Goal: Task Accomplishment & Management: Complete application form

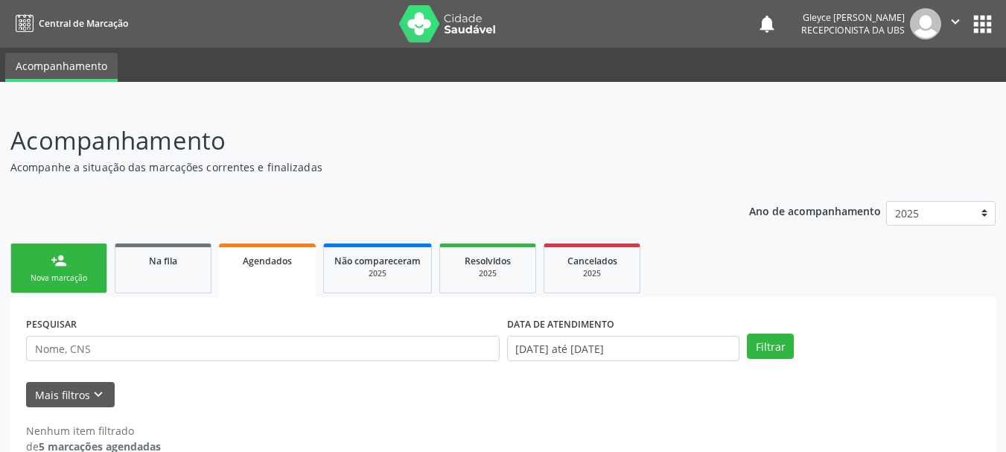
scroll to position [28, 0]
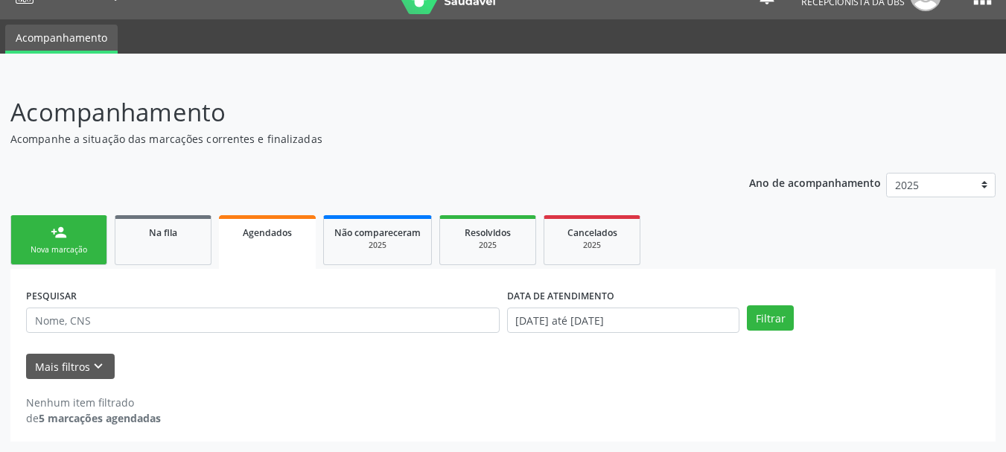
click at [45, 249] on div "Nova marcação" at bounding box center [59, 249] width 74 height 11
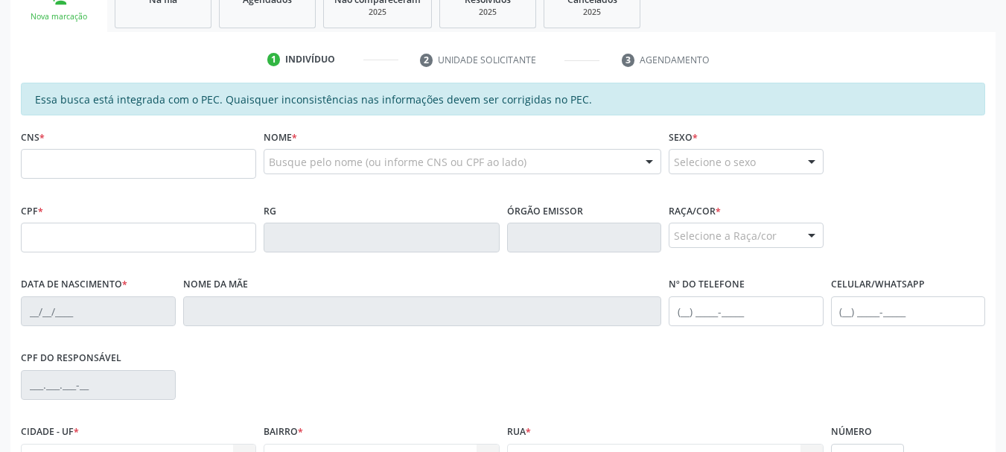
scroll to position [177, 0]
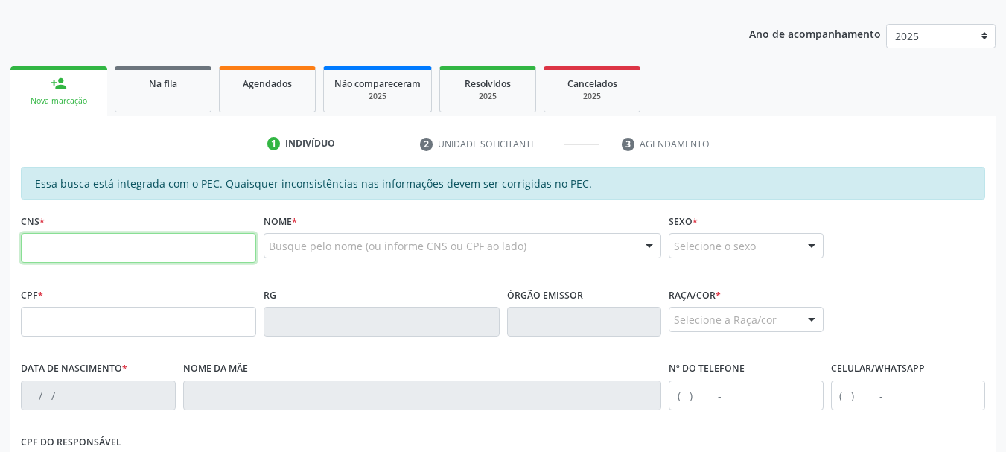
click at [51, 245] on input "text" at bounding box center [138, 248] width 235 height 30
type input "702 3031 8532 1616"
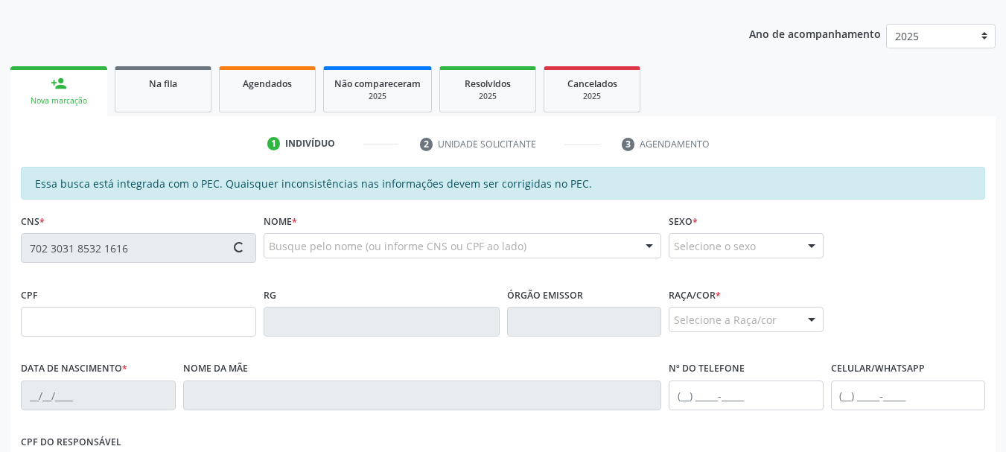
type input "136.022.344-44"
type input "[DATE]"
type input "Denivalda da Conceicao"
type input "[PHONE_NUMBER]"
type input "S/N"
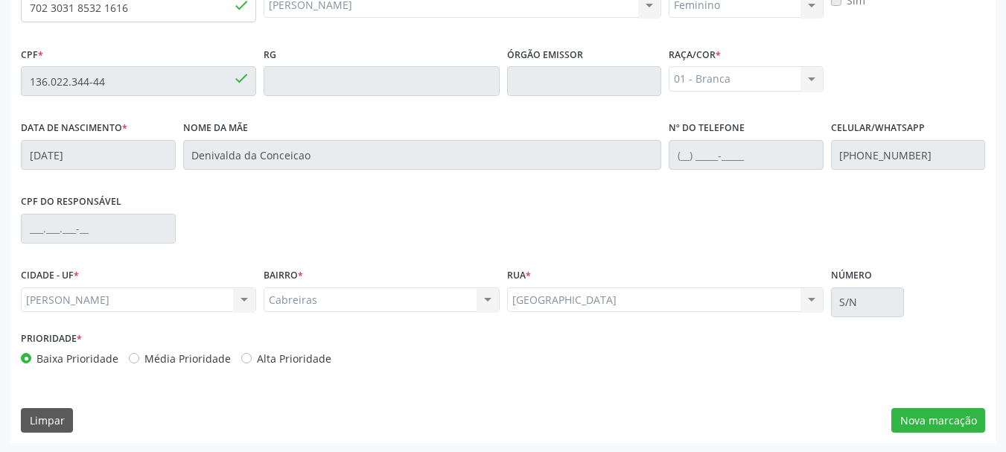
scroll to position [419, 0]
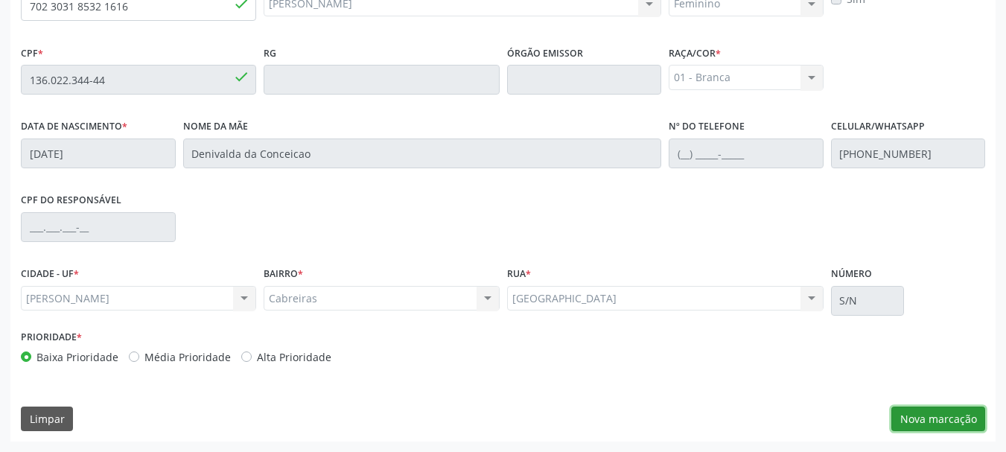
click at [913, 421] on button "Nova marcação" at bounding box center [938, 418] width 94 height 25
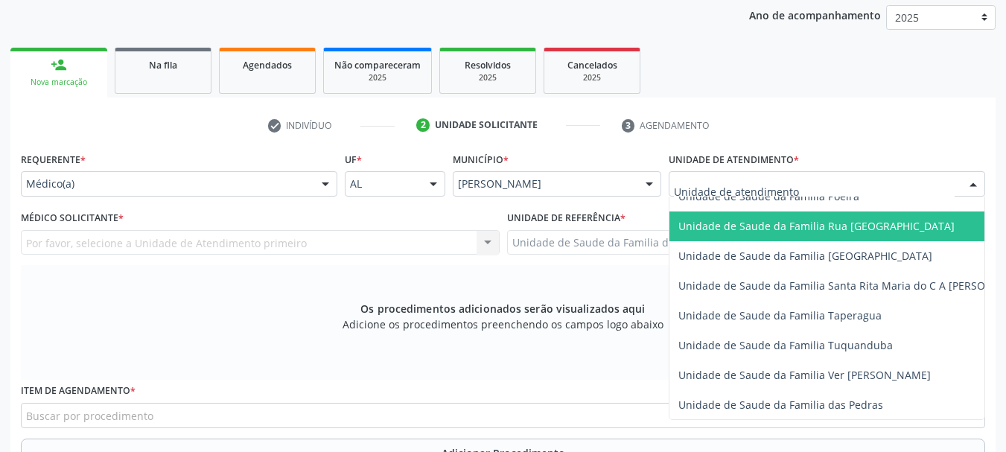
scroll to position [1042, 0]
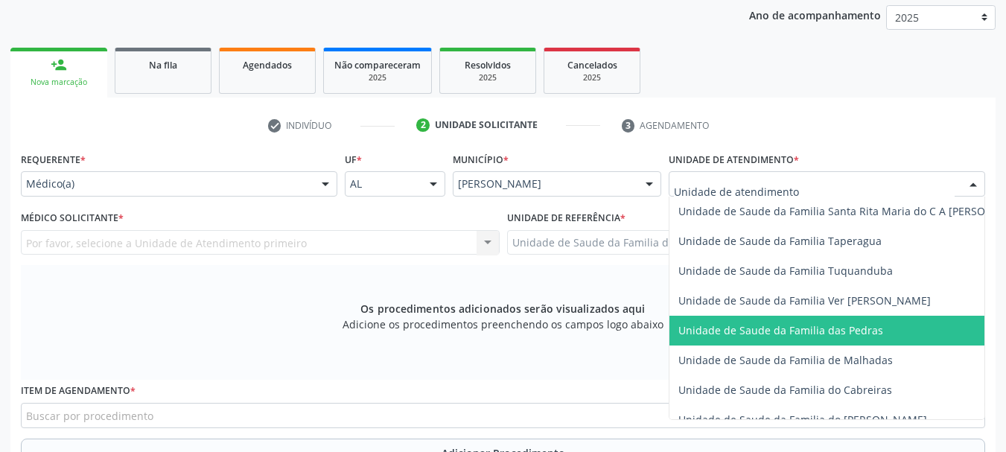
click at [746, 329] on span "Unidade de Saude da Familia das Pedras" at bounding box center [780, 330] width 205 height 14
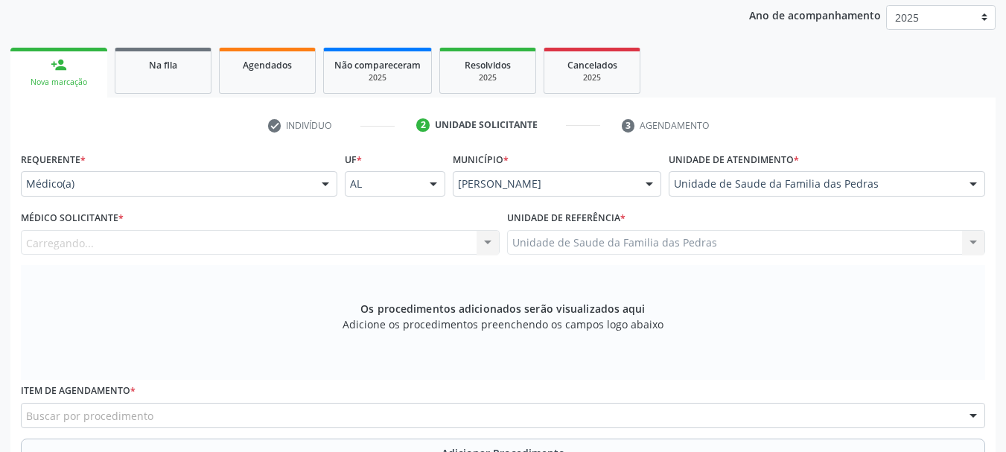
click at [354, 237] on div "Carregando..." at bounding box center [260, 242] width 479 height 25
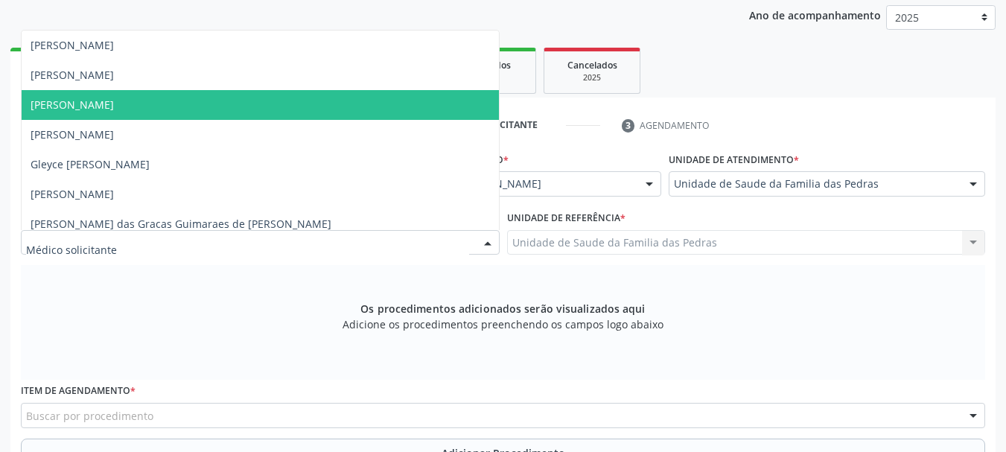
click at [221, 111] on span "[PERSON_NAME]" at bounding box center [260, 105] width 477 height 30
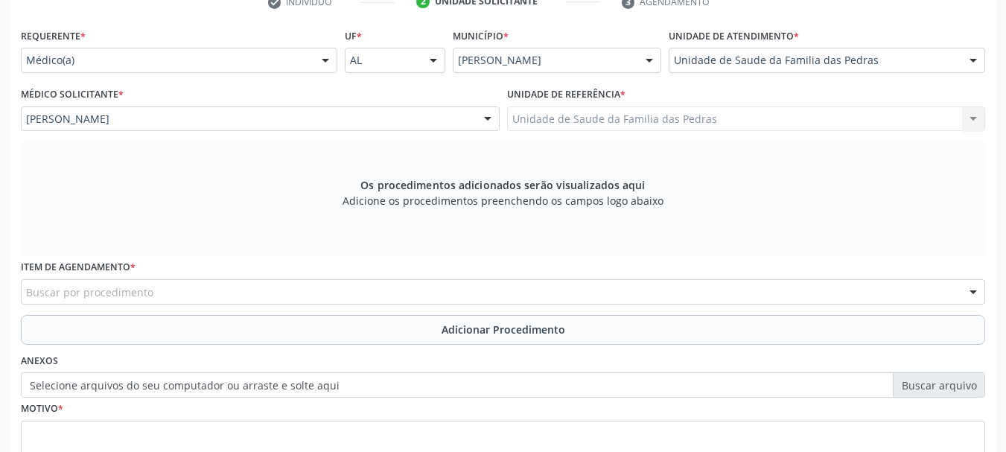
scroll to position [442, 0]
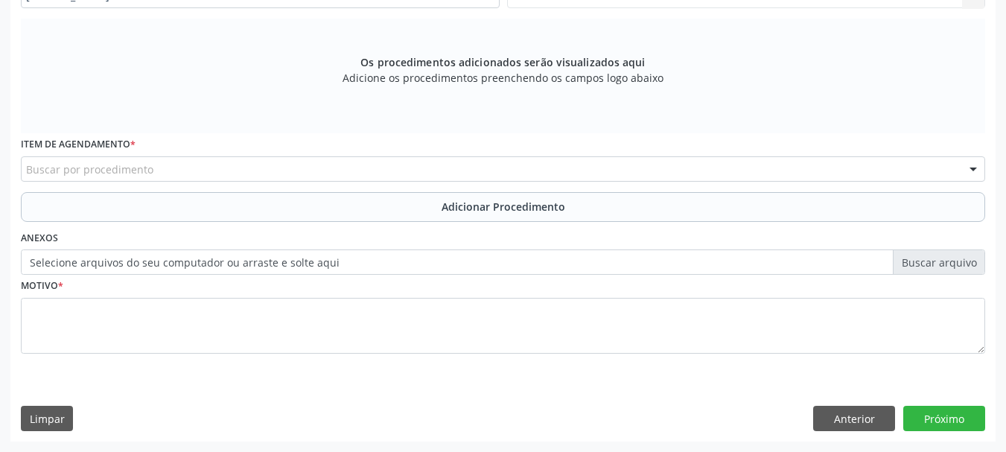
click at [271, 163] on div "Buscar por procedimento" at bounding box center [503, 168] width 964 height 25
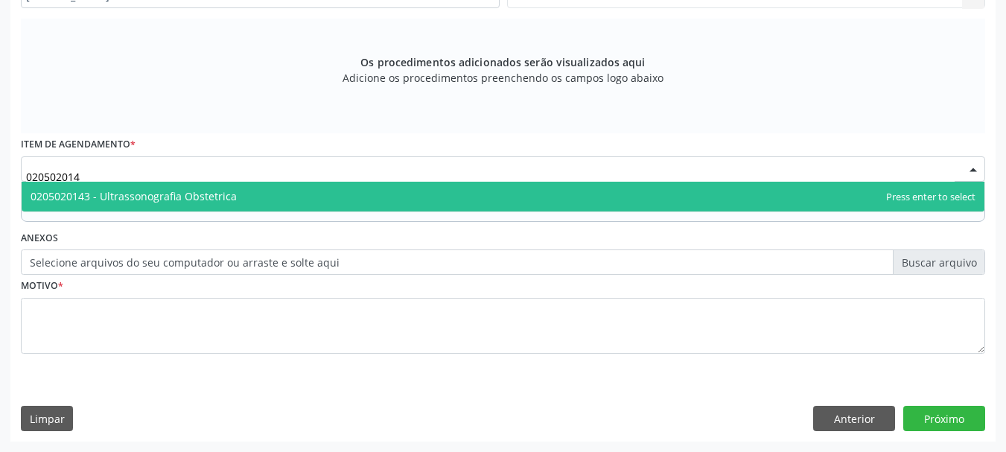
type input "0205020143"
click at [269, 198] on span "0205020143 - Ultrassonografia Obstetrica" at bounding box center [503, 197] width 962 height 30
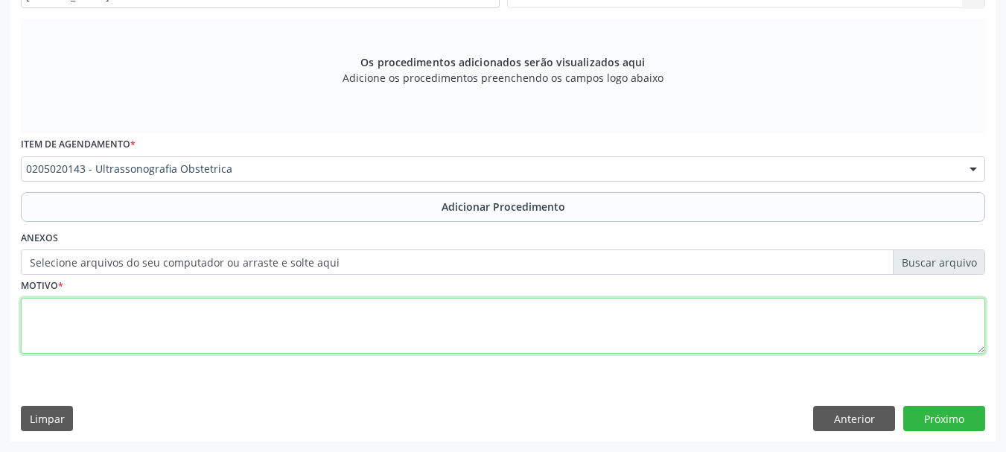
click at [350, 319] on textarea at bounding box center [503, 326] width 964 height 57
type textarea "pre [DATE]"
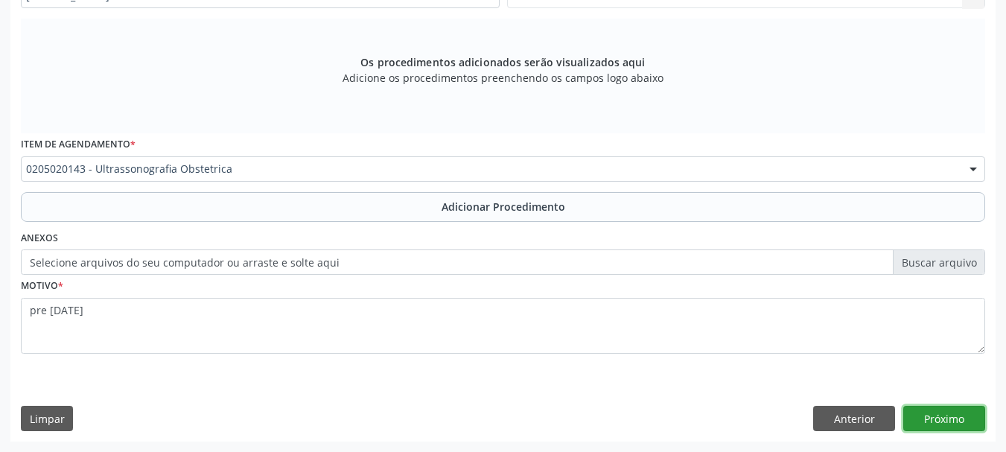
click at [947, 424] on button "Próximo" at bounding box center [944, 418] width 82 height 25
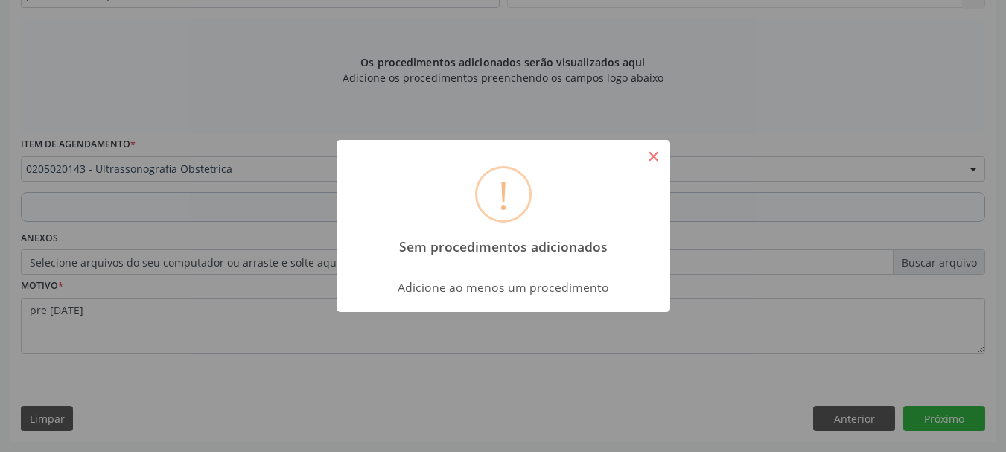
click at [654, 160] on button "×" at bounding box center [653, 156] width 25 height 25
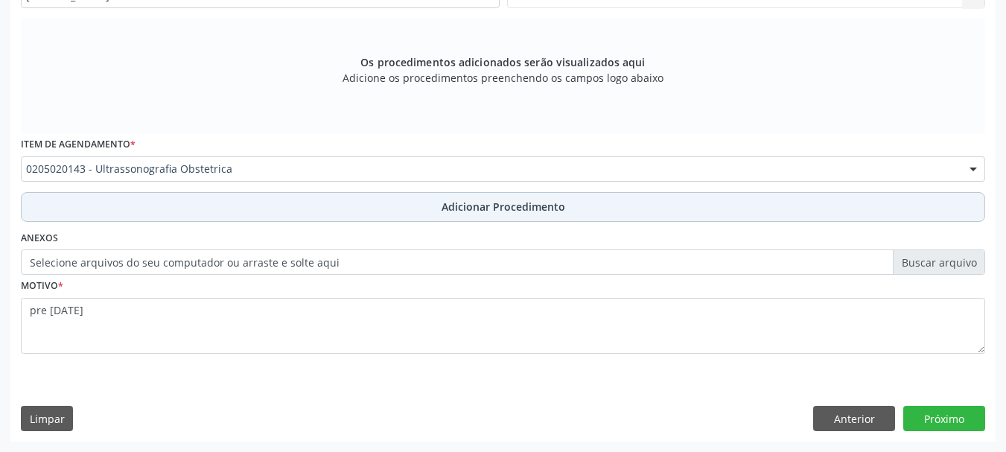
click at [466, 202] on span "Adicionar Procedimento" at bounding box center [503, 207] width 124 height 16
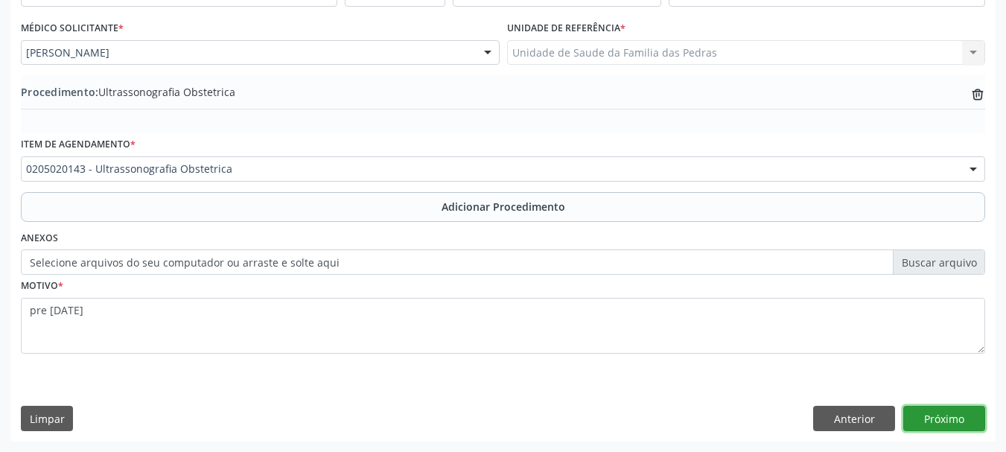
click at [958, 421] on button "Próximo" at bounding box center [944, 418] width 82 height 25
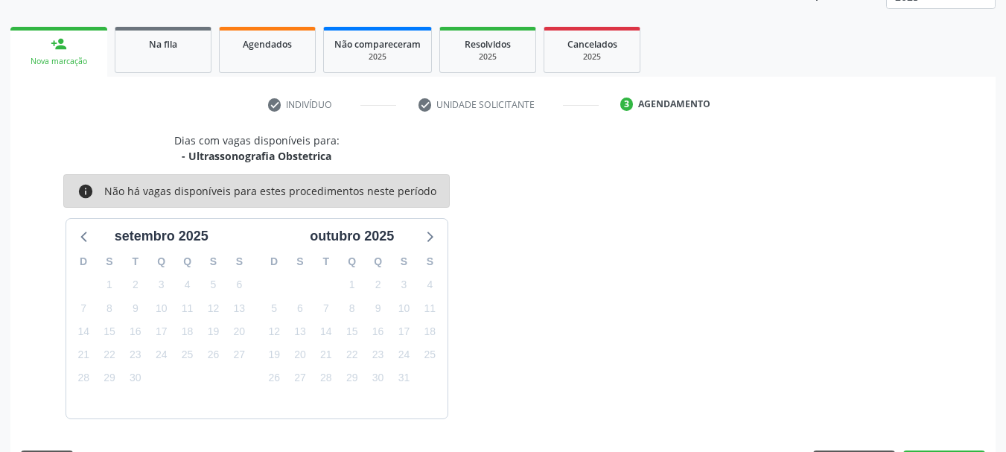
scroll to position [261, 0]
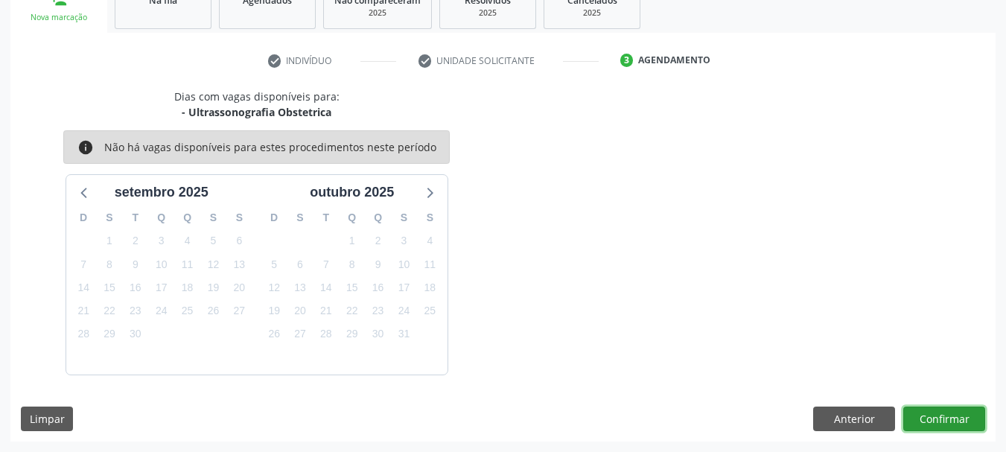
click at [948, 415] on button "Confirmar" at bounding box center [944, 418] width 82 height 25
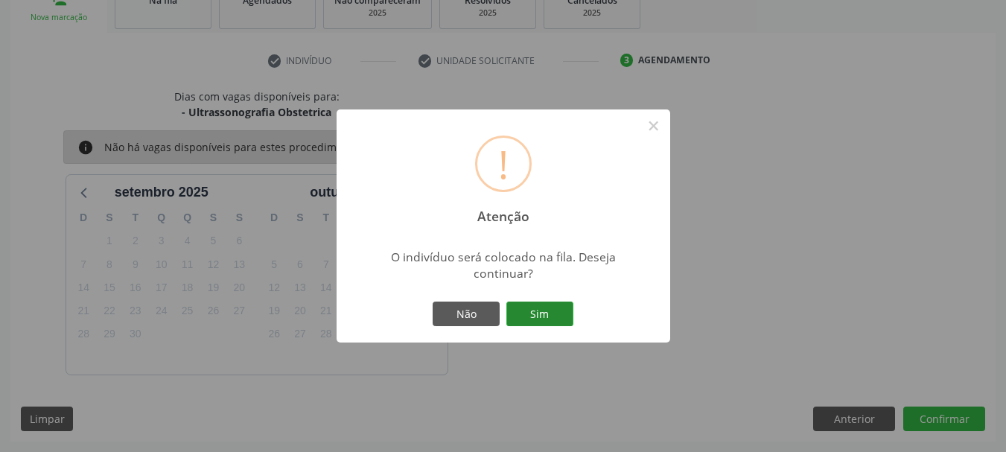
click at [555, 307] on button "Sim" at bounding box center [539, 313] width 67 height 25
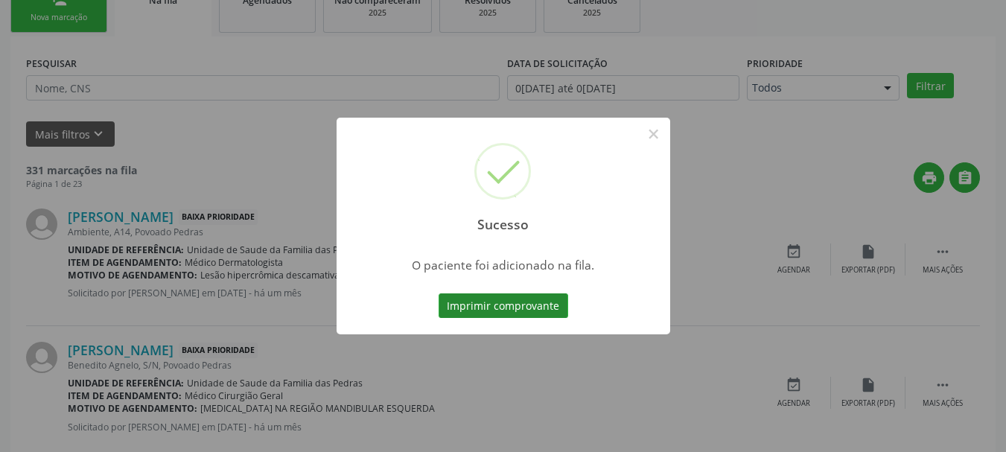
scroll to position [60, 0]
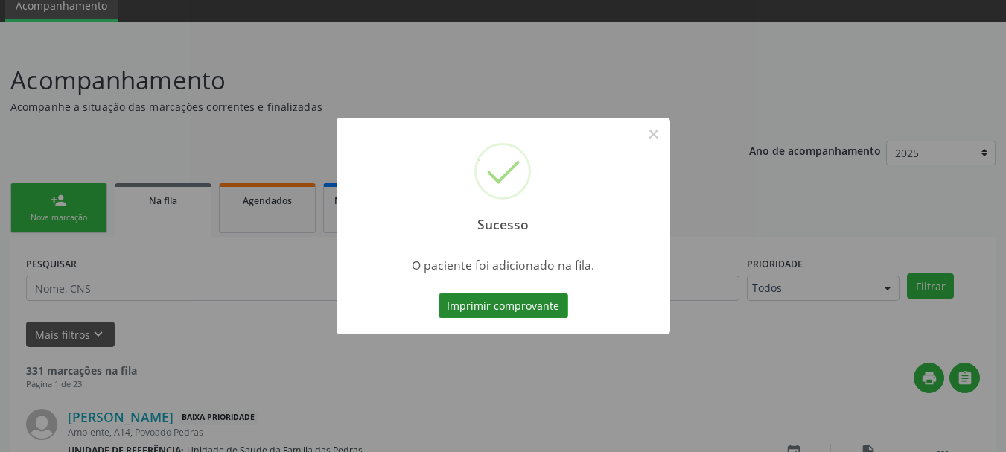
click at [553, 304] on button "Imprimir comprovante" at bounding box center [503, 305] width 130 height 25
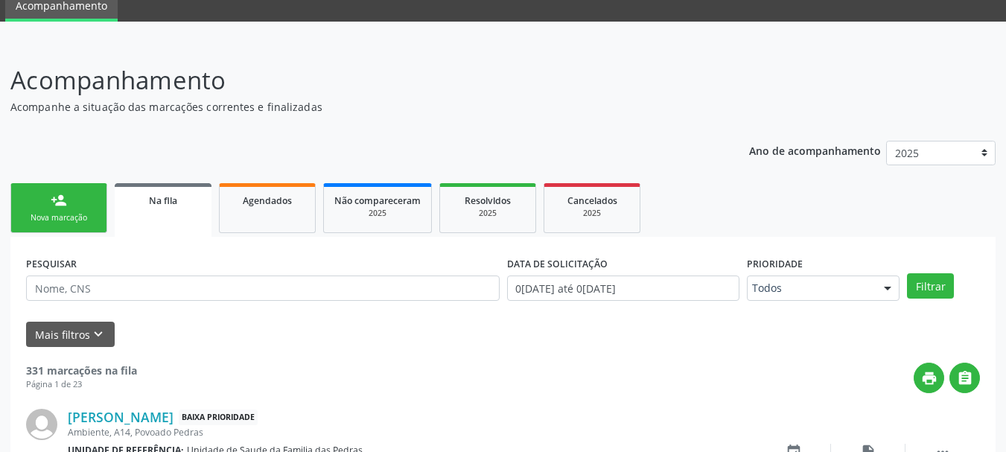
click at [83, 208] on link "person_add Nova marcação" at bounding box center [58, 208] width 97 height 50
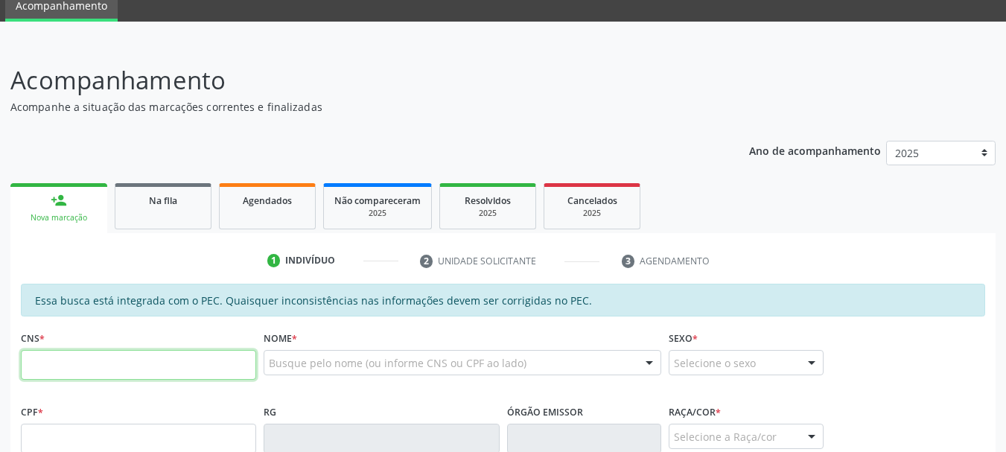
click at [111, 364] on input "text" at bounding box center [138, 365] width 235 height 30
click at [100, 368] on input "text" at bounding box center [138, 365] width 235 height 30
type input "700 0083 2196 9504"
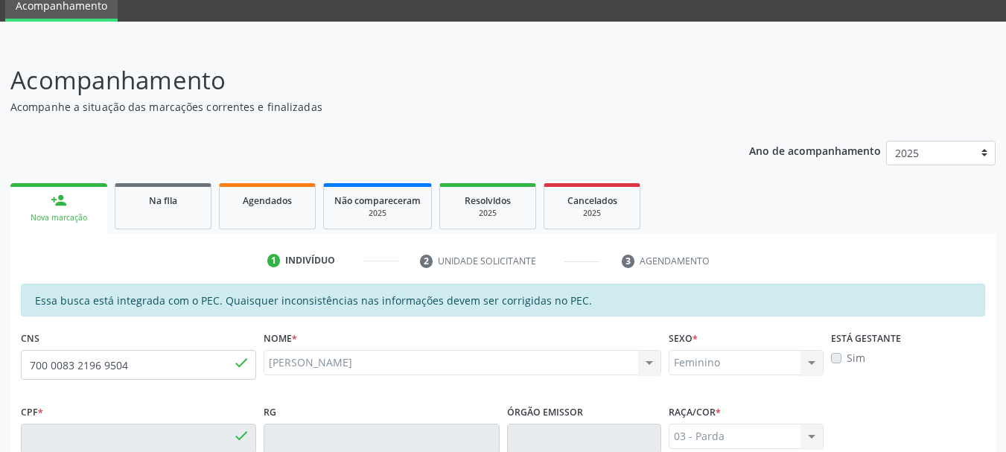
type input "678.928.174-68"
type input "12[DATE]"
type input "[PERSON_NAME]"
type input "[PHONE_NUMBER]"
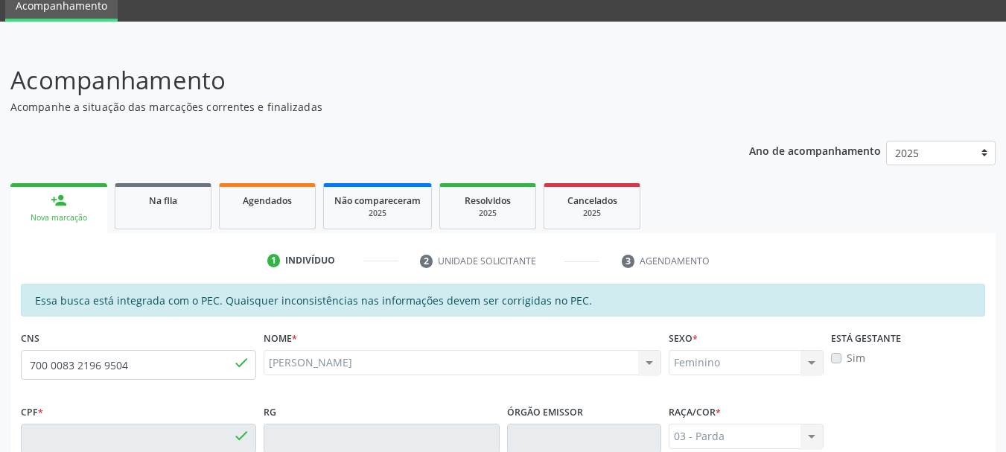
type input "56"
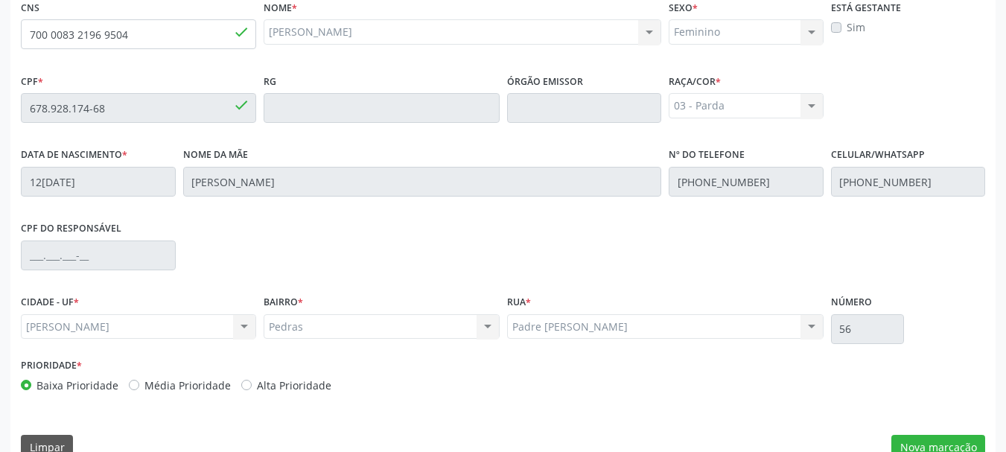
scroll to position [419, 0]
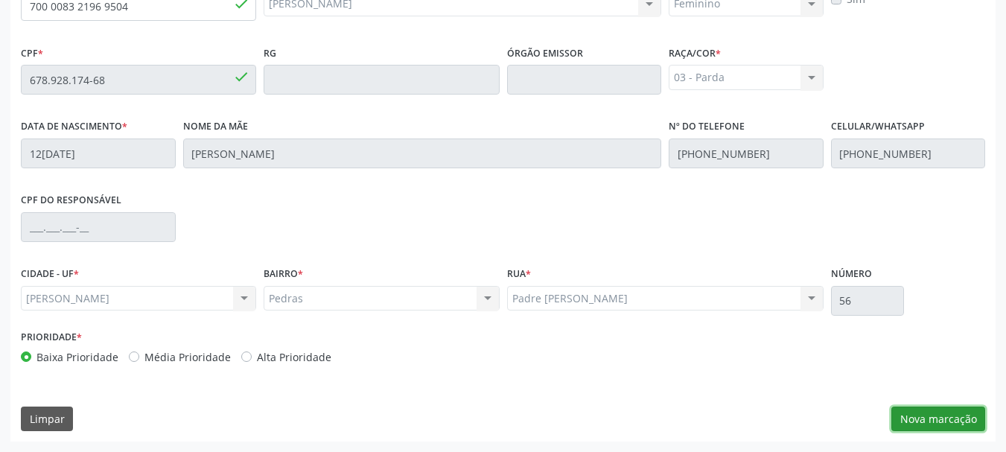
click at [936, 425] on button "Nova marcação" at bounding box center [938, 418] width 94 height 25
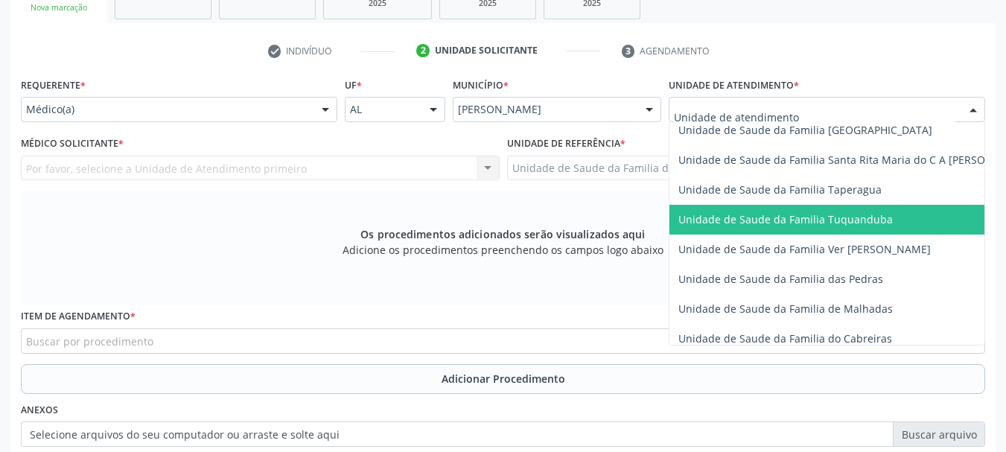
scroll to position [1042, 0]
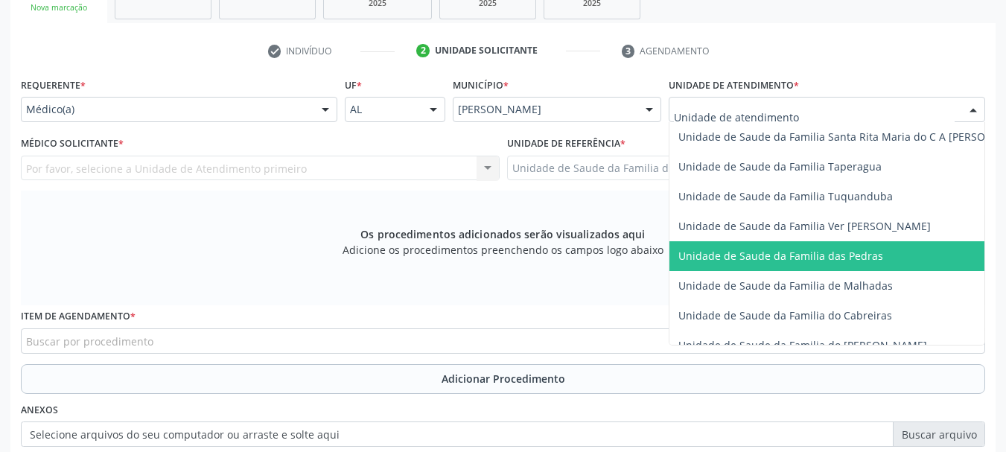
click at [752, 263] on span "Unidade de Saude da Familia das Pedras" at bounding box center [854, 256] width 371 height 30
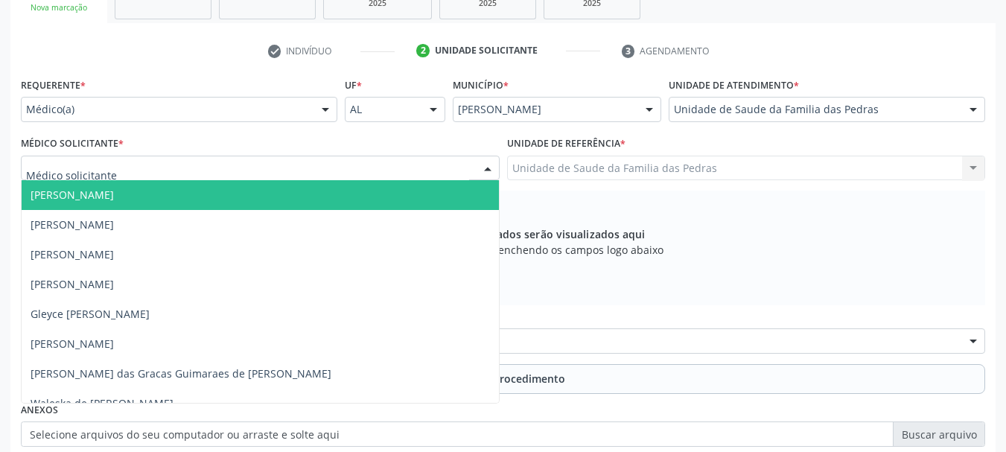
click at [433, 173] on div at bounding box center [260, 168] width 479 height 25
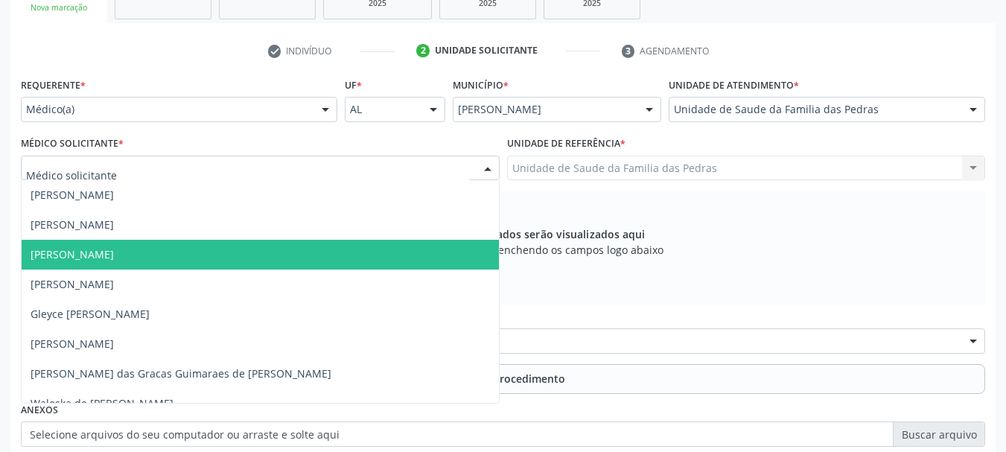
click at [359, 242] on span "[PERSON_NAME]" at bounding box center [260, 255] width 477 height 30
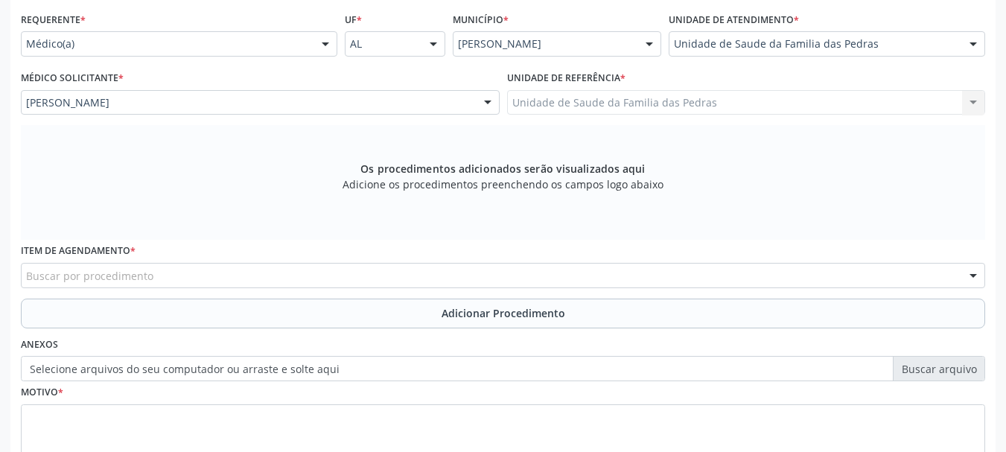
scroll to position [419, 0]
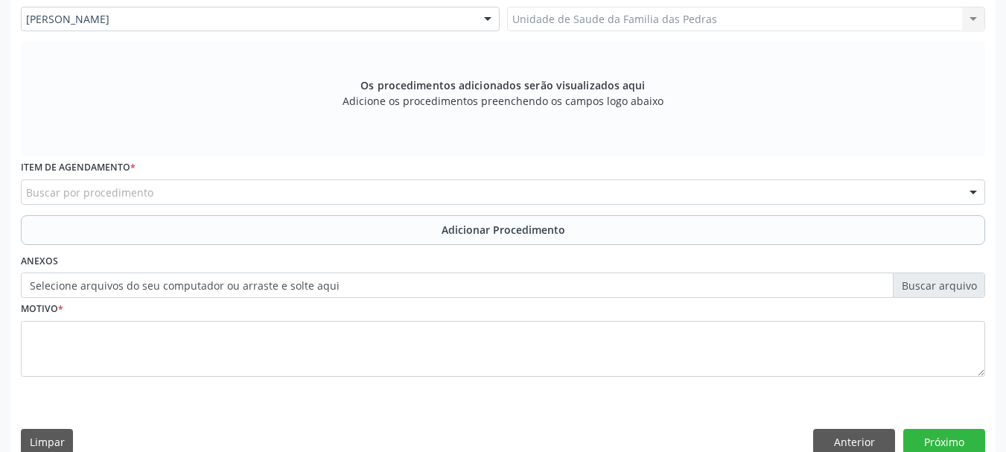
click at [322, 199] on div "Buscar por procedimento" at bounding box center [503, 191] width 964 height 25
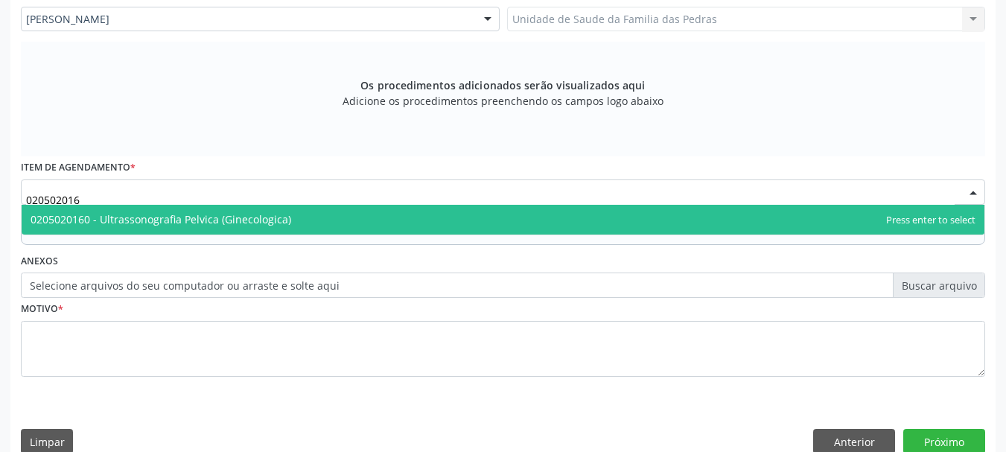
type input "0205020160"
click at [420, 215] on span "0205020160 - Ultrassonografia Pelvica (Ginecologica)" at bounding box center [503, 220] width 962 height 30
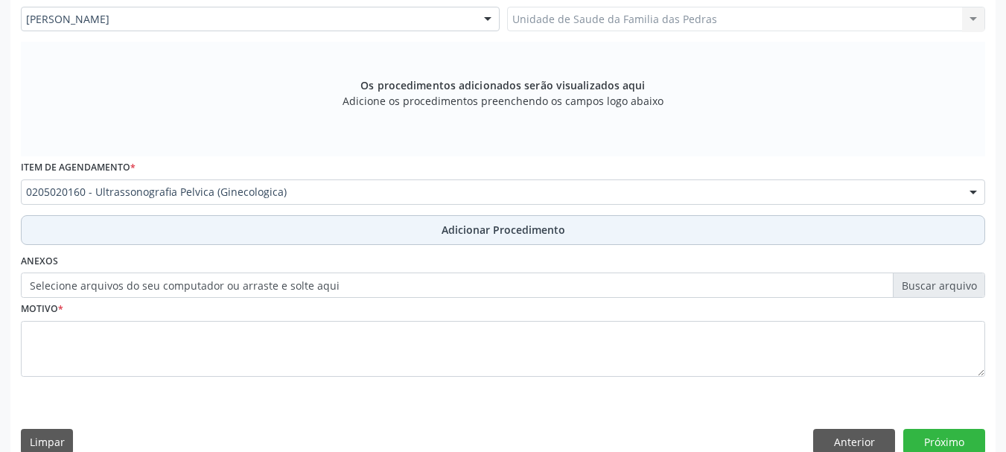
click at [420, 233] on button "Adicionar Procedimento" at bounding box center [503, 230] width 964 height 30
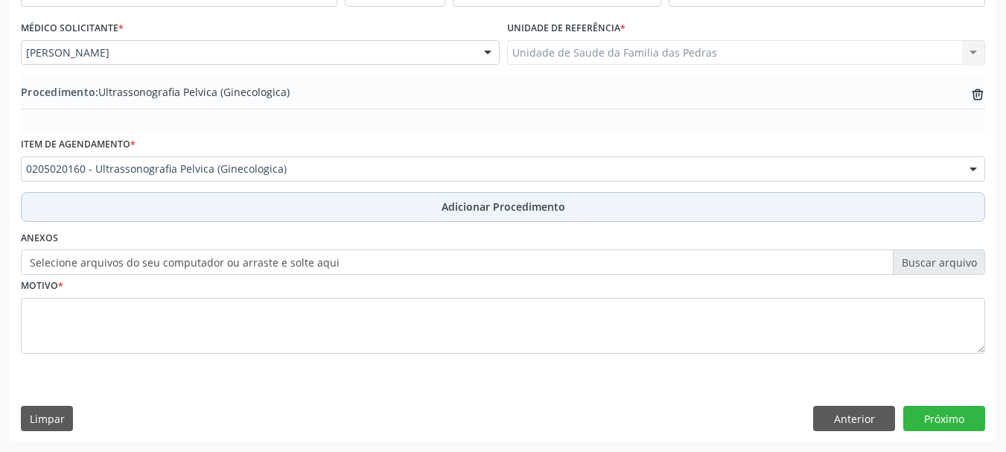
scroll to position [386, 0]
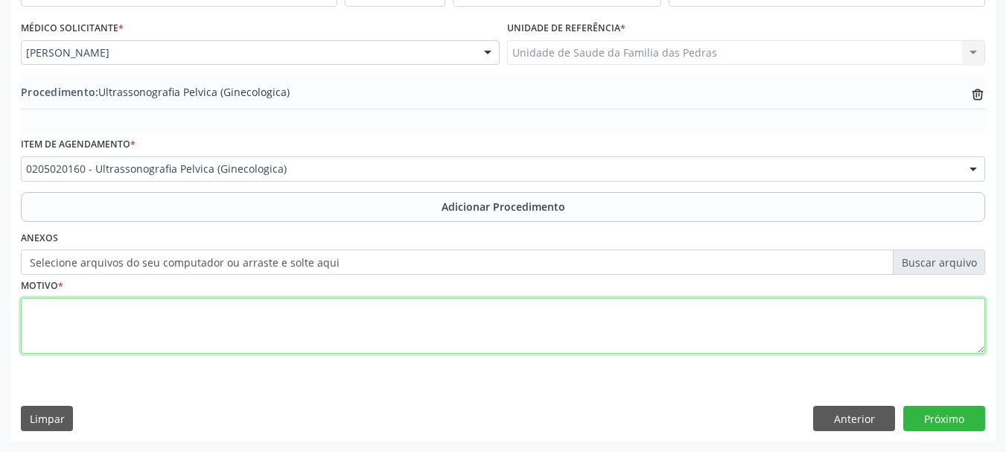
click at [323, 322] on textarea at bounding box center [503, 326] width 964 height 57
type textarea "HISTORICO DE MIOMATOSE UTERINO E DOR PELVICA."
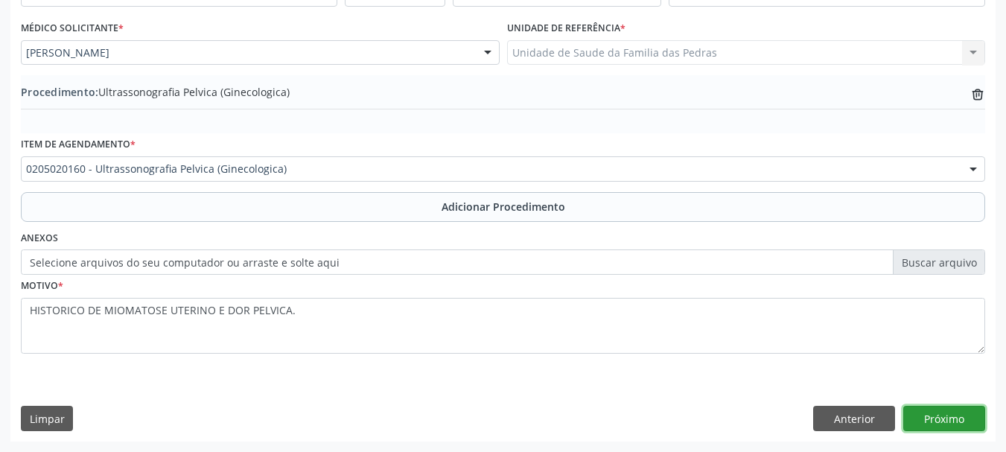
click at [967, 415] on button "Próximo" at bounding box center [944, 418] width 82 height 25
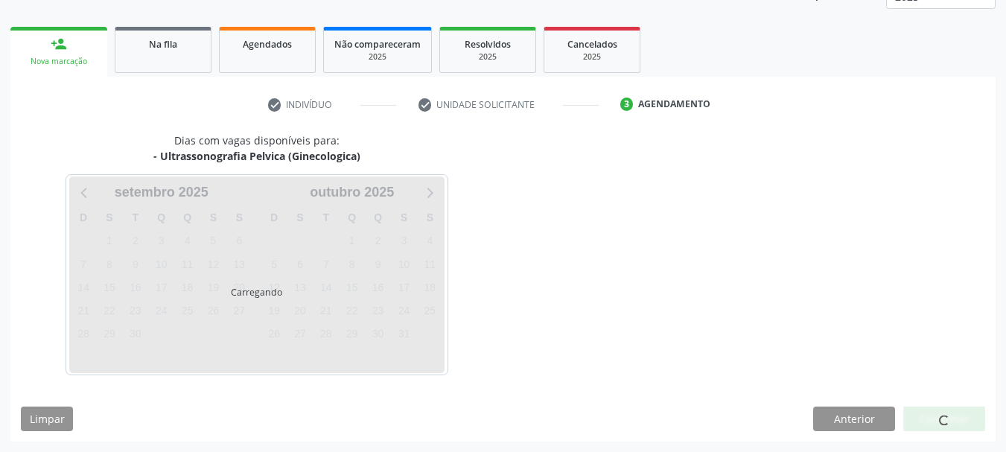
scroll to position [261, 0]
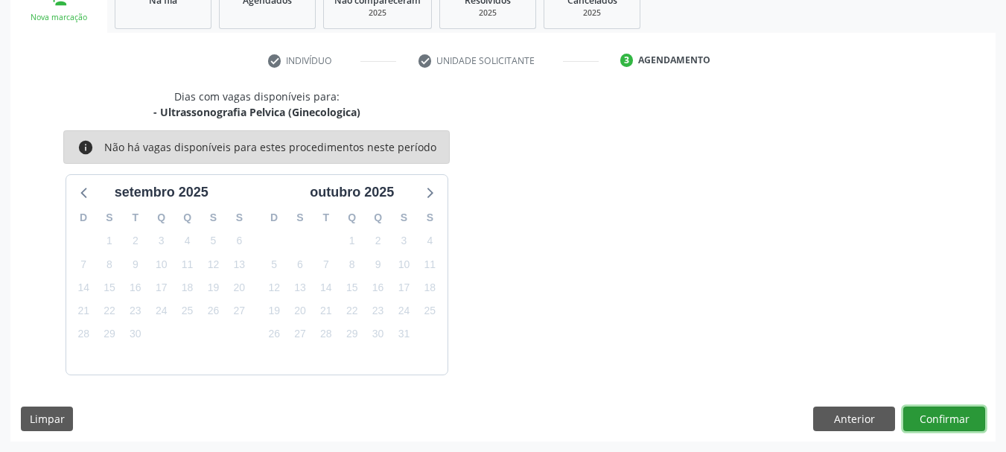
click at [960, 415] on button "Confirmar" at bounding box center [944, 418] width 82 height 25
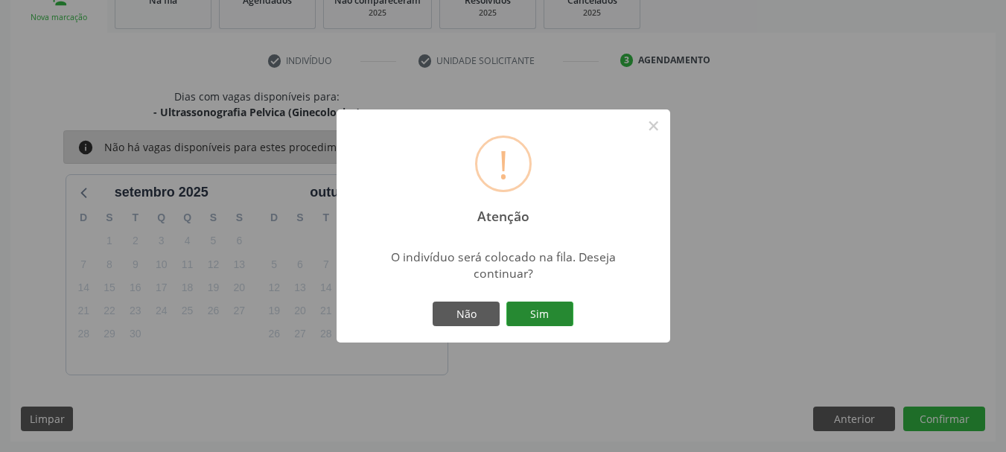
click at [572, 319] on button "Sim" at bounding box center [539, 313] width 67 height 25
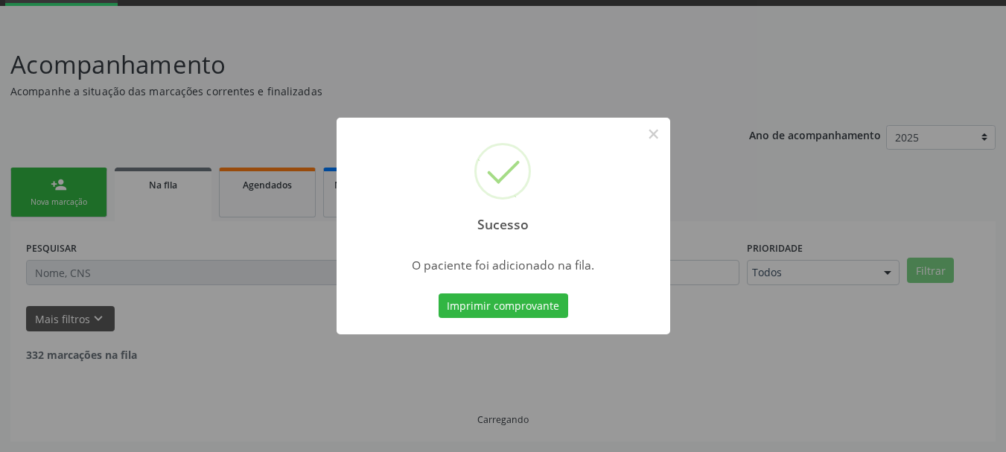
scroll to position [60, 0]
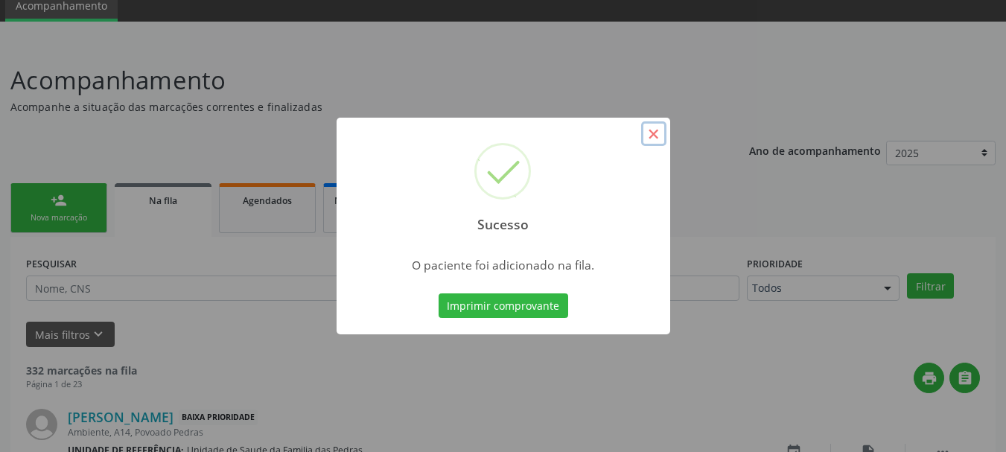
click at [653, 139] on button "×" at bounding box center [653, 133] width 25 height 25
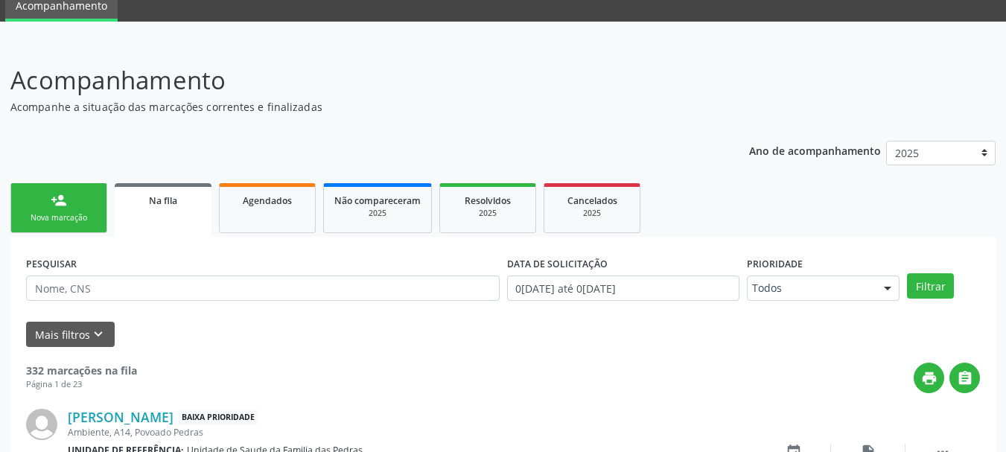
click at [74, 215] on div "Nova marcação" at bounding box center [59, 217] width 74 height 11
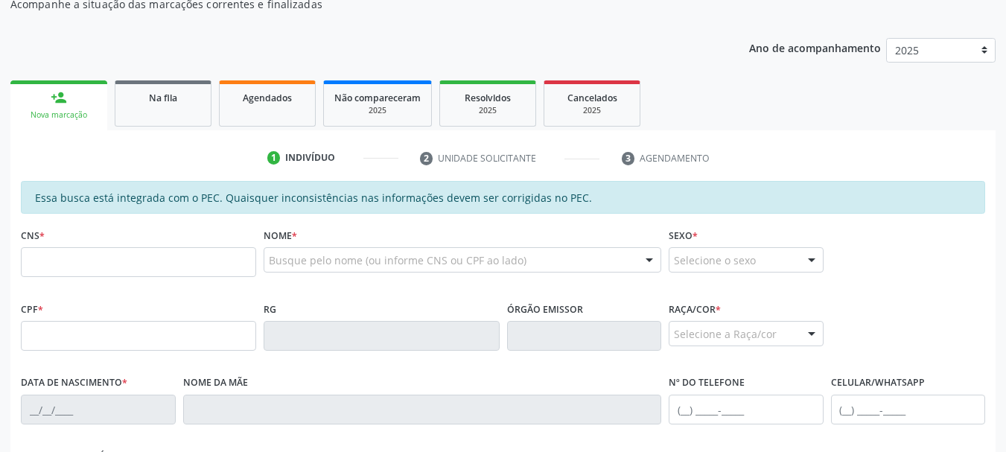
scroll to position [209, 0]
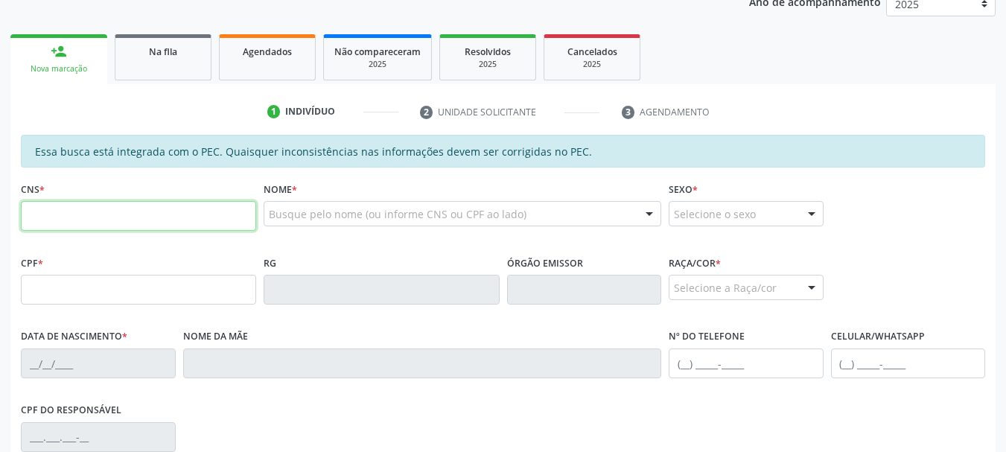
click at [74, 215] on input "text" at bounding box center [138, 216] width 235 height 30
type input "700 0083 2196 9504"
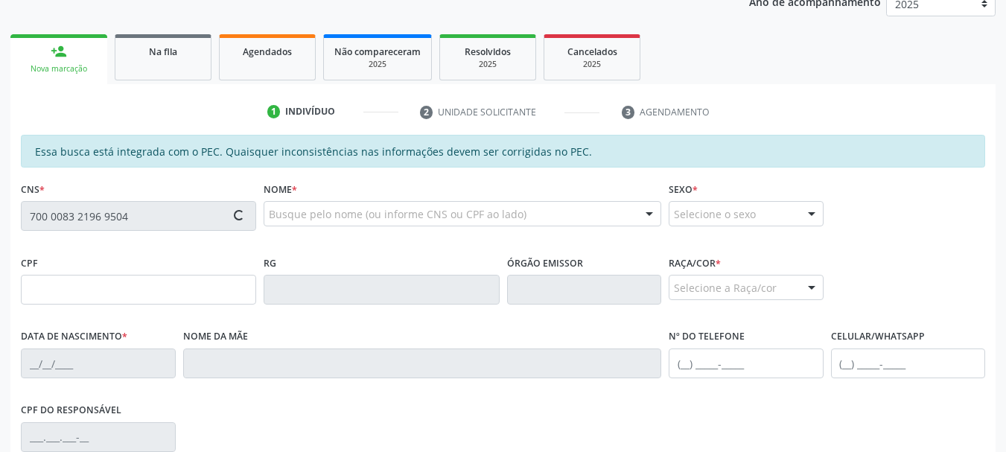
type input "678.928.174-68"
type input "12[DATE]"
type input "[PERSON_NAME]"
type input "[PHONE_NUMBER]"
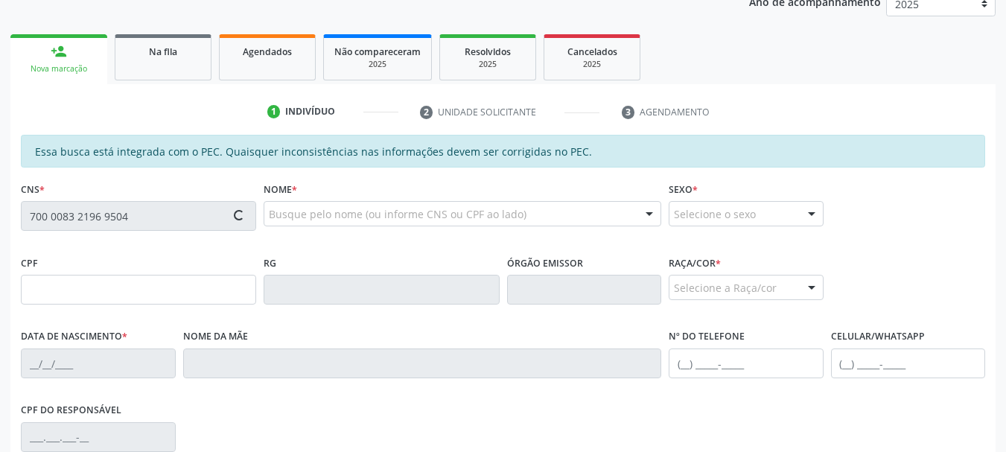
type input "56"
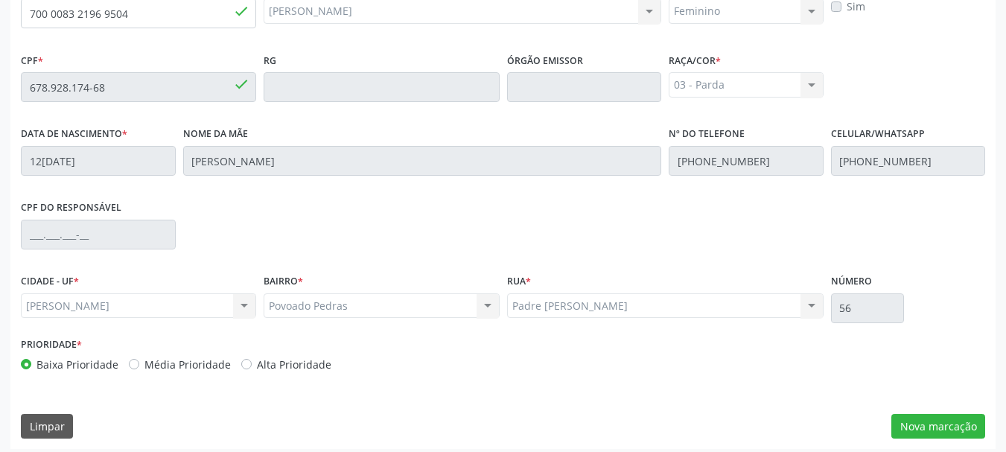
scroll to position [419, 0]
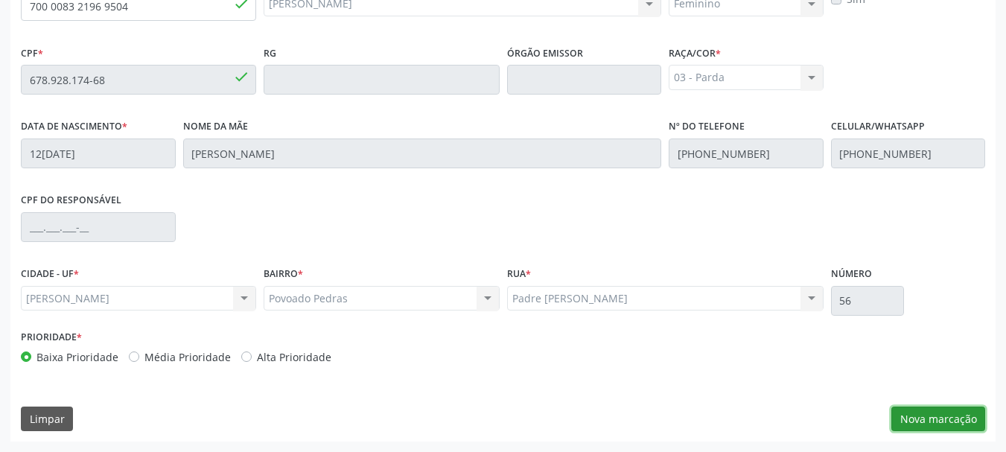
click at [915, 412] on button "Nova marcação" at bounding box center [938, 418] width 94 height 25
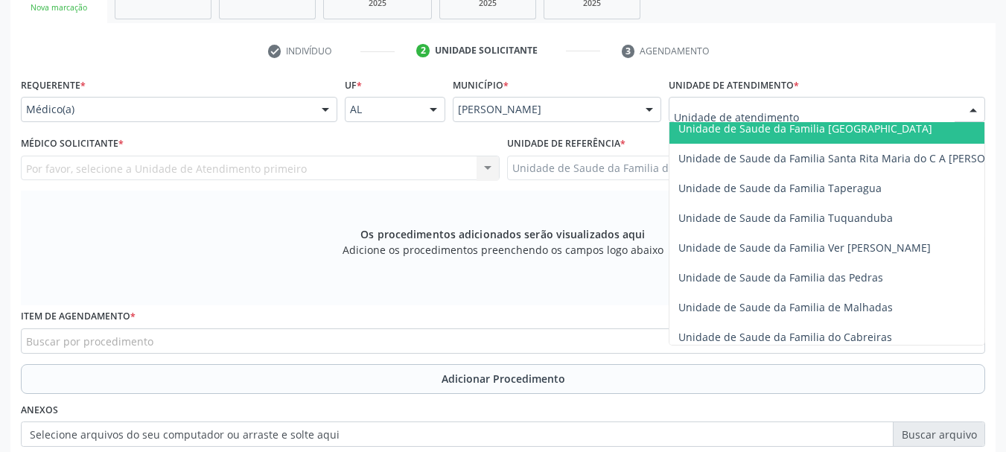
scroll to position [1042, 0]
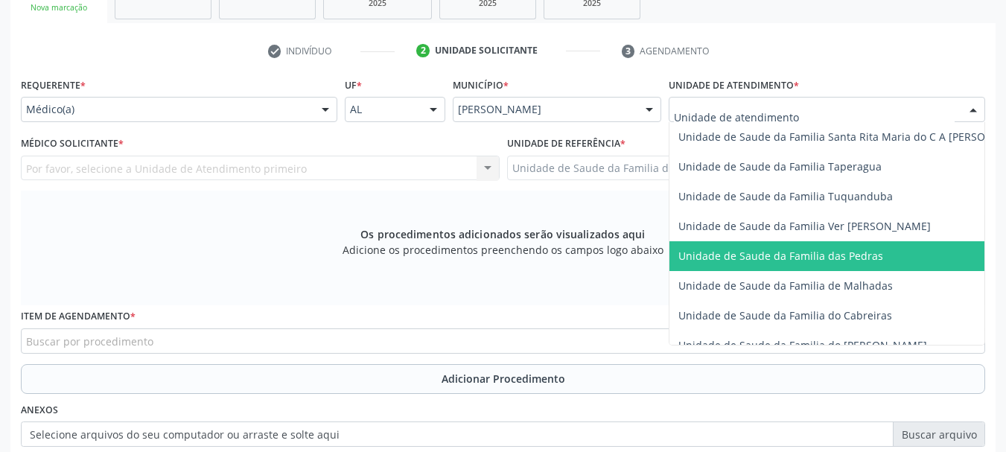
click at [734, 244] on span "Unidade de Saude da Familia das Pedras" at bounding box center [854, 256] width 371 height 30
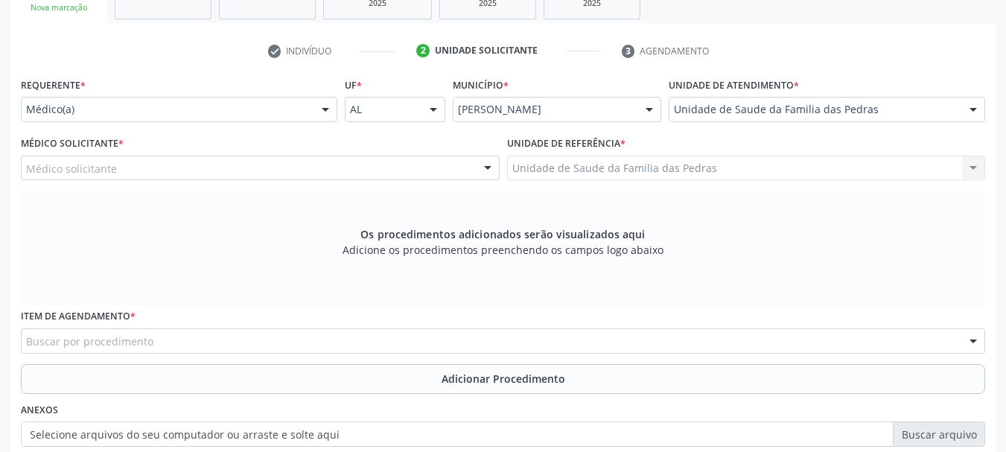
click at [412, 165] on div "Médico solicitante" at bounding box center [260, 168] width 479 height 25
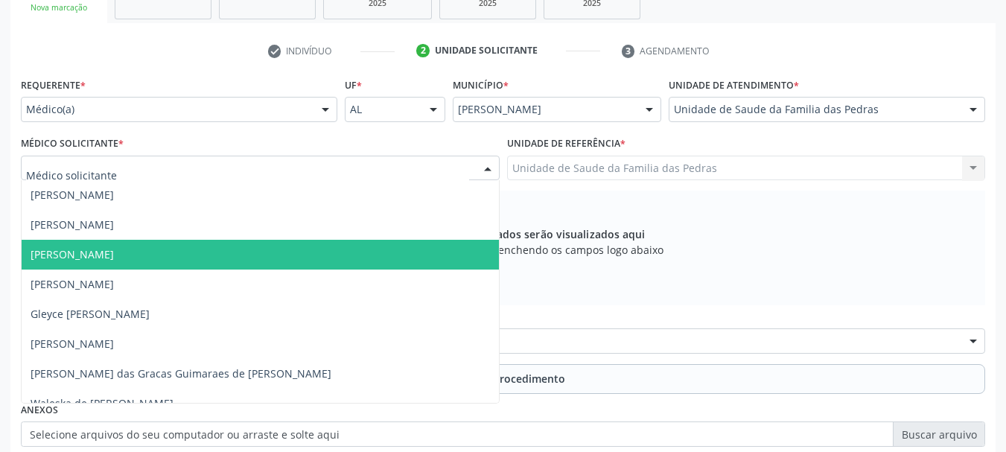
click at [375, 252] on span "[PERSON_NAME]" at bounding box center [260, 255] width 477 height 30
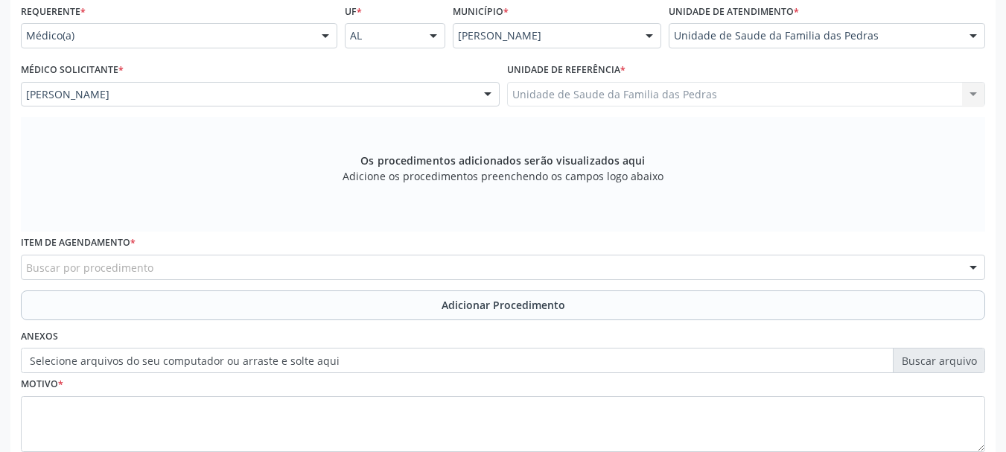
scroll to position [442, 0]
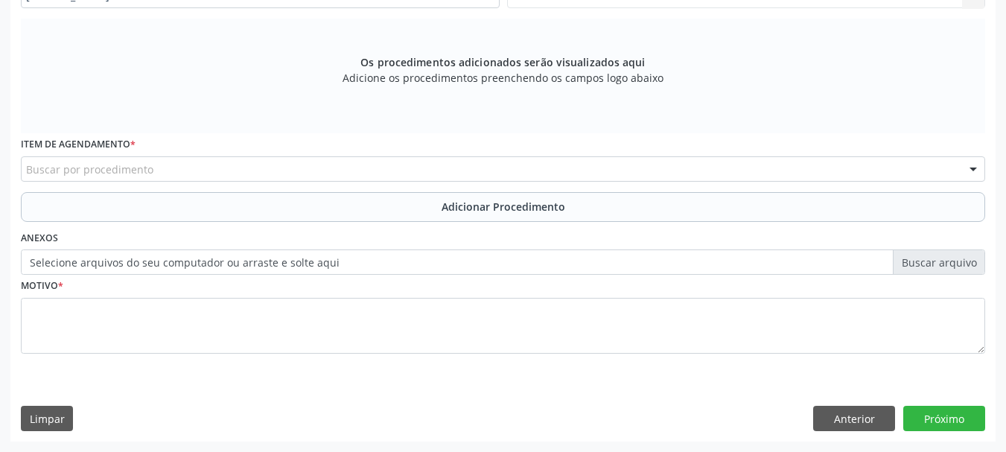
click at [349, 172] on div "Buscar por procedimento" at bounding box center [503, 168] width 964 height 25
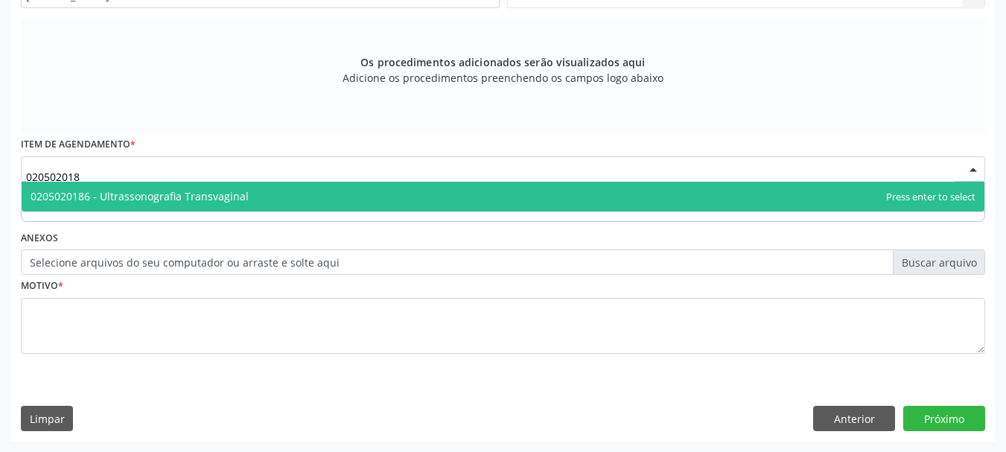
type input "0205020186"
click at [424, 194] on span "0205020186 - Ultrassonografia Transvaginal" at bounding box center [503, 197] width 962 height 30
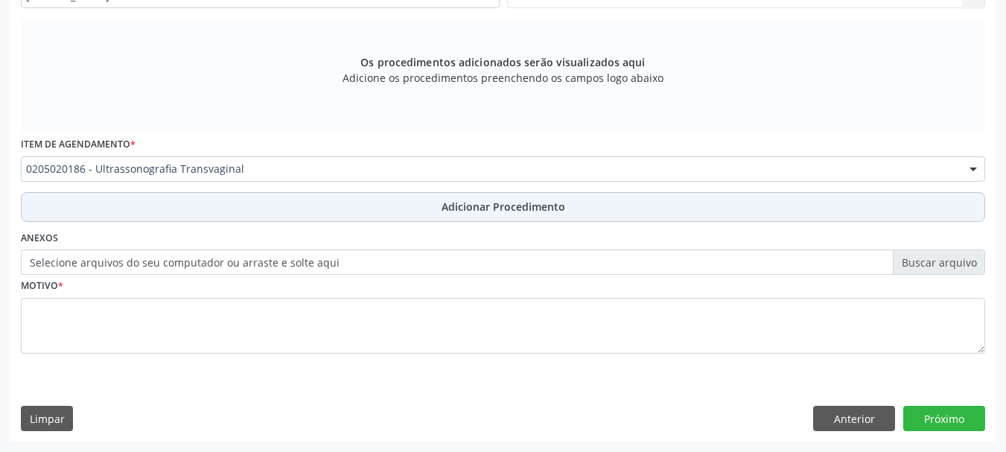
click at [450, 213] on span "Adicionar Procedimento" at bounding box center [503, 207] width 124 height 16
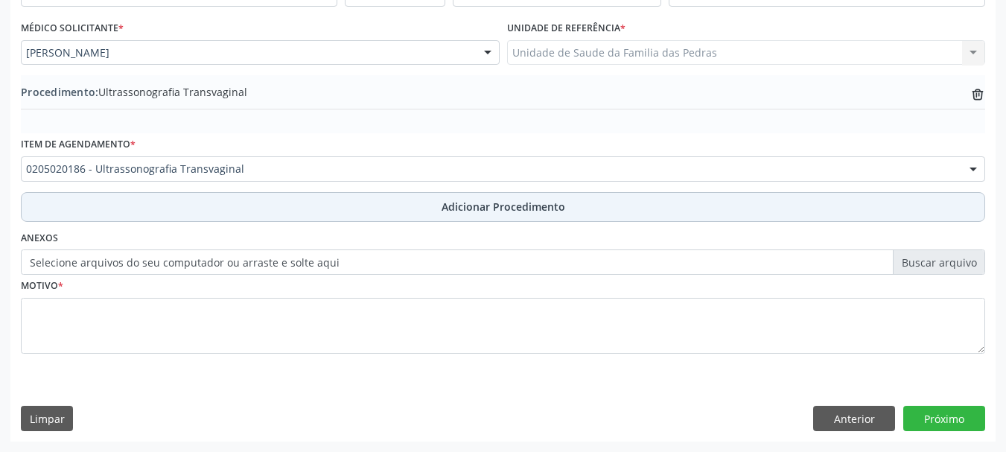
scroll to position [386, 0]
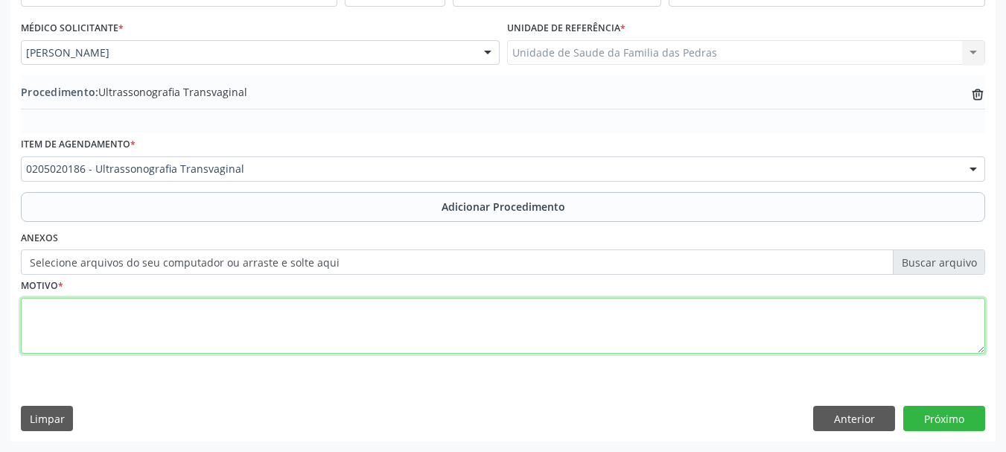
click at [313, 310] on textarea at bounding box center [503, 326] width 964 height 57
type textarea "0"
type textarea "HISTORICO DE MIOMATOSE UTERINO E DOR PELVICA."
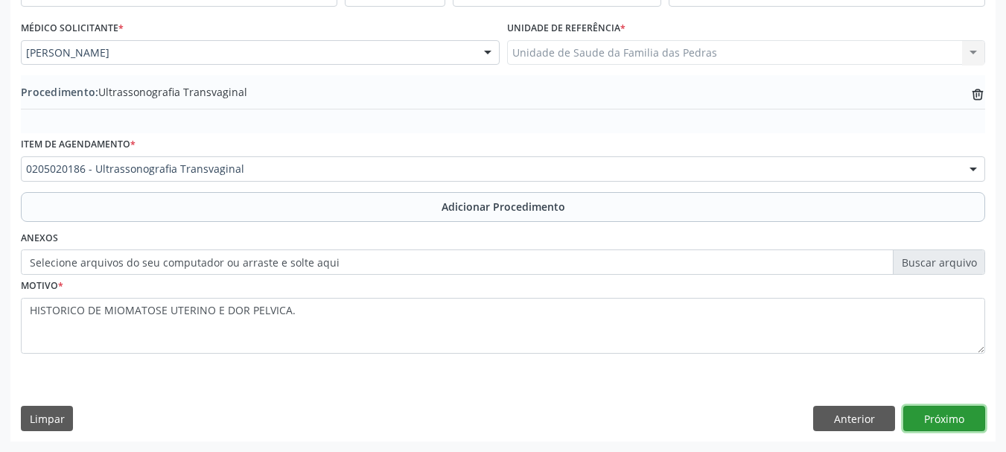
click at [912, 415] on button "Próximo" at bounding box center [944, 418] width 82 height 25
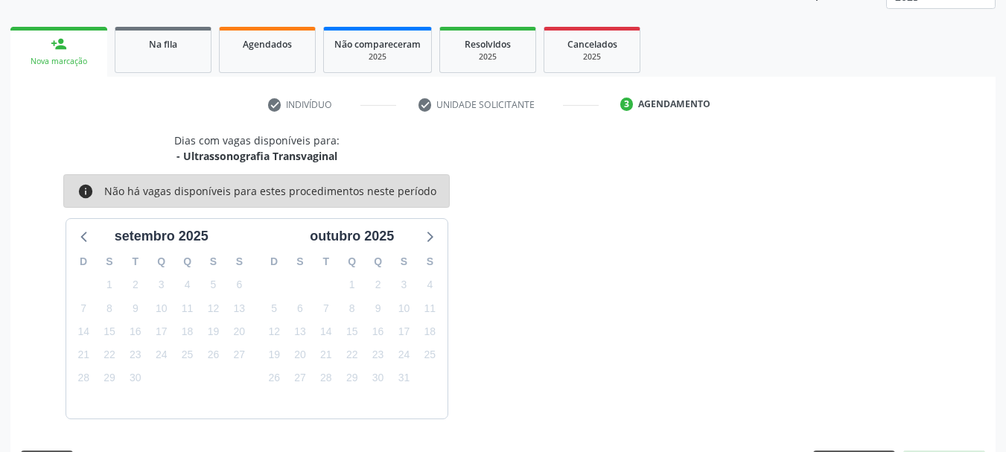
scroll to position [261, 0]
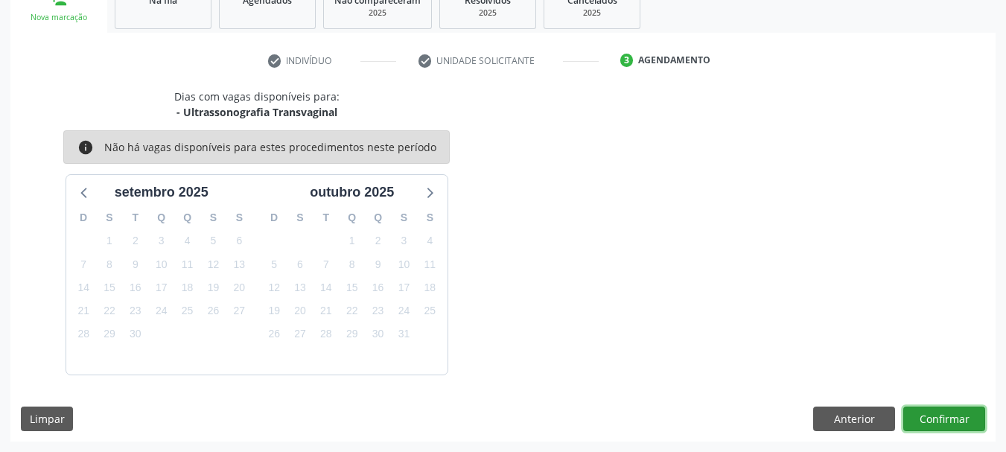
click at [912, 415] on button "Confirmar" at bounding box center [944, 418] width 82 height 25
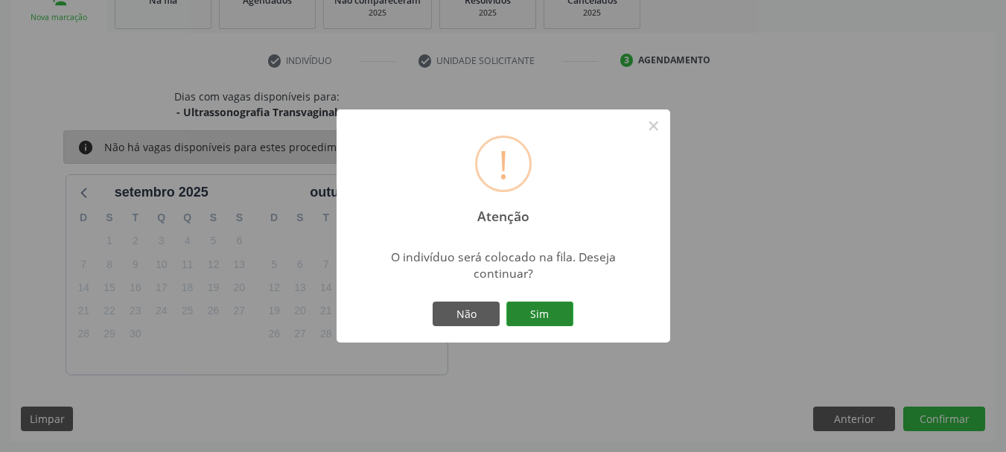
click at [552, 317] on button "Sim" at bounding box center [539, 313] width 67 height 25
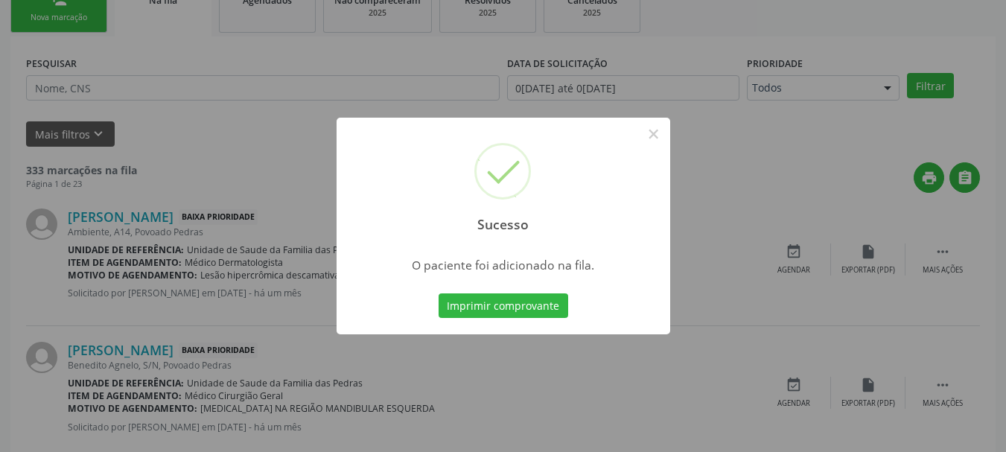
scroll to position [60, 0]
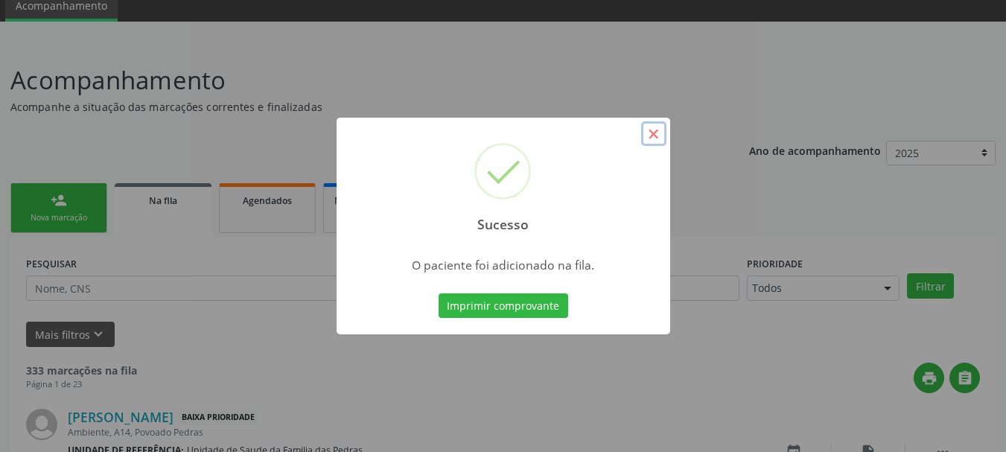
click at [653, 131] on button "×" at bounding box center [653, 133] width 25 height 25
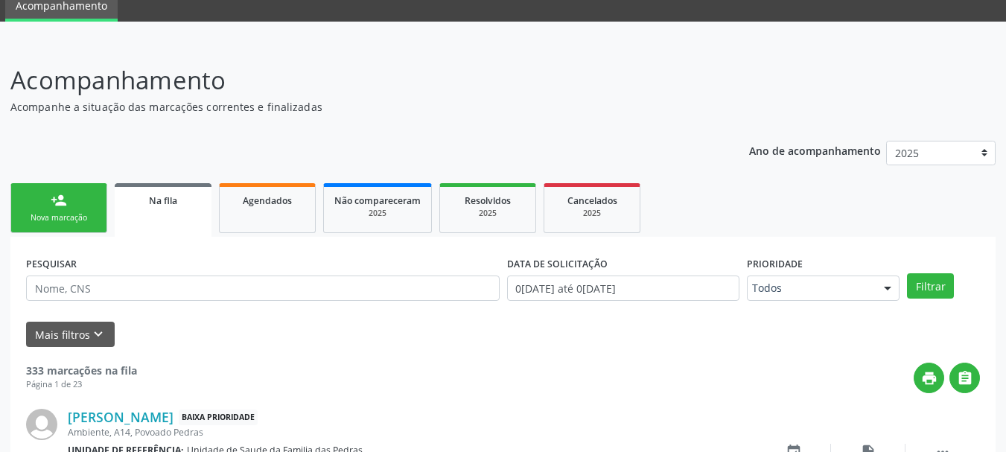
click at [54, 205] on div "person_add" at bounding box center [59, 200] width 16 height 16
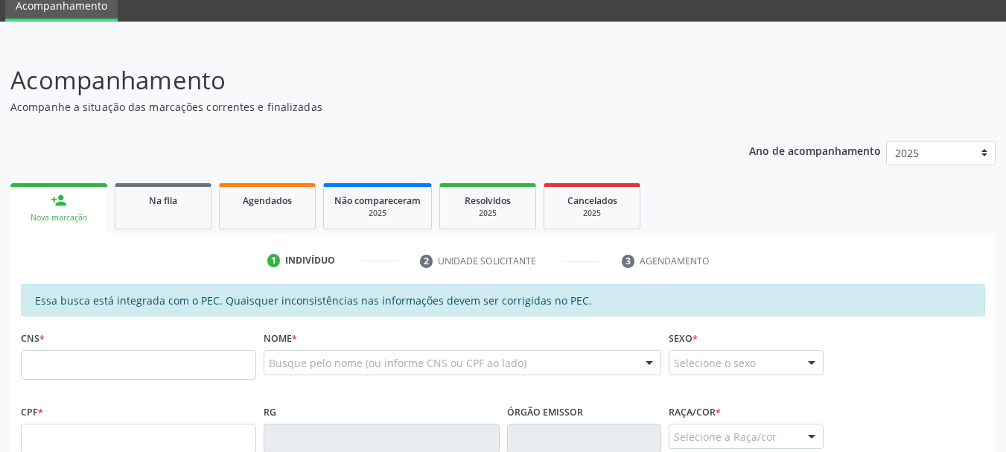
click at [65, 221] on div "Nova marcação" at bounding box center [59, 217] width 76 height 11
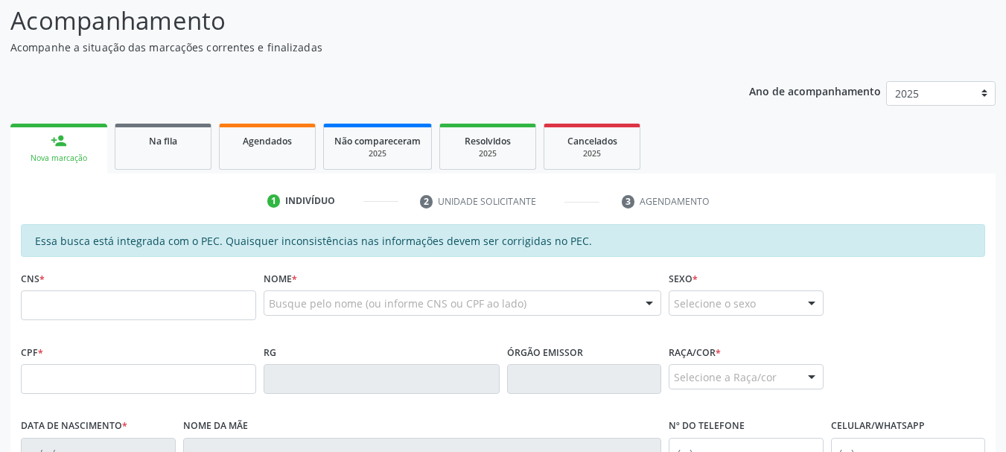
scroll to position [284, 0]
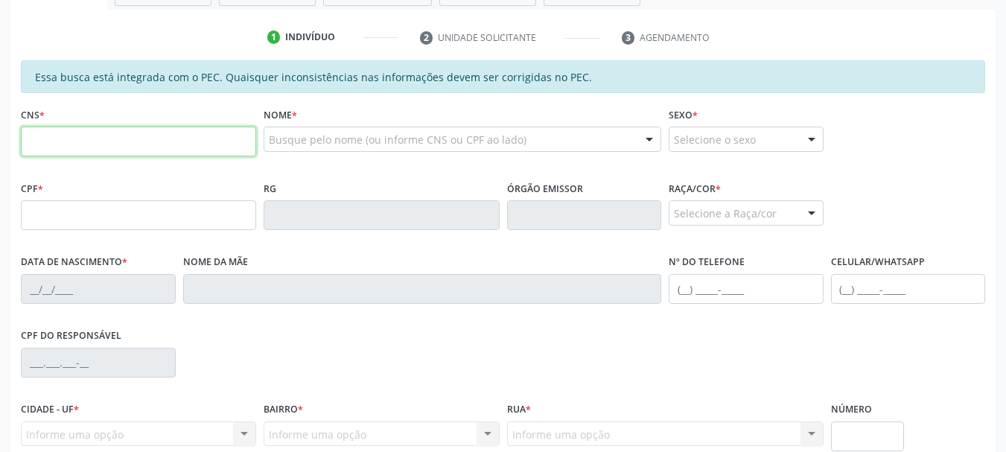
click at [43, 153] on input "text" at bounding box center [138, 142] width 235 height 30
paste input "700 0083 2196 9504"
type input "700 0083 2196 9504"
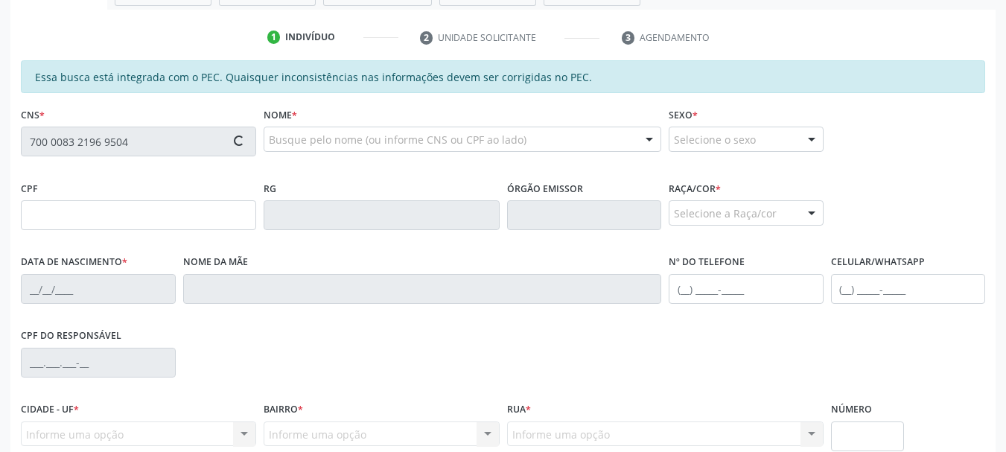
type input "678.928.174-68"
type input "12[DATE]"
type input "[PERSON_NAME]"
type input "[PHONE_NUMBER]"
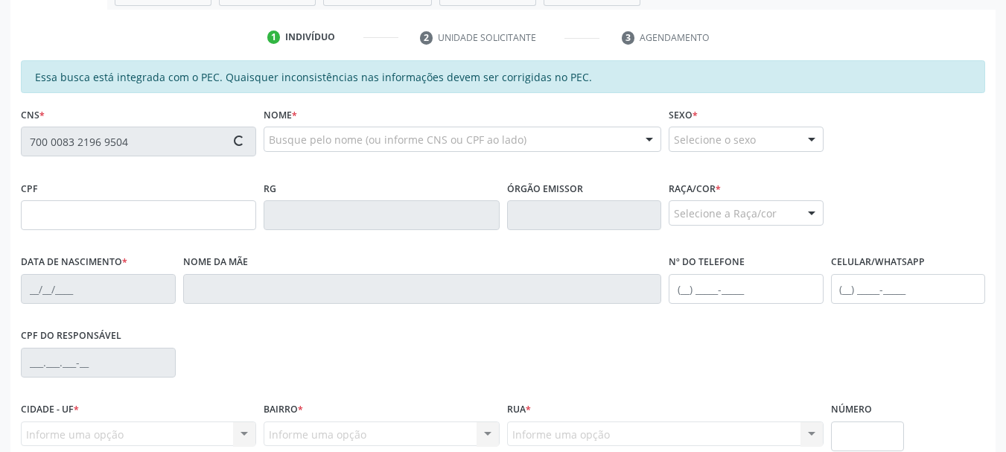
type input "56"
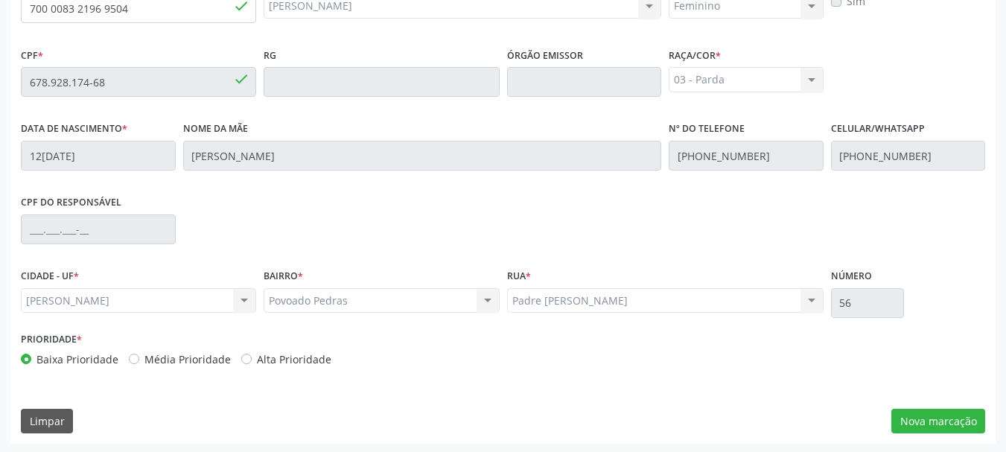
scroll to position [419, 0]
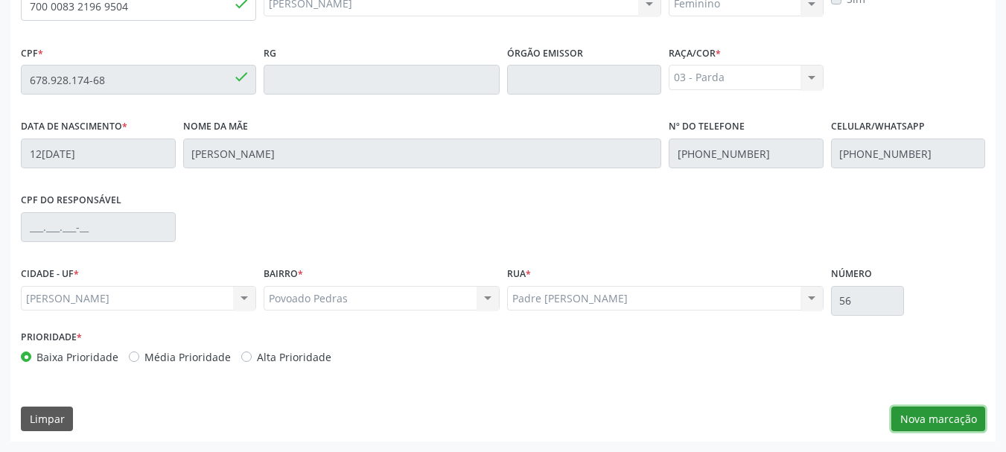
click at [926, 414] on button "Nova marcação" at bounding box center [938, 418] width 94 height 25
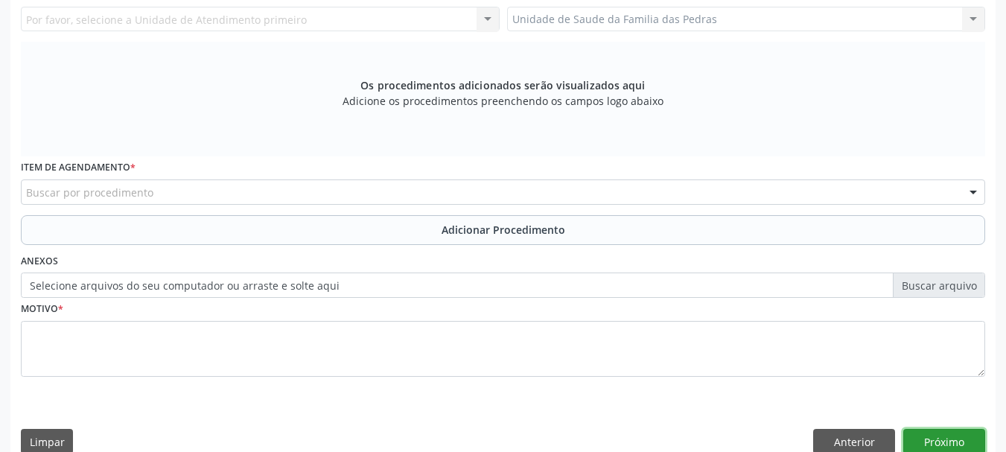
click at [929, 435] on button "Próximo" at bounding box center [944, 441] width 82 height 25
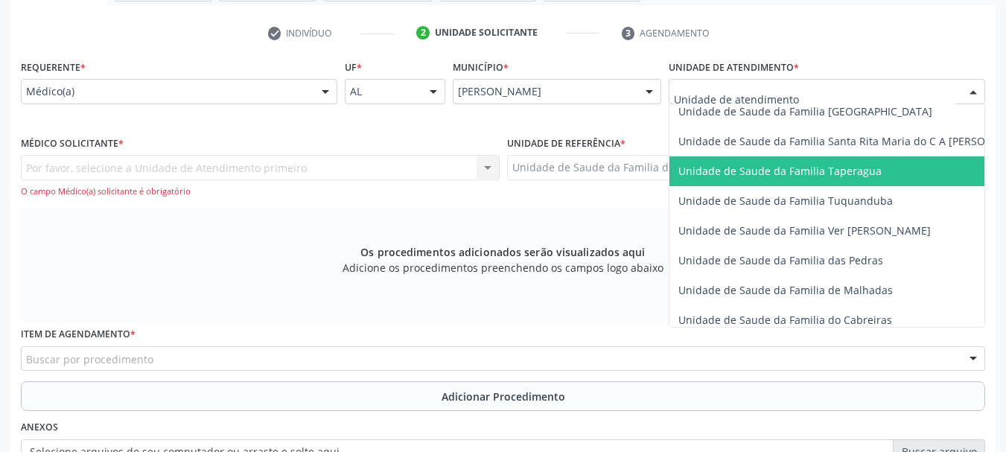
scroll to position [1042, 0]
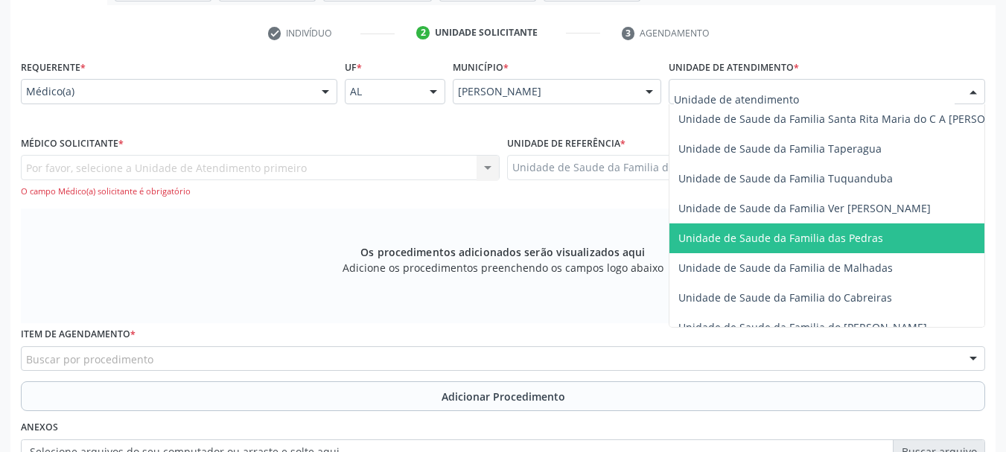
click at [721, 229] on span "Unidade de Saude da Familia das Pedras" at bounding box center [854, 238] width 371 height 30
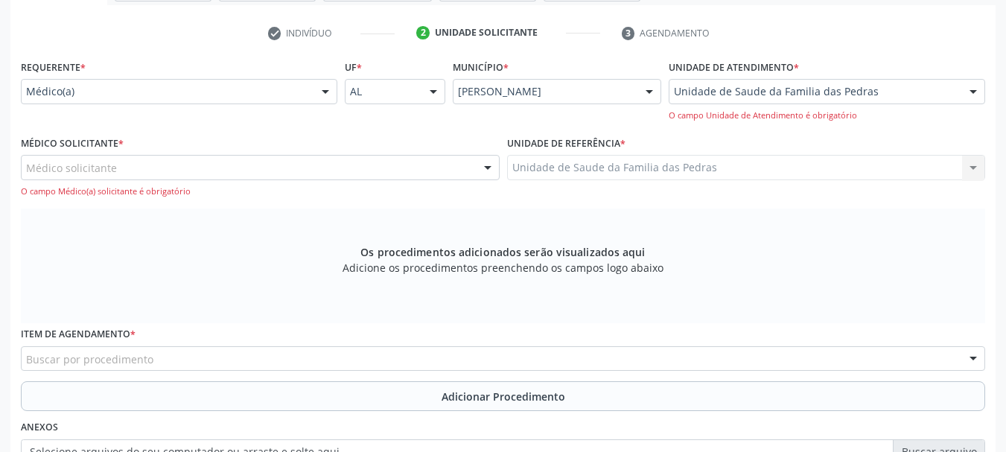
click at [404, 163] on div "Médico solicitante" at bounding box center [260, 167] width 479 height 25
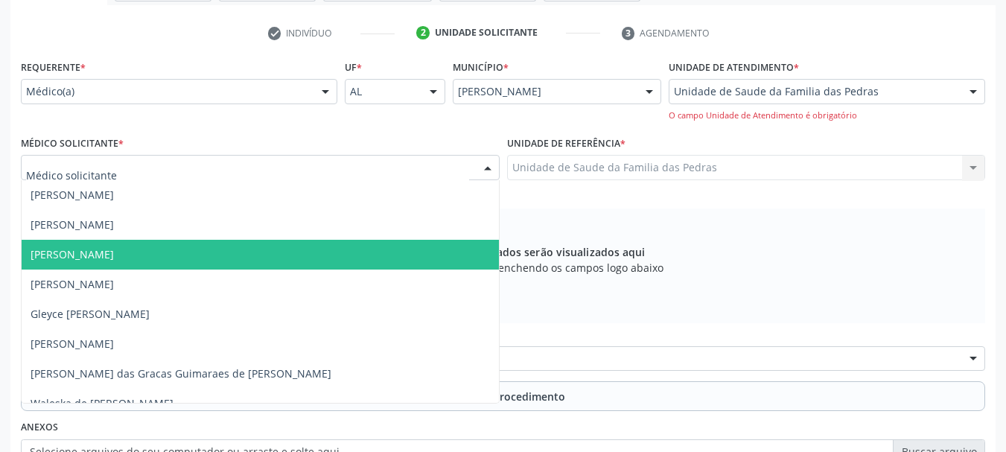
click at [361, 255] on span "[PERSON_NAME]" at bounding box center [260, 255] width 477 height 30
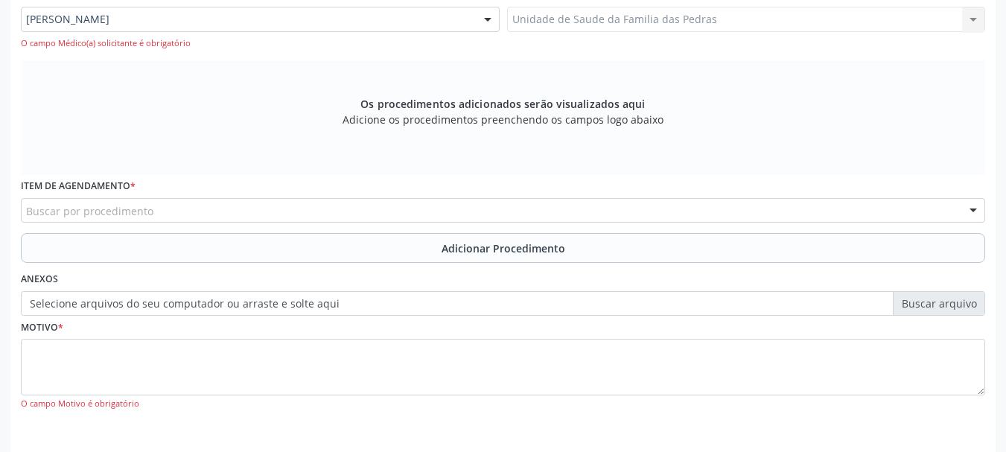
scroll to position [437, 0]
click at [378, 216] on div "Buscar por procedimento" at bounding box center [503, 209] width 964 height 25
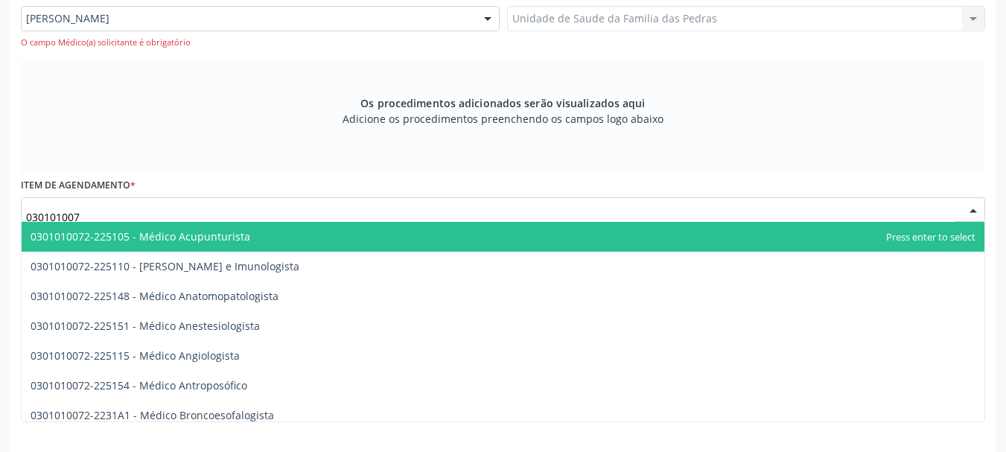
type input "0301010072"
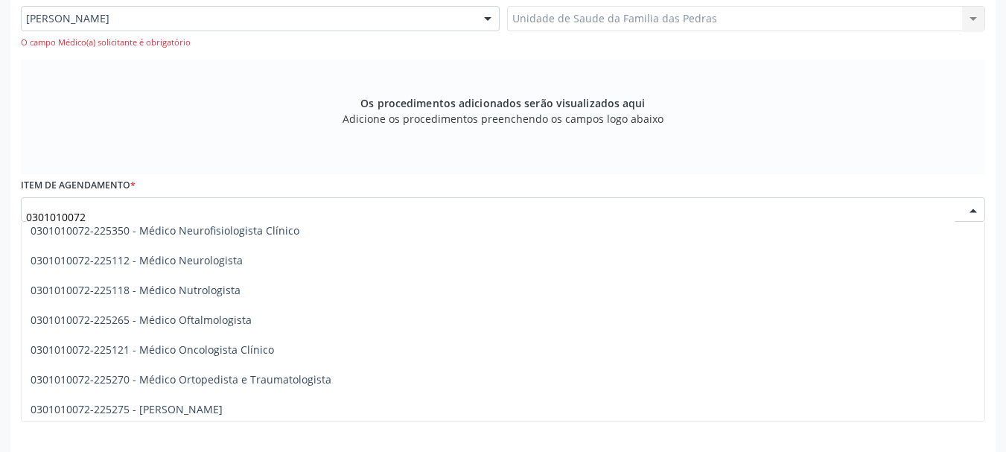
scroll to position [1191, 0]
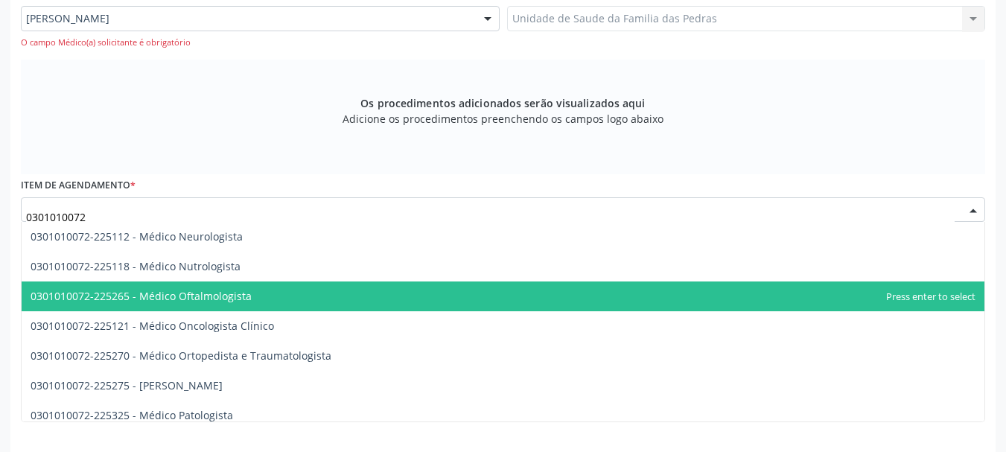
click at [302, 299] on span "0301010072-225265 - Médico Oftalmologista" at bounding box center [503, 296] width 962 height 30
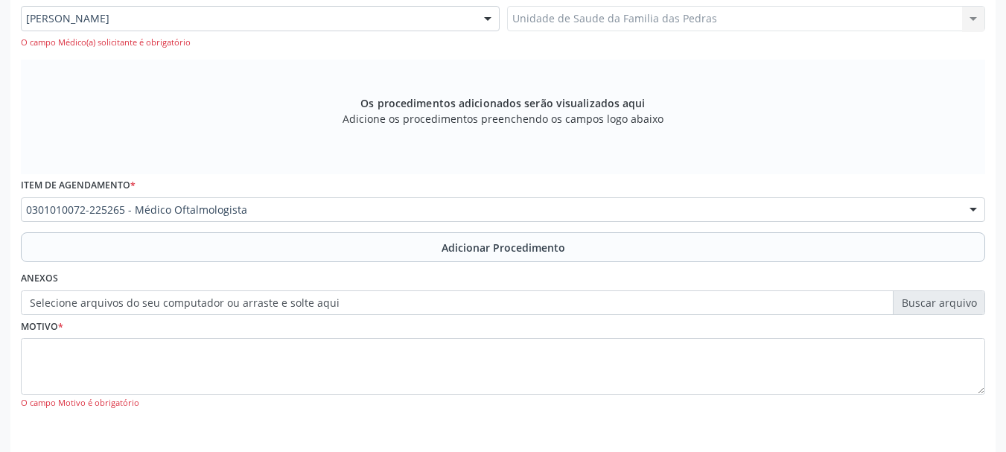
scroll to position [493, 0]
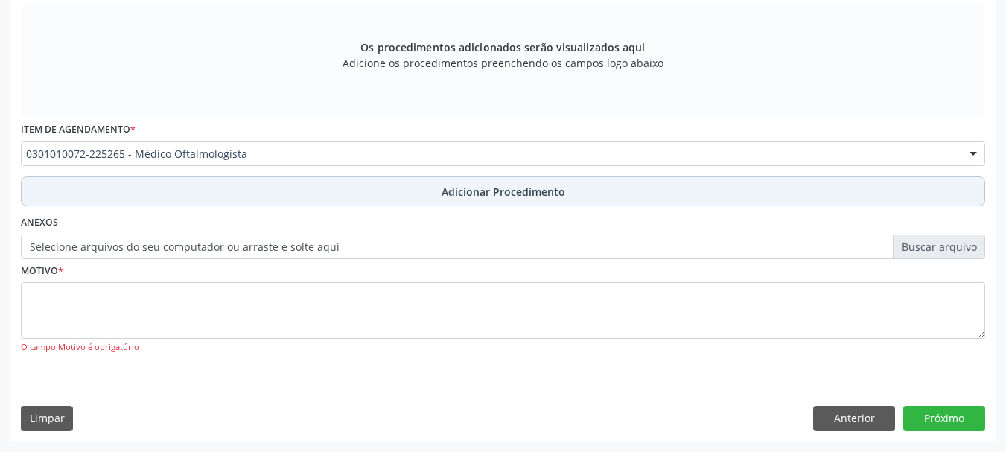
click at [323, 199] on button "Adicionar Procedimento" at bounding box center [503, 191] width 964 height 30
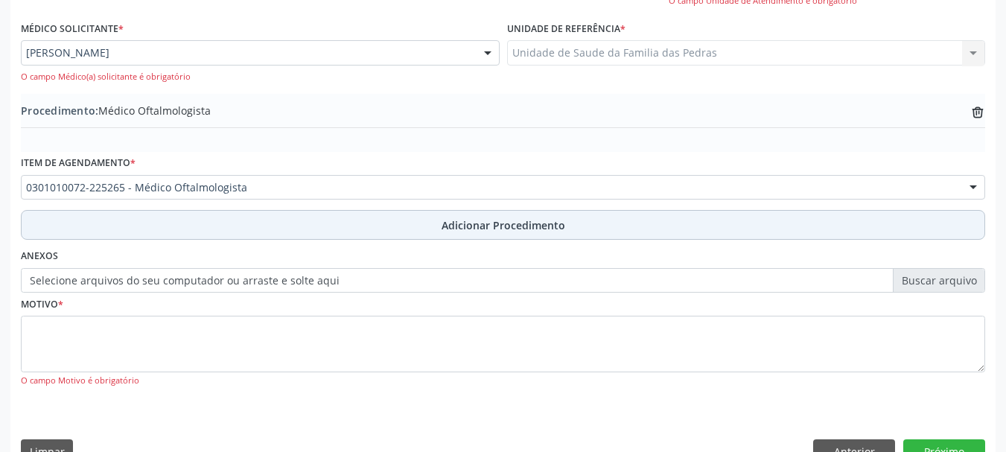
scroll to position [436, 0]
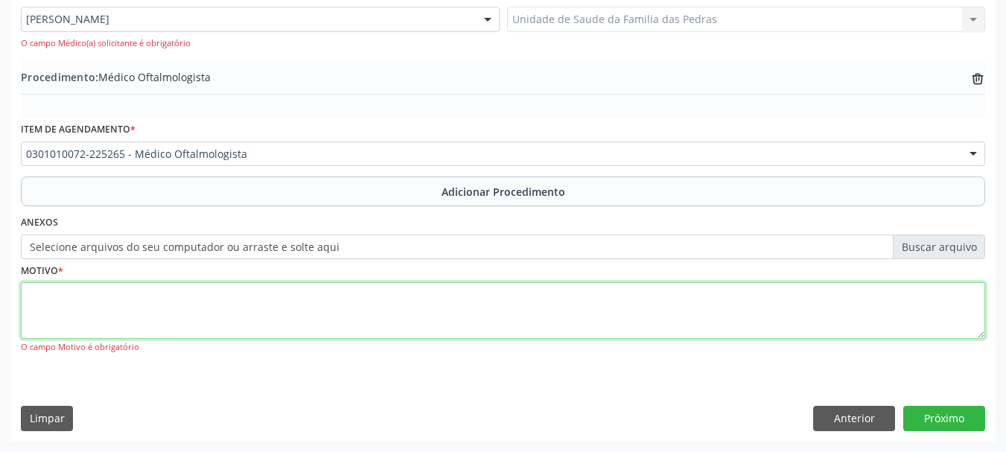
click at [204, 305] on textarea at bounding box center [503, 310] width 964 height 57
type textarea "DEFICIT VISUAL"
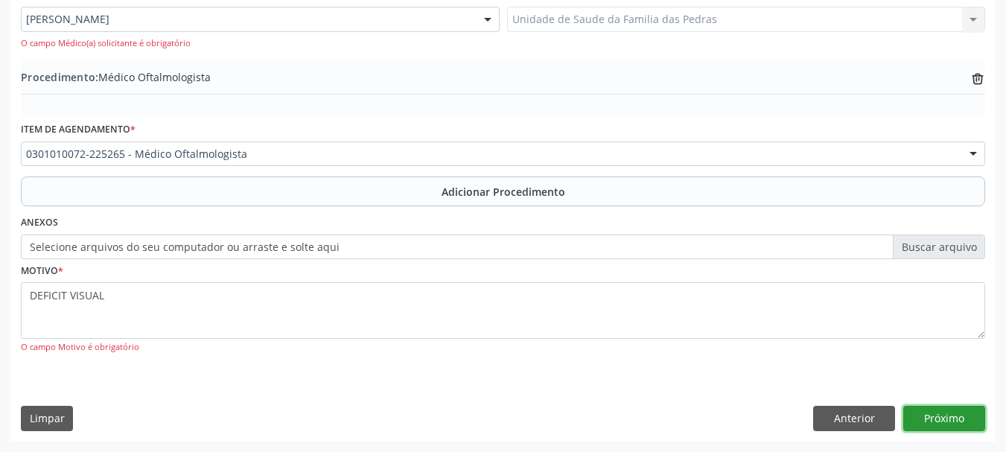
click at [935, 423] on button "Próximo" at bounding box center [944, 418] width 82 height 25
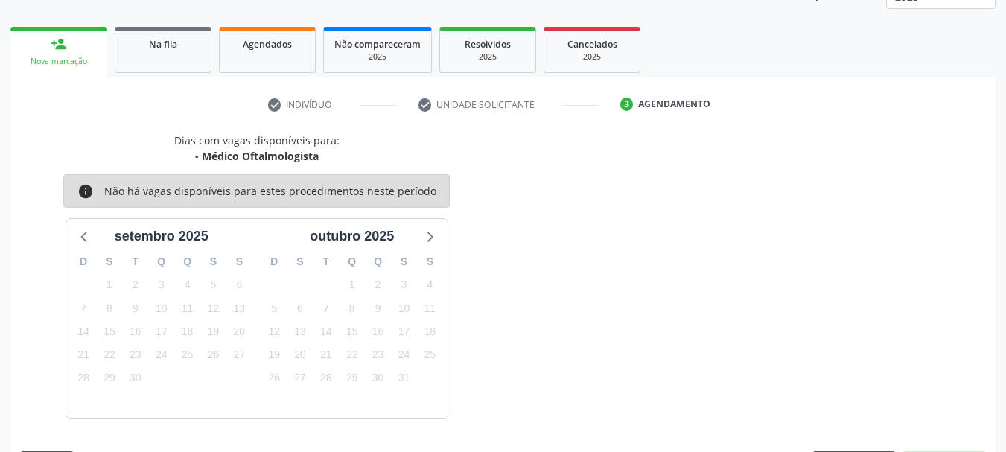
scroll to position [261, 0]
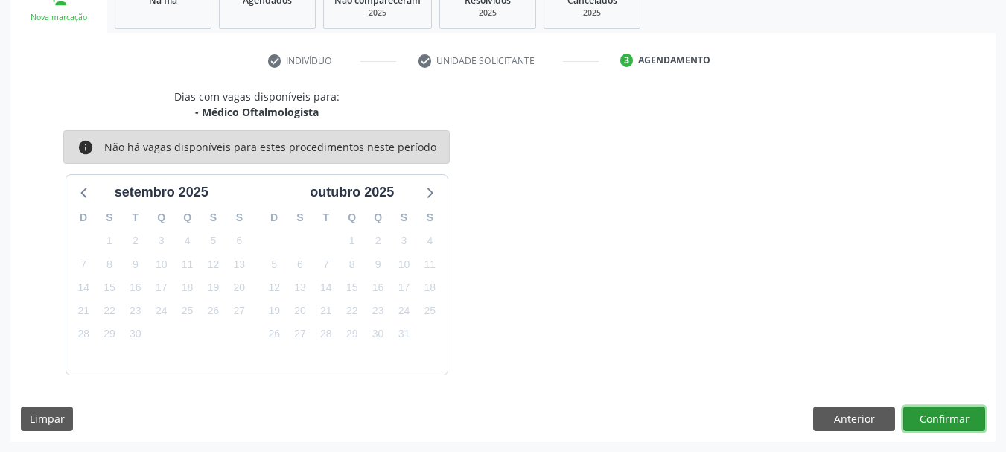
click at [919, 413] on button "Confirmar" at bounding box center [944, 418] width 82 height 25
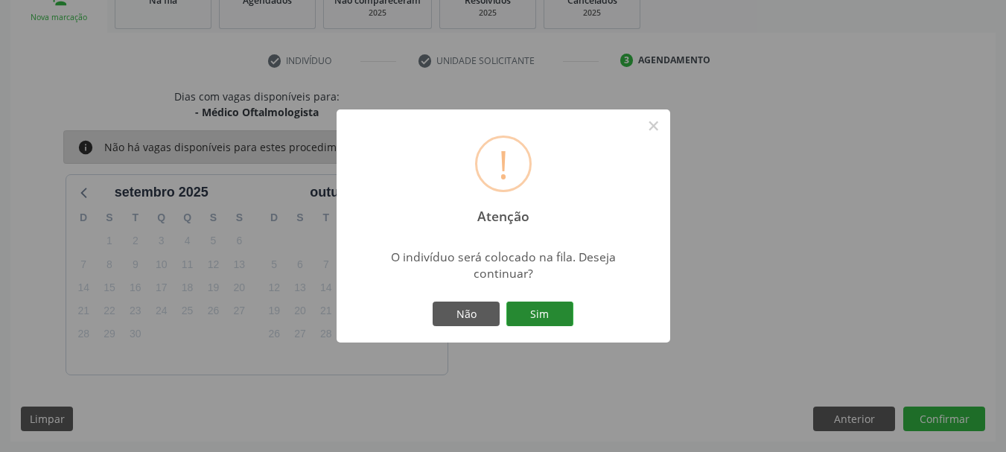
click at [529, 313] on button "Sim" at bounding box center [539, 313] width 67 height 25
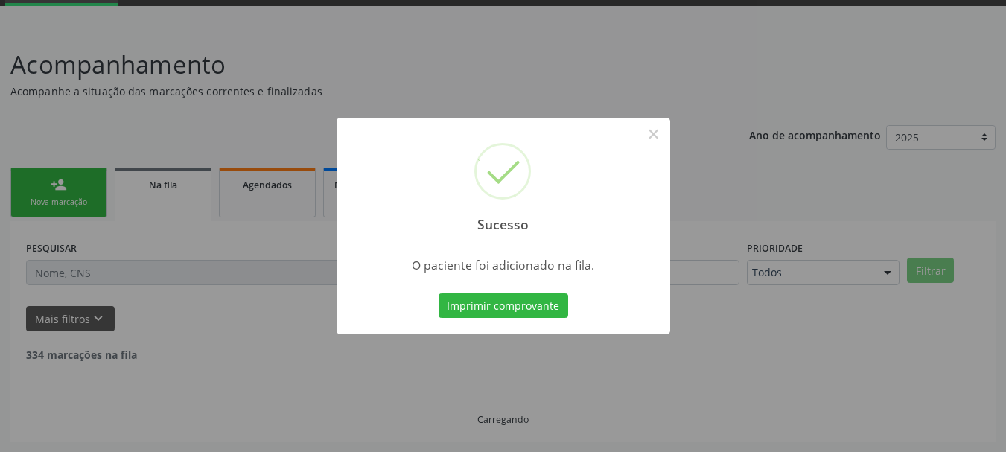
scroll to position [60, 0]
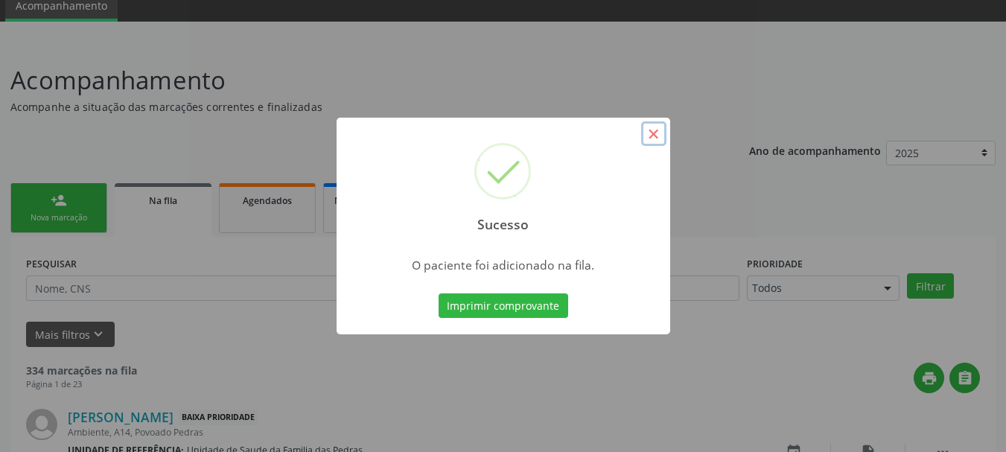
click at [654, 133] on button "×" at bounding box center [653, 133] width 25 height 25
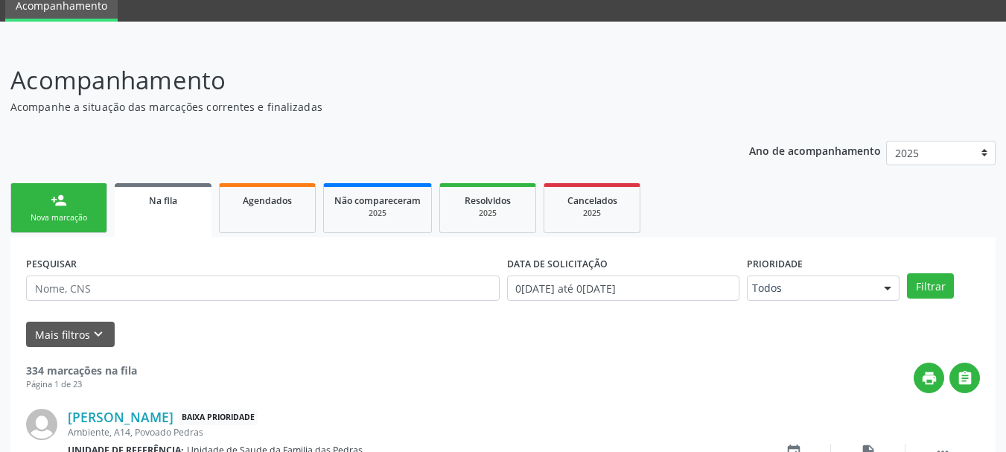
click at [55, 215] on div "Nova marcação" at bounding box center [59, 217] width 74 height 11
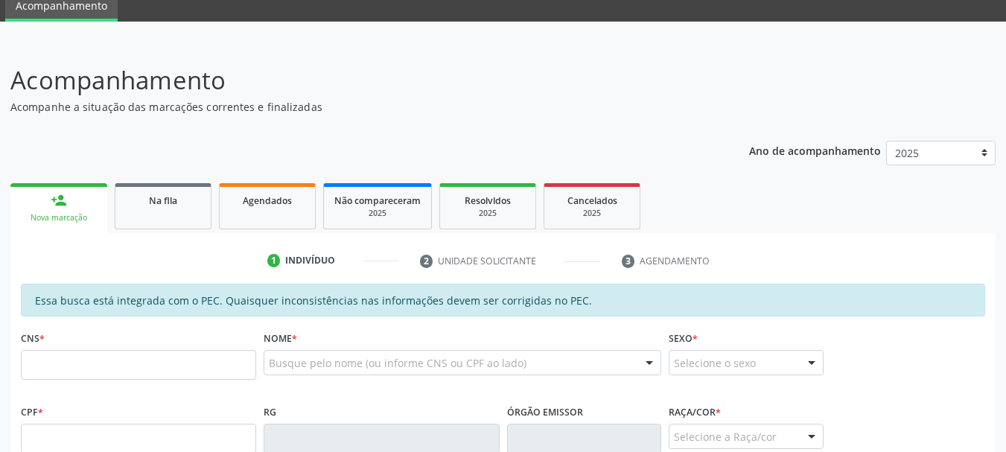
scroll to position [209, 0]
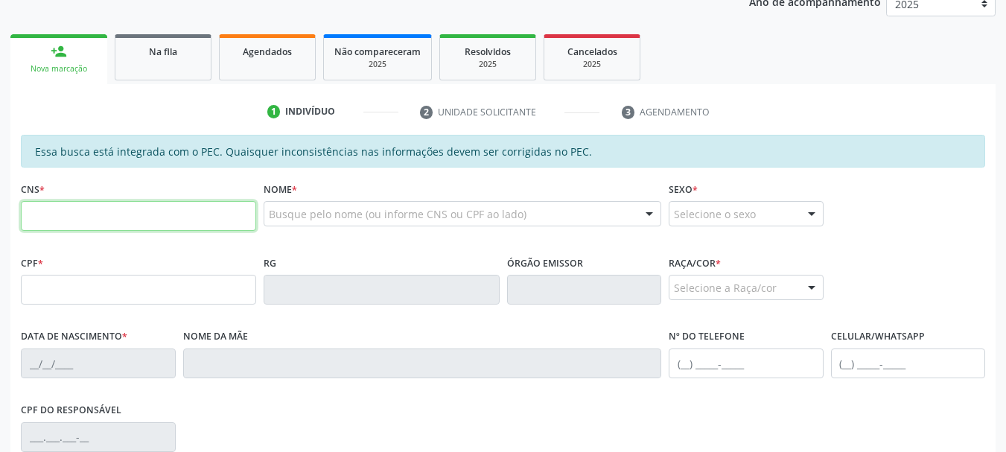
click at [74, 213] on input "text" at bounding box center [138, 216] width 235 height 30
type input "708 3072 2866 0460"
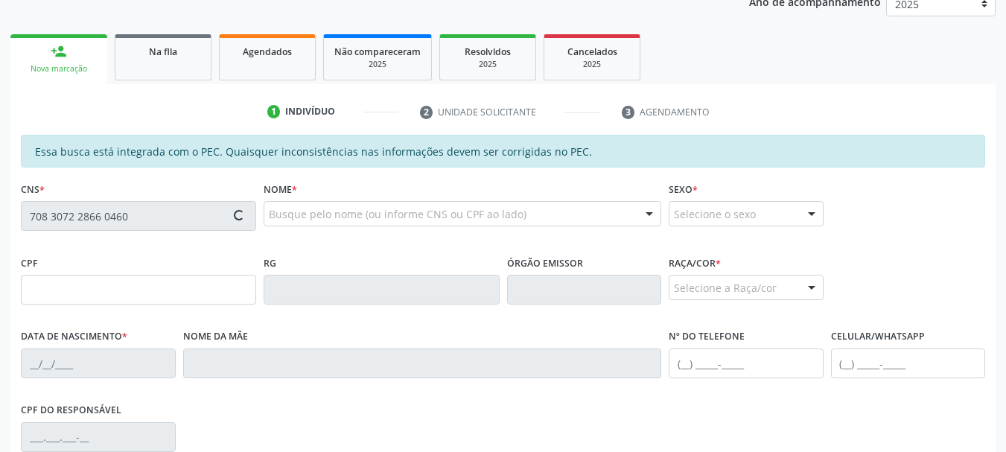
type input "604.375.964-00"
type input "18[DATE]"
type input "Cícera [PERSON_NAME]"
type input "[PHONE_NUMBER]"
type input "S/N"
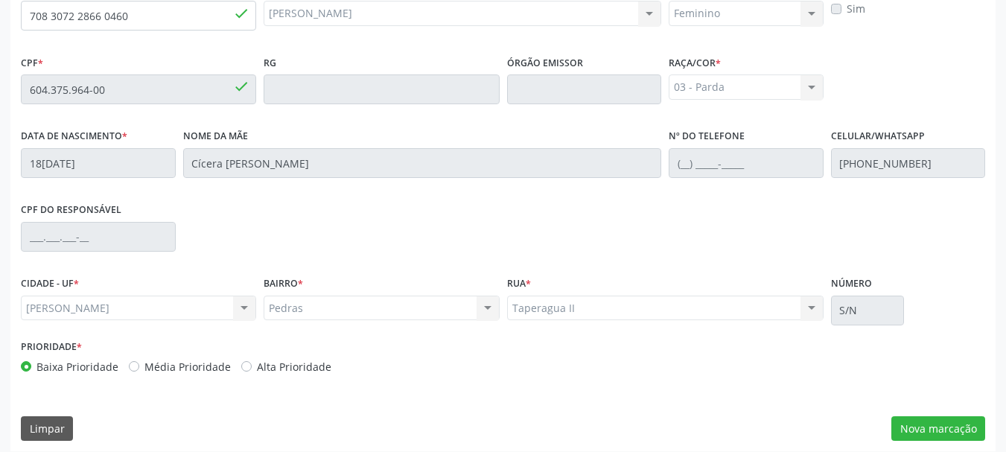
scroll to position [419, 0]
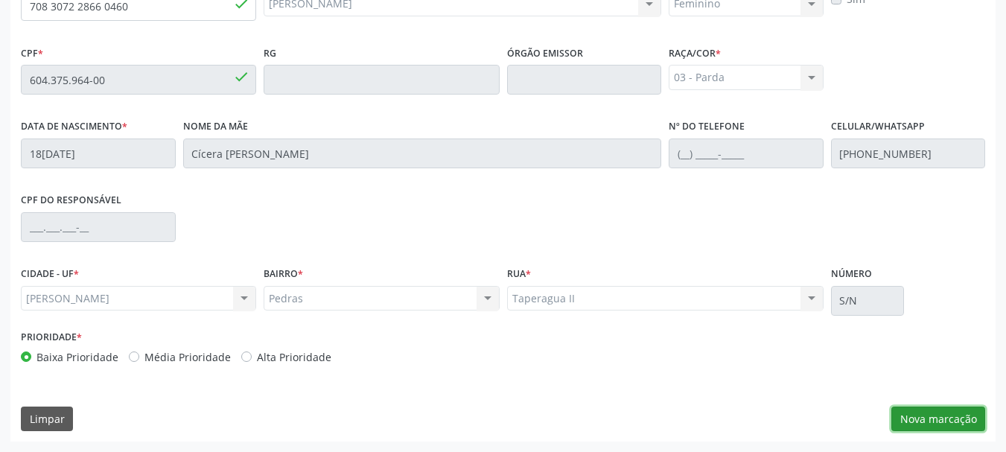
click at [957, 414] on button "Nova marcação" at bounding box center [938, 418] width 94 height 25
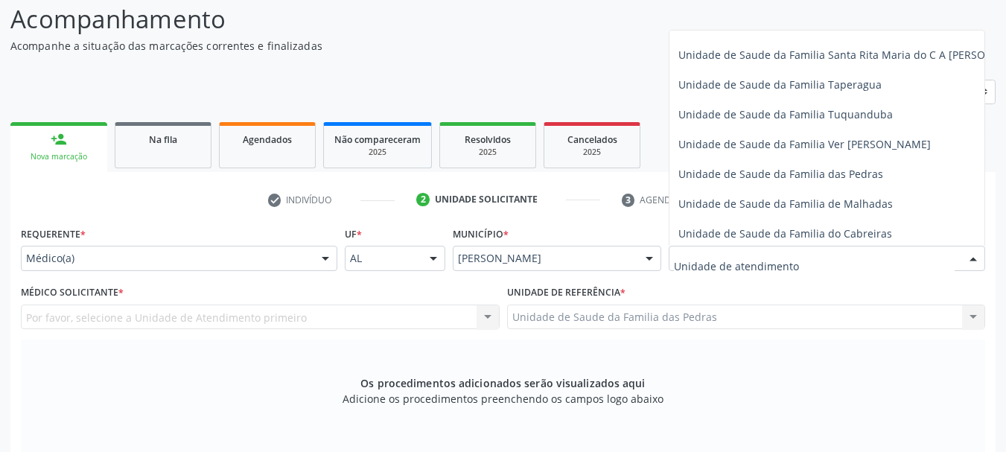
scroll to position [1042, 0]
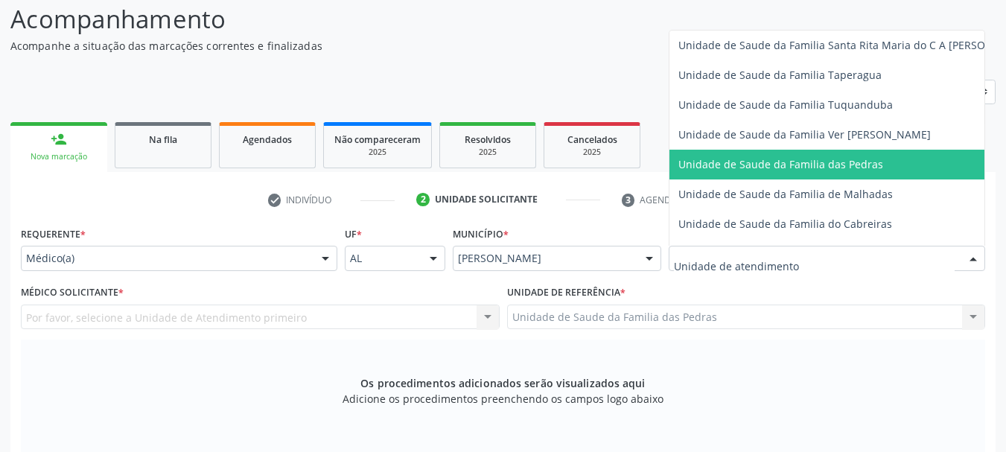
click at [727, 155] on span "Unidade de Saude da Familia das Pedras" at bounding box center [854, 165] width 371 height 30
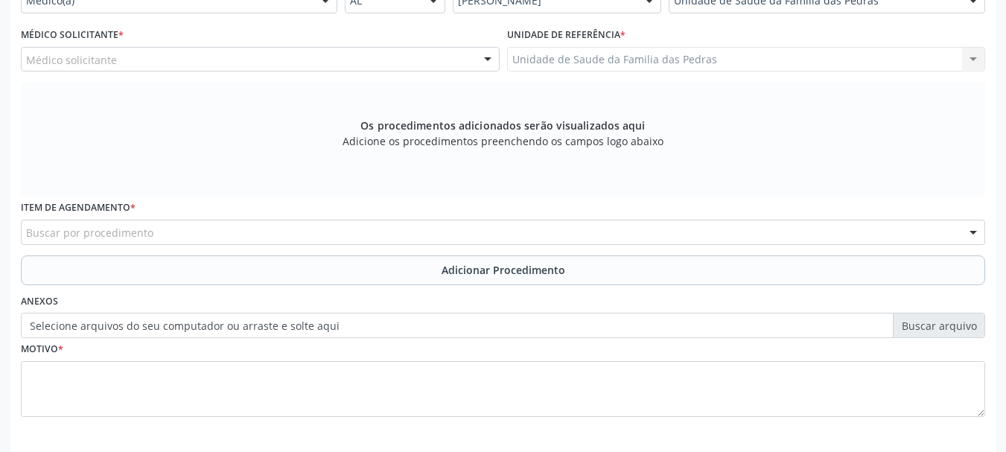
scroll to position [345, 0]
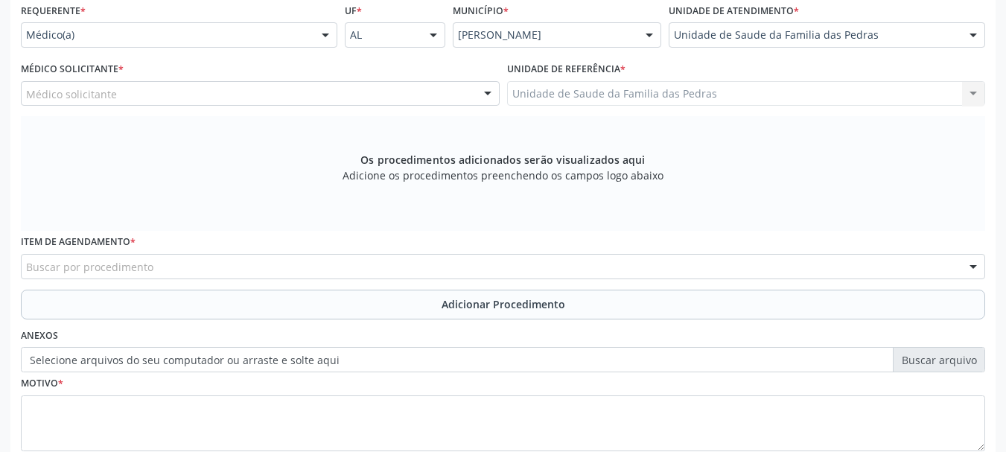
click at [263, 98] on div "Médico solicitante" at bounding box center [260, 93] width 479 height 25
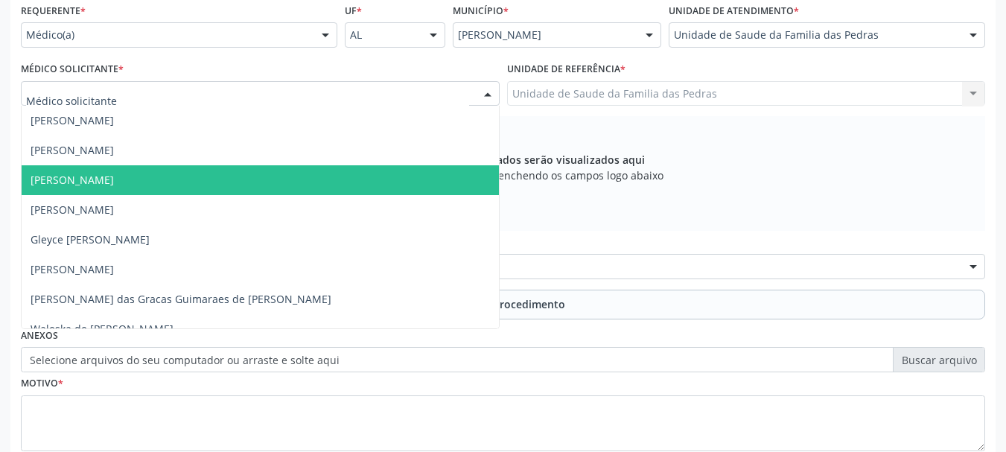
click at [255, 172] on span "[PERSON_NAME]" at bounding box center [260, 180] width 477 height 30
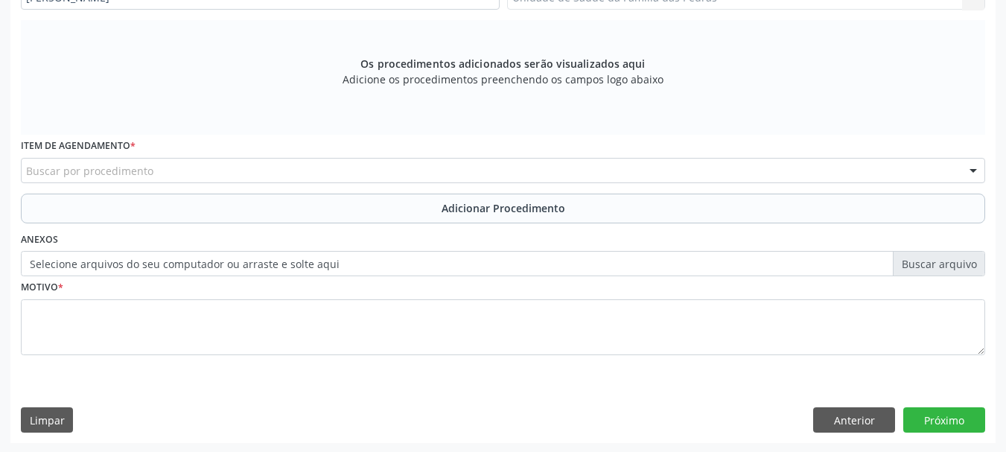
scroll to position [442, 0]
click at [263, 173] on div "Buscar por procedimento" at bounding box center [503, 168] width 964 height 25
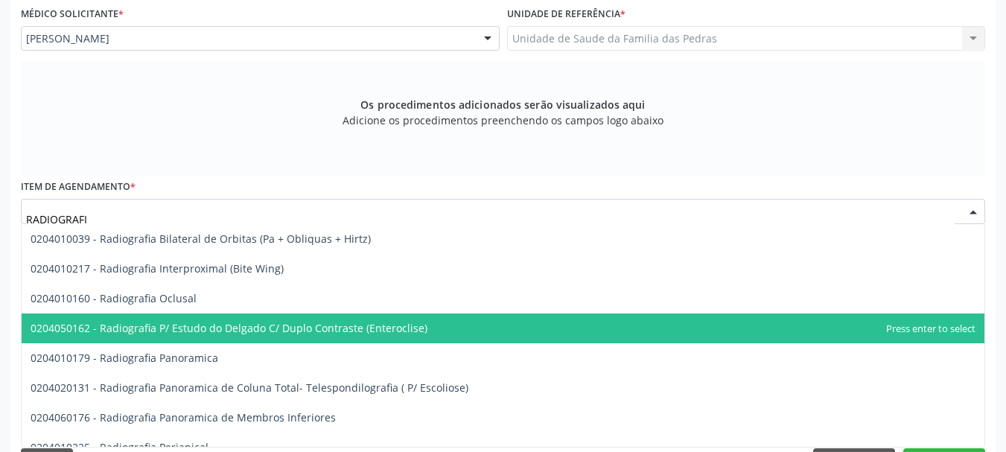
scroll to position [368, 0]
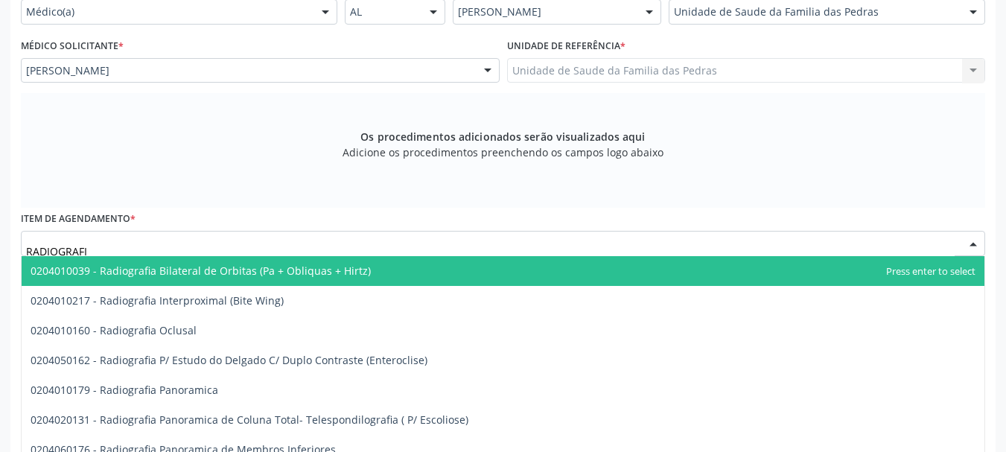
click at [142, 247] on input "RADIOGRAFI" at bounding box center [490, 251] width 928 height 30
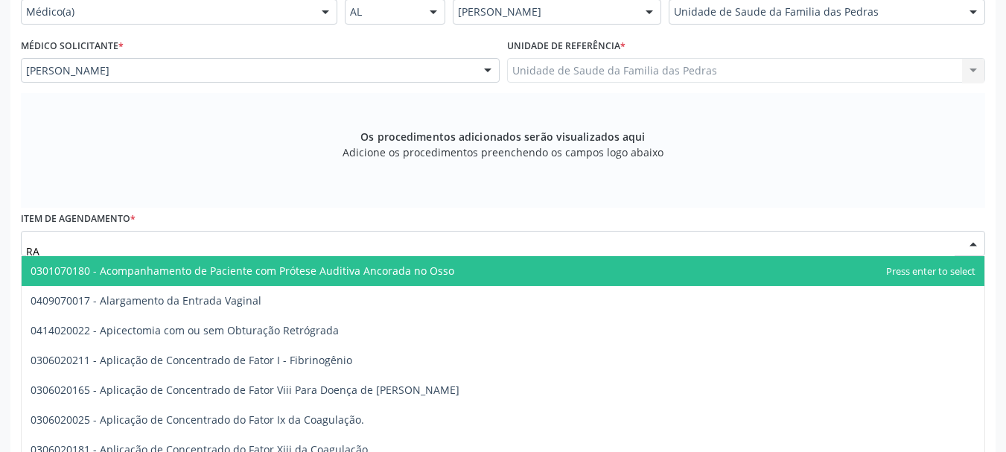
type input "R"
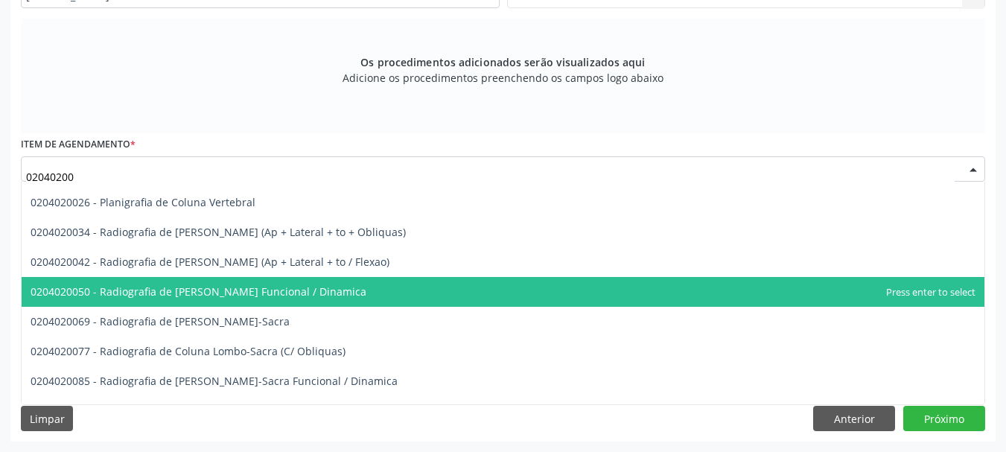
scroll to position [45, 0]
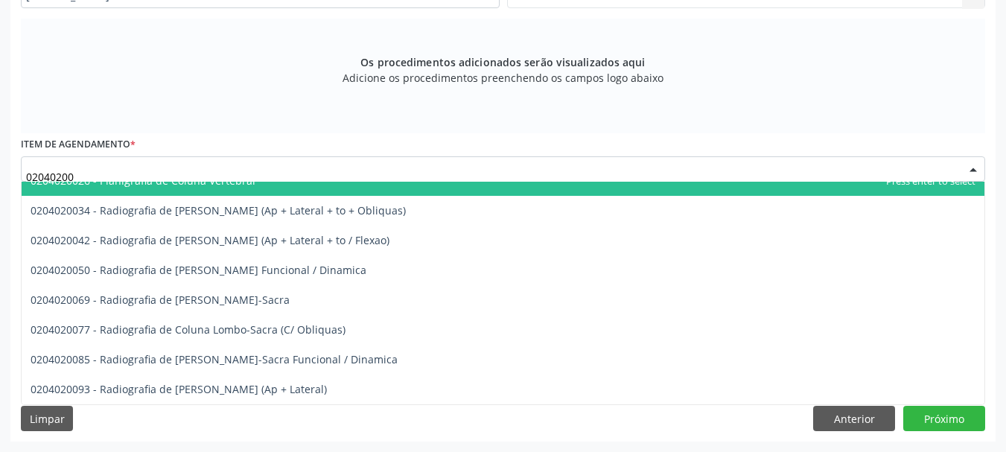
click at [147, 176] on input "02040200" at bounding box center [490, 177] width 928 height 30
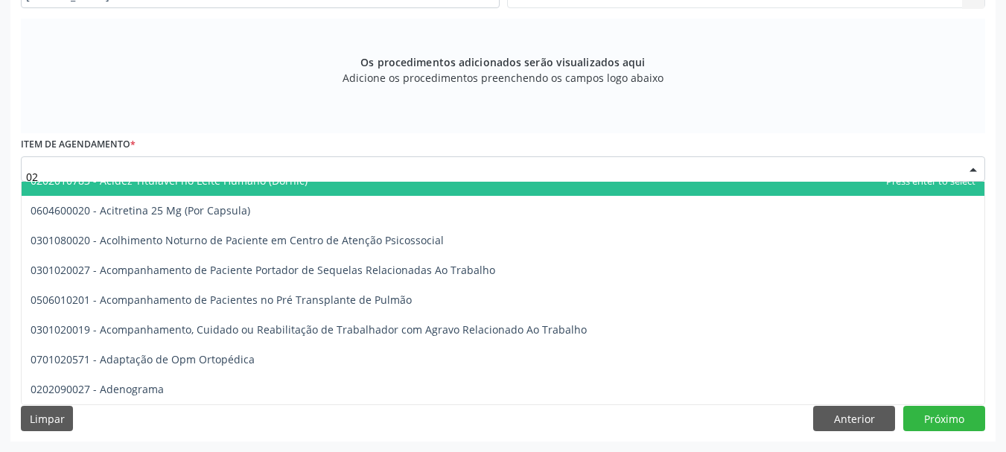
type input "0"
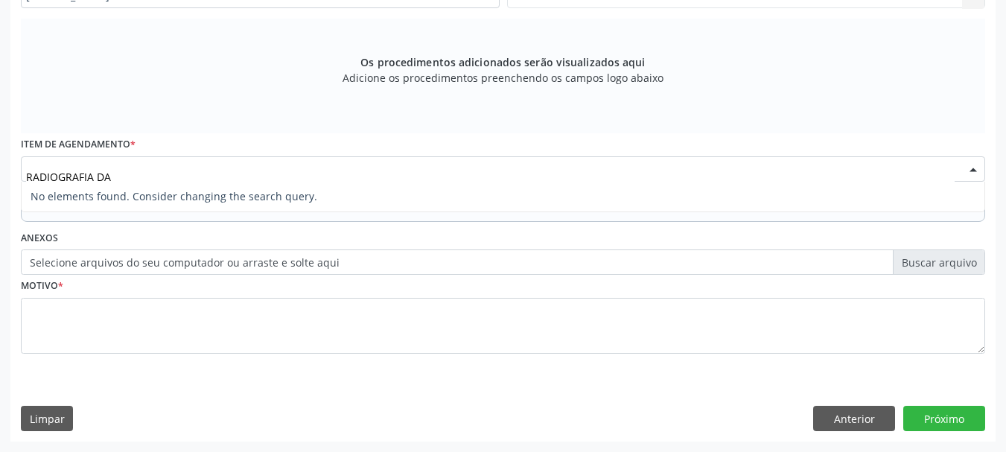
scroll to position [0, 0]
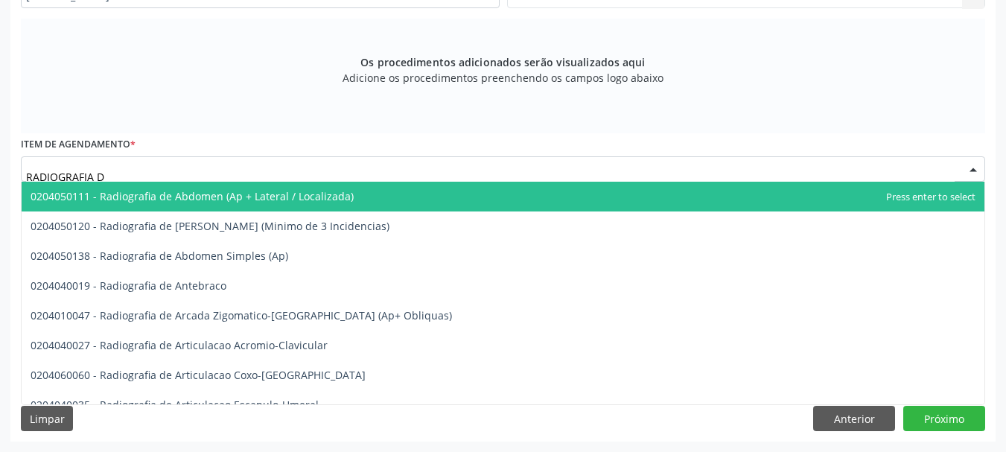
type input "RADIOGRAFIA"
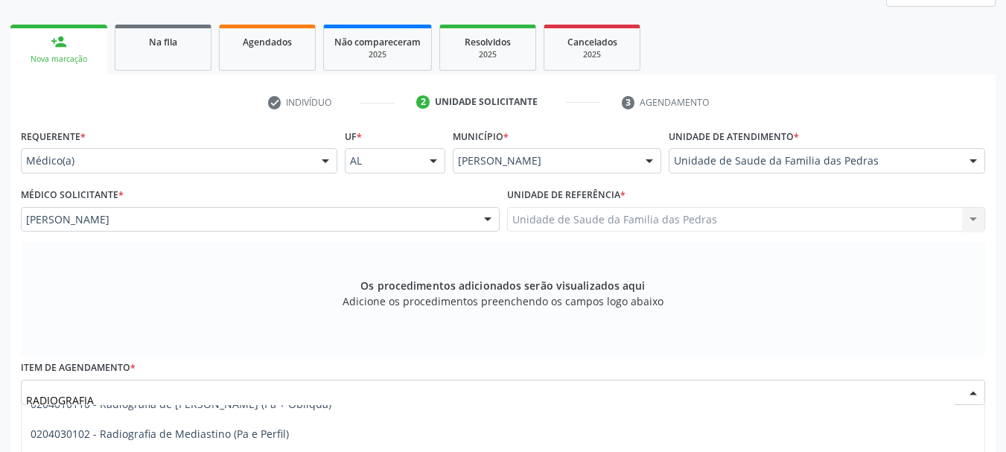
scroll to position [442, 0]
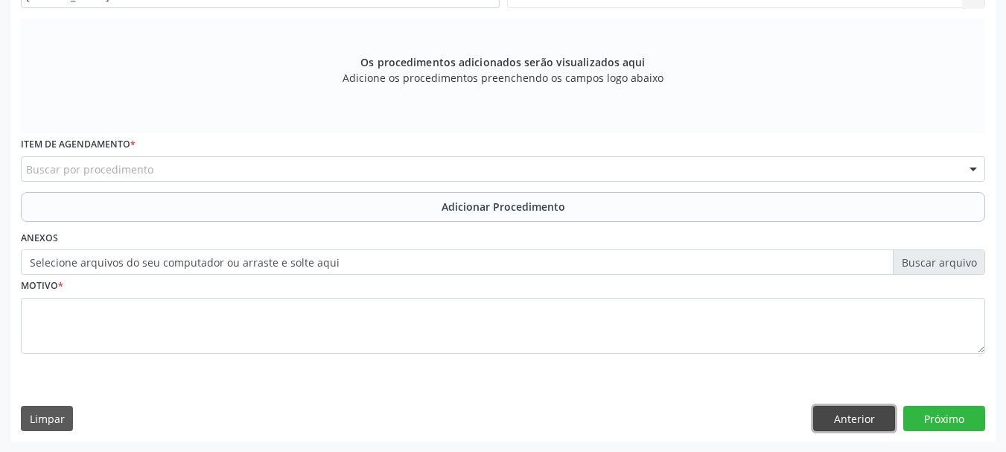
click at [820, 427] on button "Anterior" at bounding box center [854, 418] width 82 height 25
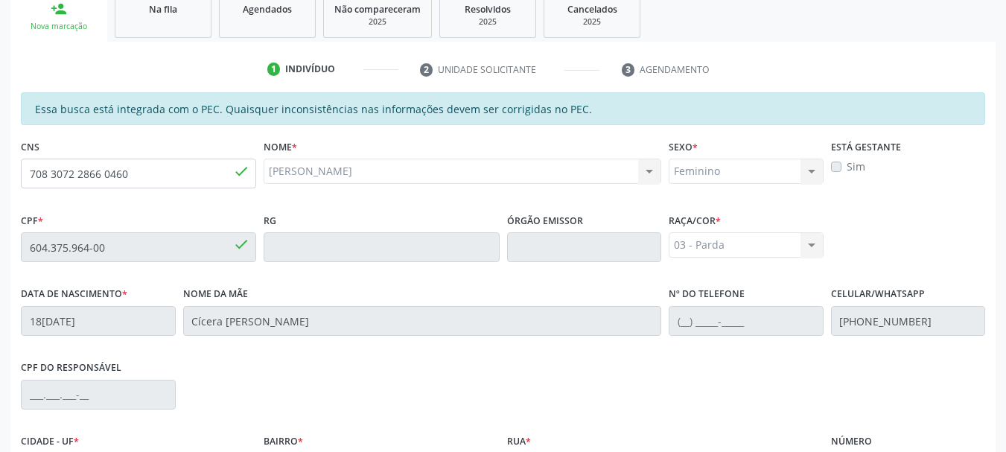
scroll to position [47, 0]
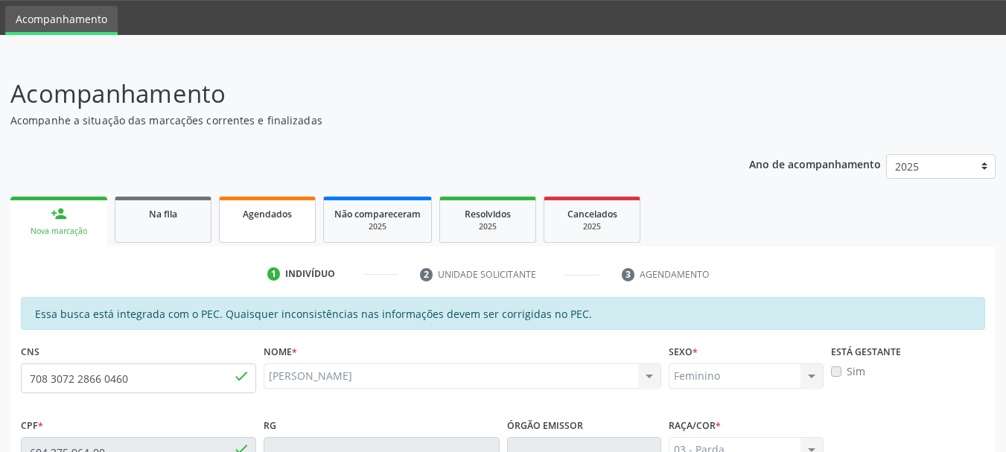
click at [232, 205] on div "Agendados" at bounding box center [267, 213] width 74 height 16
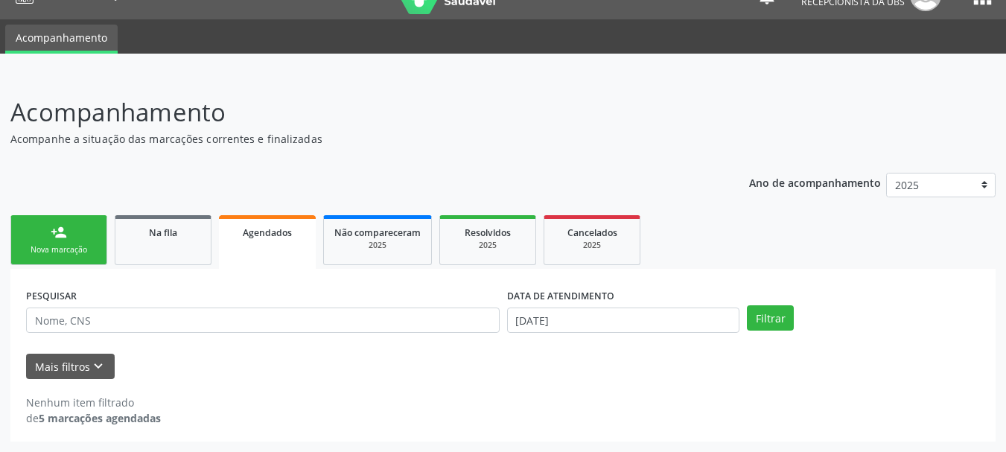
scroll to position [28, 0]
click at [57, 242] on link "person_add Nova marcação" at bounding box center [58, 240] width 97 height 50
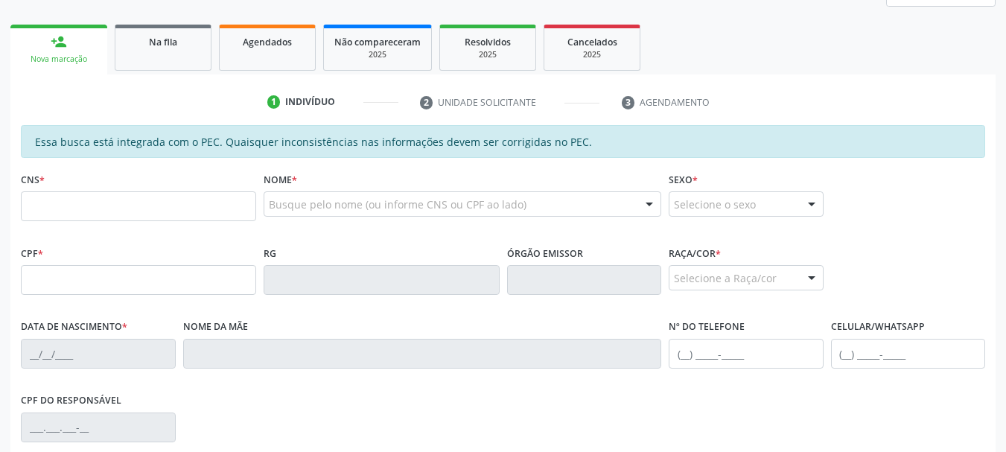
scroll to position [252, 0]
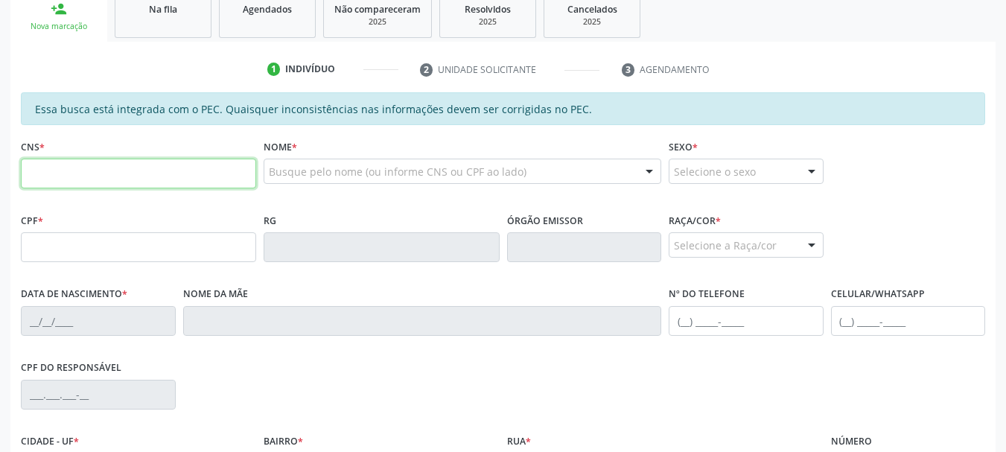
click at [51, 167] on input "text" at bounding box center [138, 174] width 235 height 30
type input "708 3072 2866 0460"
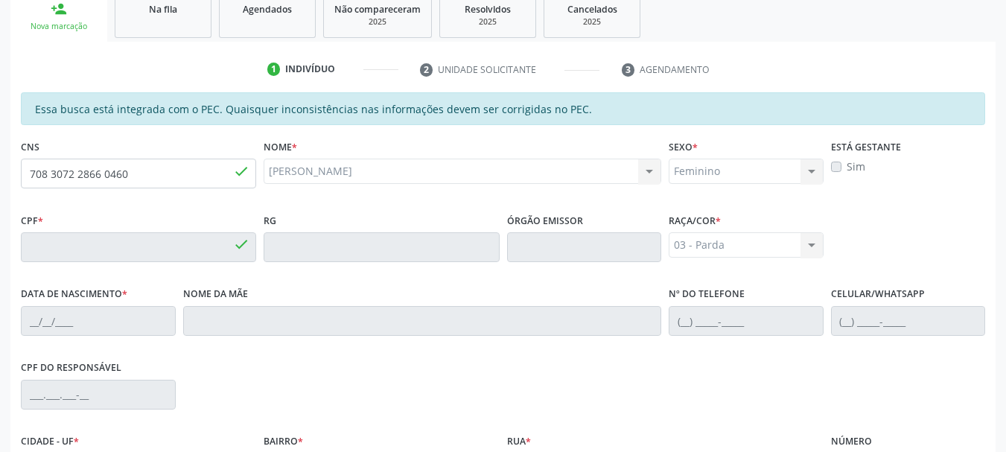
type input "604.375.964-00"
type input "18[DATE]"
type input "Cícera [PERSON_NAME]"
type input "[PHONE_NUMBER]"
type input "S/N"
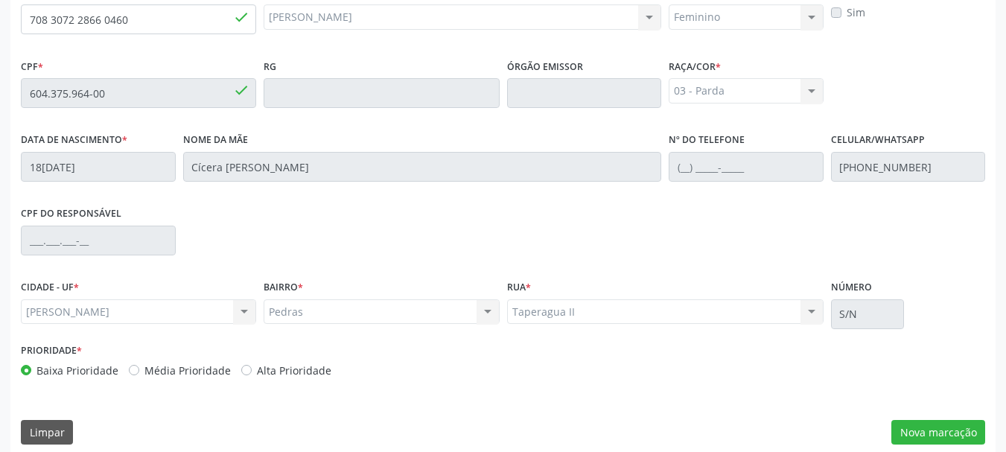
scroll to position [419, 0]
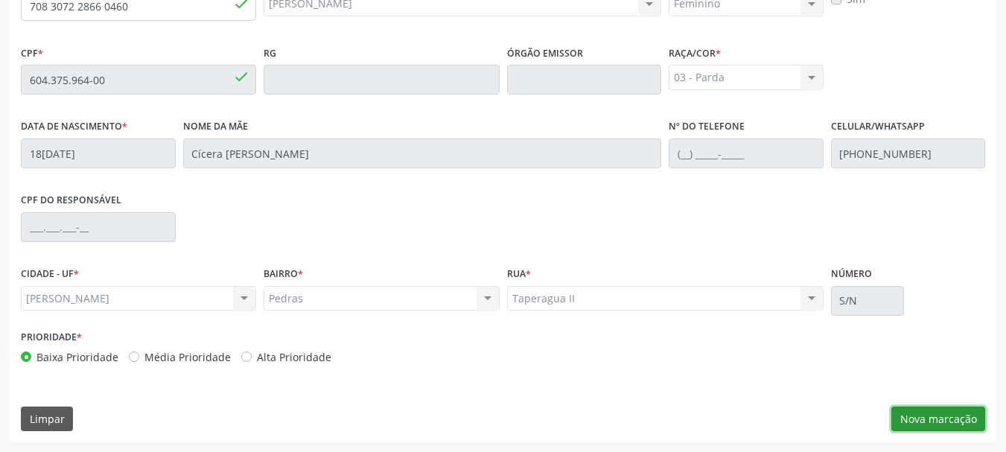
click at [909, 412] on button "Nova marcação" at bounding box center [938, 418] width 94 height 25
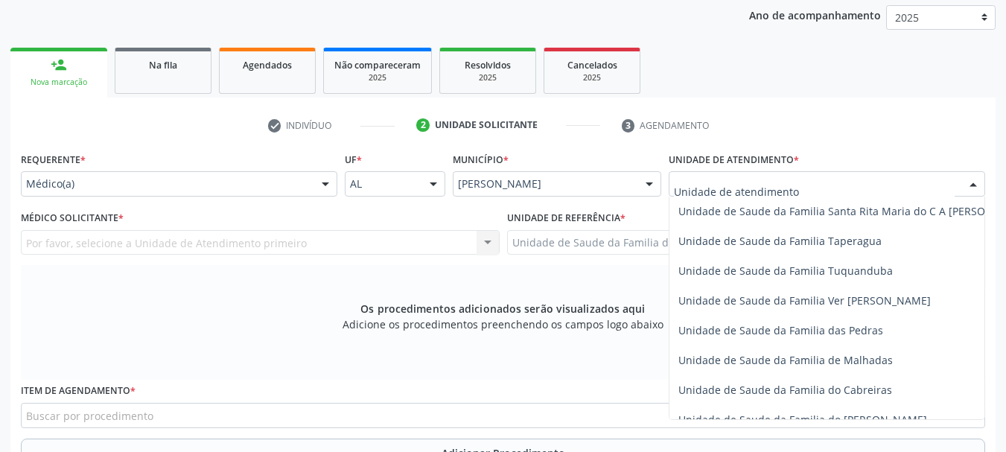
scroll to position [1117, 0]
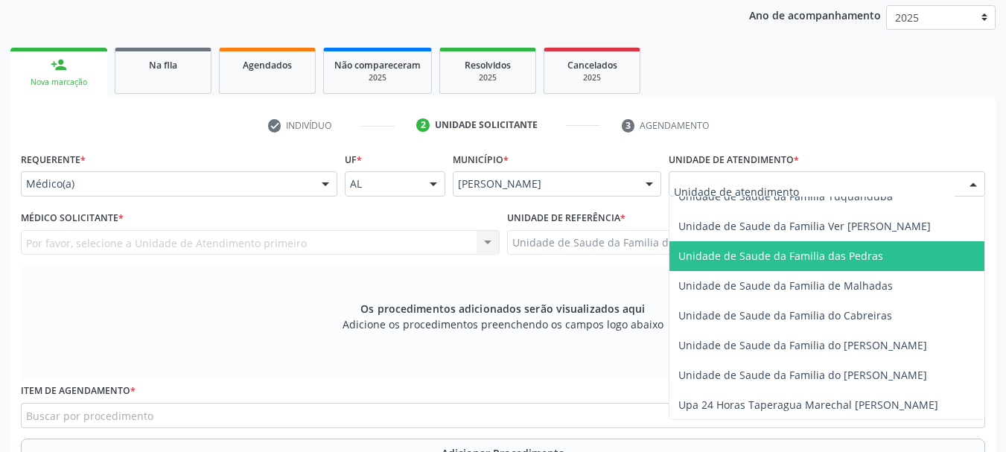
click at [755, 264] on span "Unidade de Saude da Familia das Pedras" at bounding box center [854, 256] width 371 height 30
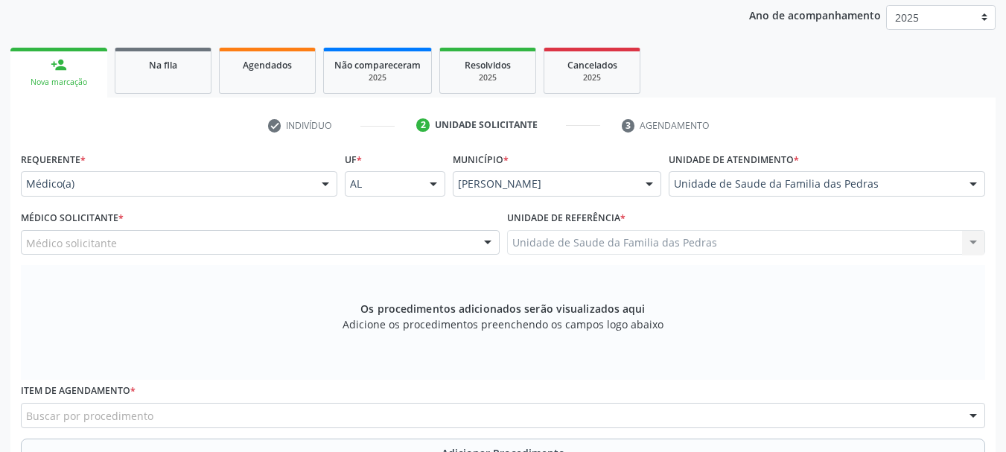
click at [298, 247] on div "Médico solicitante" at bounding box center [260, 242] width 479 height 25
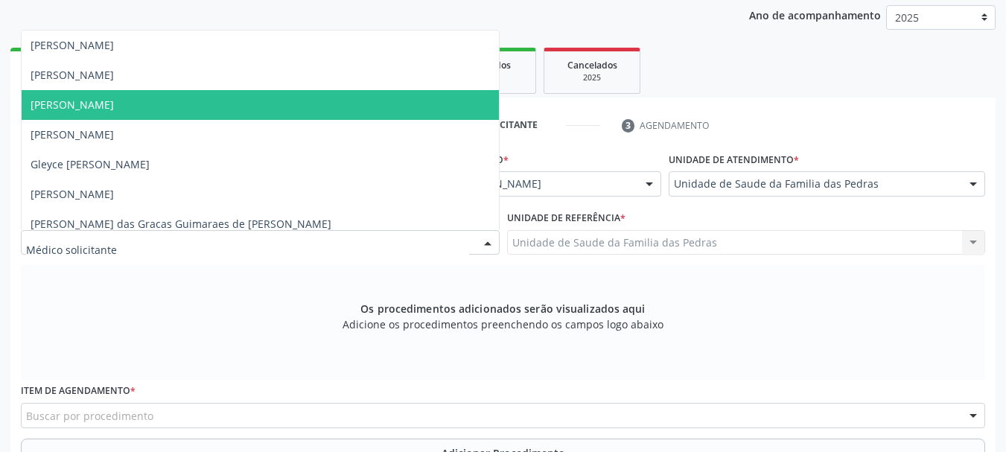
click at [252, 109] on span "[PERSON_NAME]" at bounding box center [260, 105] width 477 height 30
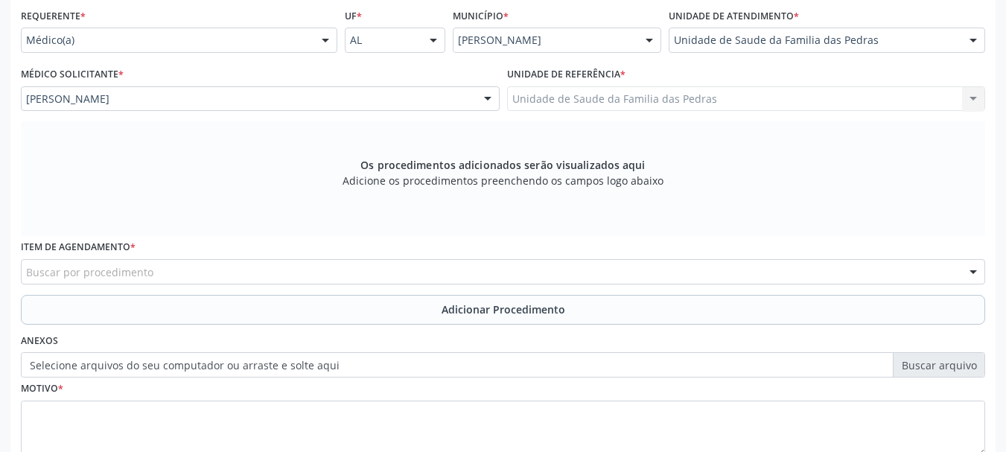
scroll to position [345, 0]
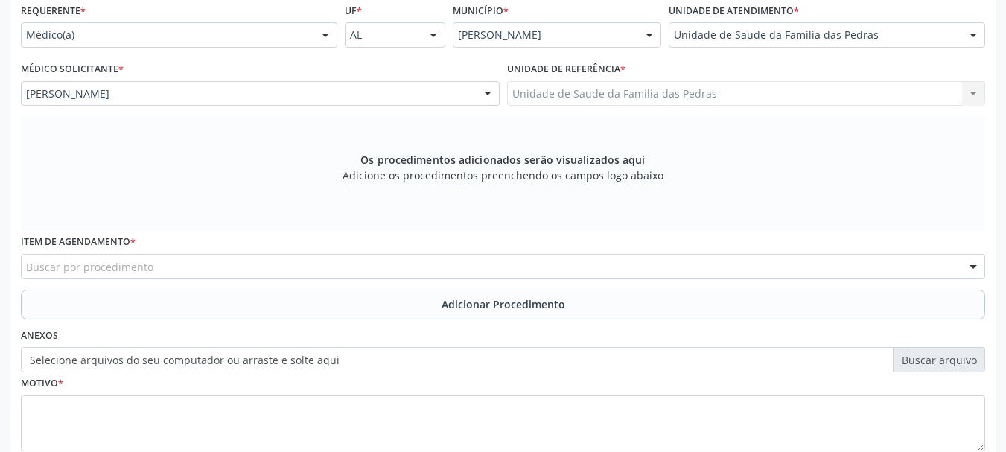
click at [357, 266] on div "Buscar por procedimento" at bounding box center [503, 266] width 964 height 25
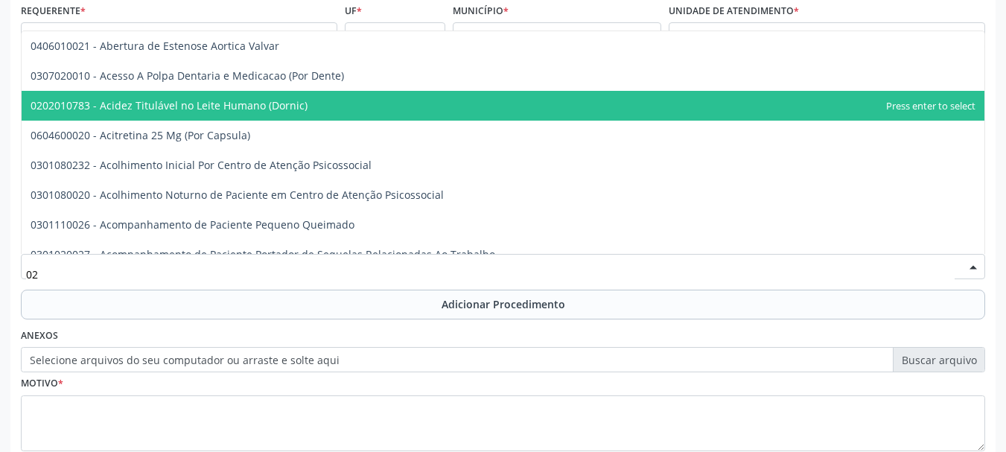
type input "0"
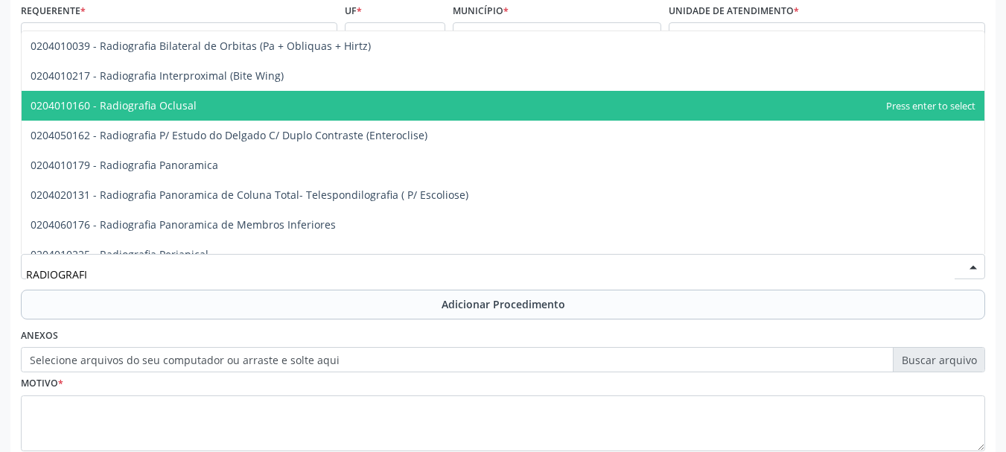
type input "RADIOGRAFIA"
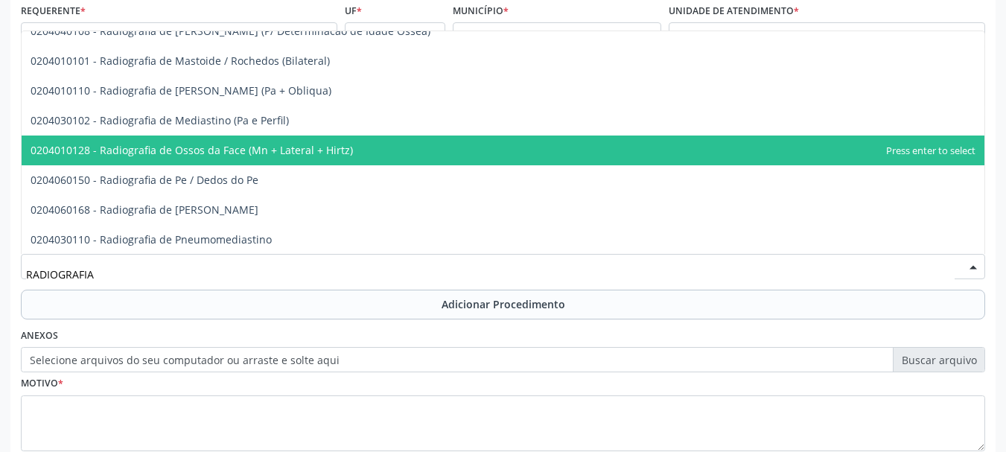
scroll to position [1638, 0]
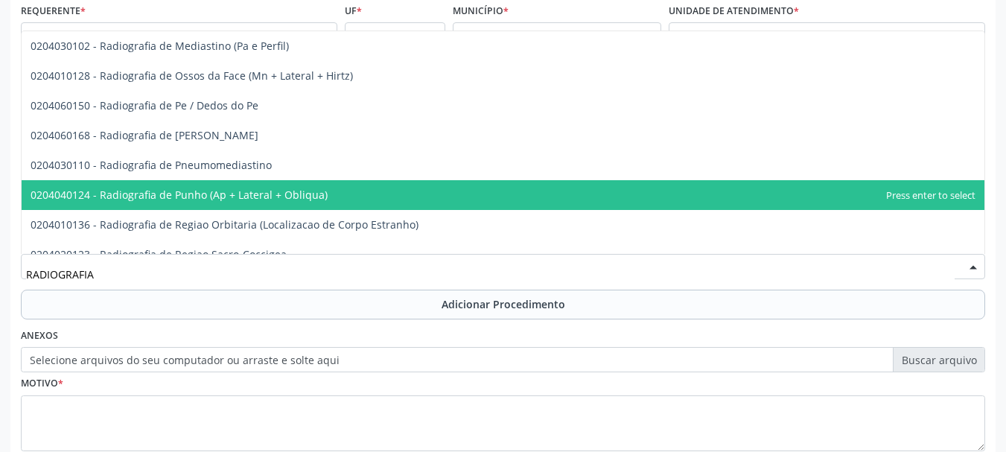
click at [251, 189] on span "0204040124 - Radiografia de Punho (Ap + Lateral + Obliqua)" at bounding box center [179, 195] width 297 height 14
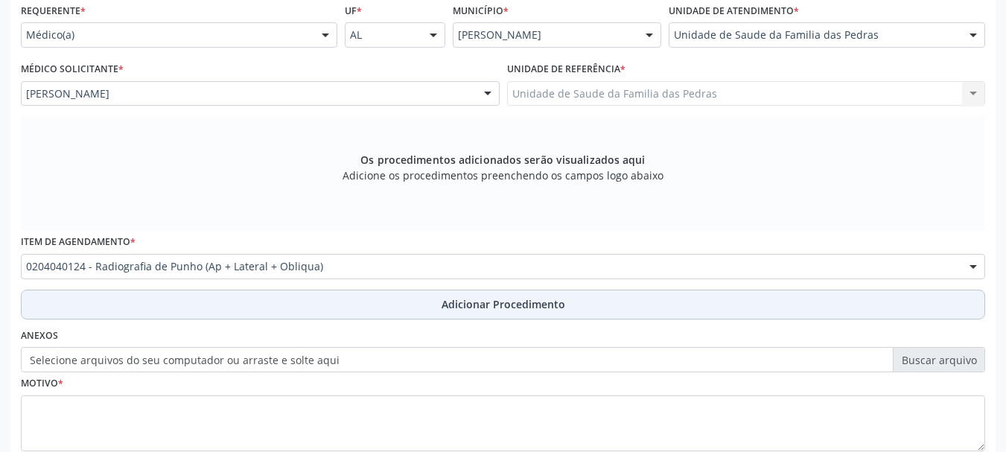
click at [252, 315] on button "Adicionar Procedimento" at bounding box center [503, 305] width 964 height 30
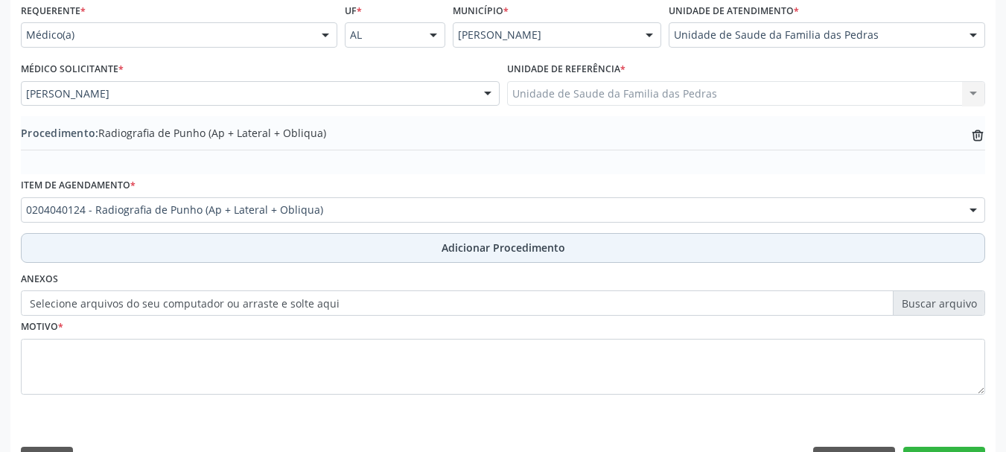
click at [355, 244] on button "Adicionar Procedimento" at bounding box center [503, 248] width 964 height 30
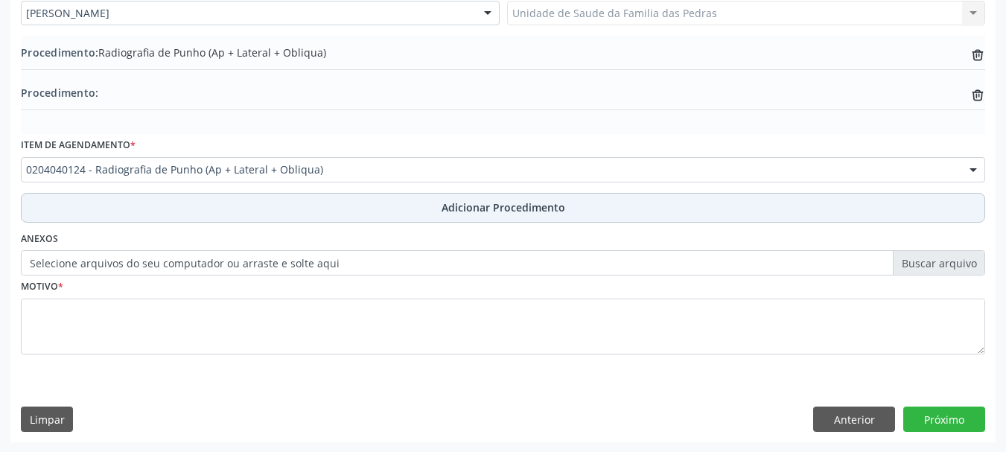
scroll to position [426, 0]
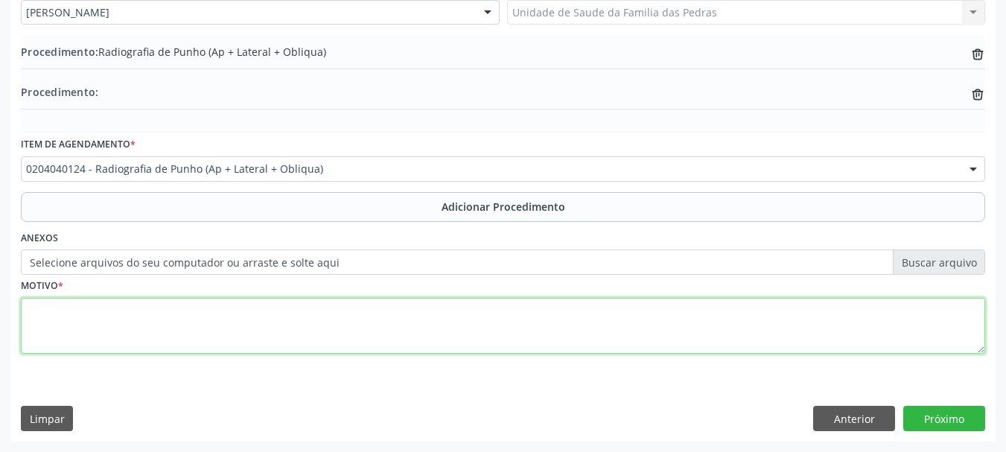
click at [294, 325] on textarea at bounding box center [503, 326] width 964 height 57
type textarea "DOR CRONICA ASSOCIADA A [MEDICAL_DATA], SEM HISTORICO DE TRAUMA"
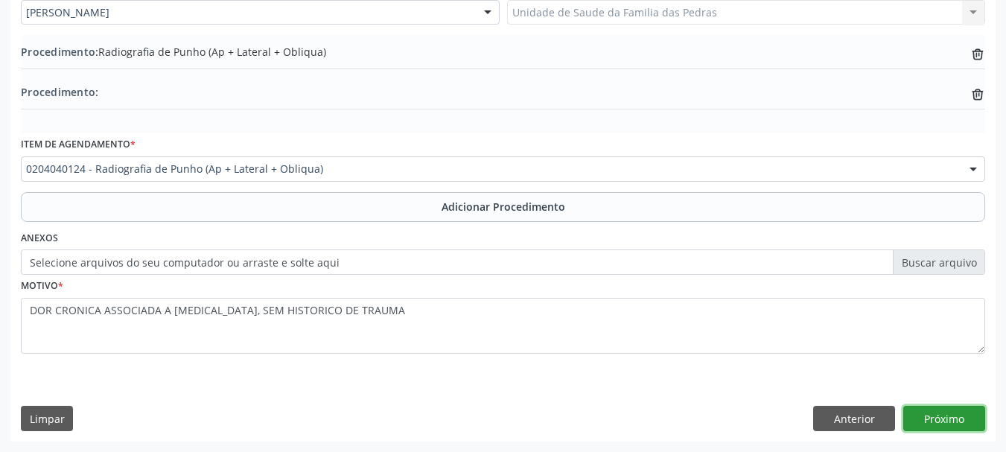
click at [949, 409] on button "Próximo" at bounding box center [944, 418] width 82 height 25
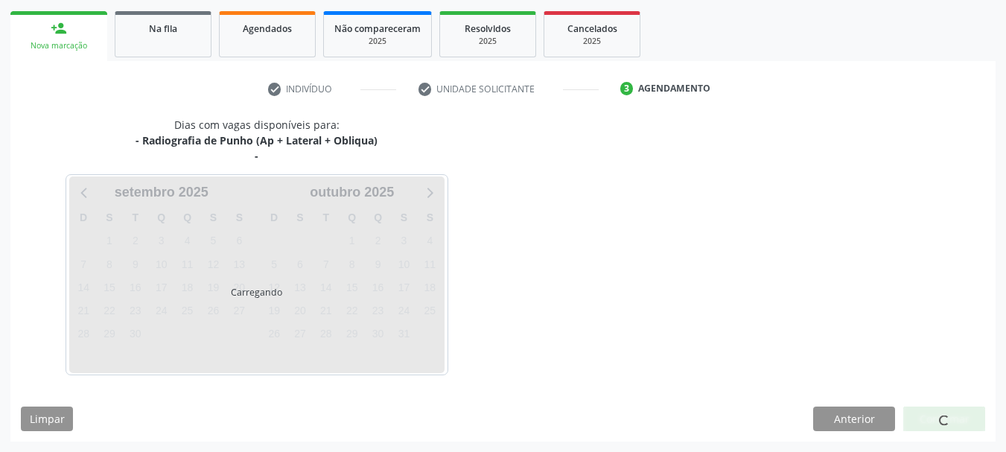
scroll to position [276, 0]
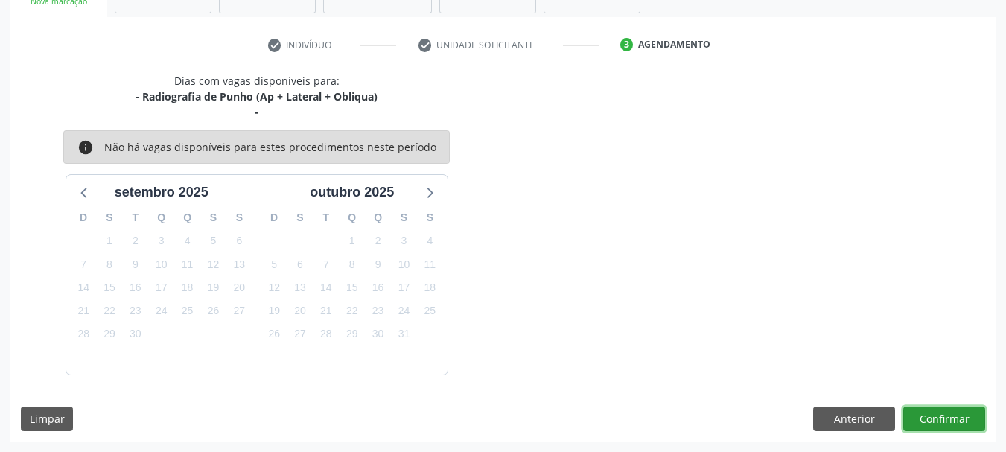
click at [948, 416] on button "Confirmar" at bounding box center [944, 418] width 82 height 25
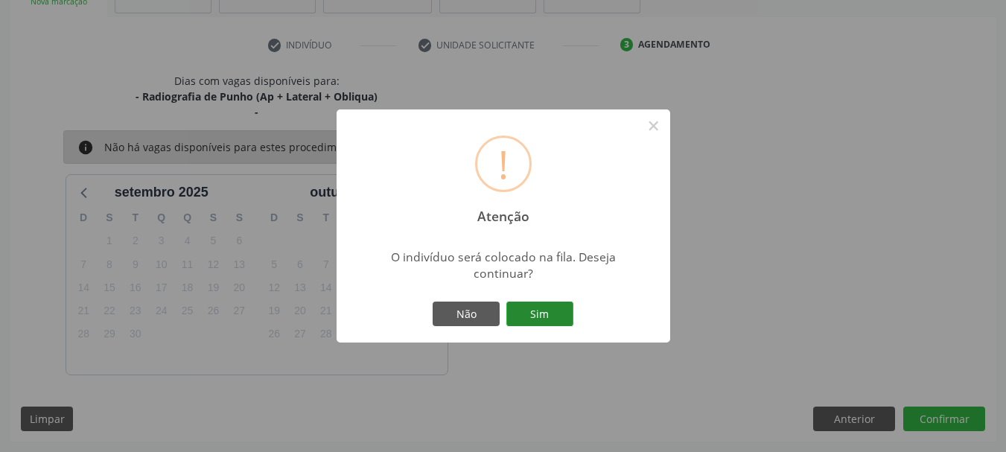
click at [556, 317] on button "Sim" at bounding box center [539, 313] width 67 height 25
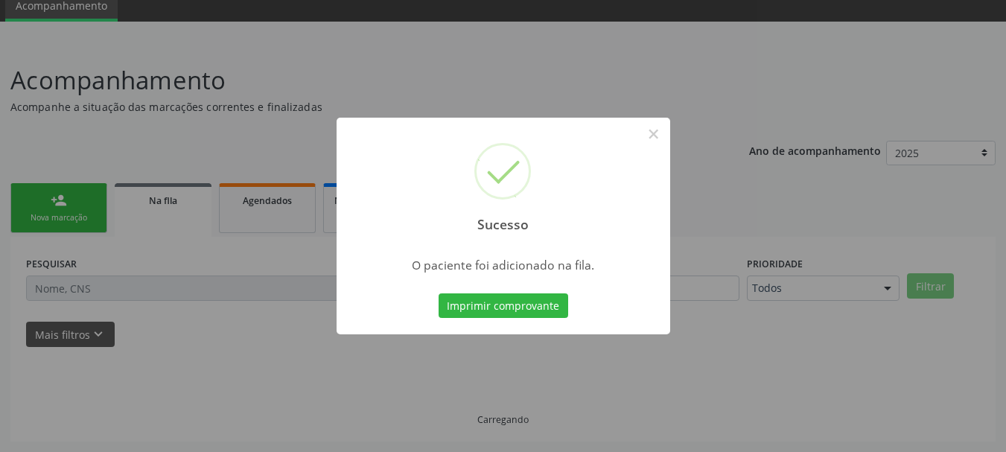
scroll to position [60, 0]
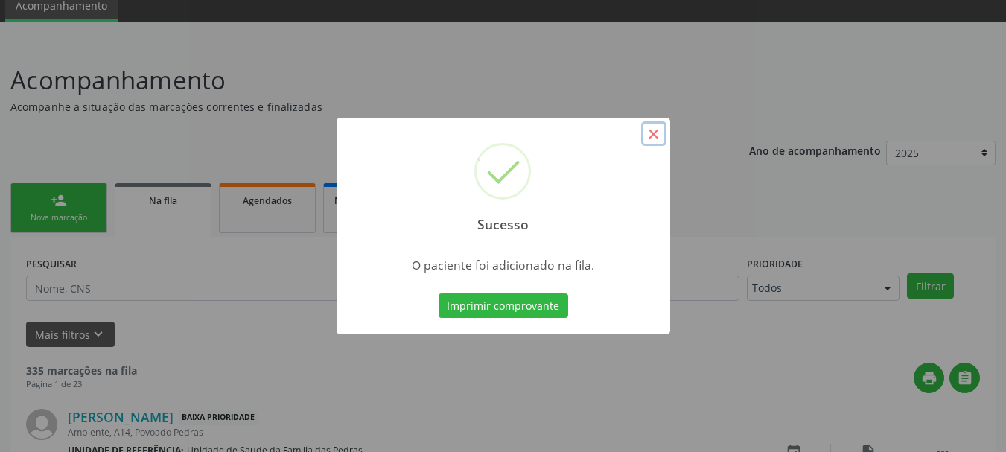
click at [655, 127] on button "×" at bounding box center [653, 133] width 25 height 25
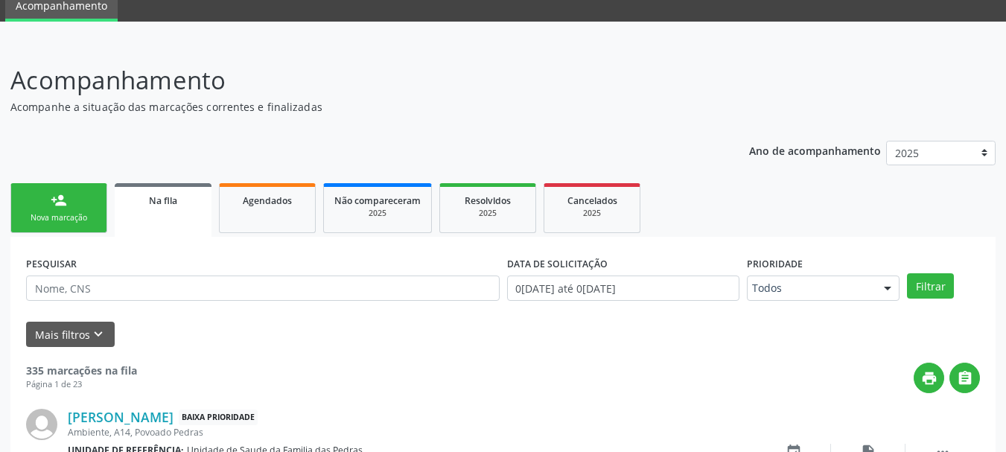
click at [50, 196] on link "person_add Nova marcação" at bounding box center [58, 208] width 97 height 50
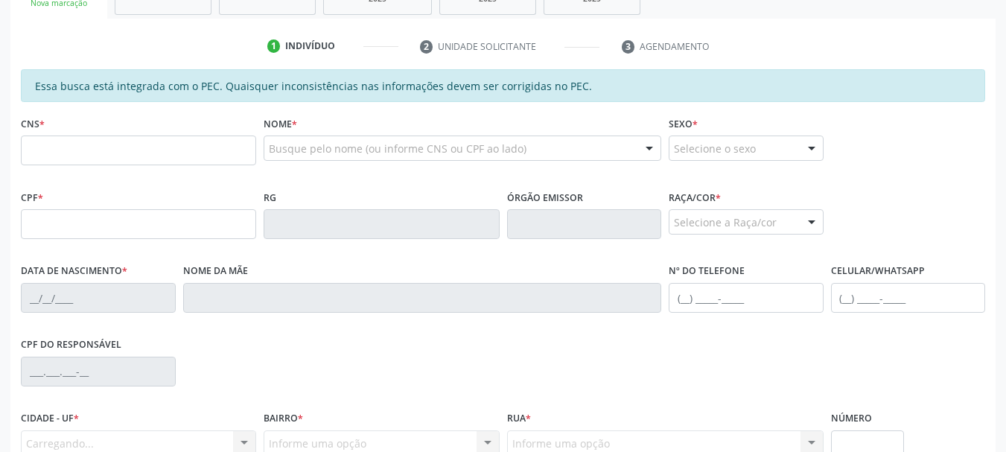
scroll to position [284, 0]
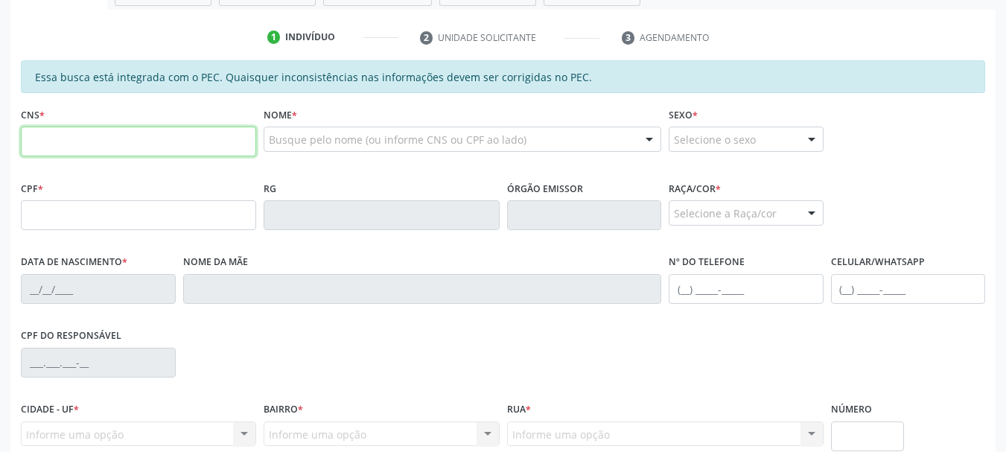
click at [61, 135] on input "text" at bounding box center [138, 142] width 235 height 30
type input "707 5012 8397 7890"
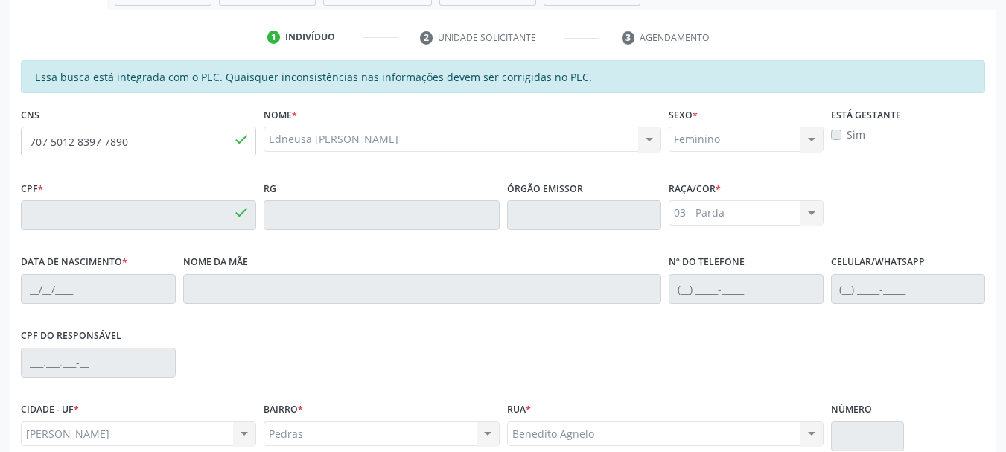
type input "291.696.744-34"
type input "14[DATE]"
type input "[PERSON_NAME]"
type input "[PHONE_NUMBER]"
type input "S/N"
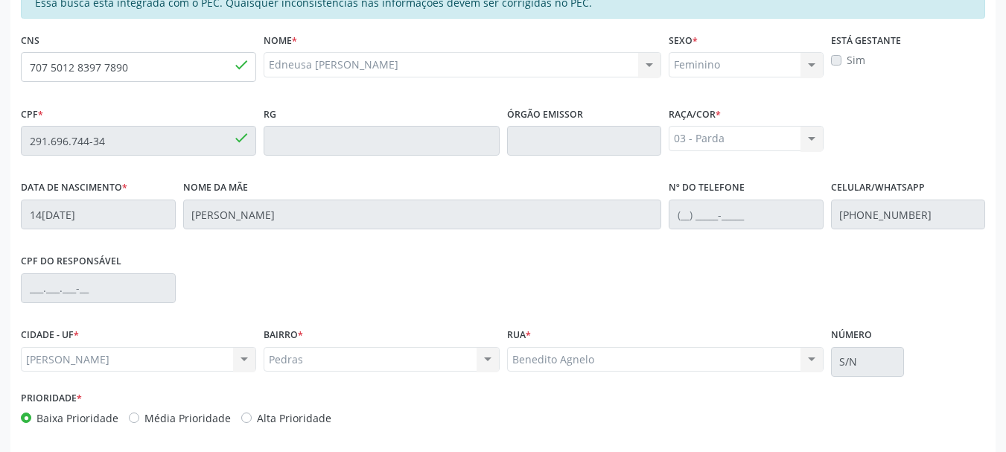
scroll to position [419, 0]
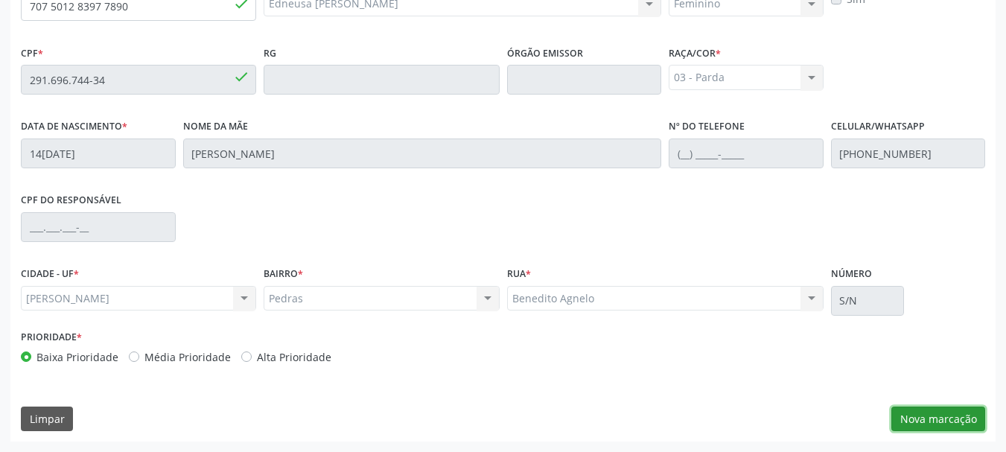
click at [933, 422] on button "Nova marcação" at bounding box center [938, 418] width 94 height 25
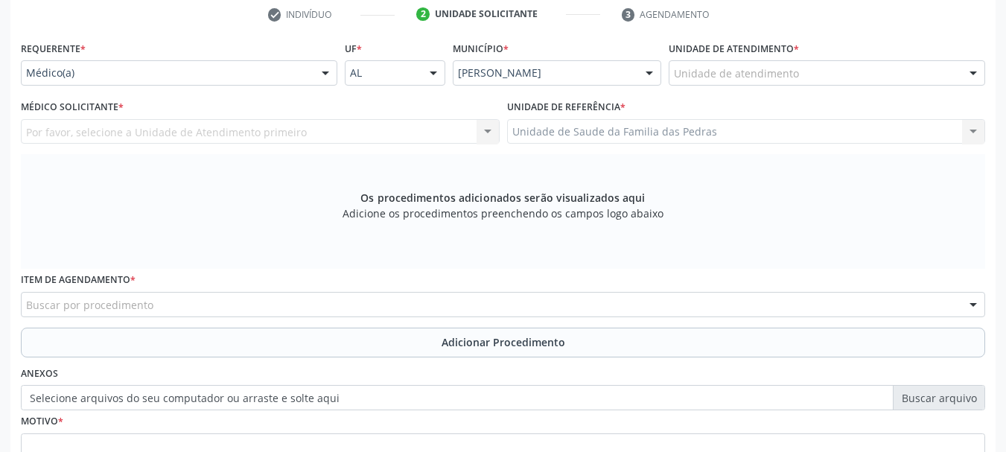
scroll to position [121, 0]
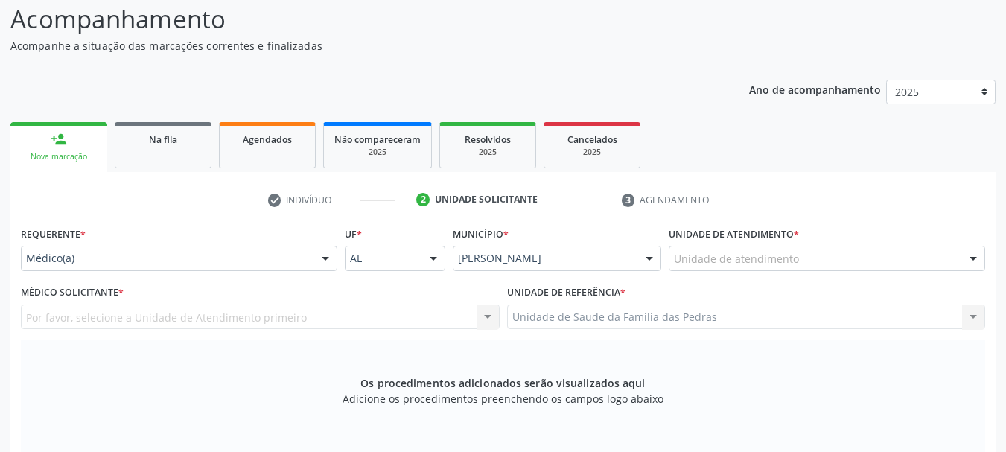
click at [814, 261] on div "Unidade de atendimento" at bounding box center [826, 258] width 316 height 25
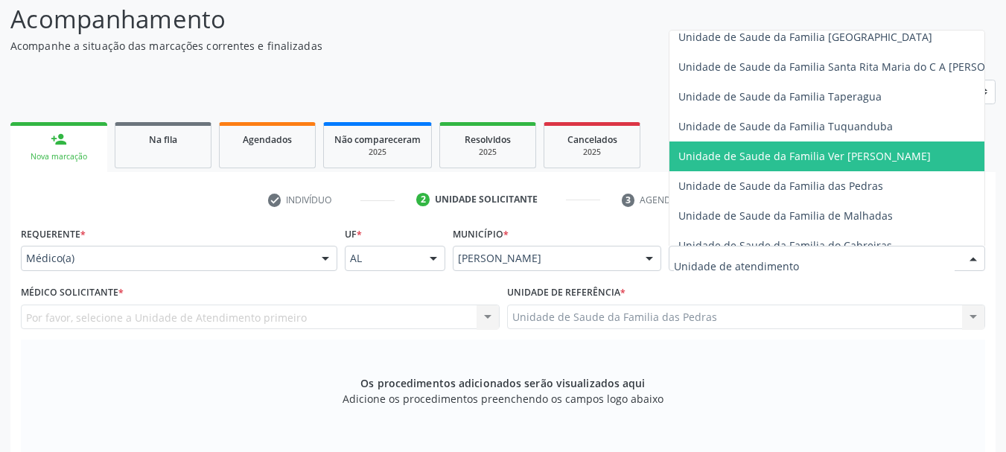
scroll to position [1047, 0]
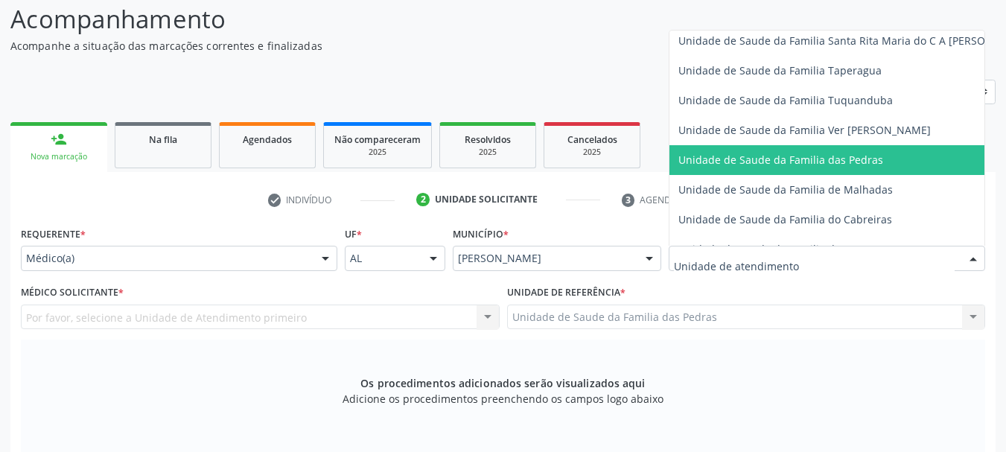
click at [758, 167] on span "Unidade de Saude da Familia das Pedras" at bounding box center [854, 160] width 371 height 30
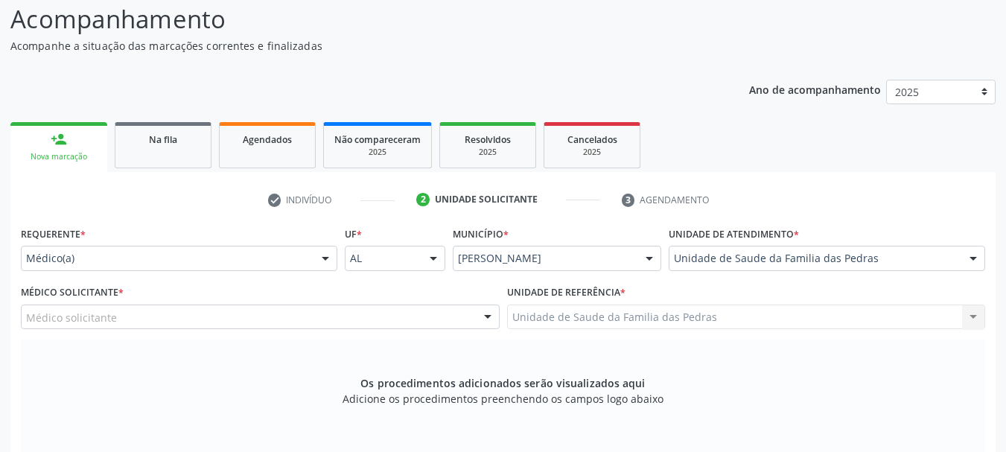
click at [465, 325] on div "Médico solicitante" at bounding box center [260, 316] width 479 height 25
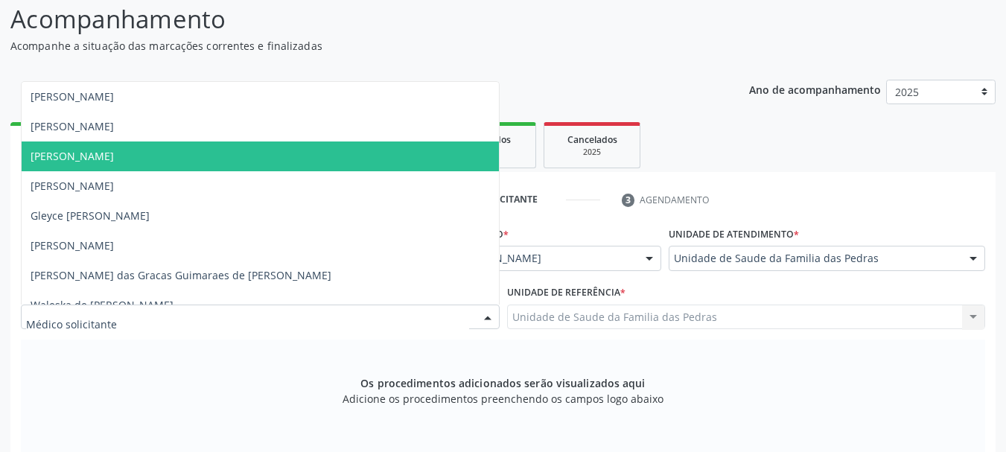
click at [363, 145] on span "[PERSON_NAME]" at bounding box center [260, 156] width 477 height 30
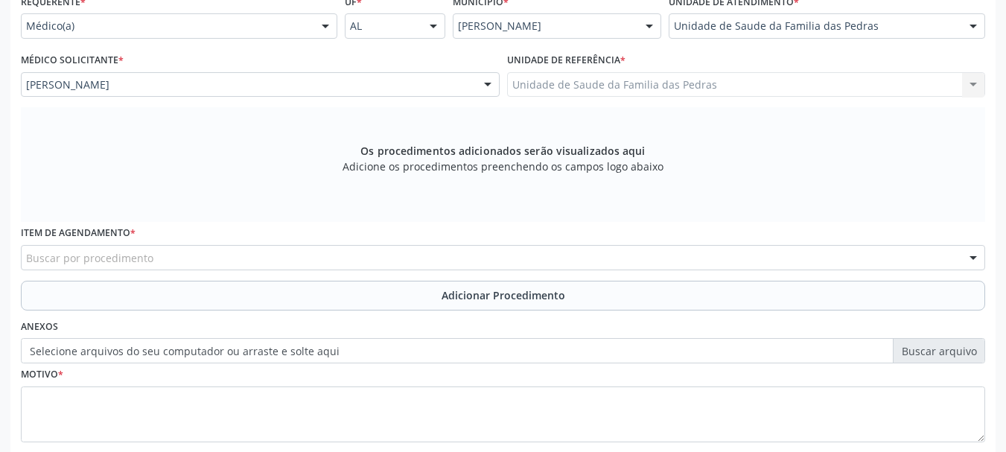
scroll to position [419, 0]
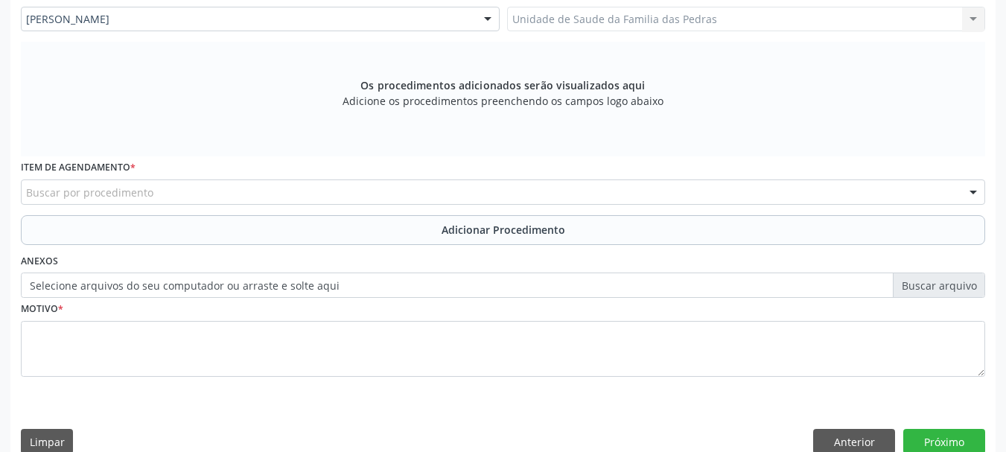
click at [404, 190] on div "Buscar por procedimento" at bounding box center [503, 191] width 964 height 25
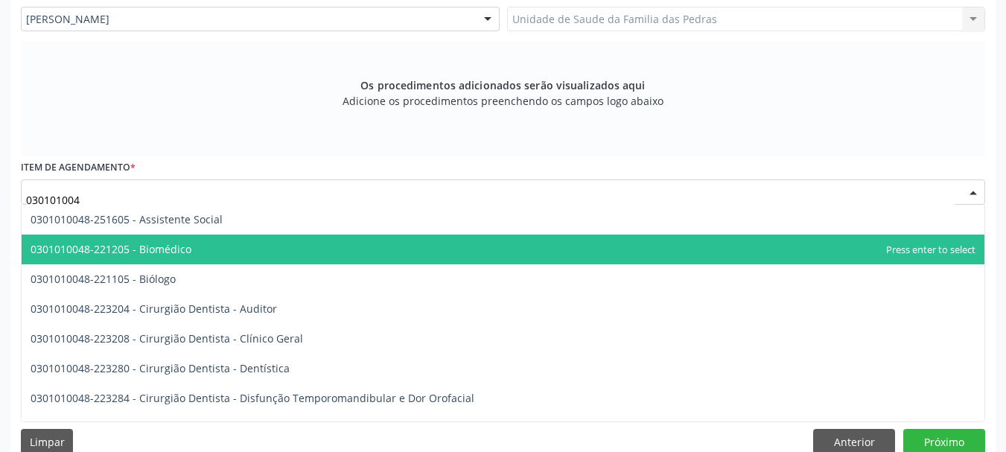
type input "0301010048"
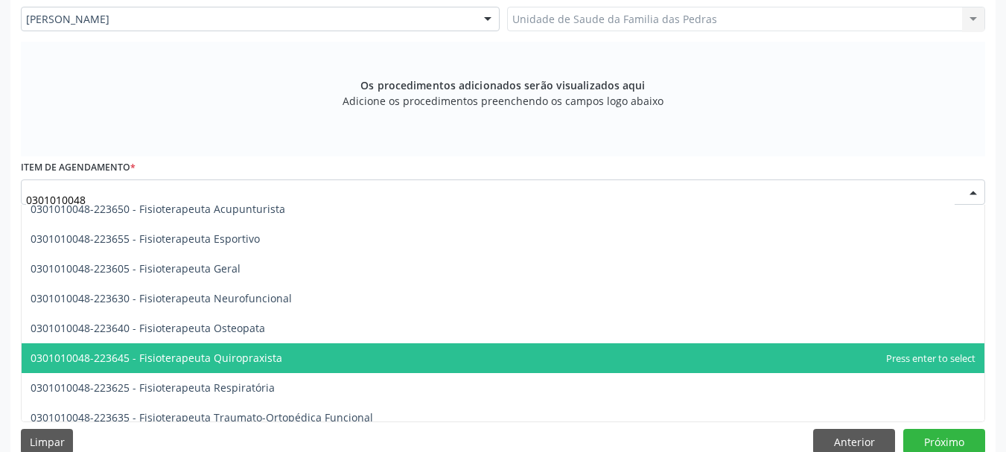
scroll to position [1563, 0]
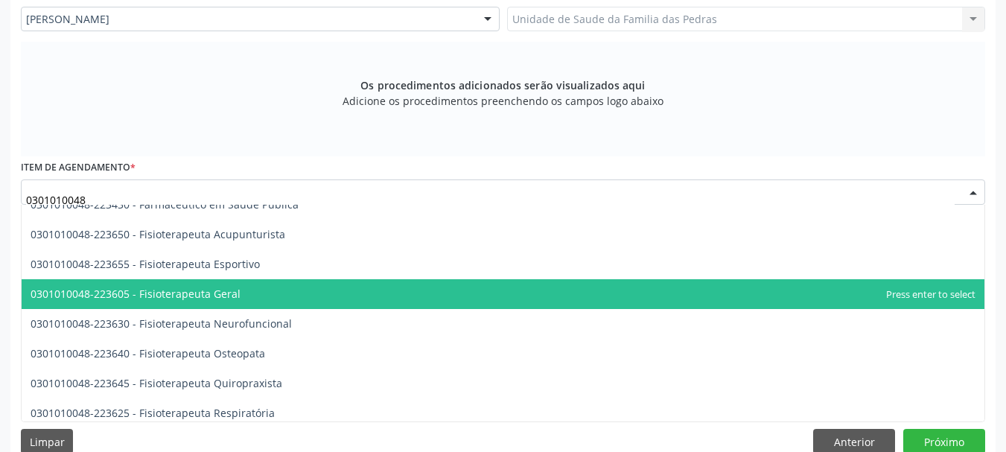
click at [319, 293] on span "0301010048-223605 - Fisioterapeuta Geral" at bounding box center [503, 294] width 962 height 30
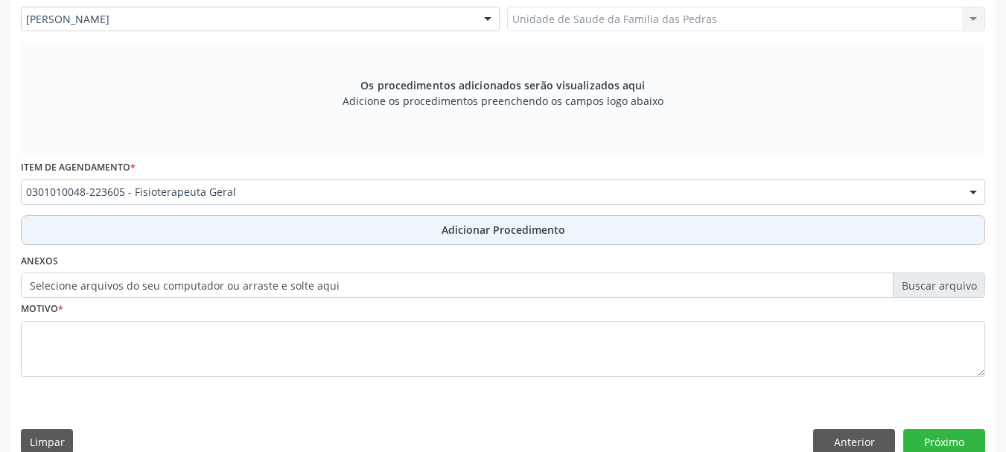
click at [327, 221] on button "Adicionar Procedimento" at bounding box center [503, 230] width 964 height 30
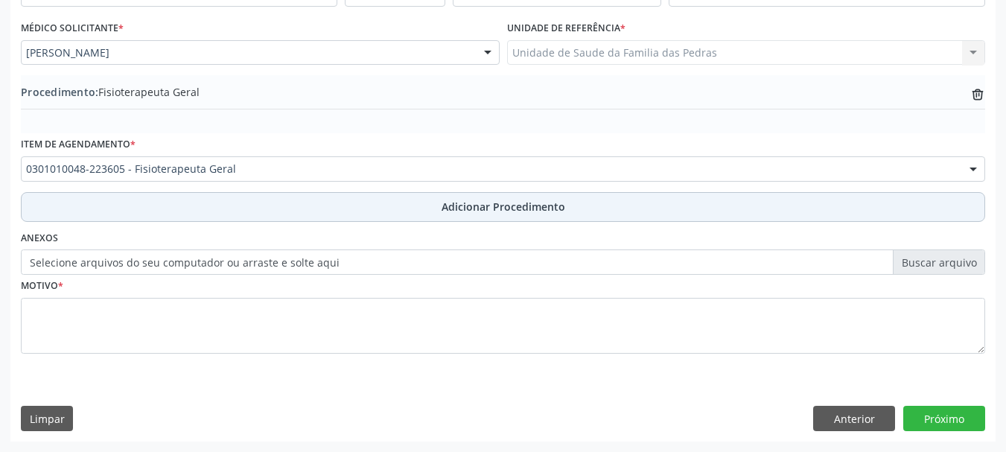
scroll to position [386, 0]
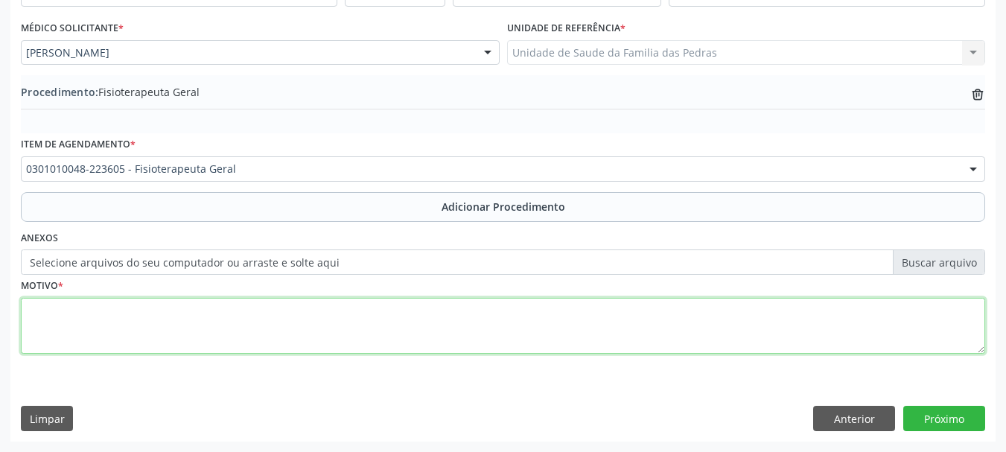
click at [223, 315] on textarea at bounding box center [503, 326] width 964 height 57
type textarea "FORTALECIMENTO MUSCULAR DE MMII."
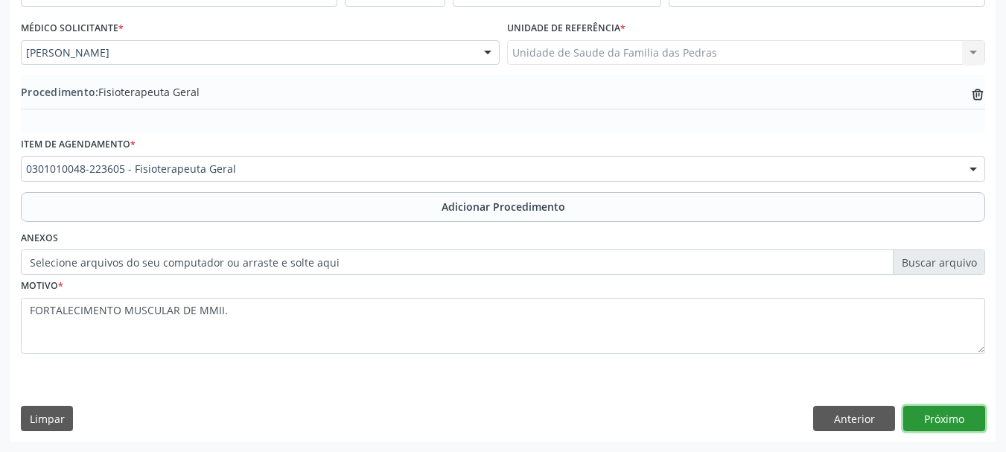
click at [928, 424] on button "Próximo" at bounding box center [944, 418] width 82 height 25
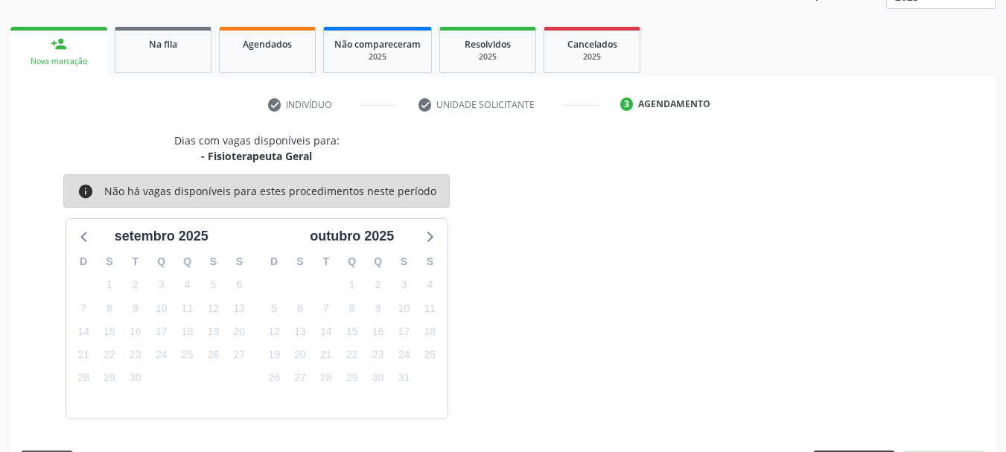
scroll to position [261, 0]
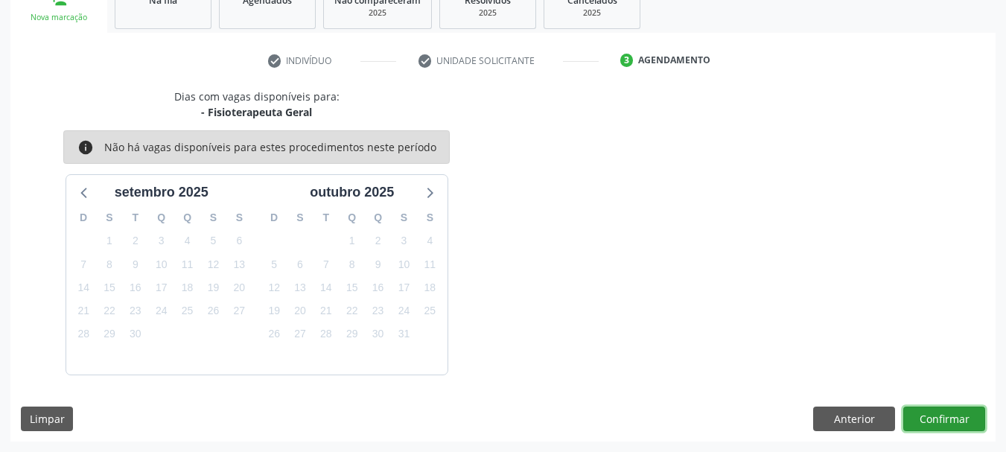
click at [916, 415] on button "Confirmar" at bounding box center [944, 418] width 82 height 25
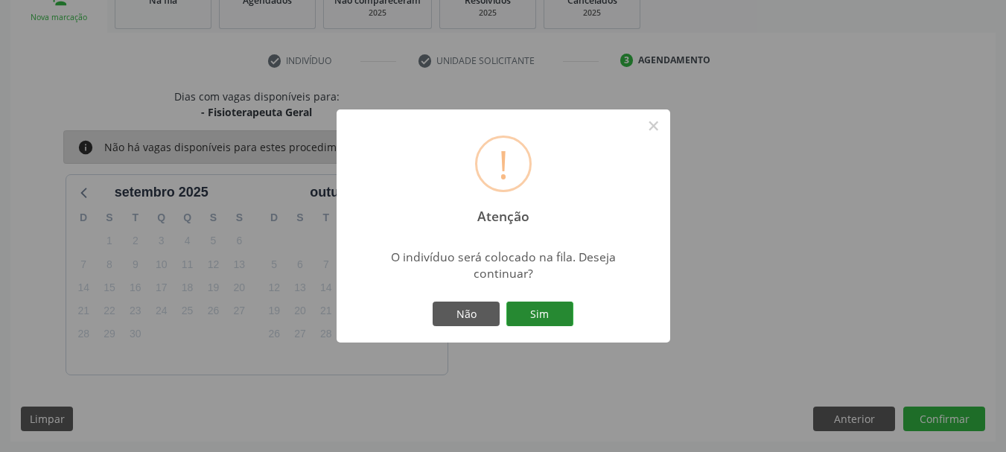
click at [529, 311] on button "Sim" at bounding box center [539, 313] width 67 height 25
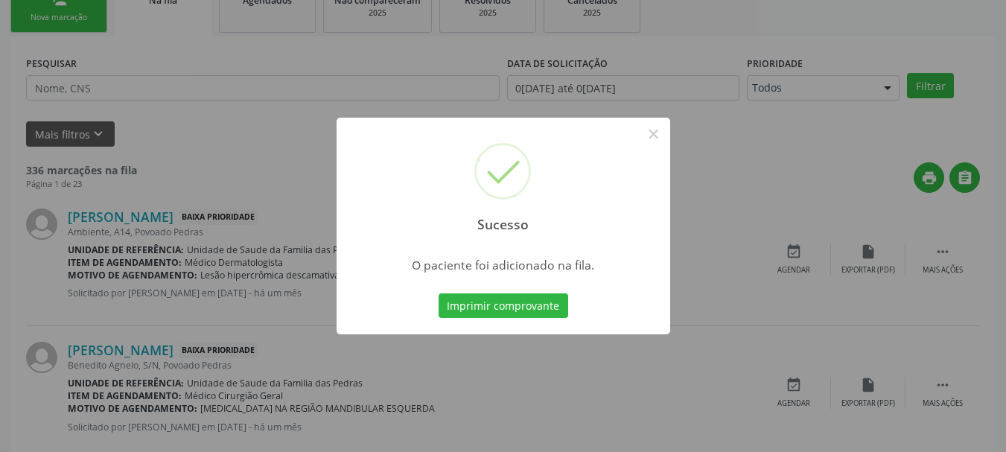
scroll to position [60, 0]
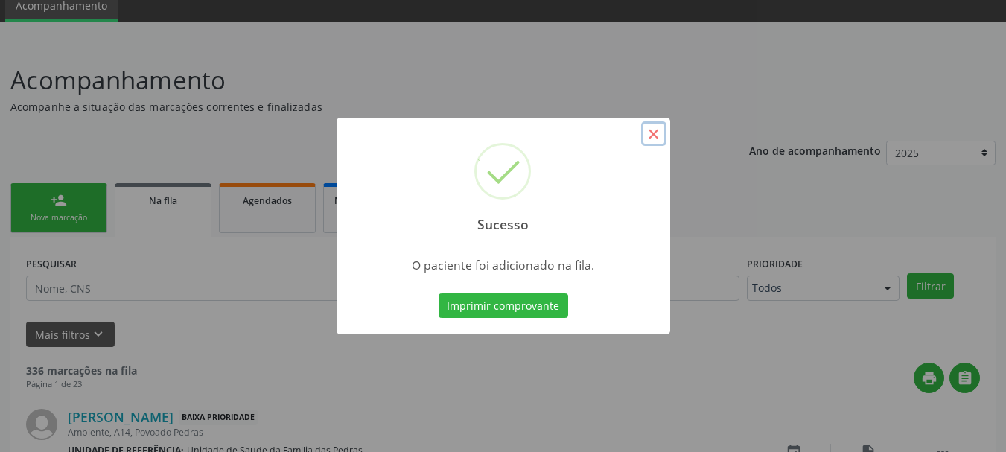
click at [653, 135] on button "×" at bounding box center [653, 133] width 25 height 25
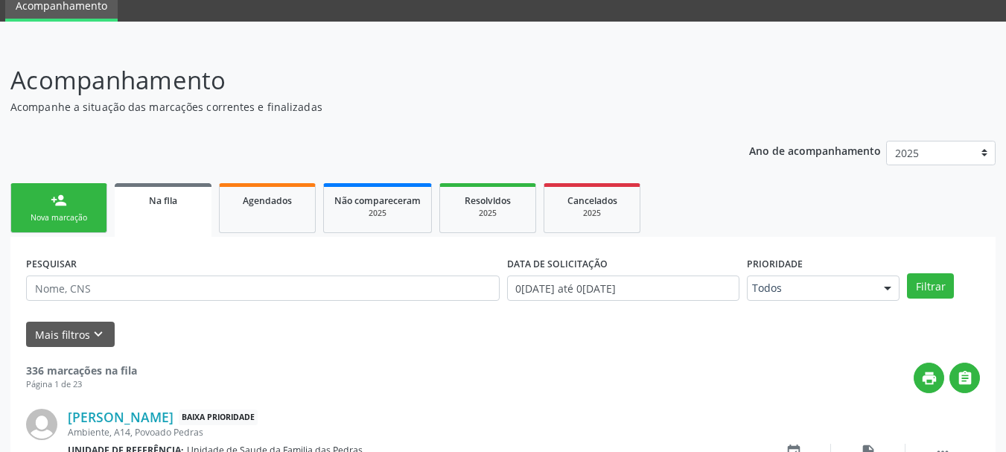
click at [54, 219] on div "Nova marcação" at bounding box center [59, 217] width 74 height 11
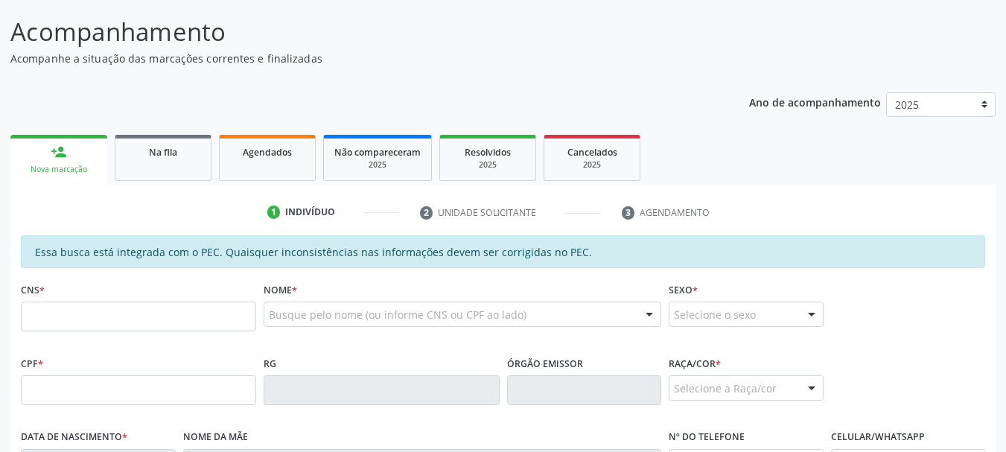
scroll to position [135, 0]
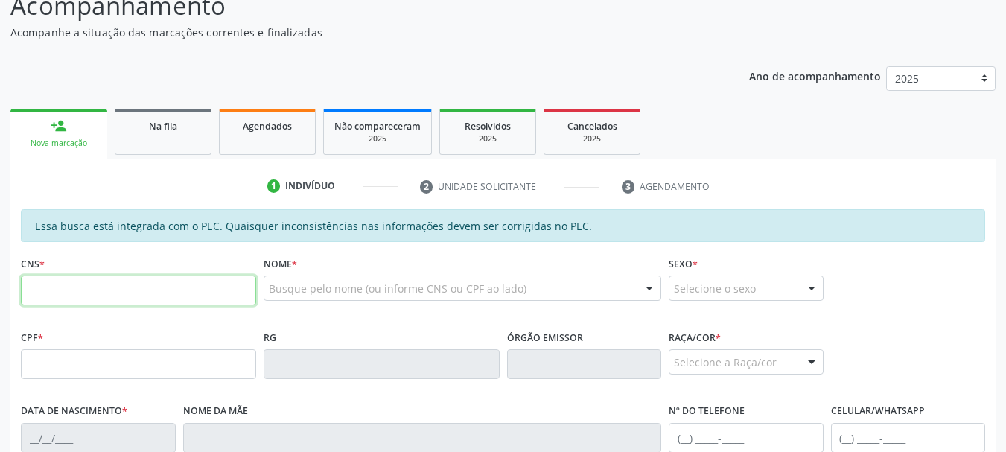
click at [60, 291] on input "text" at bounding box center [138, 290] width 235 height 30
click at [39, 285] on input "text" at bounding box center [138, 290] width 235 height 30
type input "706 4096 7033 1382"
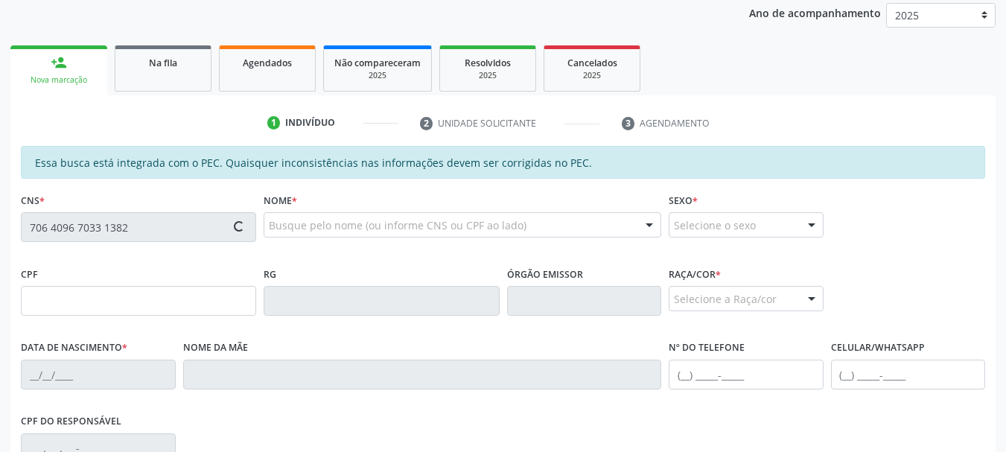
scroll to position [284, 0]
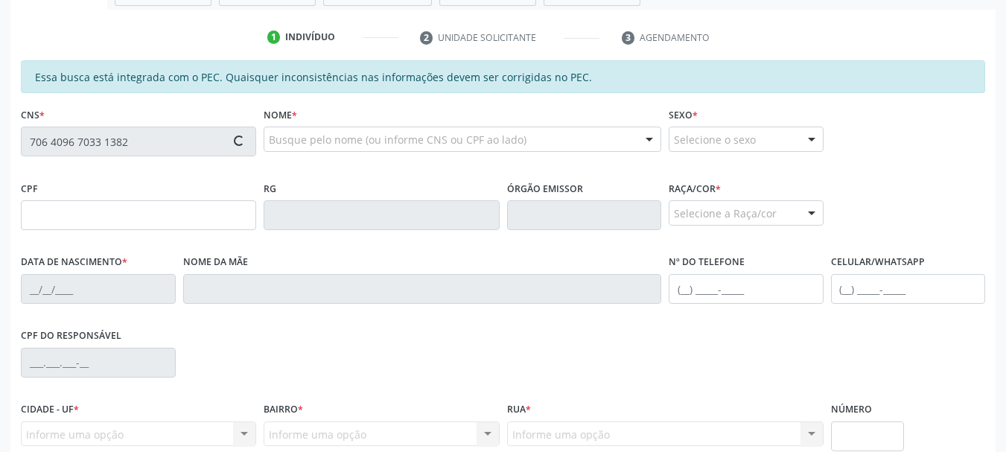
type input "013.188.524-39"
type input "[DATE]"
type input "[PERSON_NAME]"
type input "[PHONE_NUMBER]"
type input "S/N"
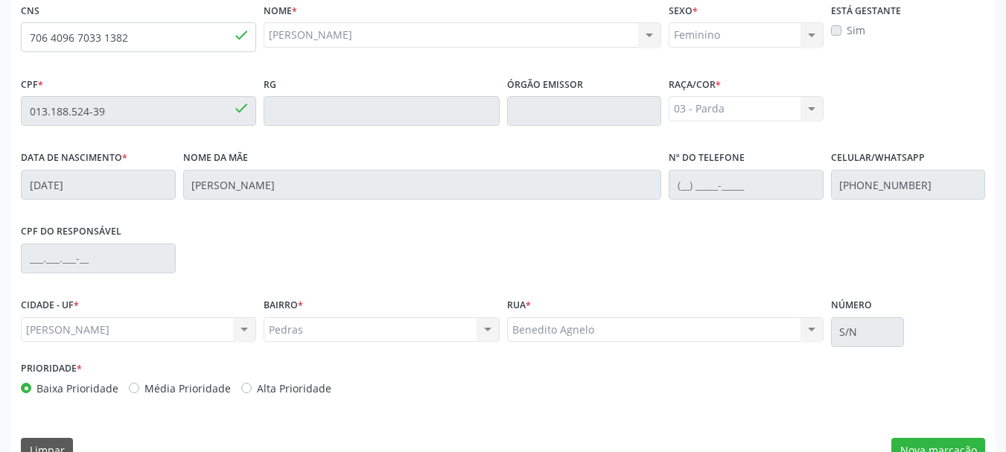
scroll to position [419, 0]
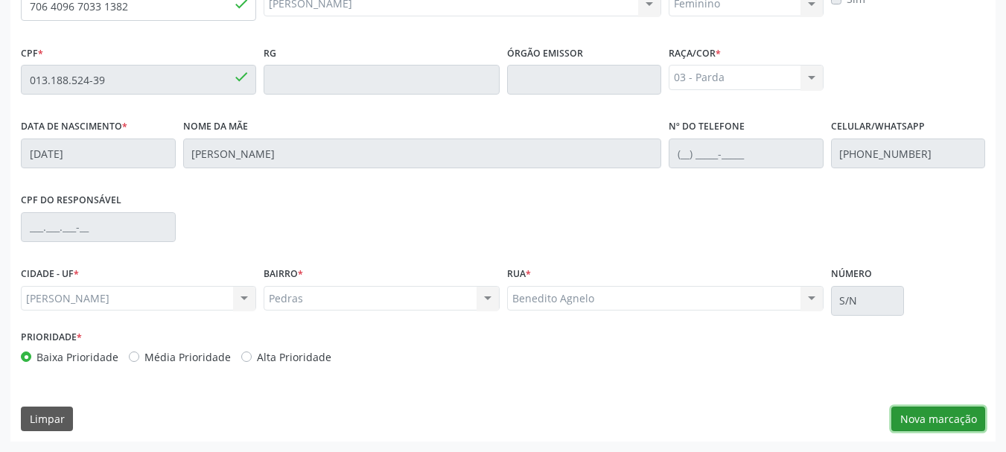
click at [922, 416] on button "Nova marcação" at bounding box center [938, 418] width 94 height 25
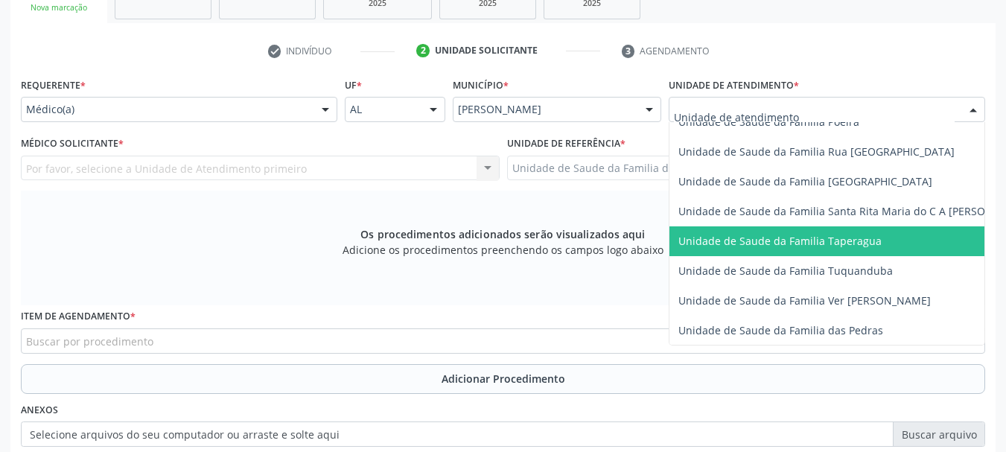
scroll to position [1042, 0]
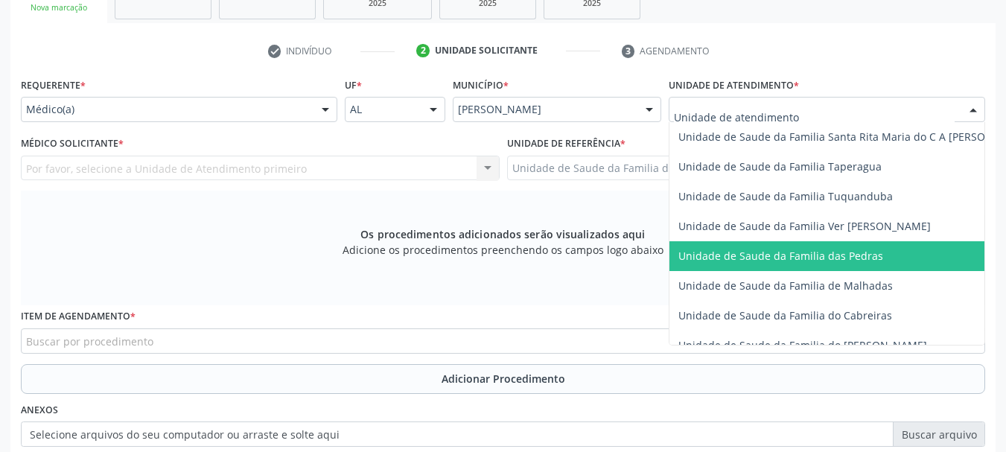
click at [744, 253] on span "Unidade de Saude da Familia das Pedras" at bounding box center [780, 256] width 205 height 14
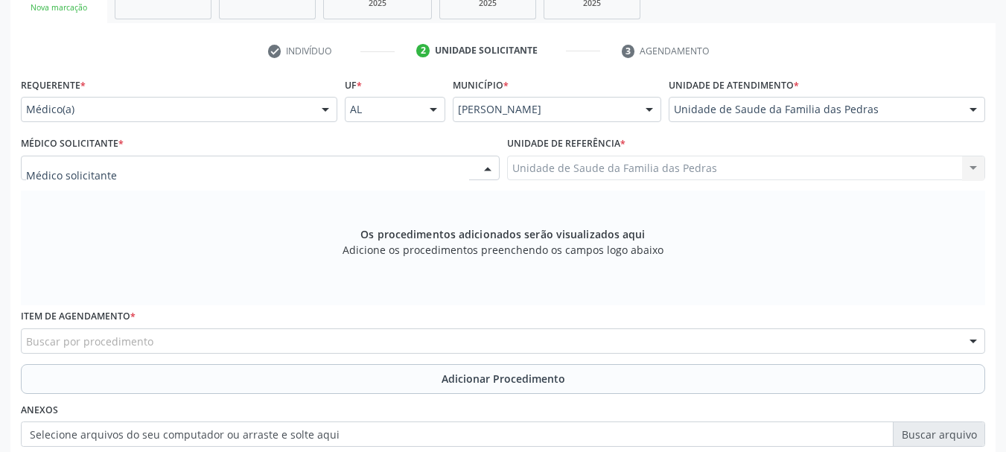
click at [337, 162] on div at bounding box center [260, 168] width 479 height 25
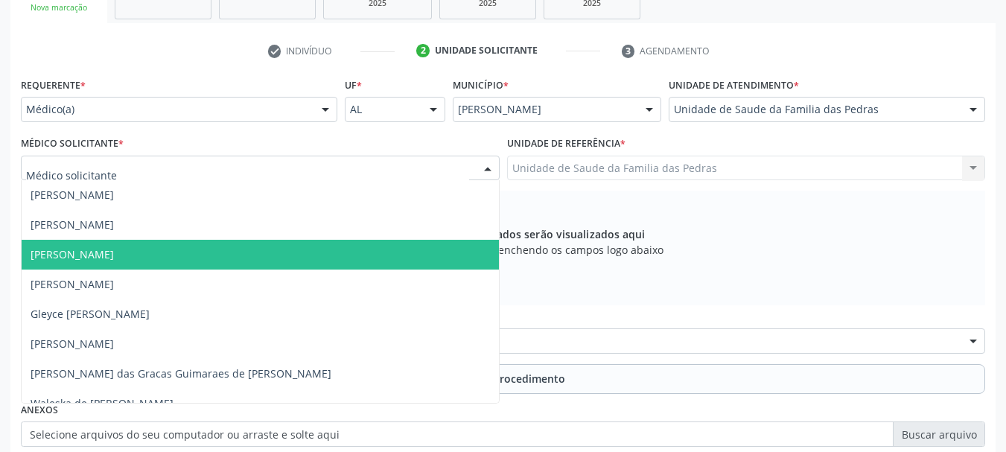
click at [251, 264] on span "[PERSON_NAME]" at bounding box center [260, 255] width 477 height 30
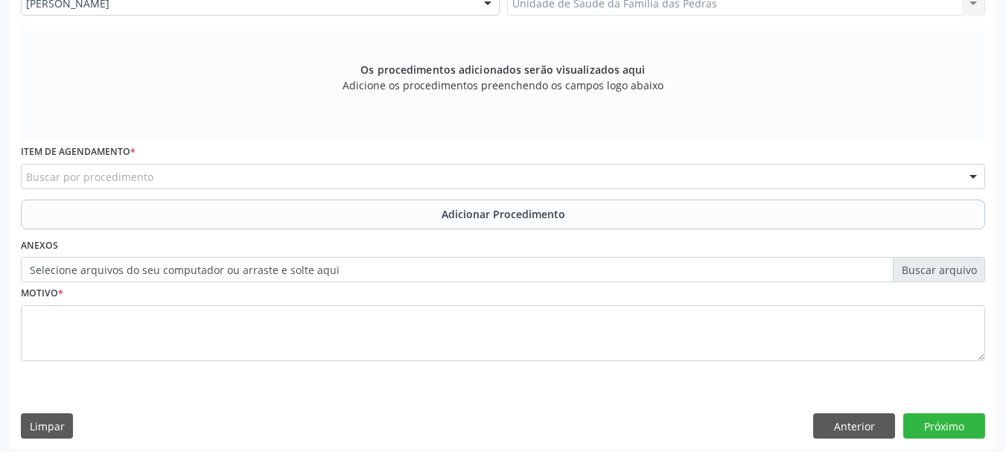
scroll to position [442, 0]
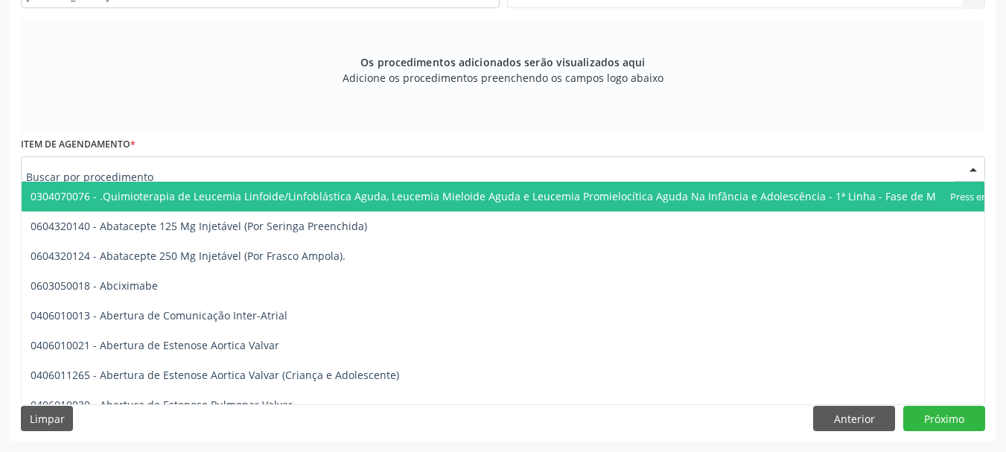
click at [277, 174] on div at bounding box center [503, 168] width 964 height 25
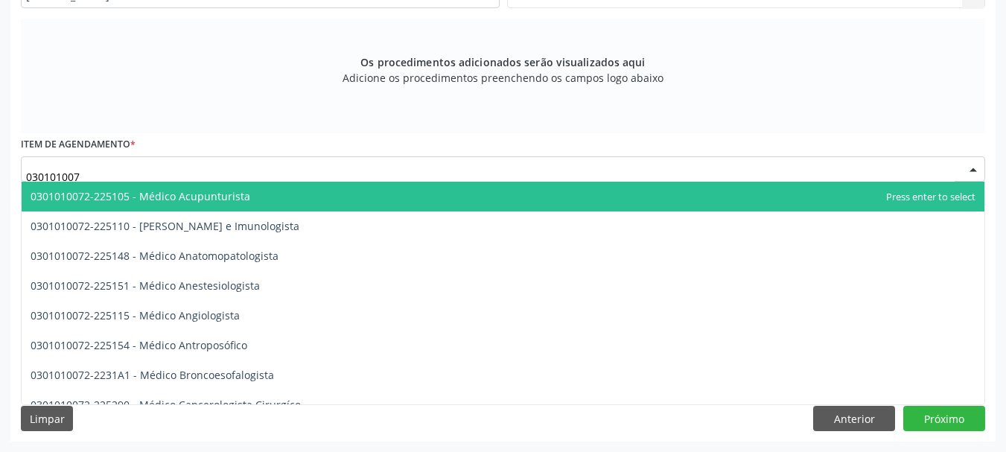
type input "0301010072"
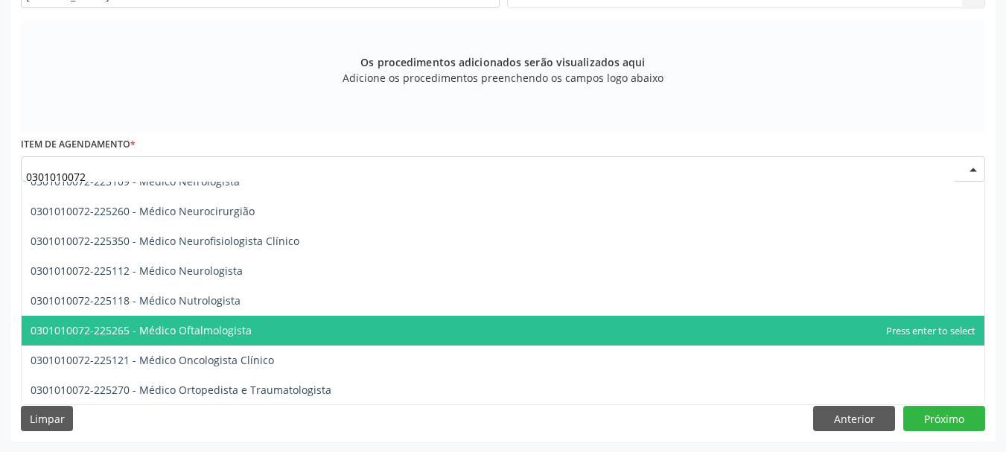
scroll to position [1191, 0]
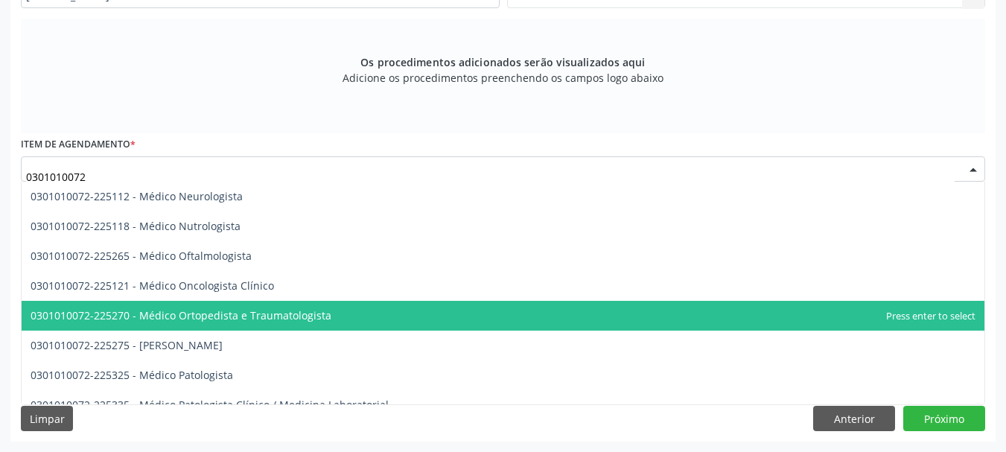
click at [233, 306] on span "0301010072-225270 - Médico Ortopedista e Traumatologista" at bounding box center [503, 316] width 962 height 30
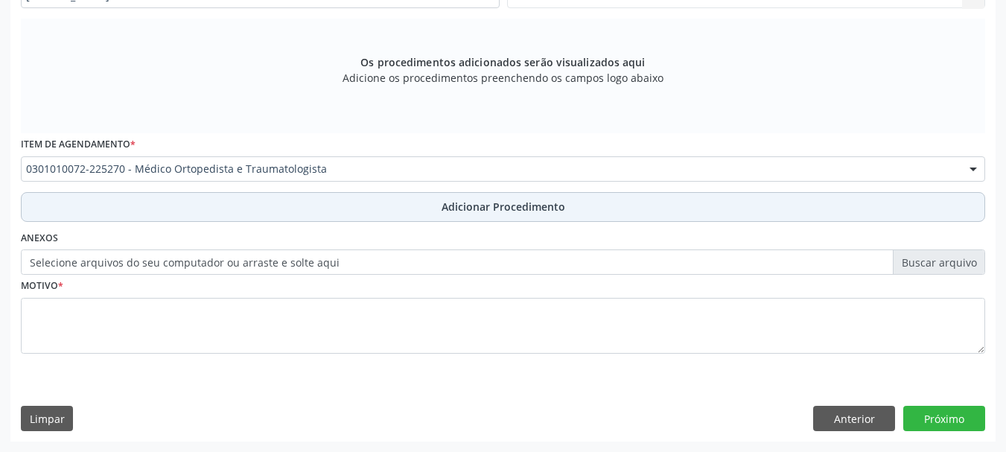
click at [253, 208] on button "Adicionar Procedimento" at bounding box center [503, 207] width 964 height 30
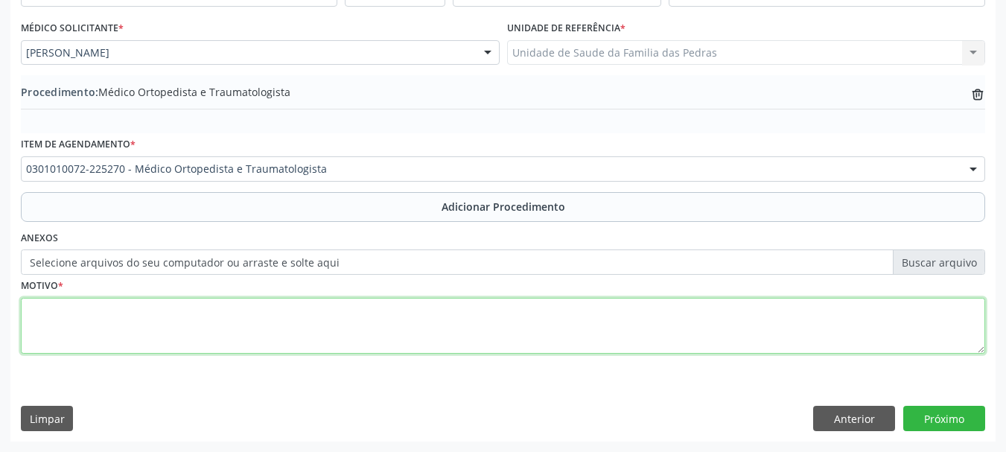
click at [228, 337] on textarea at bounding box center [503, 326] width 964 height 57
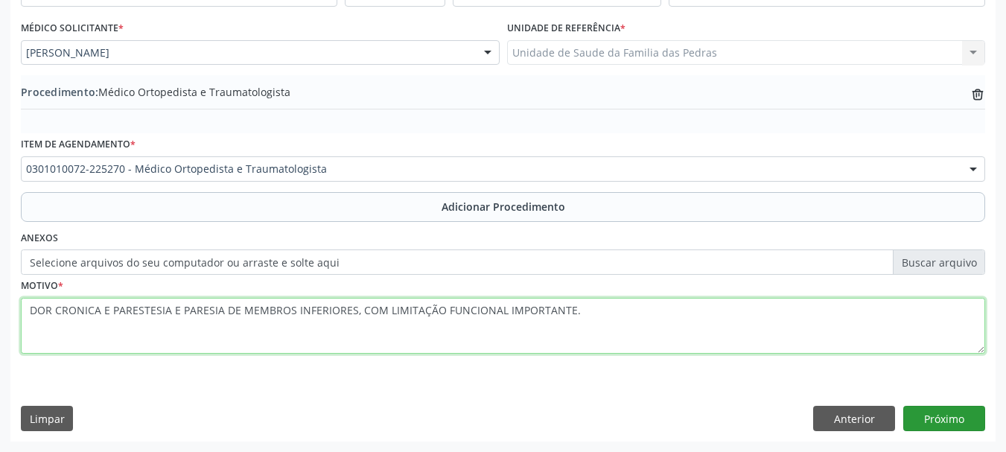
type textarea "DOR CRONICA E PARESTESIA E PARESIA DE MEMBROS INFERIORES, COM LIMITAÇÃO FUNCION…"
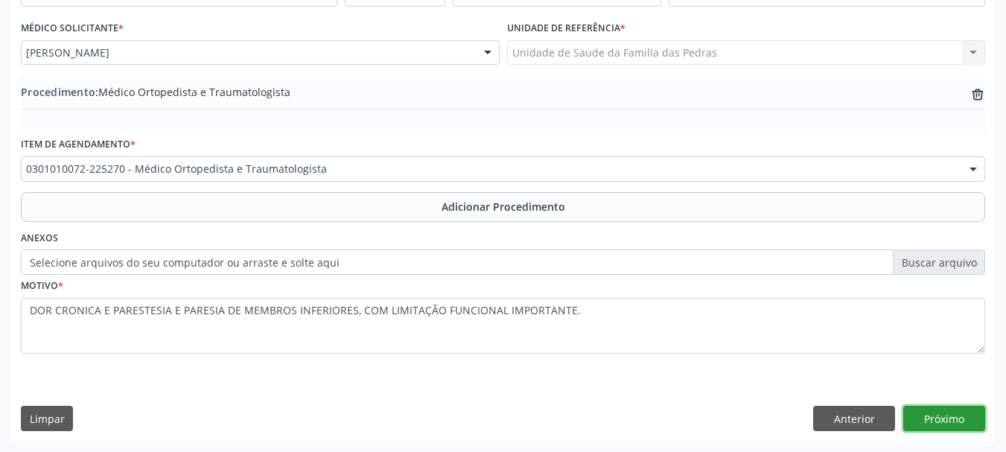
click at [939, 415] on button "Próximo" at bounding box center [944, 418] width 82 height 25
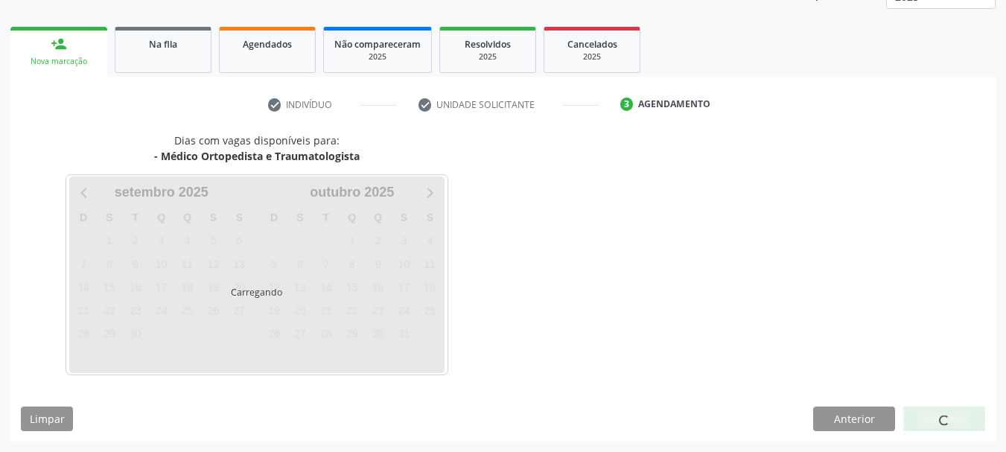
scroll to position [261, 0]
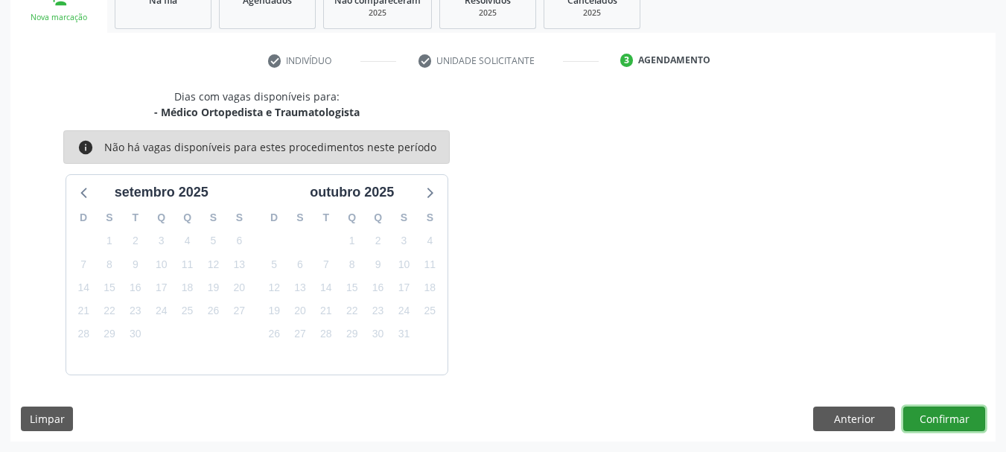
click at [946, 417] on button "Confirmar" at bounding box center [944, 418] width 82 height 25
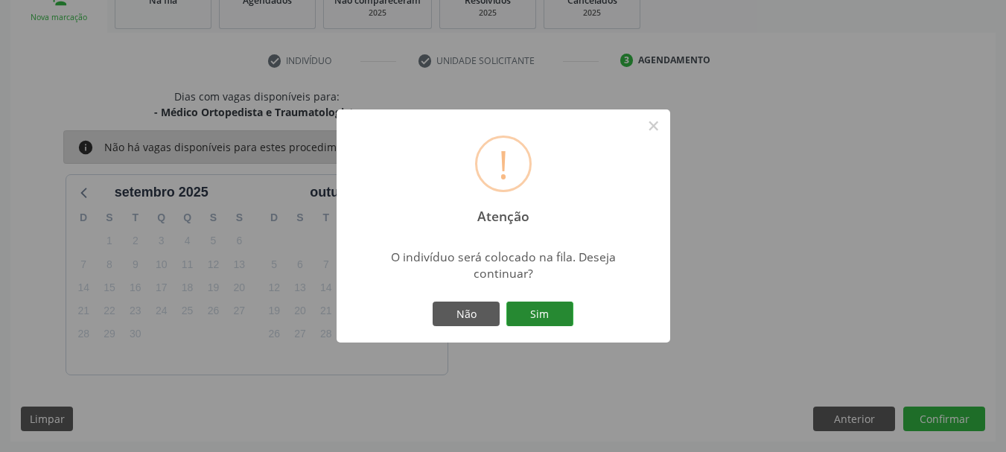
click at [534, 318] on button "Sim" at bounding box center [539, 313] width 67 height 25
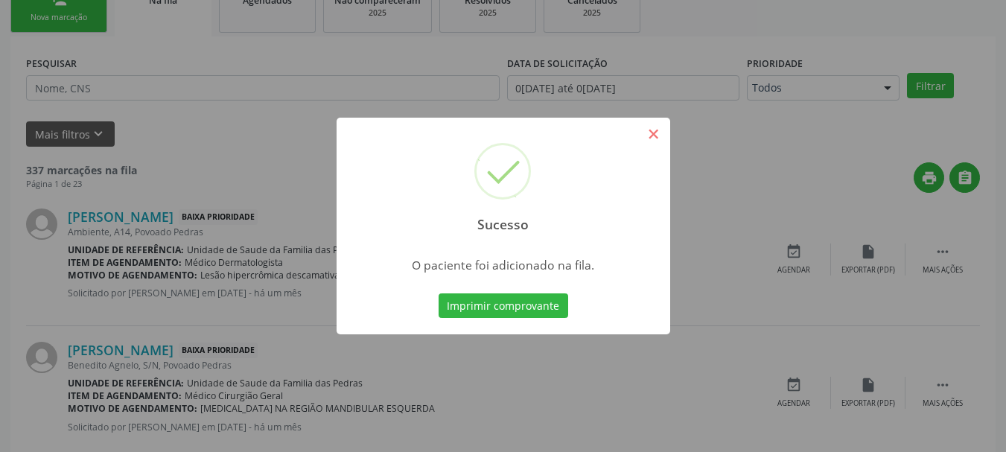
scroll to position [60, 0]
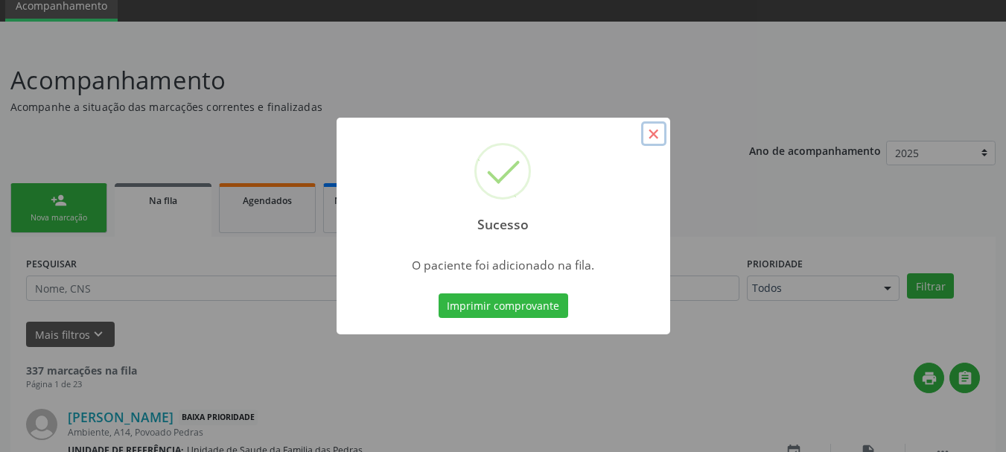
click at [657, 142] on button "×" at bounding box center [653, 133] width 25 height 25
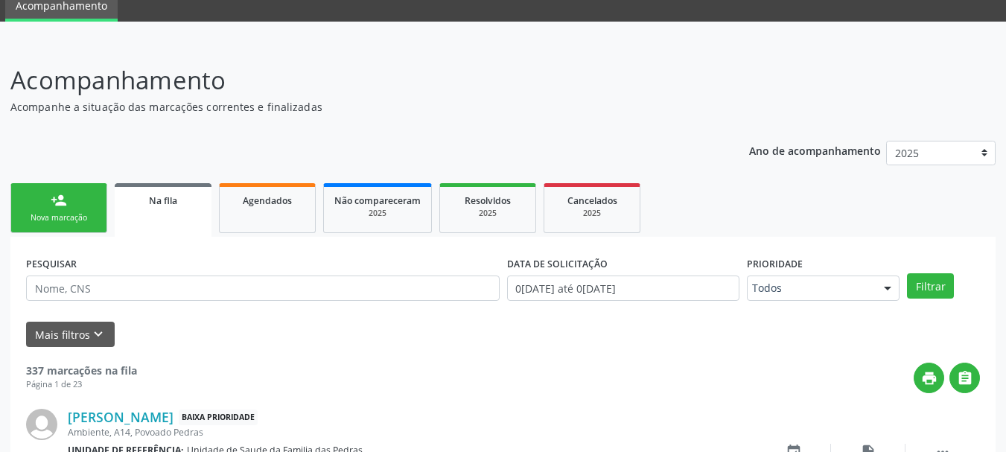
click at [89, 217] on div "Nova marcação" at bounding box center [59, 217] width 74 height 11
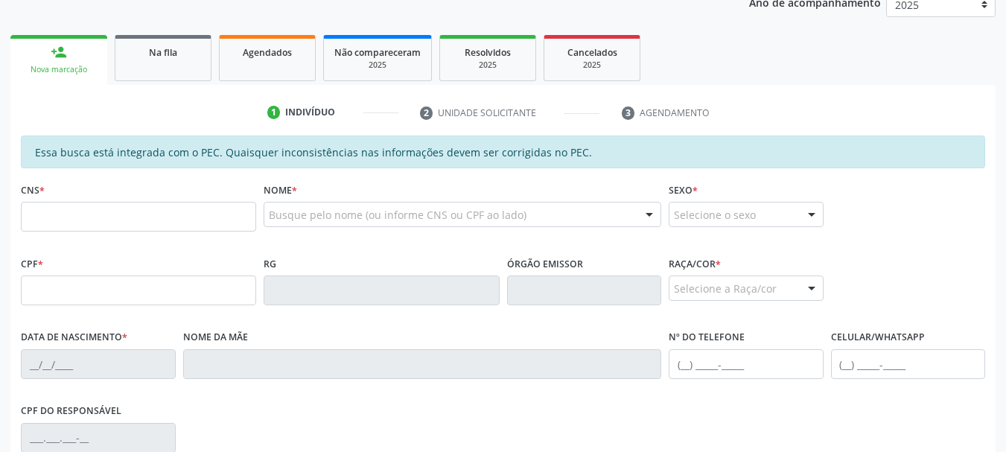
scroll to position [209, 0]
click at [89, 217] on input "text" at bounding box center [138, 216] width 235 height 30
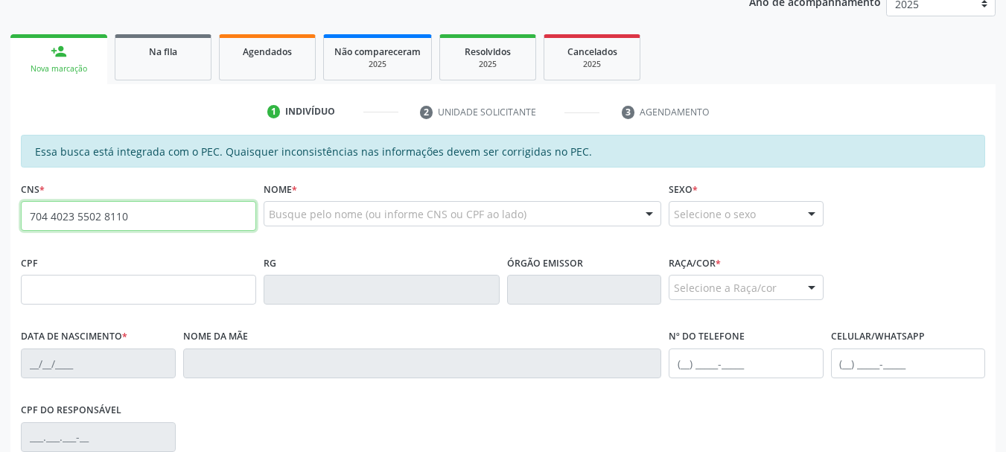
type input "704 4023 5502 8110"
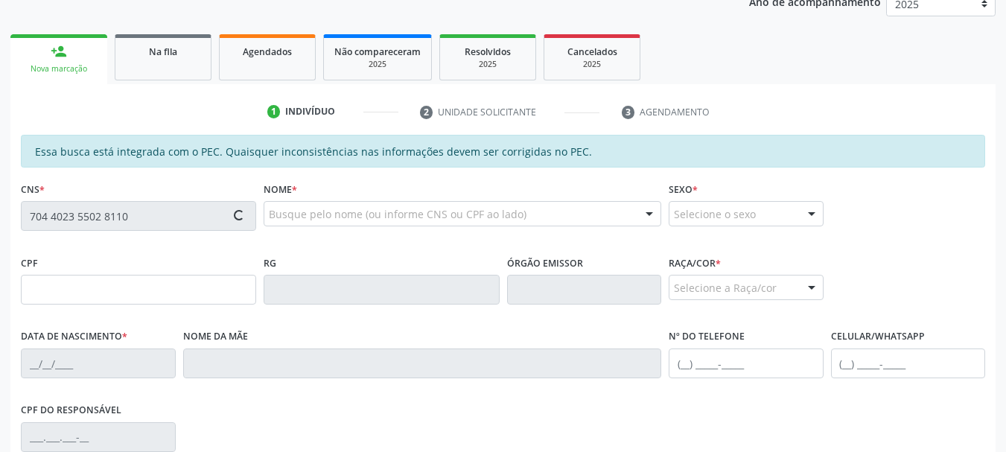
type input "169.411.694-86"
type input "[DATE]"
type input "[PERSON_NAME]"
type input "[PHONE_NUMBER]"
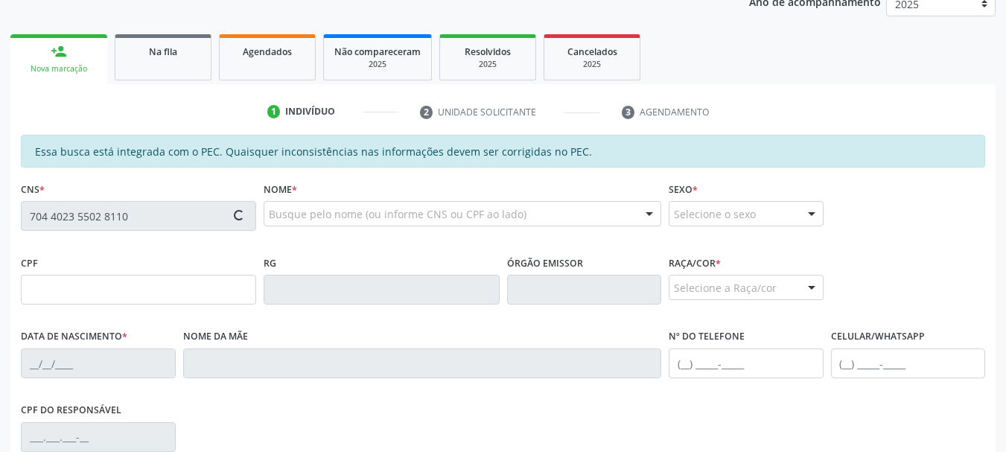
type input "B04"
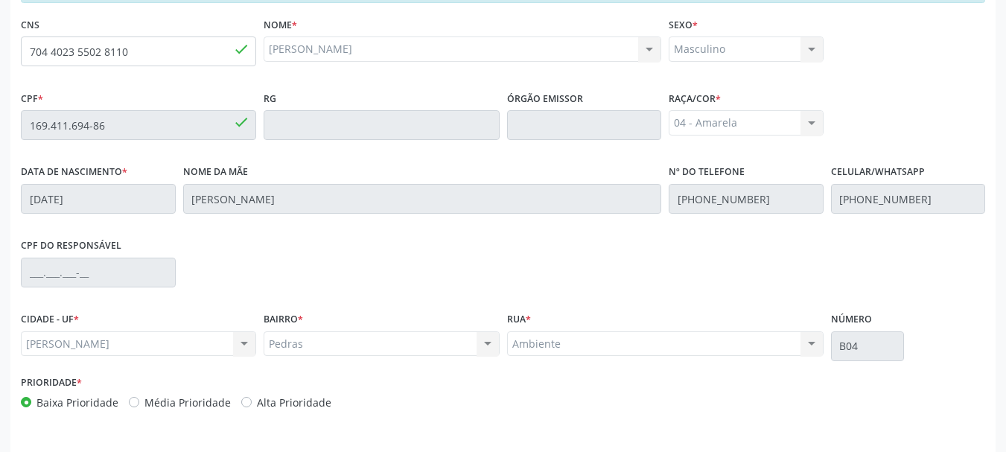
scroll to position [419, 0]
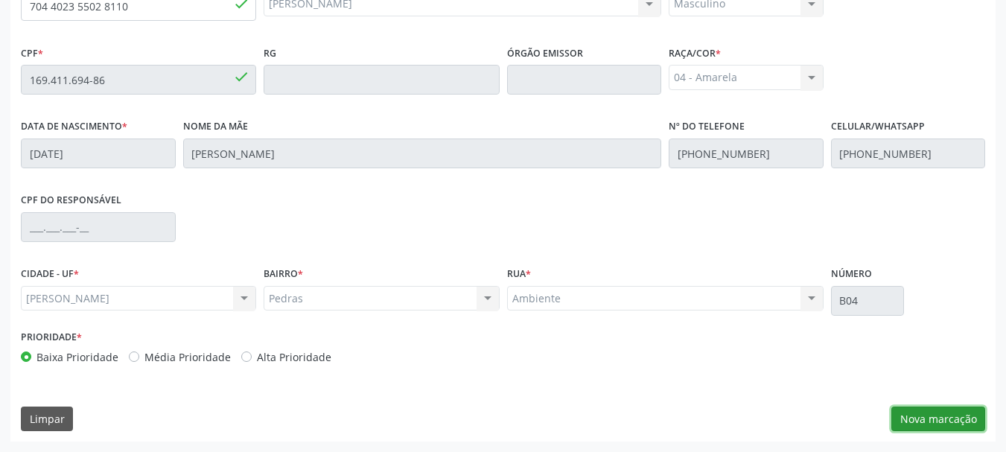
click at [918, 418] on button "Nova marcação" at bounding box center [938, 418] width 94 height 25
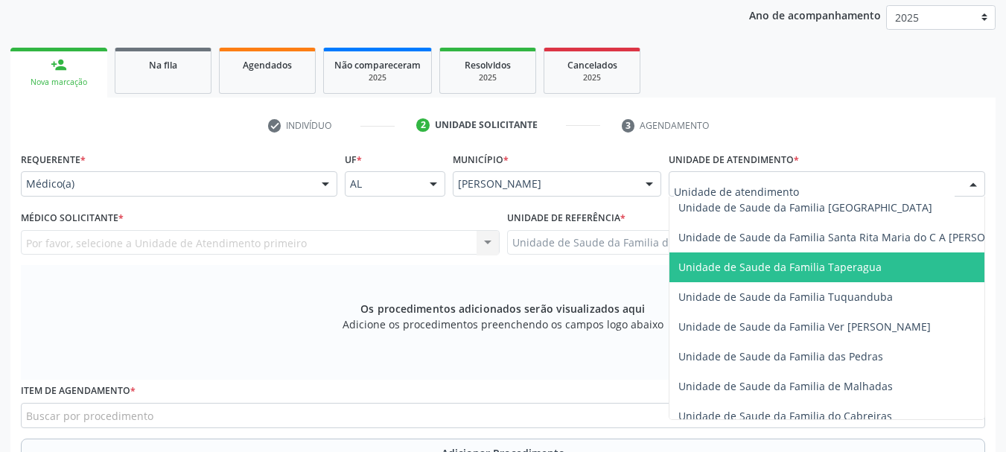
scroll to position [1042, 0]
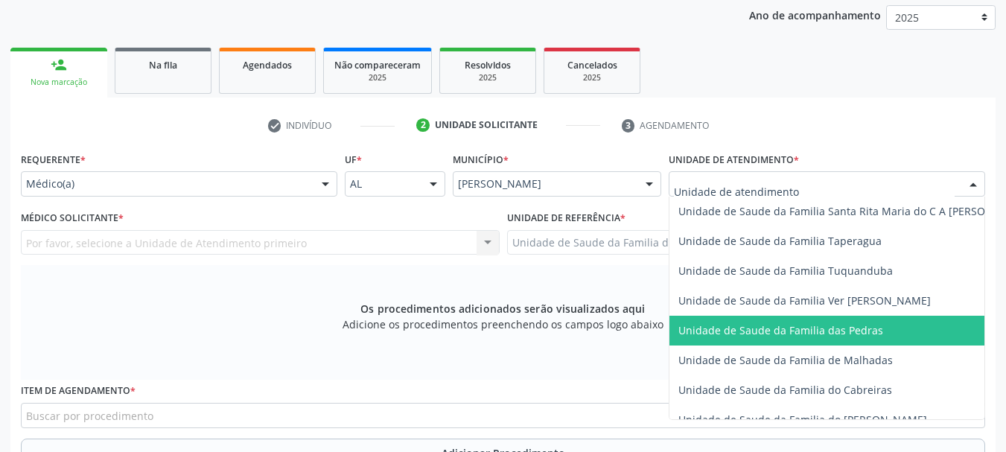
click at [702, 331] on span "Unidade de Saude da Familia das Pedras" at bounding box center [780, 330] width 205 height 14
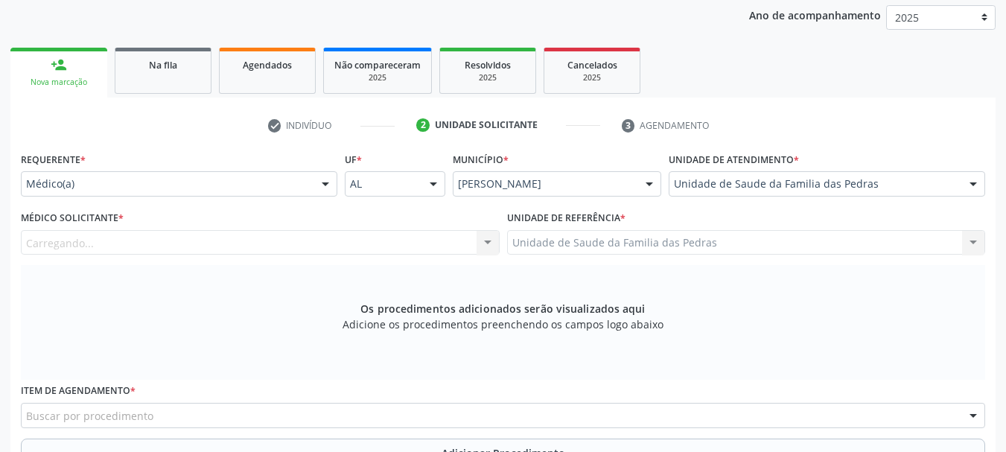
click at [373, 237] on div "Carregando... Nenhum resultado encontrado para: " " Não há nenhuma opção para s…" at bounding box center [260, 242] width 479 height 25
click at [266, 234] on div "Médico solicitante" at bounding box center [260, 242] width 479 height 25
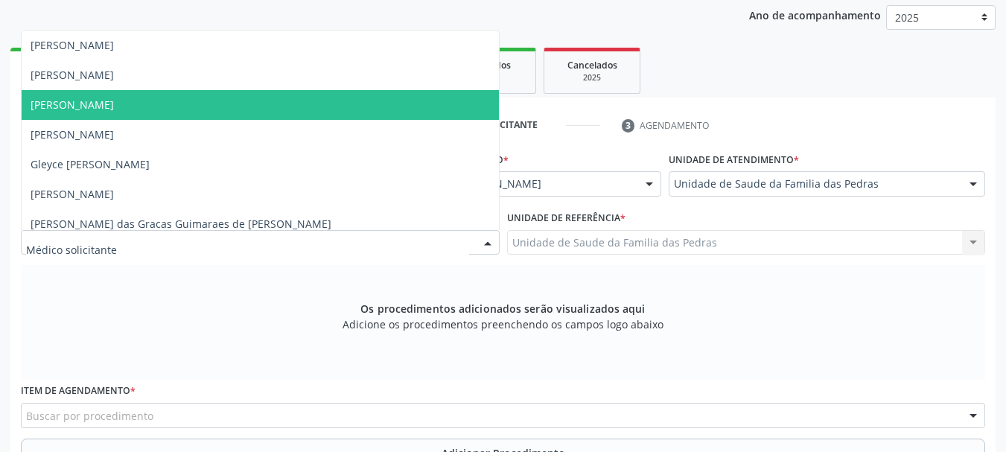
click at [206, 118] on span "[PERSON_NAME]" at bounding box center [260, 105] width 477 height 30
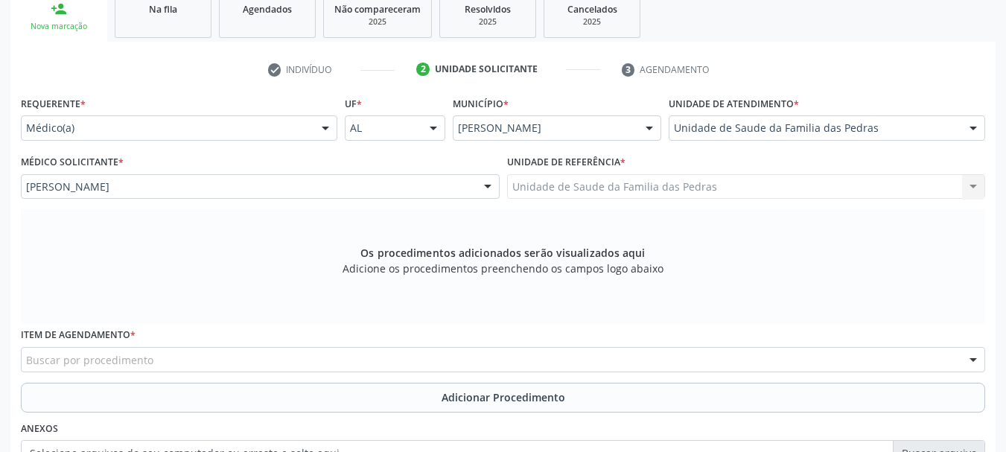
scroll to position [419, 0]
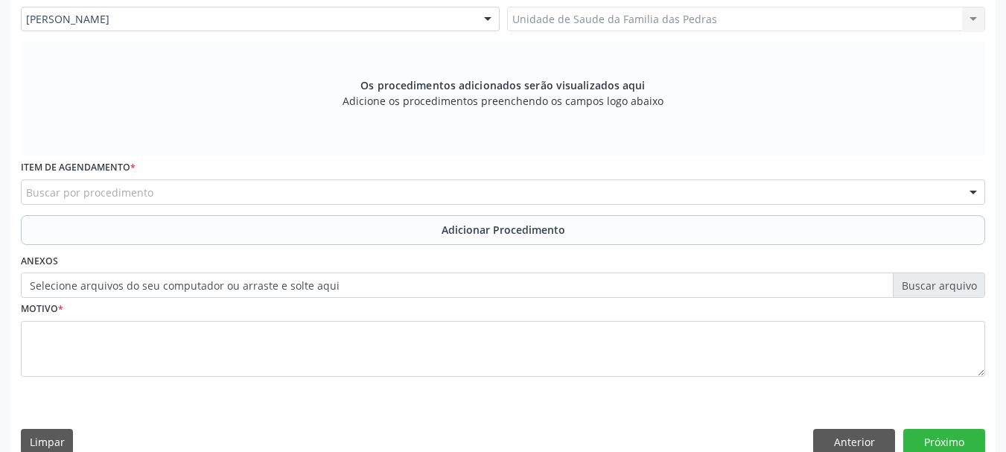
click at [210, 185] on div "Buscar por procedimento" at bounding box center [503, 191] width 964 height 25
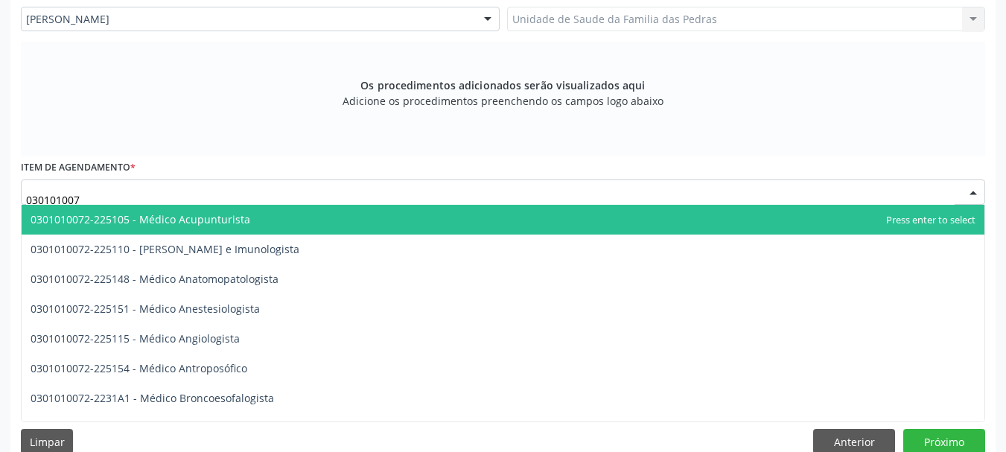
type input "0301010072"
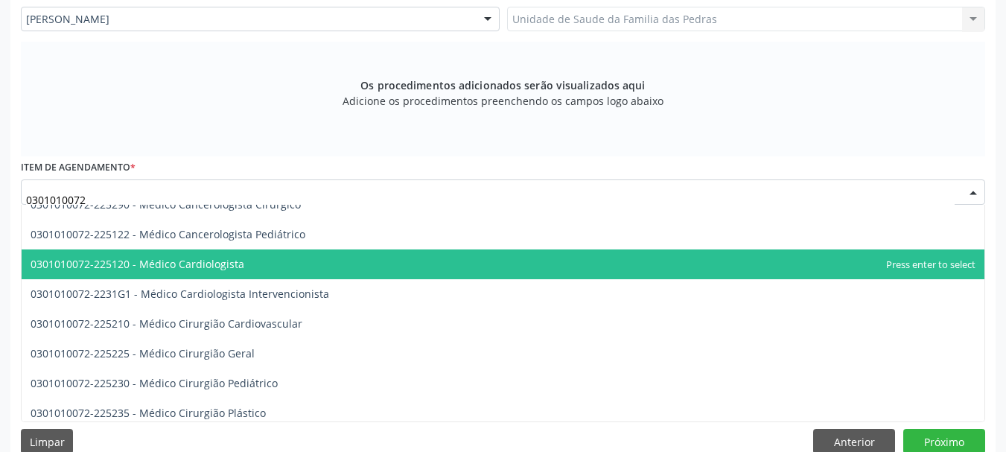
scroll to position [298, 0]
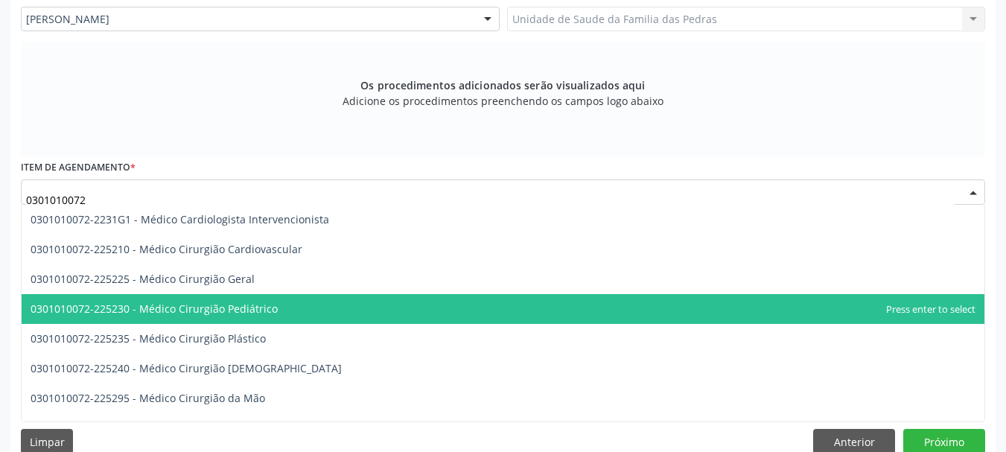
click at [226, 307] on span "0301010072-225230 - Médico Cirurgião Pediátrico" at bounding box center [154, 308] width 247 height 14
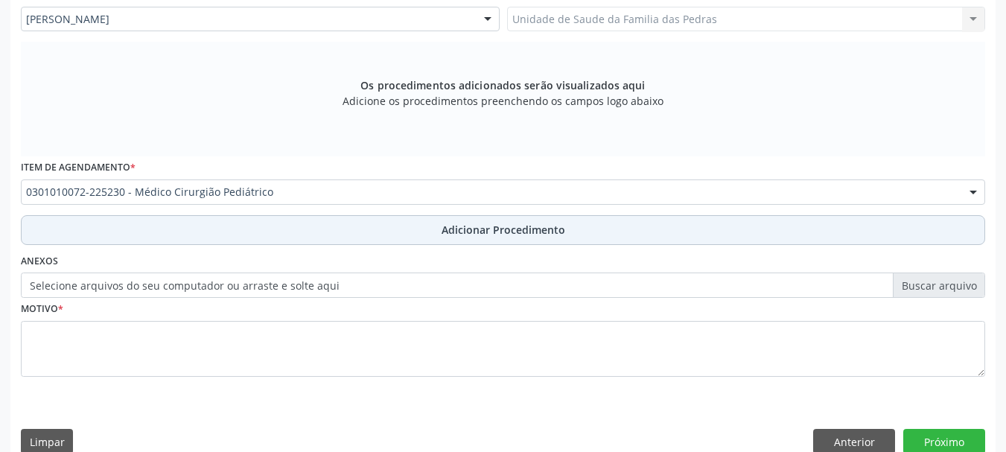
click at [234, 228] on button "Adicionar Procedimento" at bounding box center [503, 230] width 964 height 30
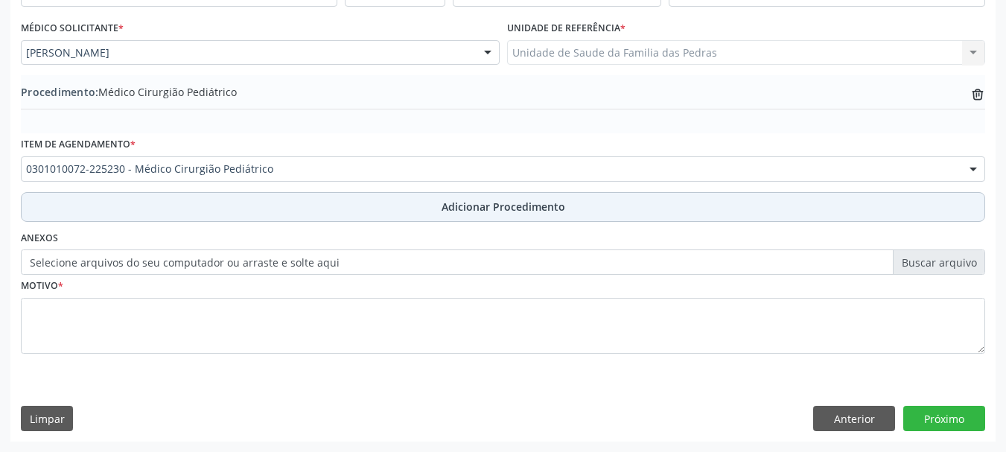
scroll to position [386, 0]
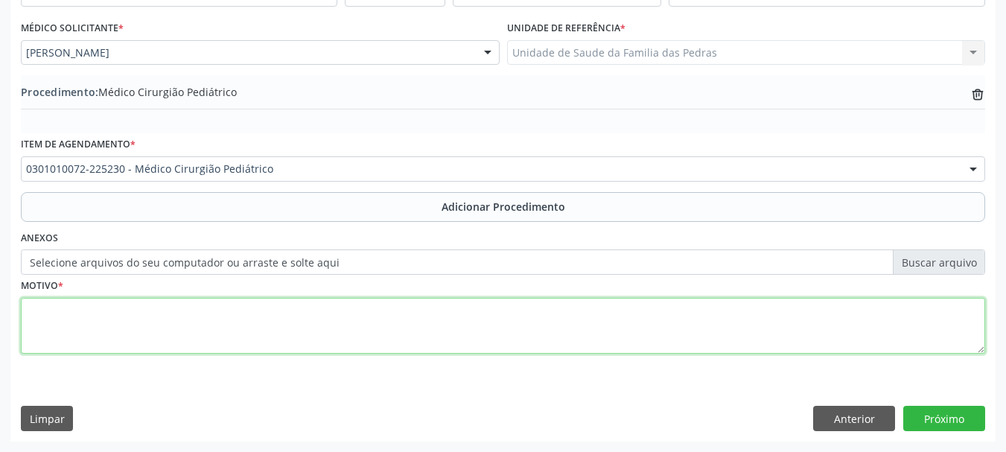
click at [154, 340] on textarea at bounding box center [503, 326] width 964 height 57
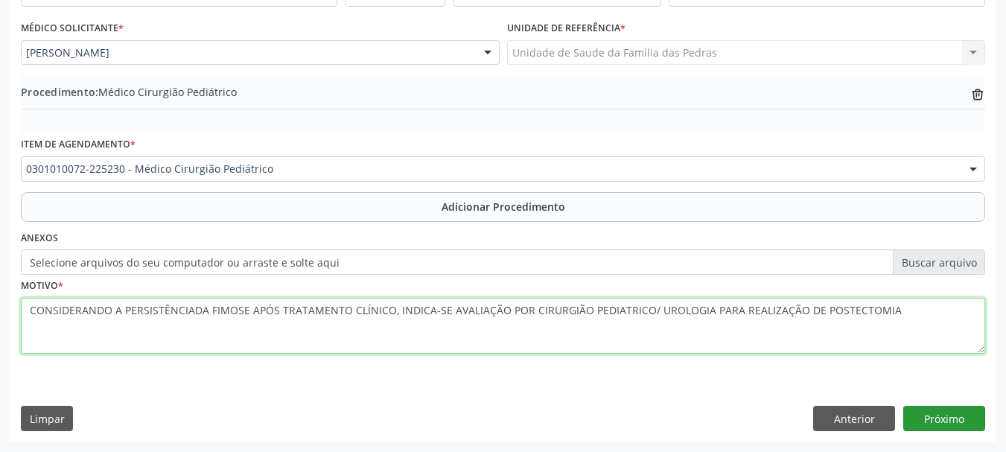
type textarea "CONSIDERANDO A PERSISTÊNCIADA FIMOSE APÓS TRATAMENTO CLÍNICO, INDICA-SE AVALIAÇ…"
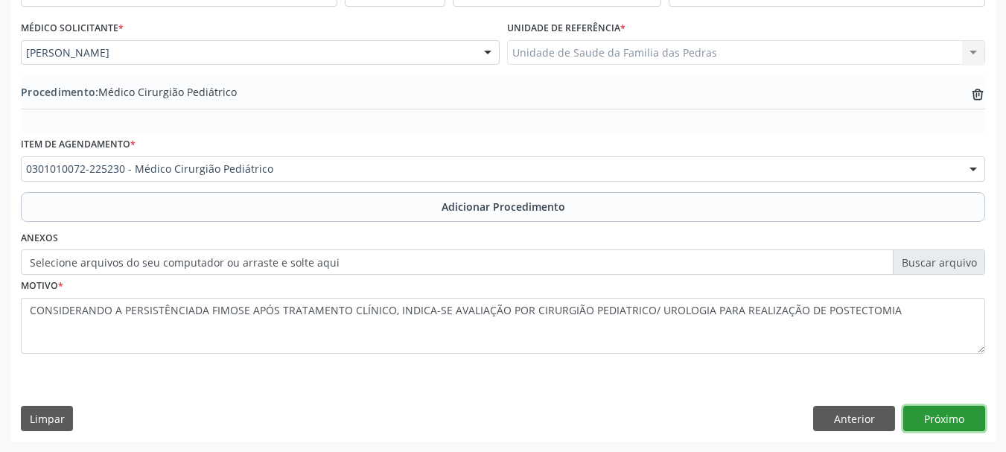
click at [942, 419] on button "Próximo" at bounding box center [944, 418] width 82 height 25
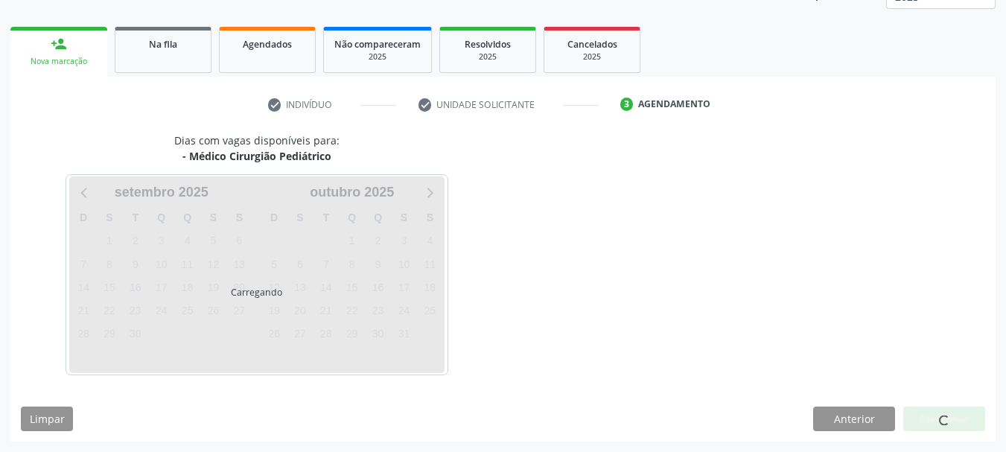
scroll to position [261, 0]
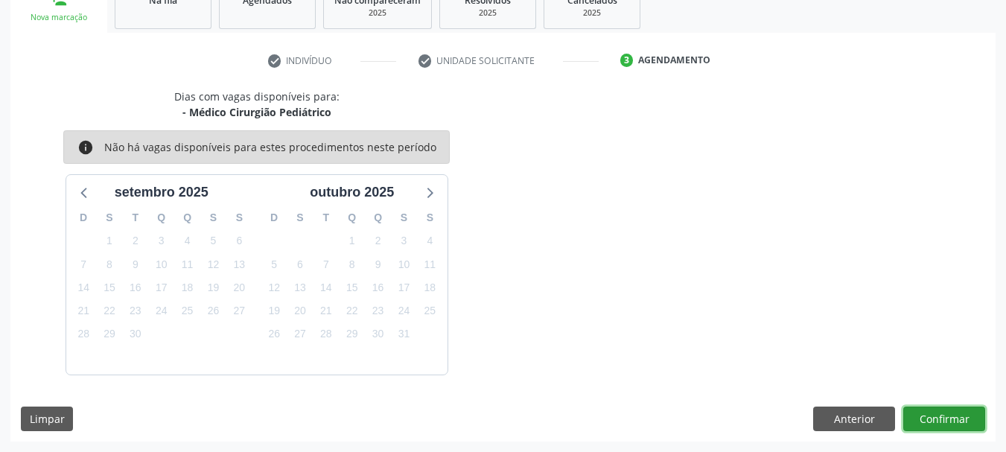
click at [941, 412] on button "Confirmar" at bounding box center [944, 418] width 82 height 25
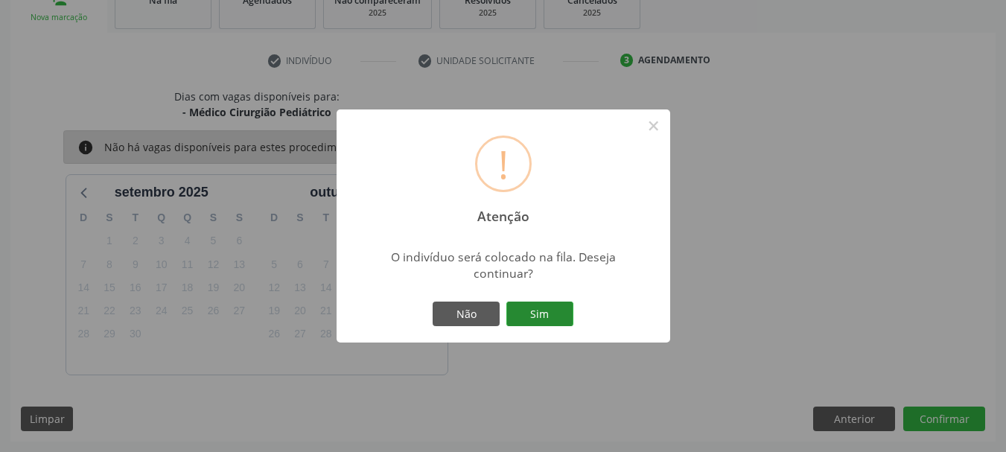
click at [549, 316] on button "Sim" at bounding box center [539, 313] width 67 height 25
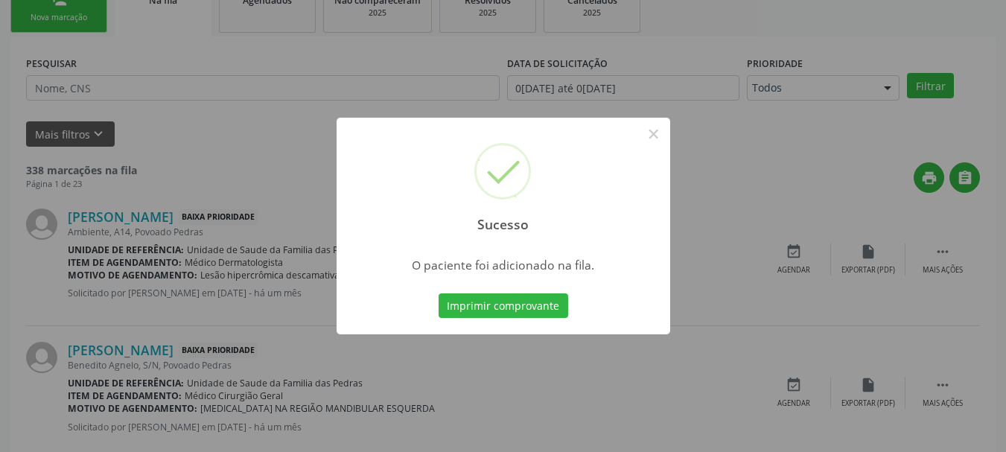
scroll to position [60, 0]
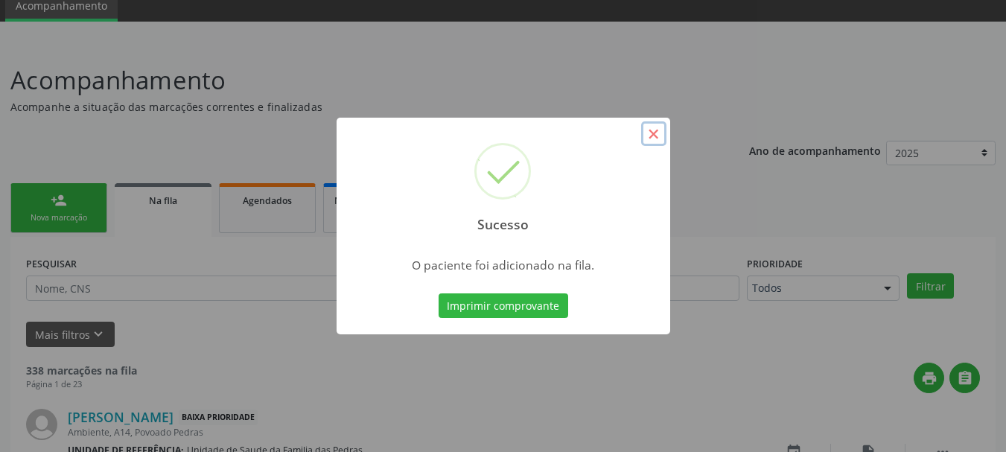
click at [653, 135] on button "×" at bounding box center [653, 133] width 25 height 25
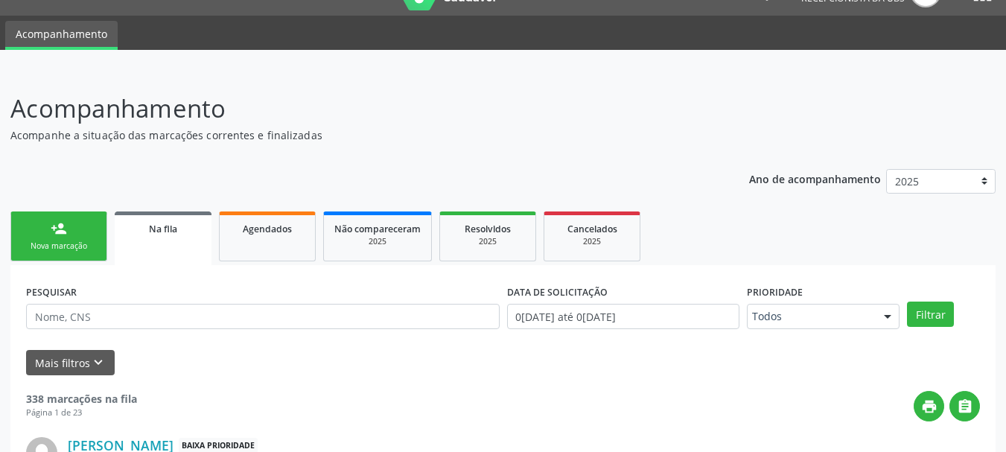
scroll to position [0, 0]
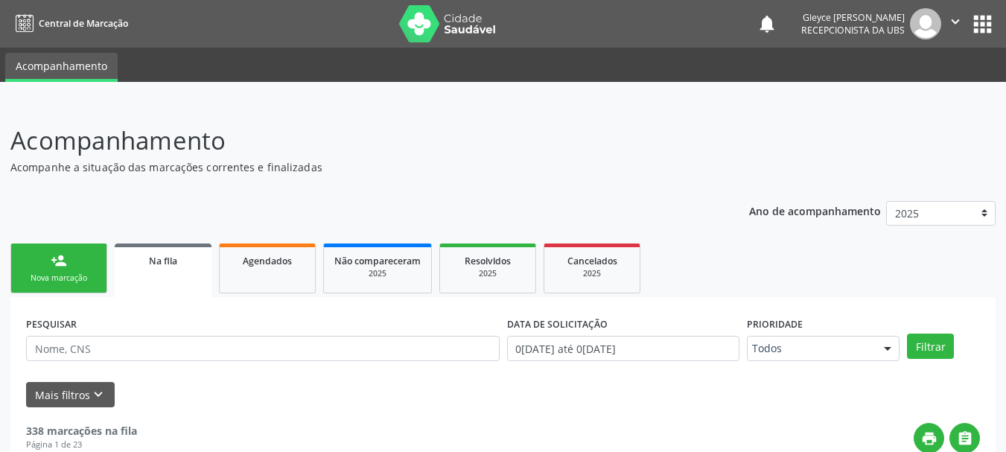
click at [39, 279] on div "Nova marcação" at bounding box center [59, 277] width 74 height 11
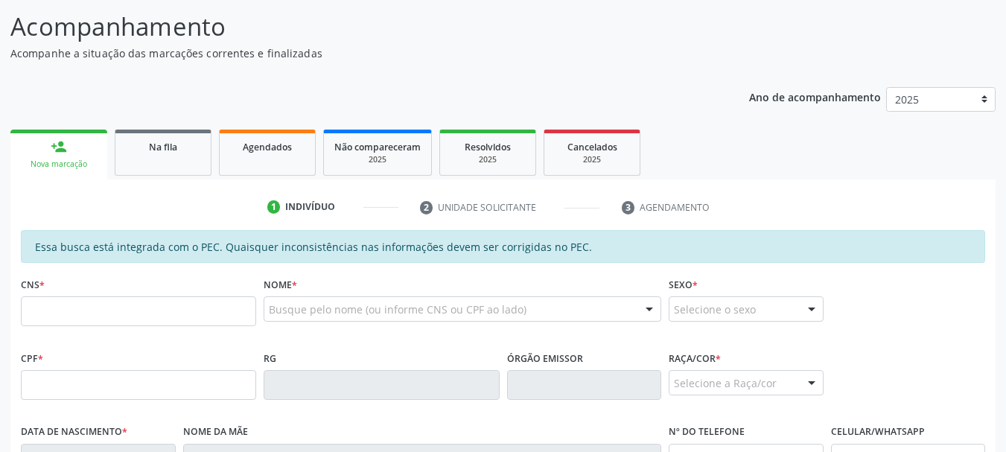
scroll to position [74, 0]
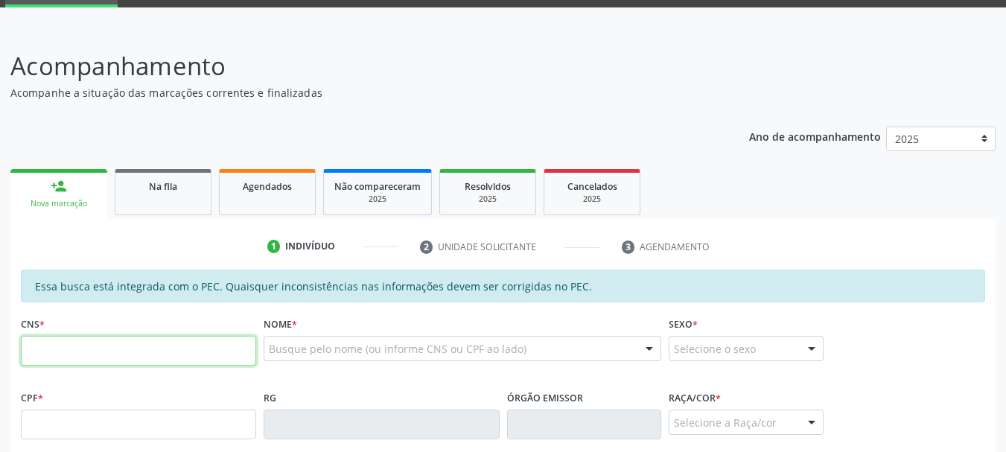
click at [63, 365] on input "text" at bounding box center [138, 351] width 235 height 30
type input "700 7099 3744 9675"
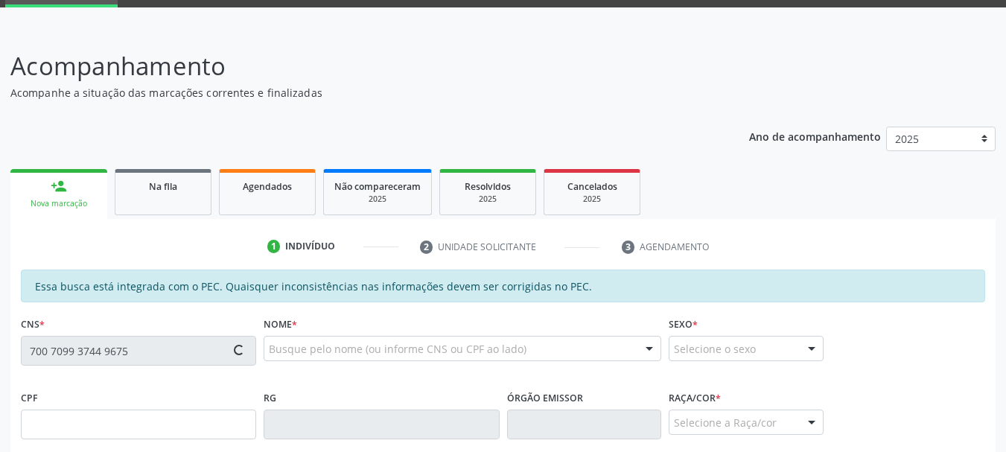
type input "169.608.624-85"
type input "[DATE]"
type input "[PERSON_NAME]"
type input "[PHONE_NUMBER]"
type input "15"
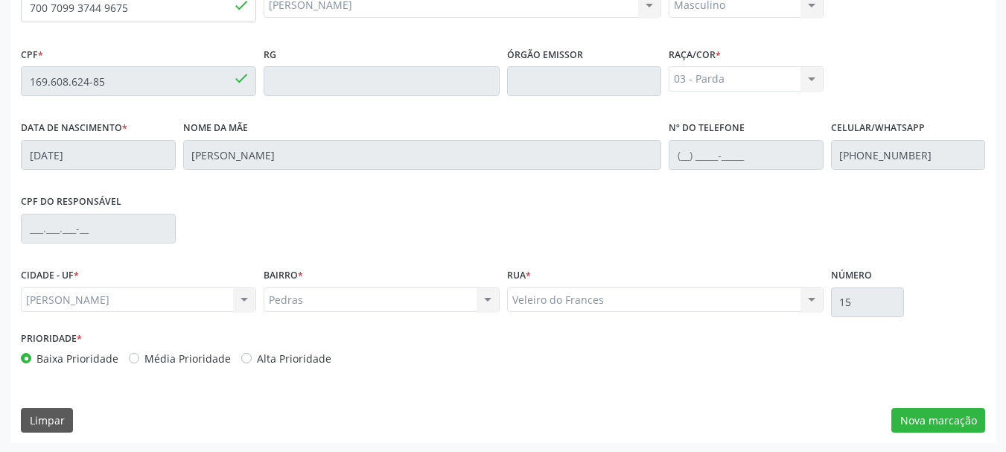
scroll to position [419, 0]
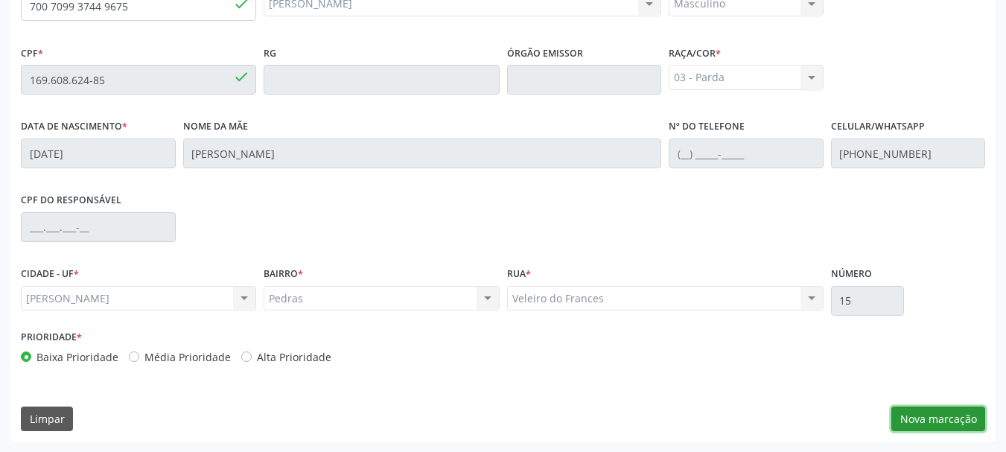
click at [935, 421] on button "Nova marcação" at bounding box center [938, 418] width 94 height 25
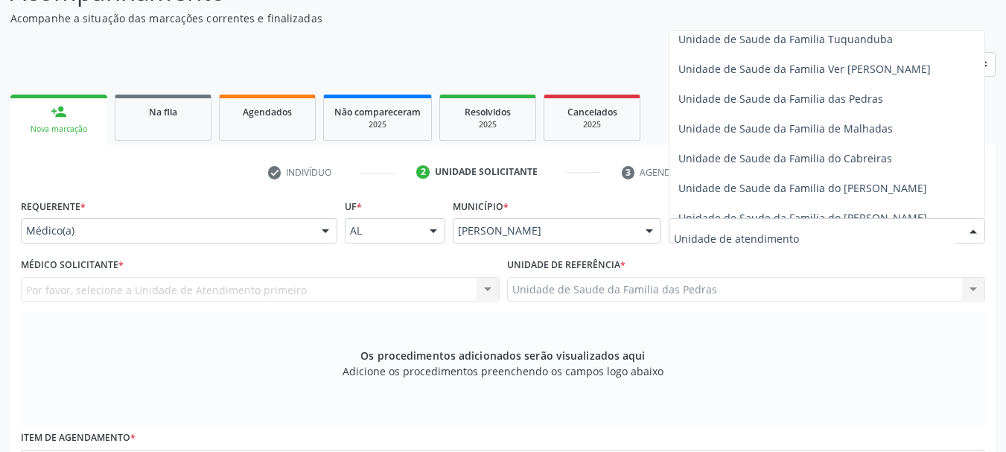
scroll to position [1117, 0]
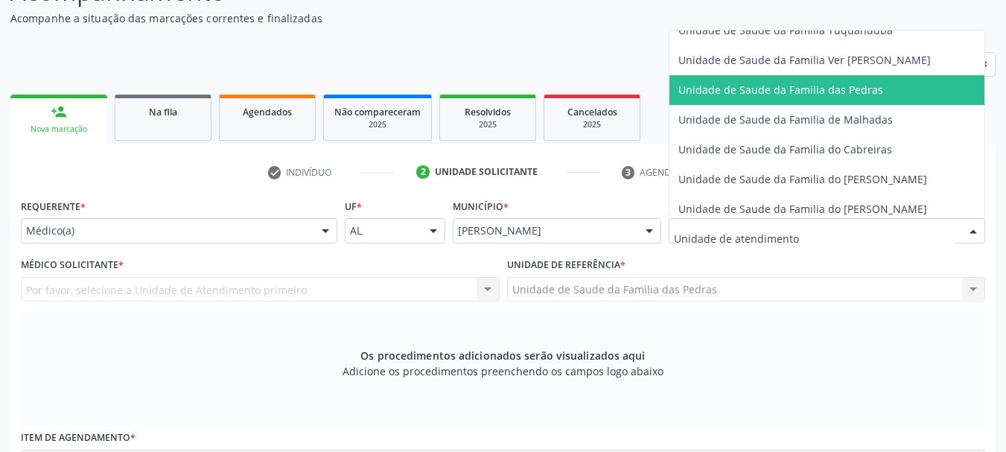
click at [708, 97] on span "Unidade de Saude da Familia das Pedras" at bounding box center [854, 90] width 371 height 30
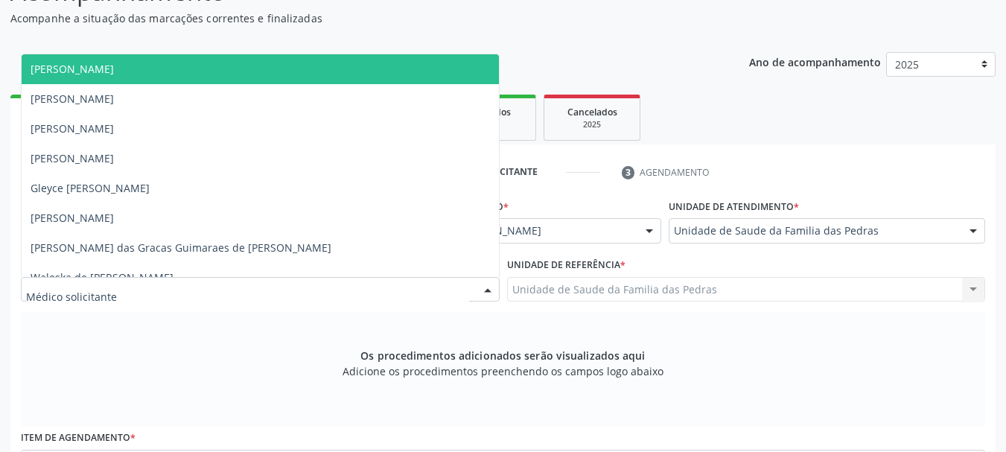
click at [435, 290] on div at bounding box center [260, 289] width 479 height 25
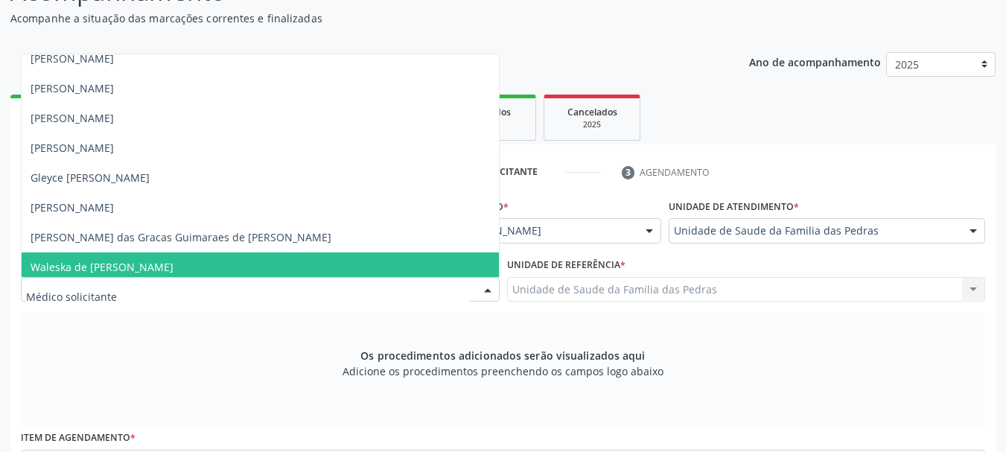
scroll to position [16, 0]
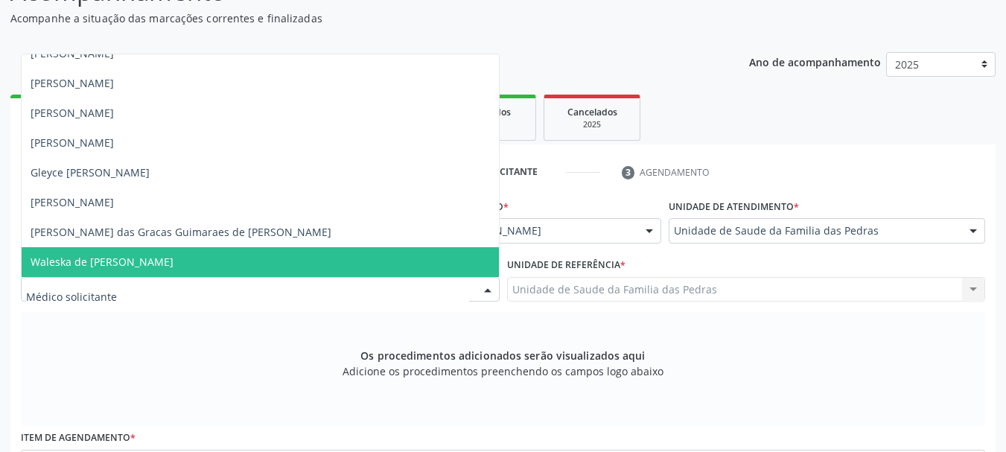
click at [409, 259] on span "Waleska de [PERSON_NAME]" at bounding box center [260, 262] width 477 height 30
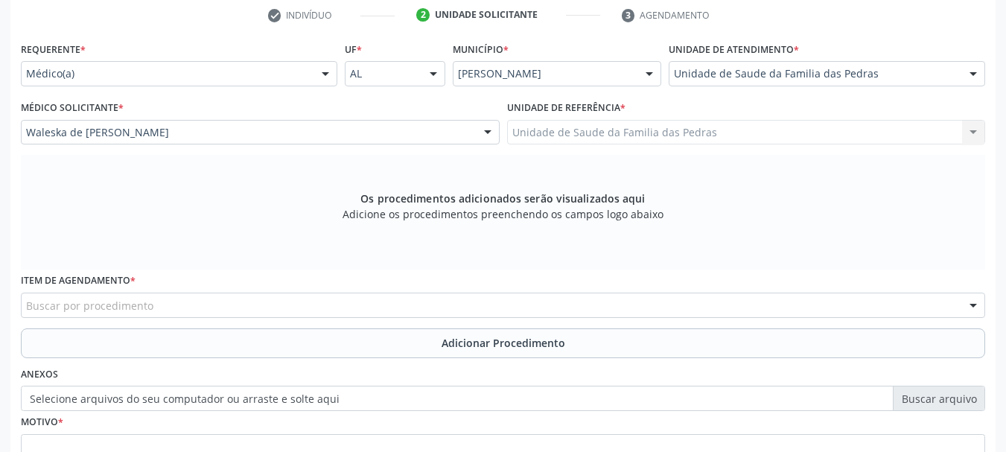
scroll to position [372, 0]
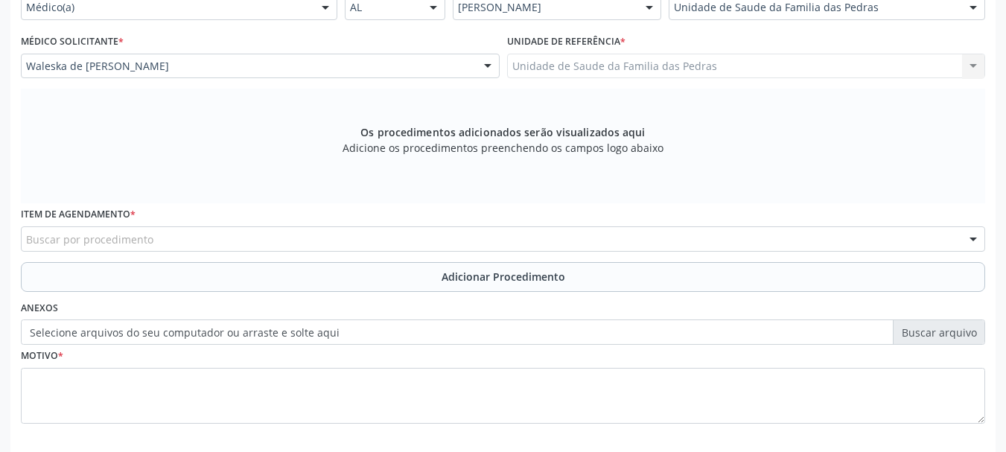
click at [341, 239] on div "Buscar por procedimento" at bounding box center [503, 238] width 964 height 25
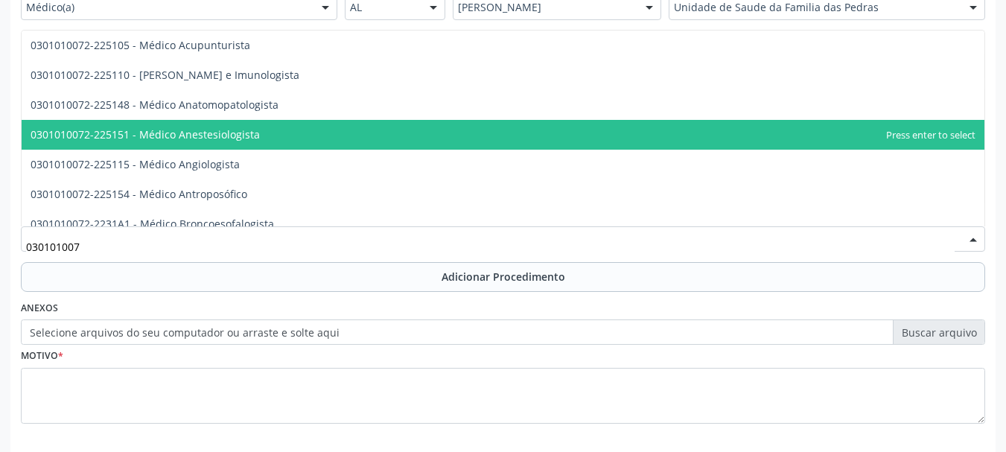
type input "0301010072"
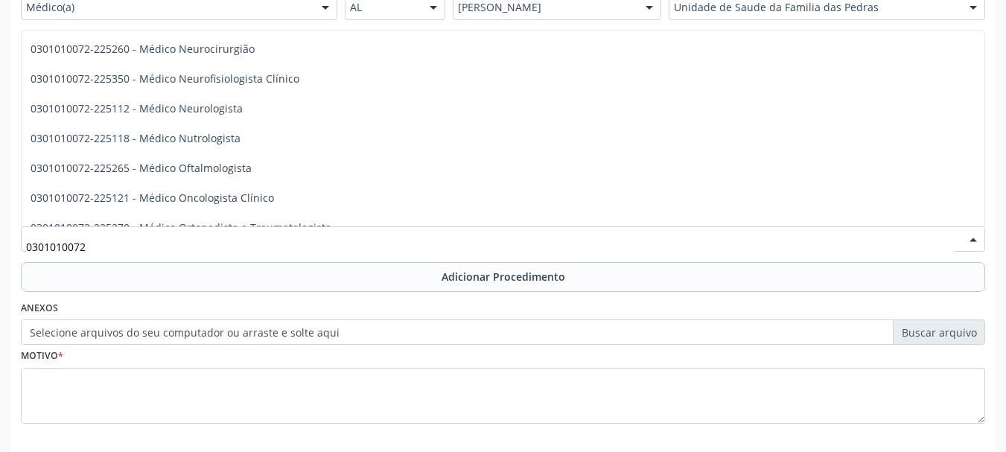
scroll to position [1117, 0]
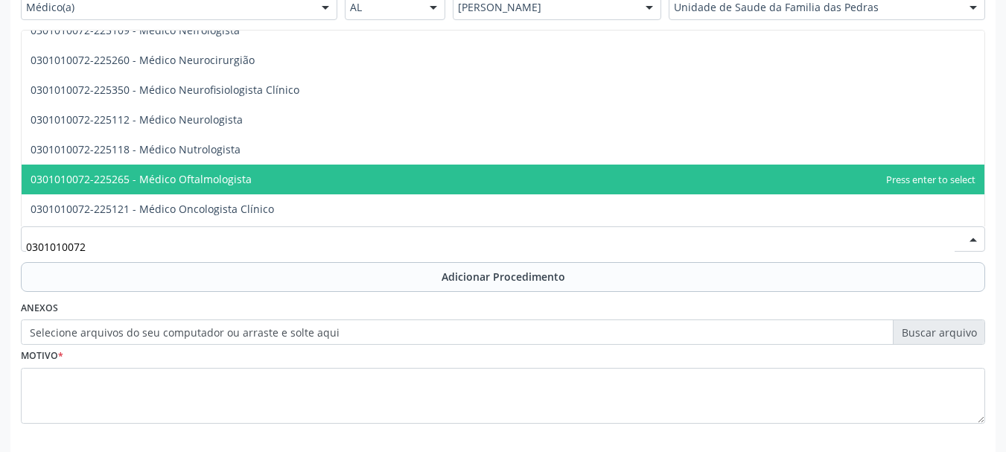
click at [301, 175] on span "0301010072-225265 - Médico Oftalmologista" at bounding box center [503, 180] width 962 height 30
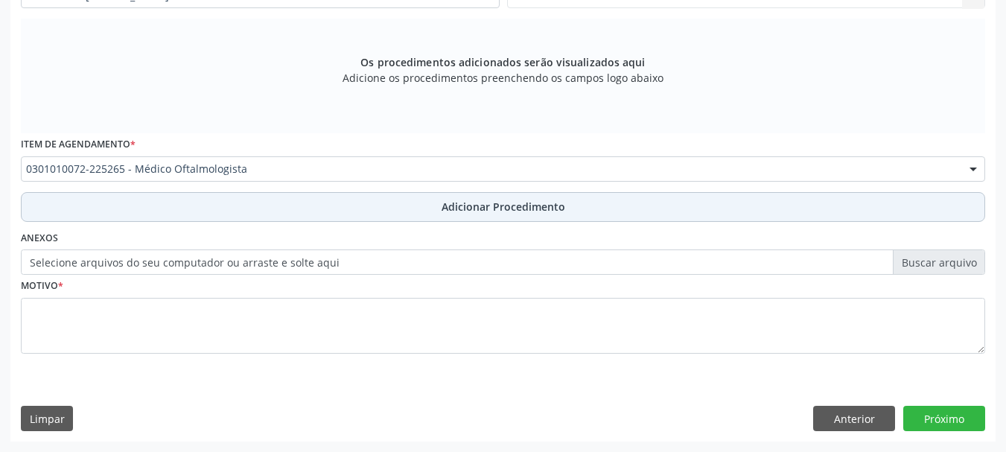
click at [268, 214] on button "Adicionar Procedimento" at bounding box center [503, 207] width 964 height 30
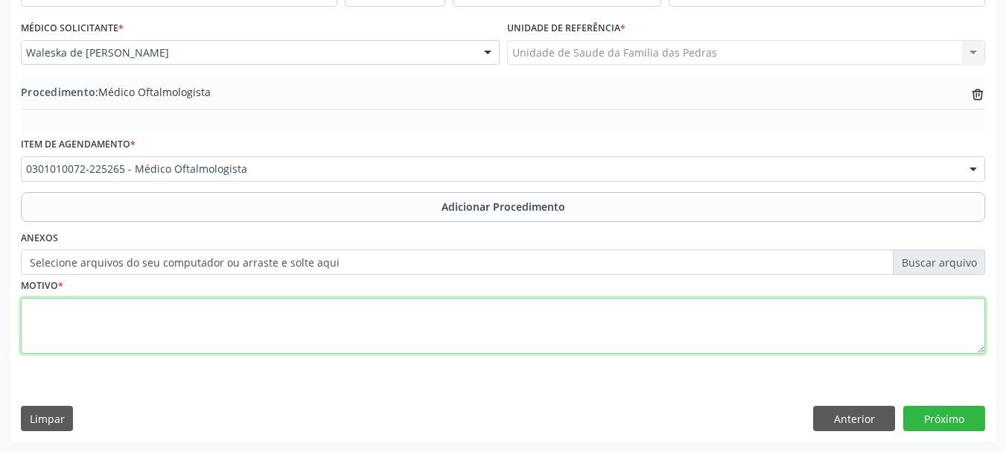
click at [222, 326] on textarea at bounding box center [503, 326] width 964 height 57
type textarea "D"
type textarea "REFERE VISÃO TURVA"
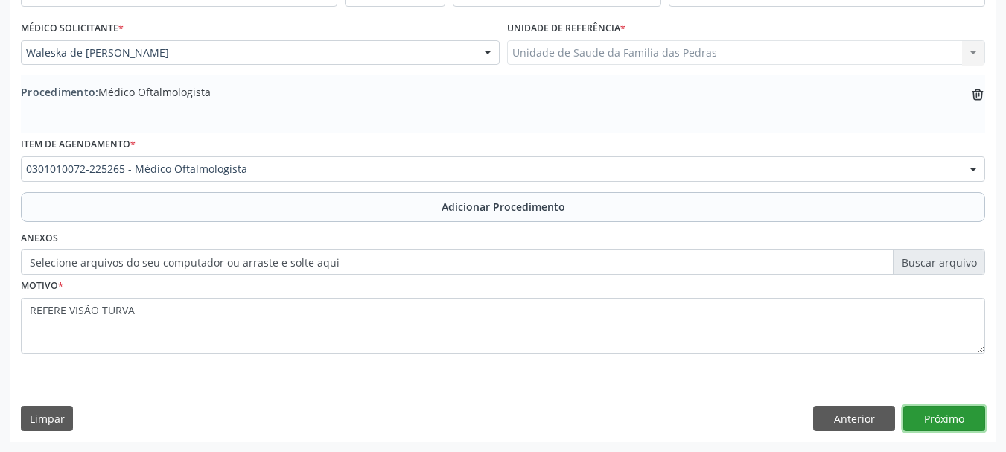
click at [921, 424] on button "Próximo" at bounding box center [944, 418] width 82 height 25
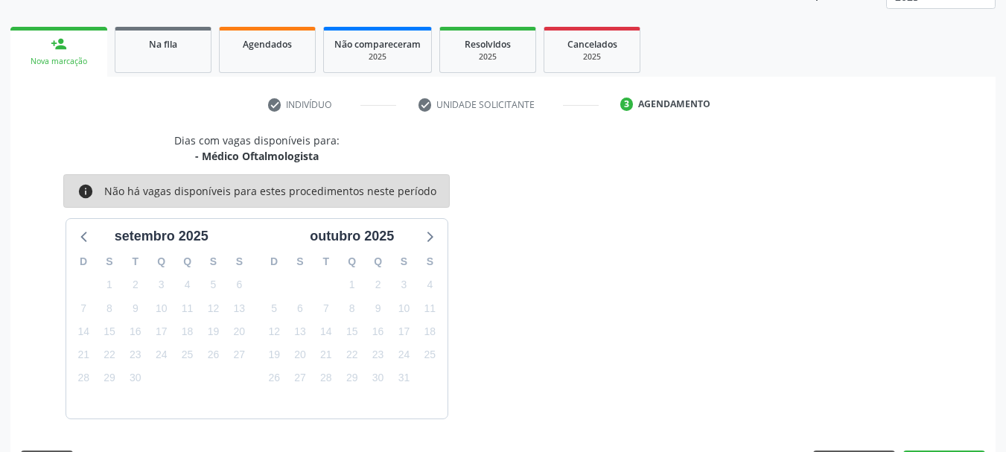
scroll to position [261, 0]
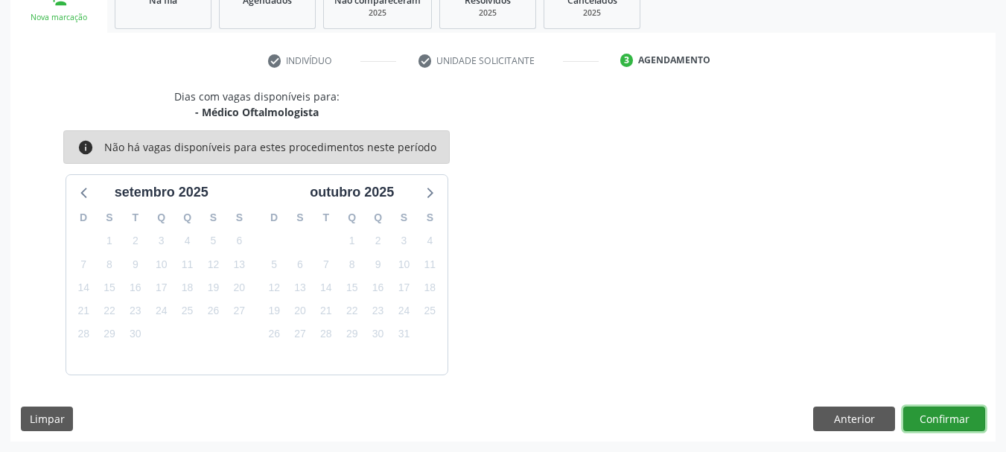
click at [926, 424] on button "Confirmar" at bounding box center [944, 418] width 82 height 25
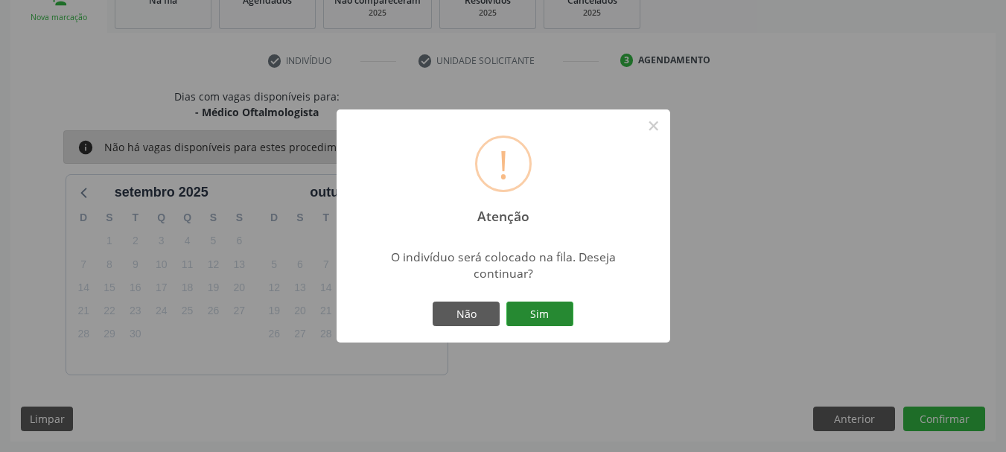
click at [550, 307] on button "Sim" at bounding box center [539, 313] width 67 height 25
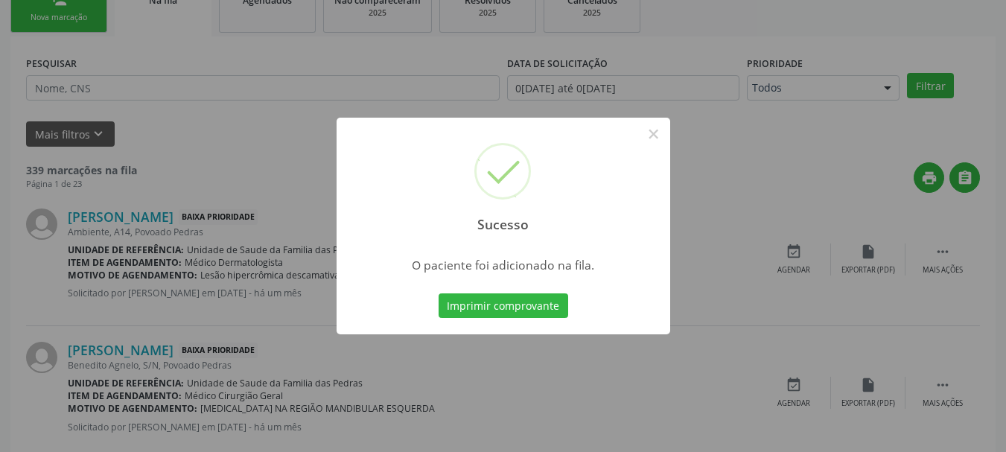
scroll to position [60, 0]
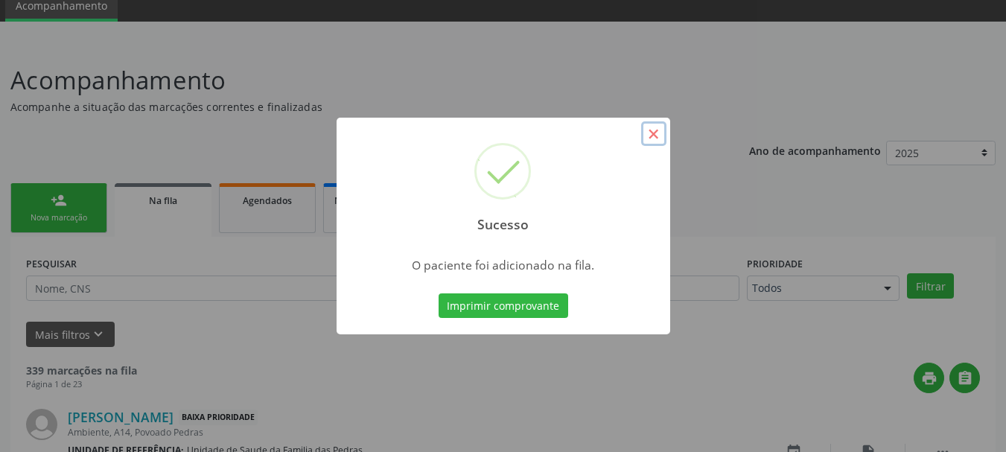
click at [654, 138] on button "×" at bounding box center [653, 133] width 25 height 25
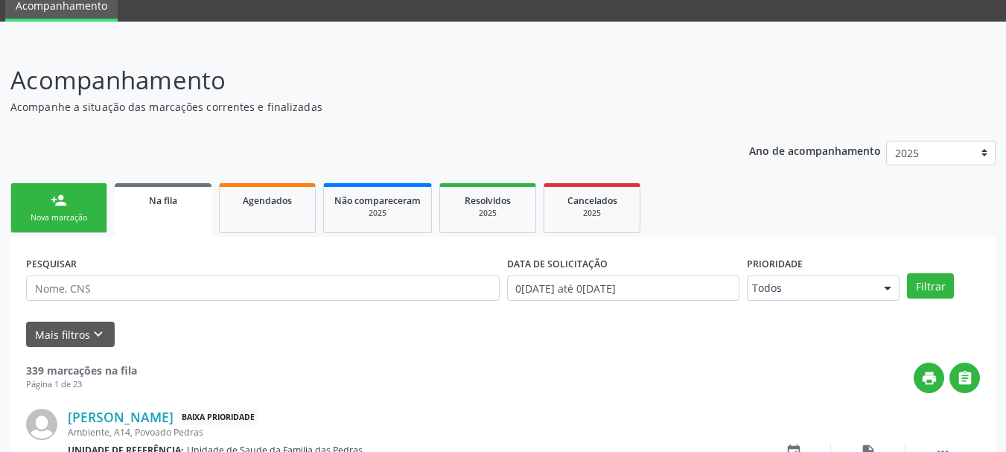
click at [80, 215] on div "Nova marcação" at bounding box center [59, 217] width 74 height 11
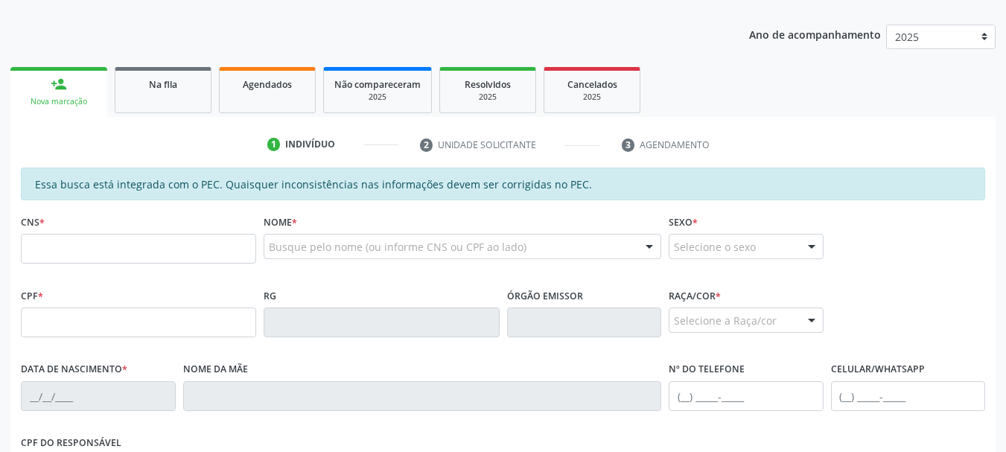
scroll to position [209, 0]
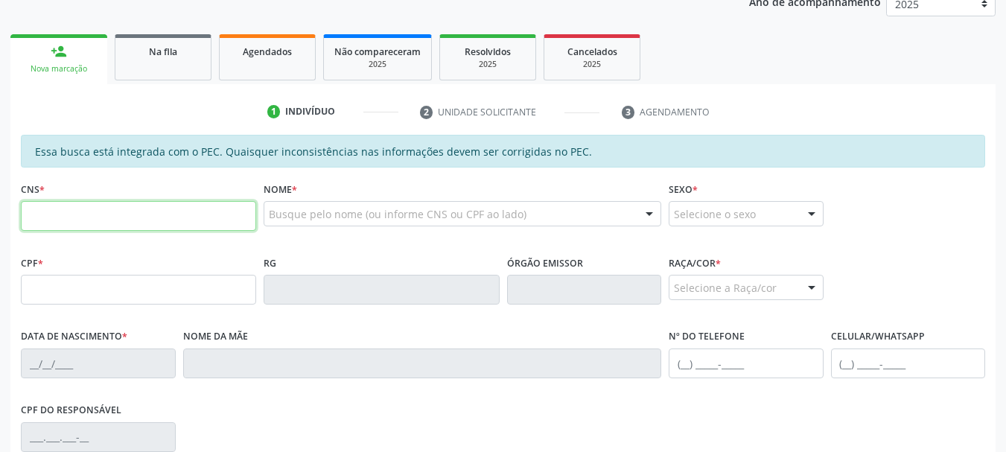
click at [89, 216] on input "text" at bounding box center [138, 216] width 235 height 30
type input "703 4054 3419 9400"
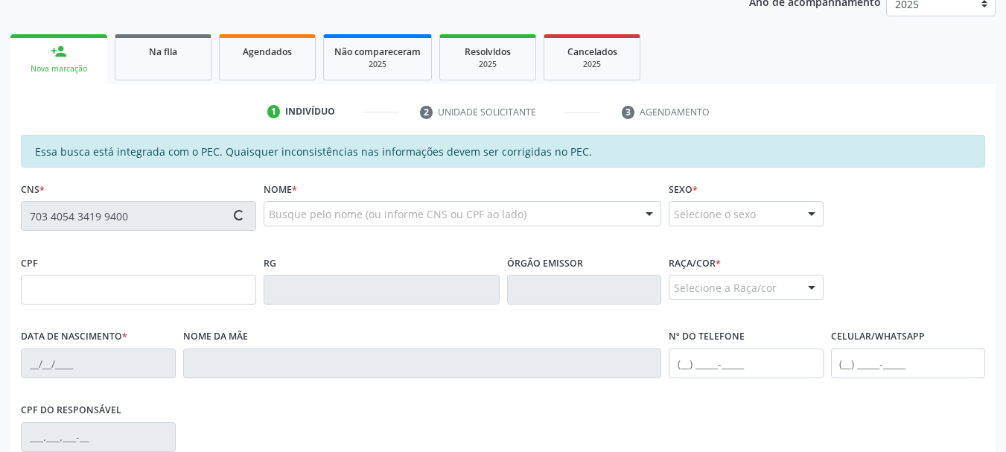
type input "731.015.324-34"
type input "[DATE]"
type input "Edelzuita [PERSON_NAME]"
type input "[PHONE_NUMBER]"
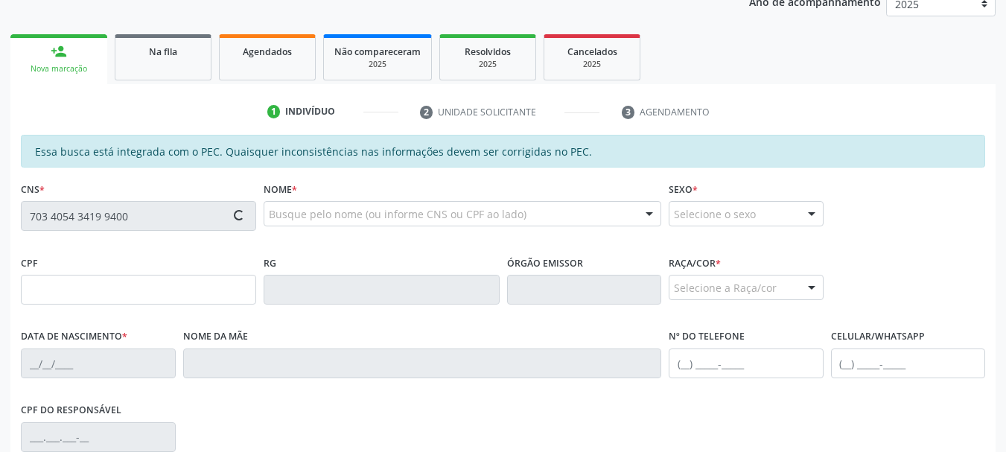
type input "07"
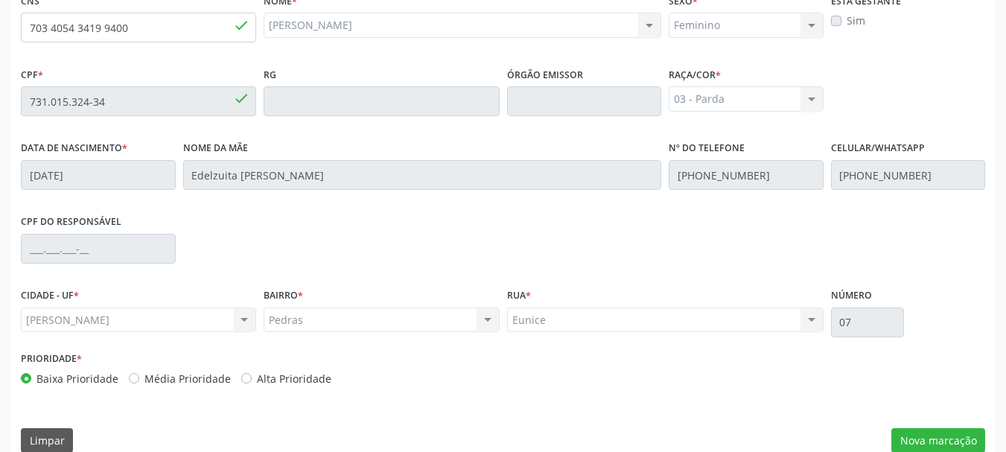
scroll to position [419, 0]
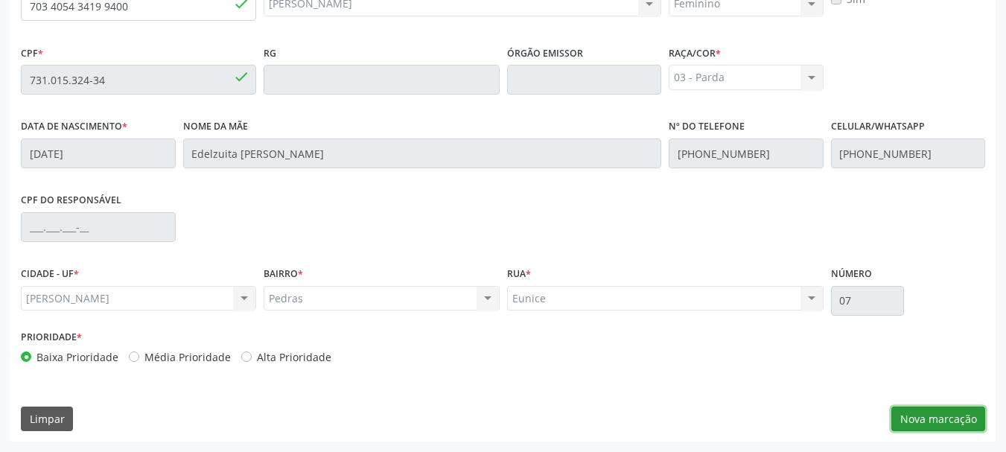
click at [912, 411] on button "Nova marcação" at bounding box center [938, 418] width 94 height 25
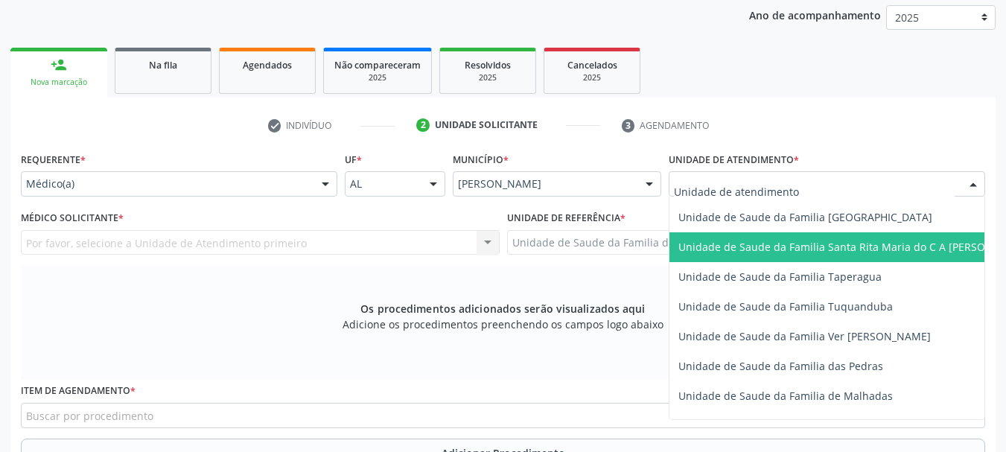
scroll to position [1042, 0]
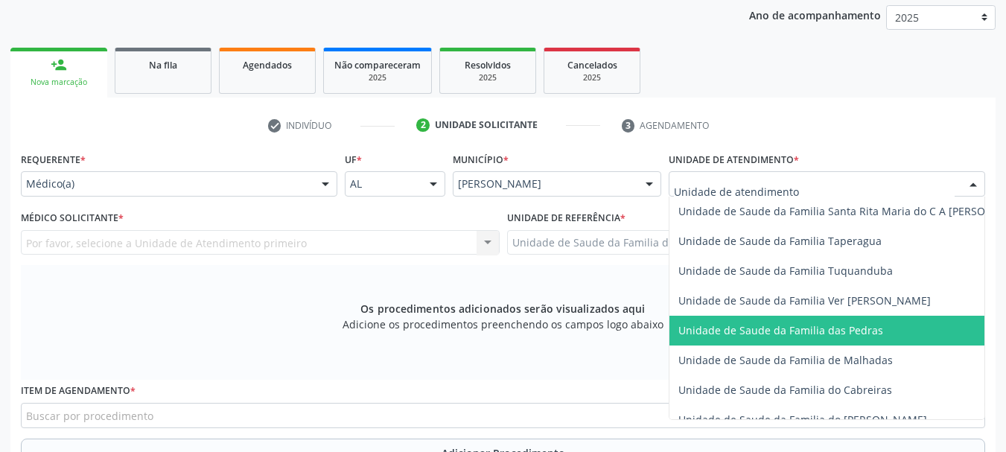
click at [714, 329] on span "Unidade de Saude da Familia das Pedras" at bounding box center [780, 330] width 205 height 14
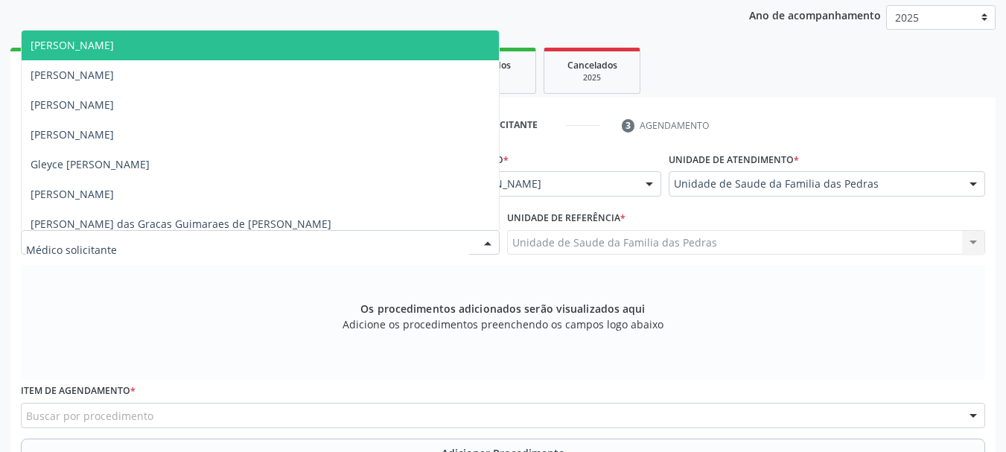
click at [459, 245] on div at bounding box center [260, 242] width 479 height 25
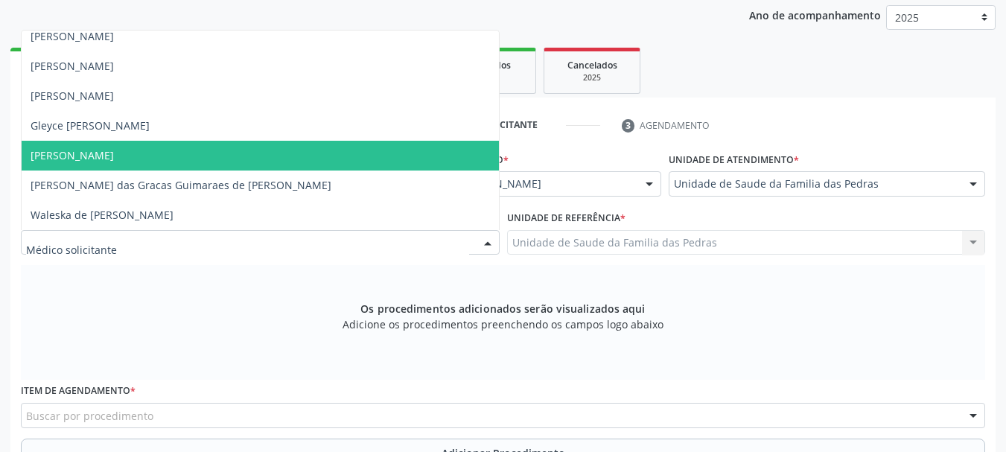
scroll to position [0, 0]
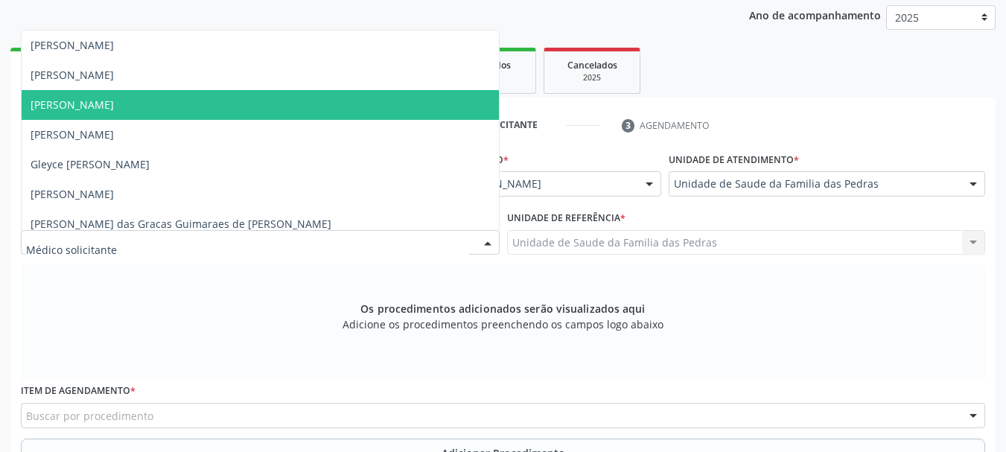
click at [179, 112] on span "[PERSON_NAME]" at bounding box center [260, 105] width 477 height 30
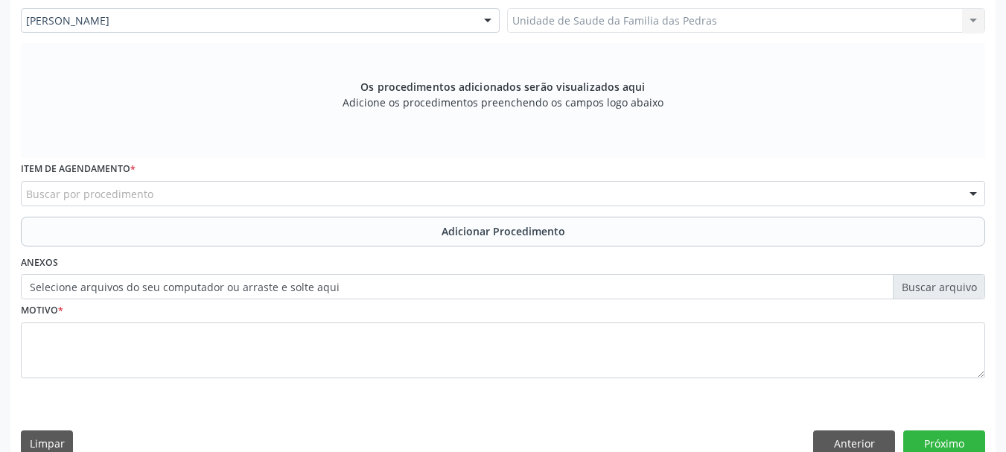
scroll to position [419, 0]
click at [205, 186] on div "Buscar por procedimento" at bounding box center [503, 191] width 964 height 25
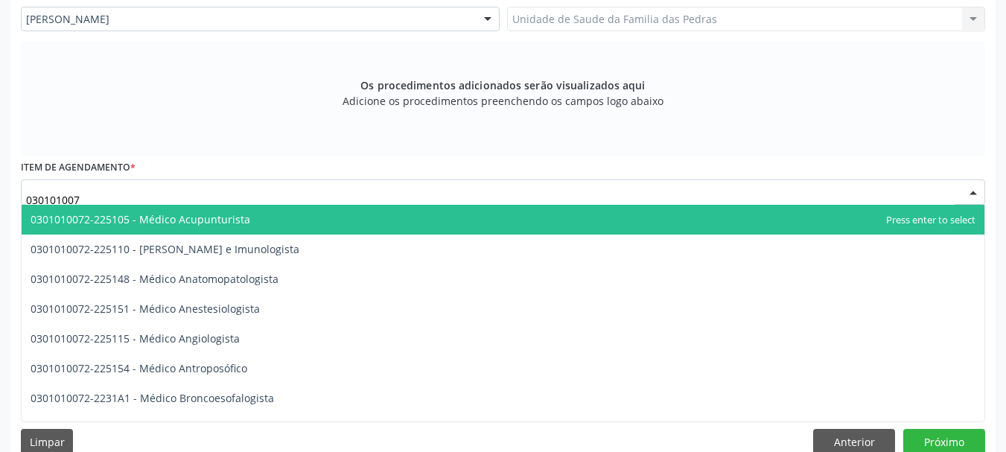
type input "0301010072"
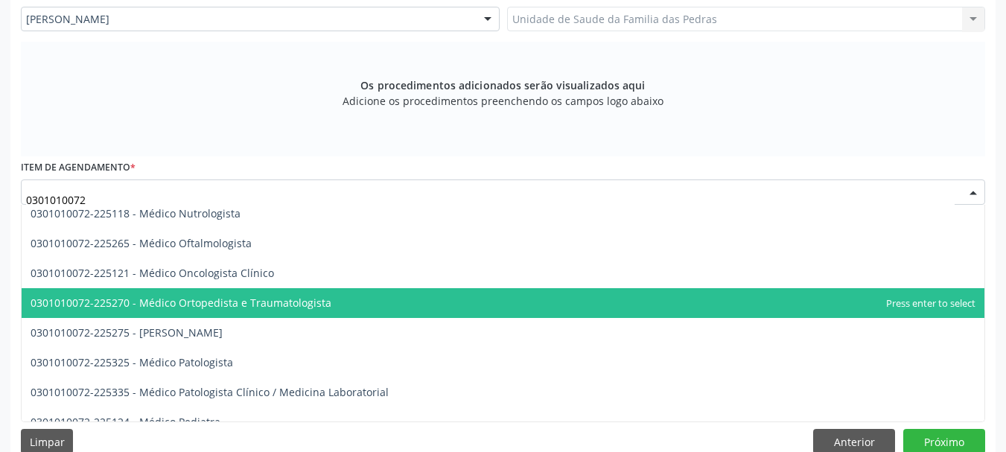
scroll to position [1191, 0]
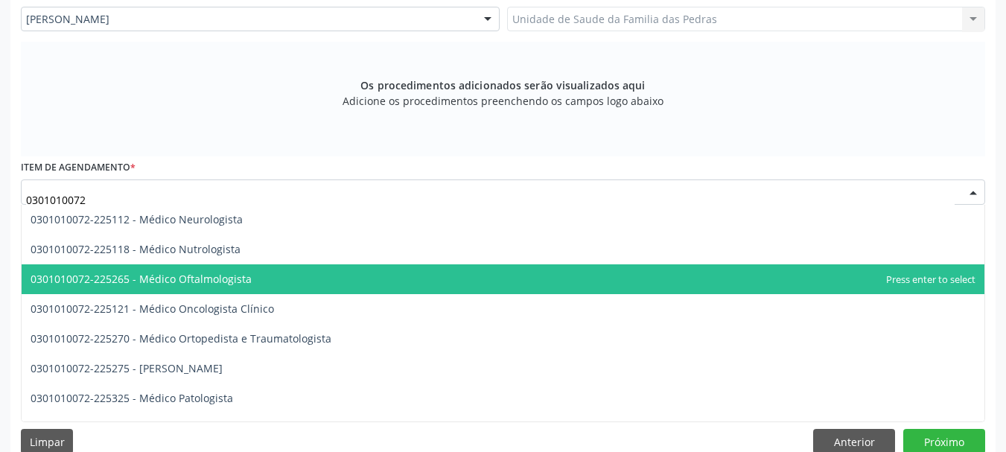
click at [278, 277] on span "0301010072-225265 - Médico Oftalmologista" at bounding box center [503, 279] width 962 height 30
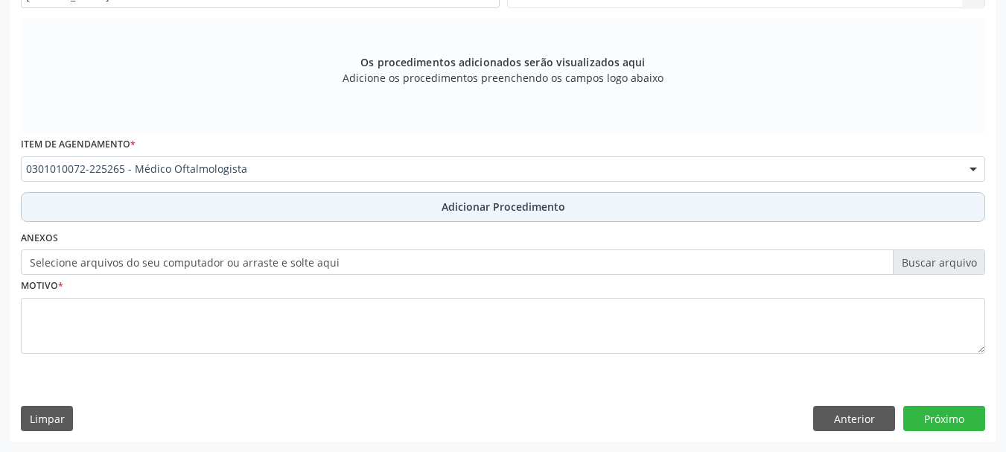
click at [318, 210] on button "Adicionar Procedimento" at bounding box center [503, 207] width 964 height 30
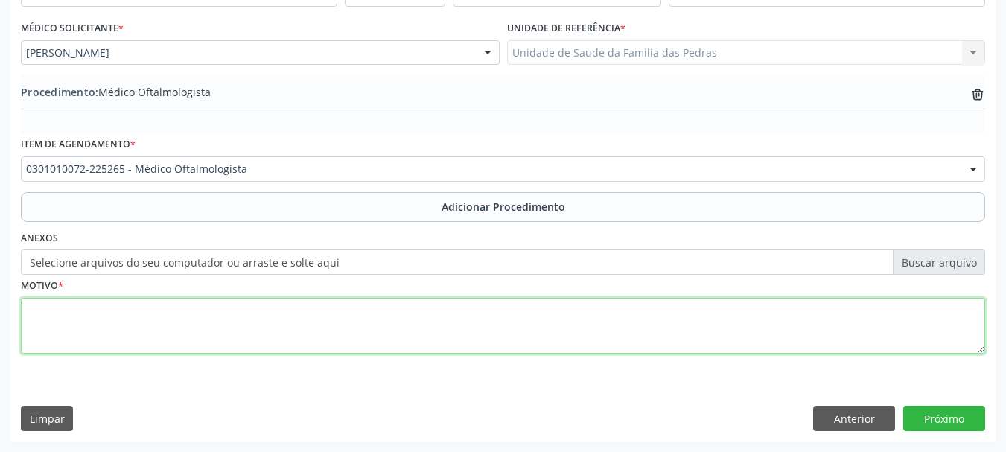
click at [268, 314] on textarea at bounding box center [503, 326] width 964 height 57
type textarea "PACIENTE DIABETICA TIPO II"
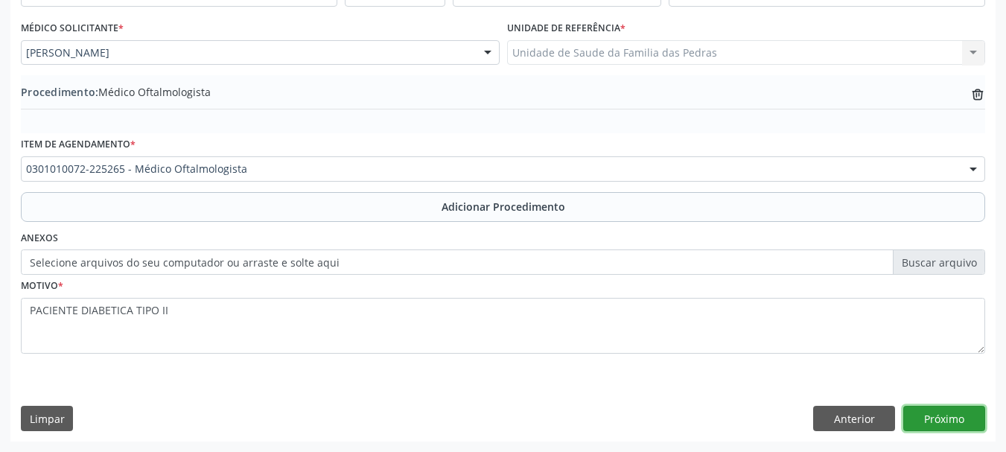
click at [907, 419] on button "Próximo" at bounding box center [944, 418] width 82 height 25
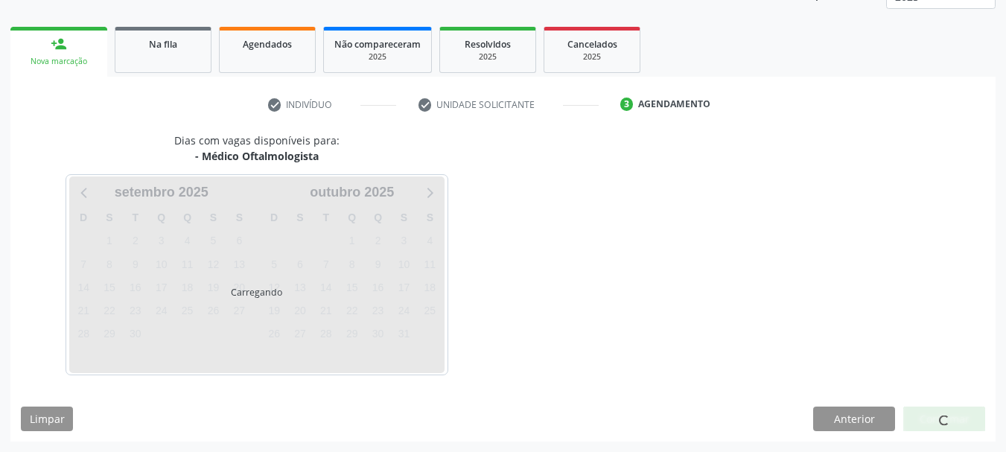
scroll to position [261, 0]
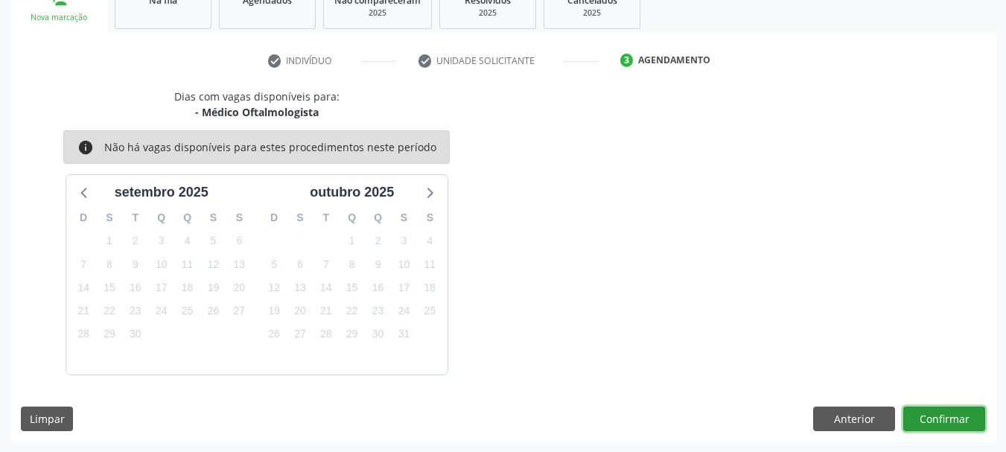
click at [971, 424] on button "Confirmar" at bounding box center [944, 418] width 82 height 25
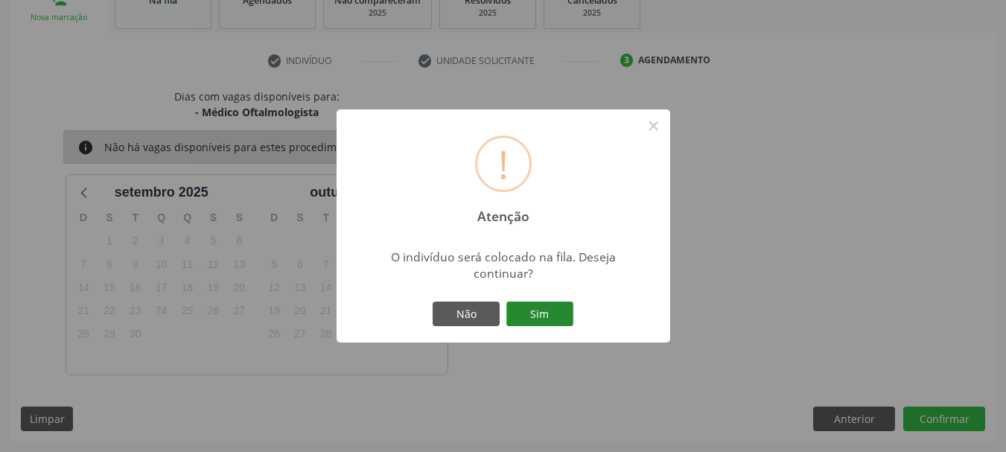
click at [543, 317] on button "Sim" at bounding box center [539, 313] width 67 height 25
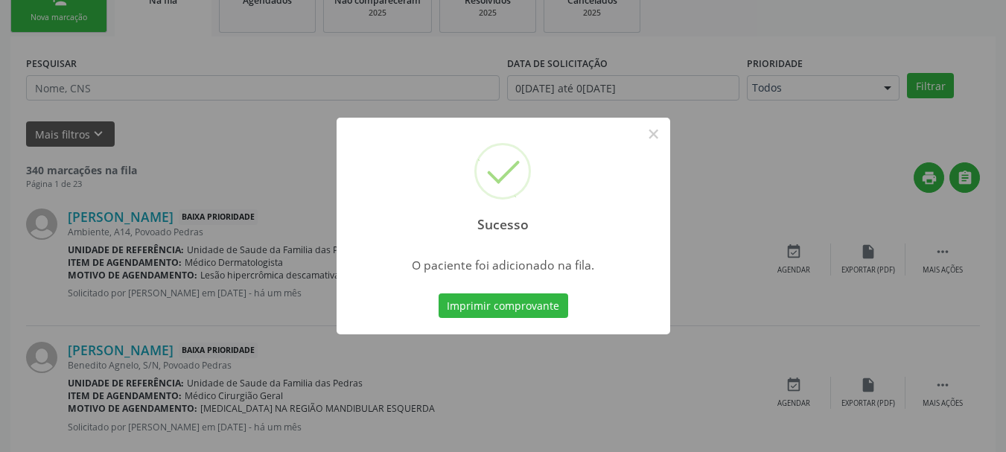
scroll to position [60, 0]
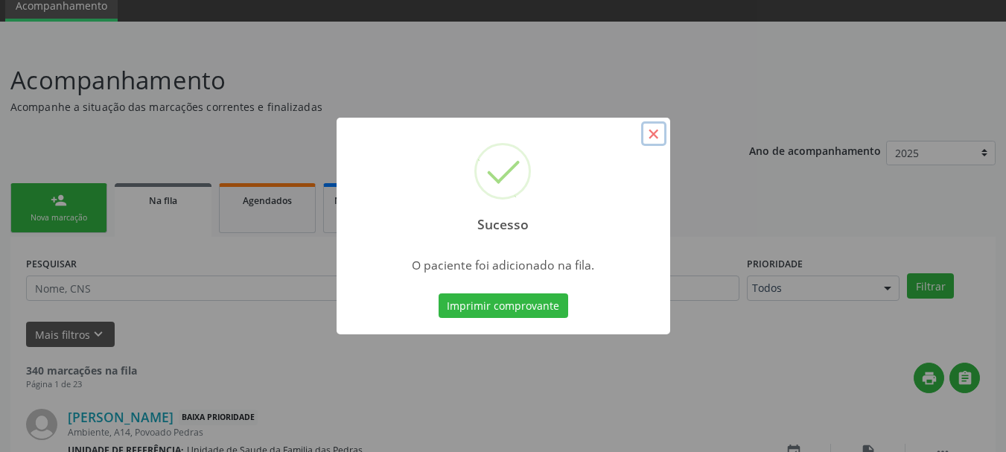
click at [654, 130] on button "×" at bounding box center [653, 133] width 25 height 25
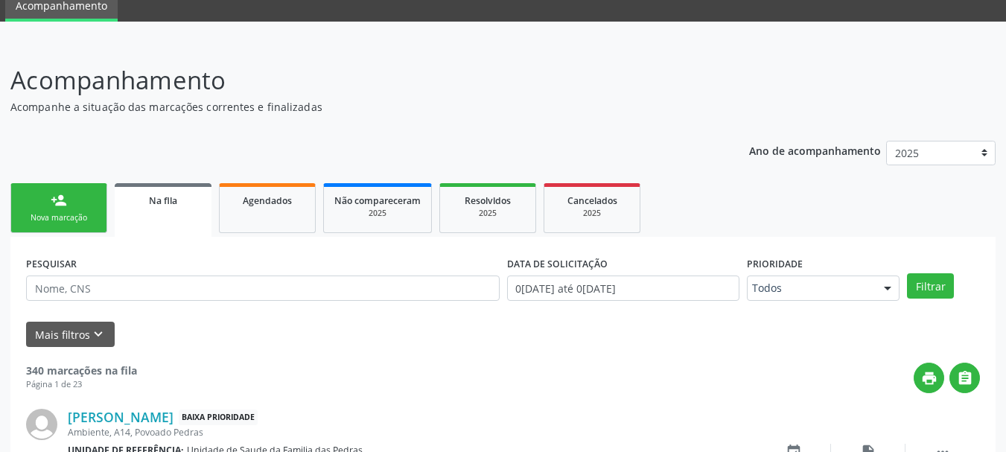
click at [78, 202] on link "person_add Nova marcação" at bounding box center [58, 208] width 97 height 50
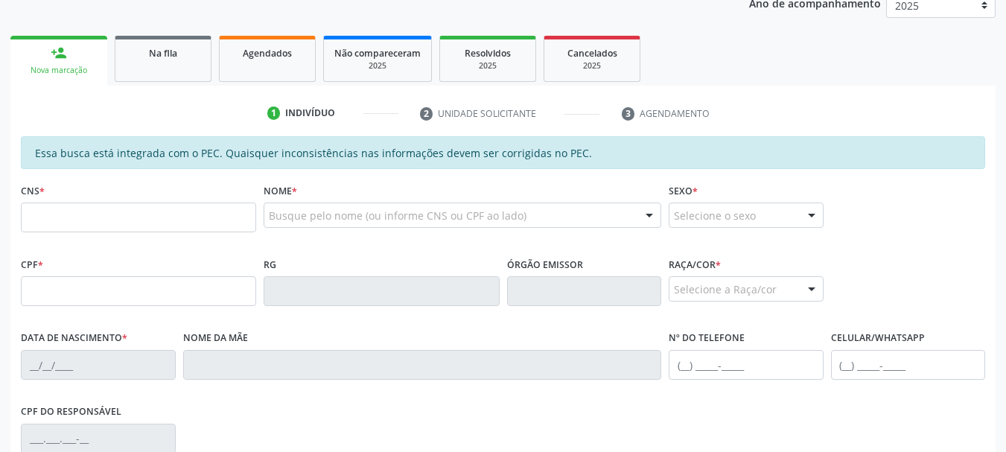
scroll to position [209, 0]
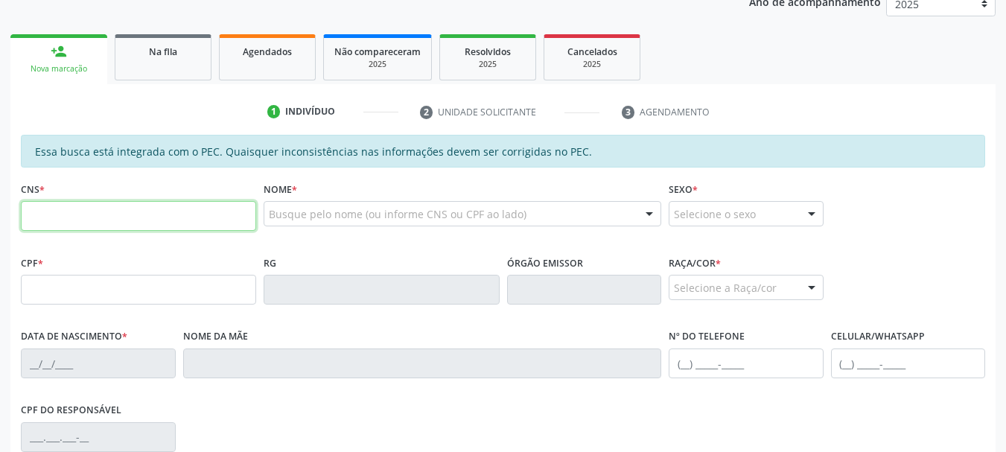
click at [129, 225] on input "text" at bounding box center [138, 216] width 235 height 30
type input "702 3021 6823 7210"
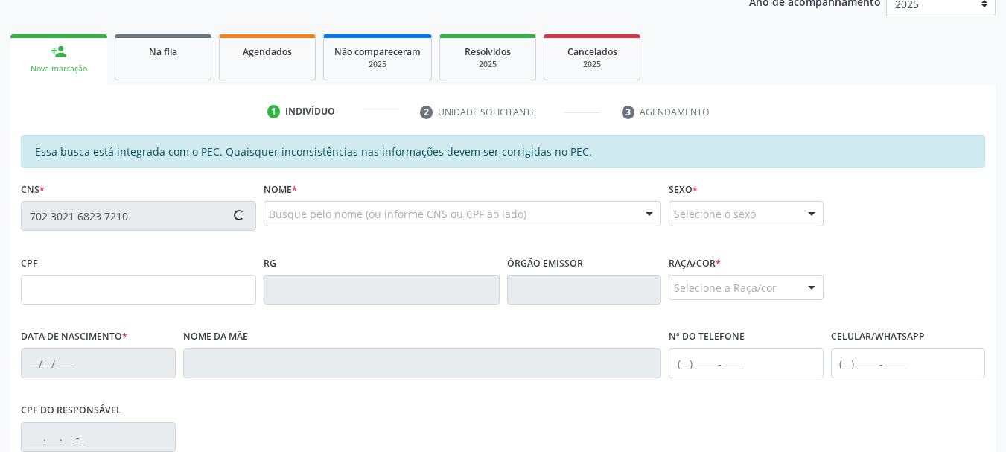
type input "102.684.764-89"
type input "[DATE]"
type input "[PERSON_NAME]"
type input "[PHONE_NUMBER]"
type input "248"
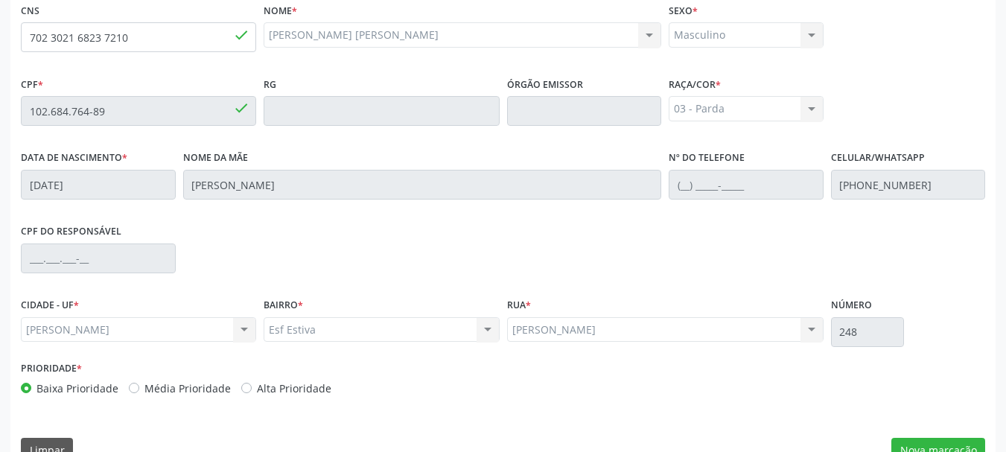
scroll to position [419, 0]
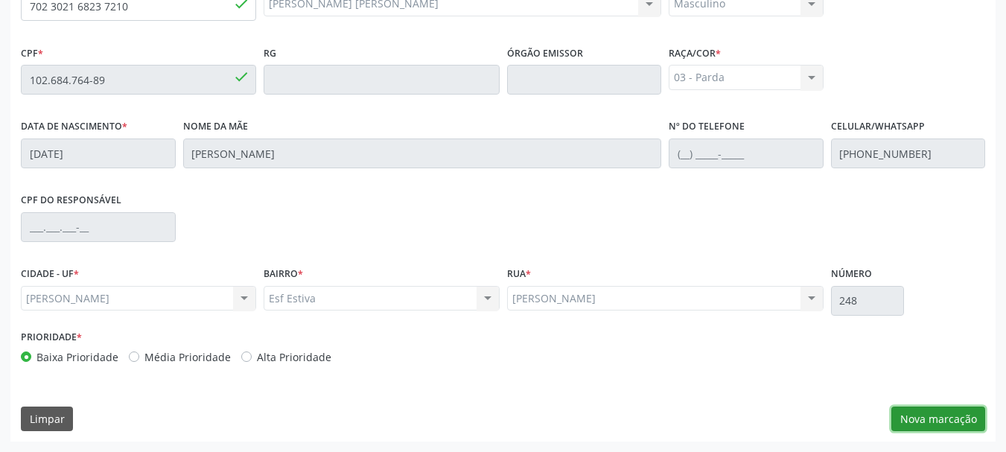
click at [935, 421] on button "Nova marcação" at bounding box center [938, 418] width 94 height 25
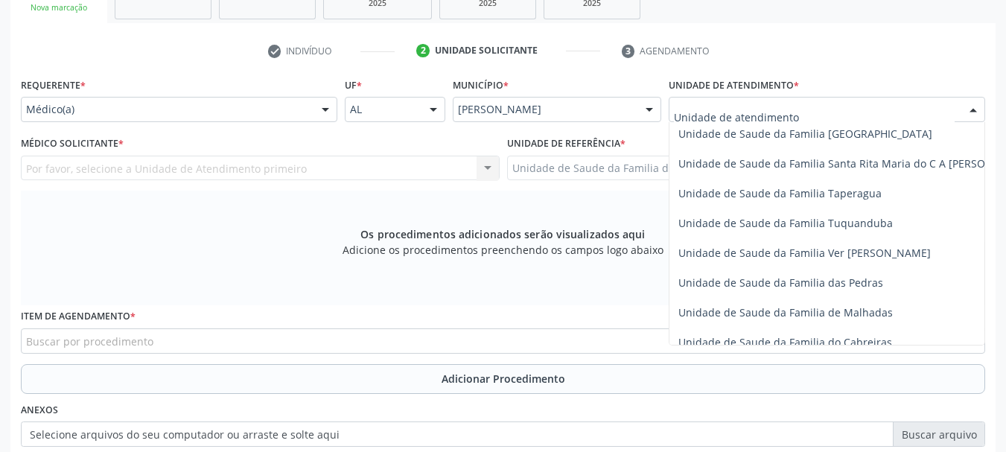
scroll to position [1042, 0]
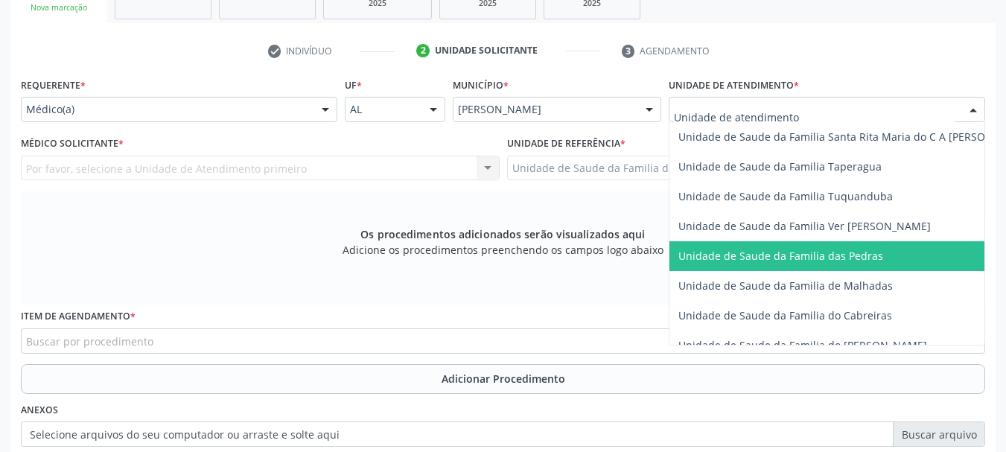
click at [709, 254] on span "Unidade de Saude da Familia das Pedras" at bounding box center [780, 256] width 205 height 14
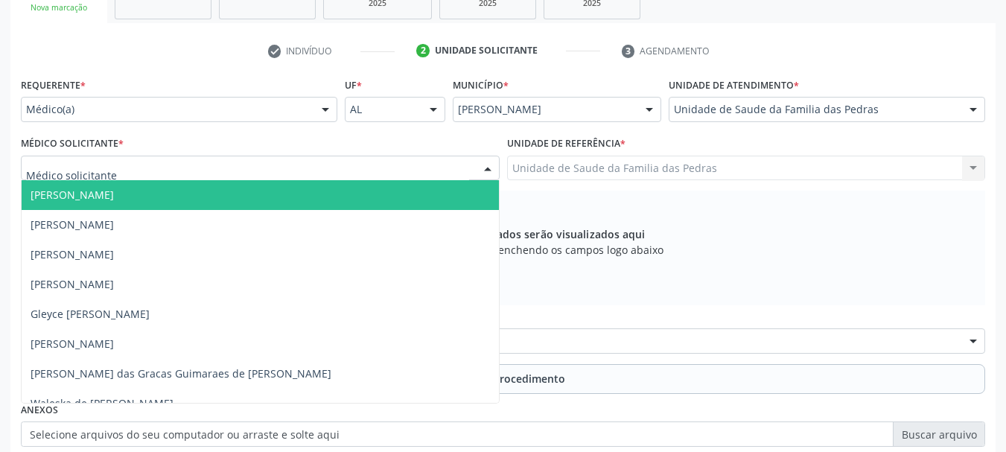
click at [398, 166] on div at bounding box center [260, 168] width 479 height 25
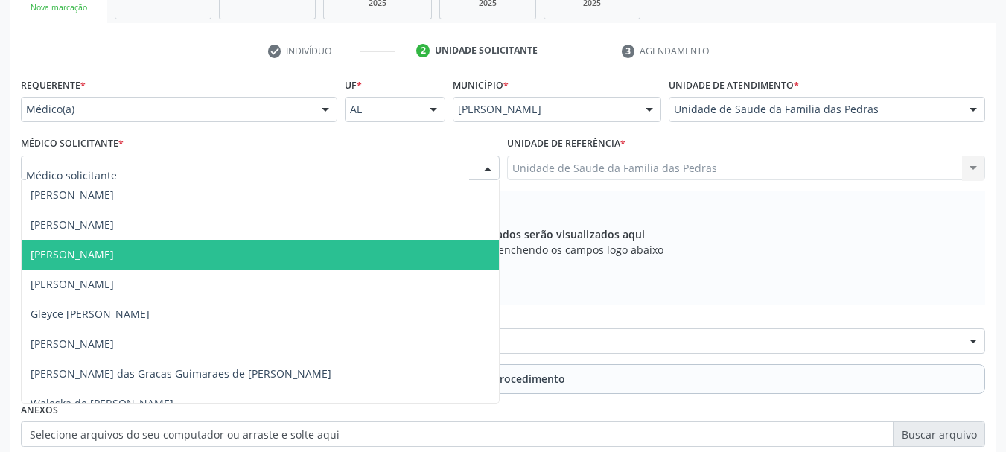
click at [253, 256] on span "[PERSON_NAME]" at bounding box center [260, 255] width 477 height 30
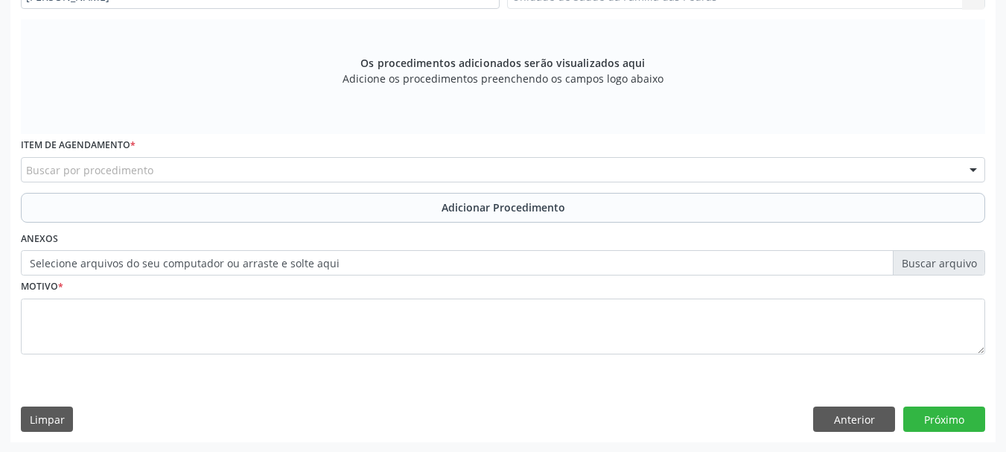
scroll to position [442, 0]
click at [264, 166] on div "Buscar por procedimento" at bounding box center [503, 168] width 964 height 25
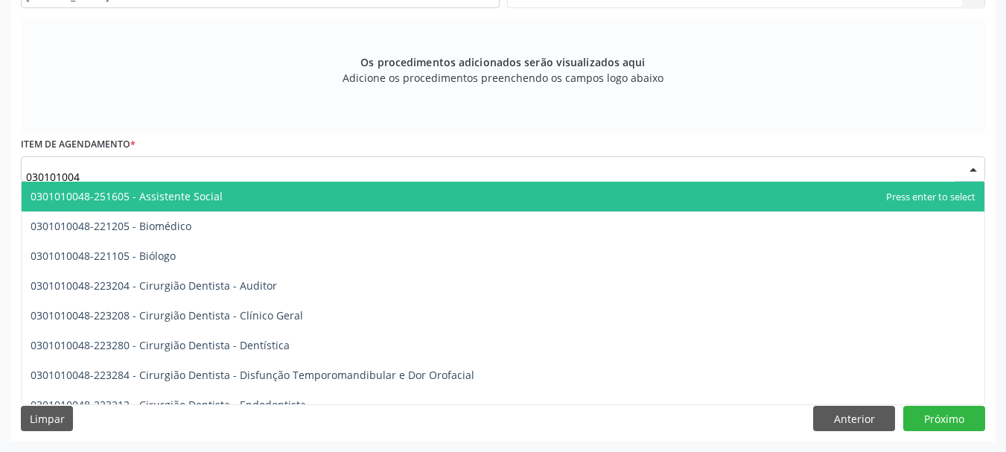
type input "0301010048"
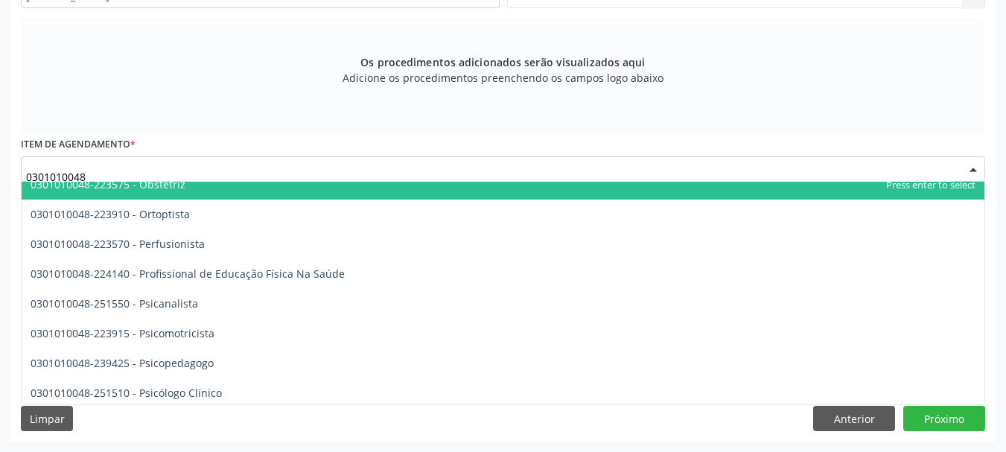
scroll to position [2308, 0]
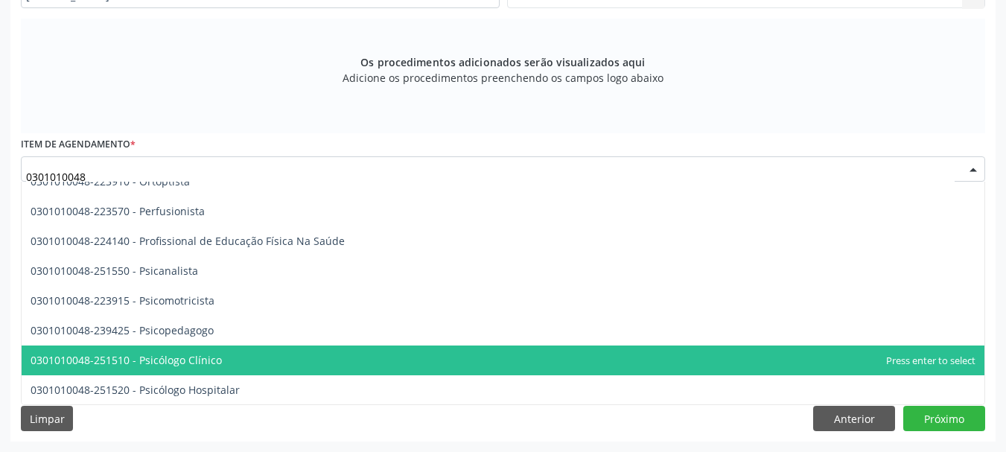
click at [284, 363] on span "0301010048-251510 - Psicólogo Clínico" at bounding box center [503, 360] width 962 height 30
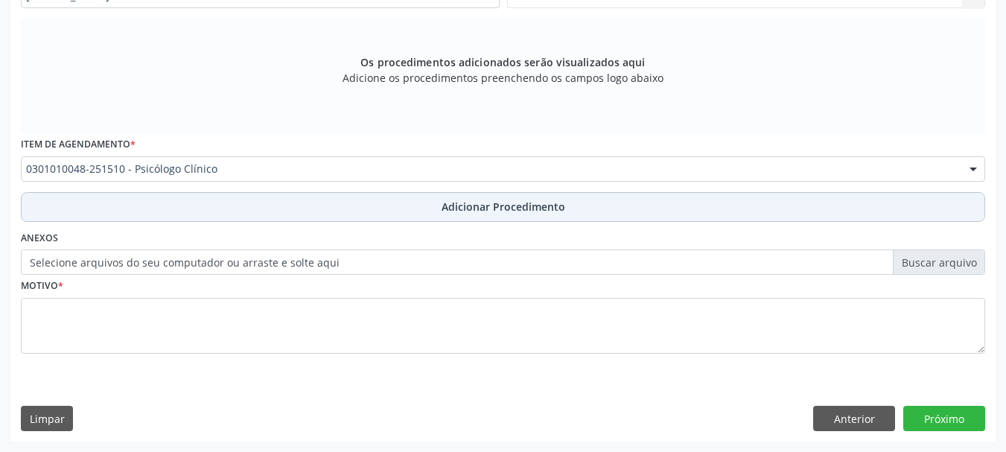
click at [340, 211] on button "Adicionar Procedimento" at bounding box center [503, 207] width 964 height 30
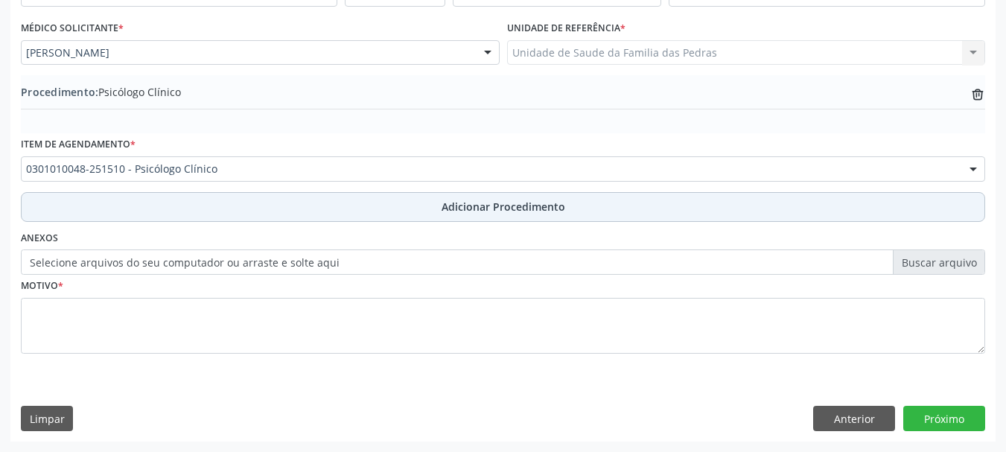
scroll to position [386, 0]
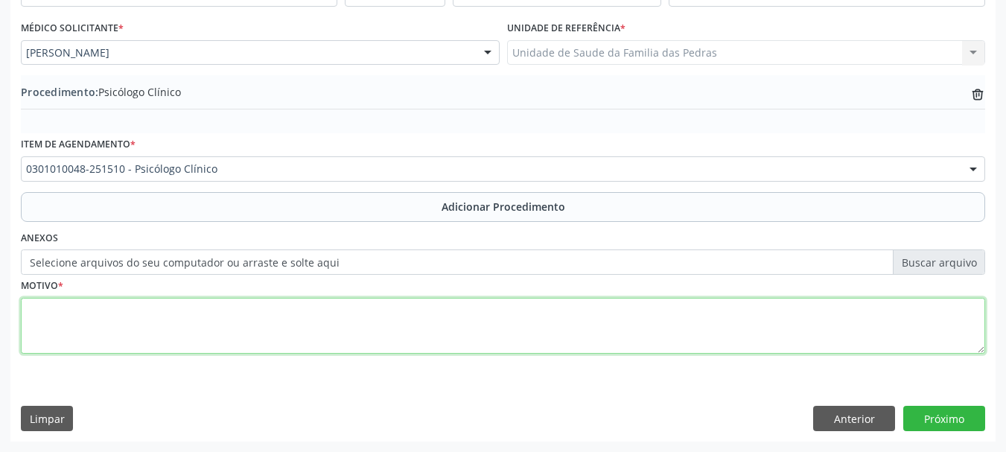
click at [314, 316] on textarea at bounding box center [503, 326] width 964 height 57
click at [147, 311] on textarea "TRANSTORNO DE ANSIOEDADE" at bounding box center [503, 326] width 964 height 57
type textarea "TRANSTORNO DE ANSIEDADE"
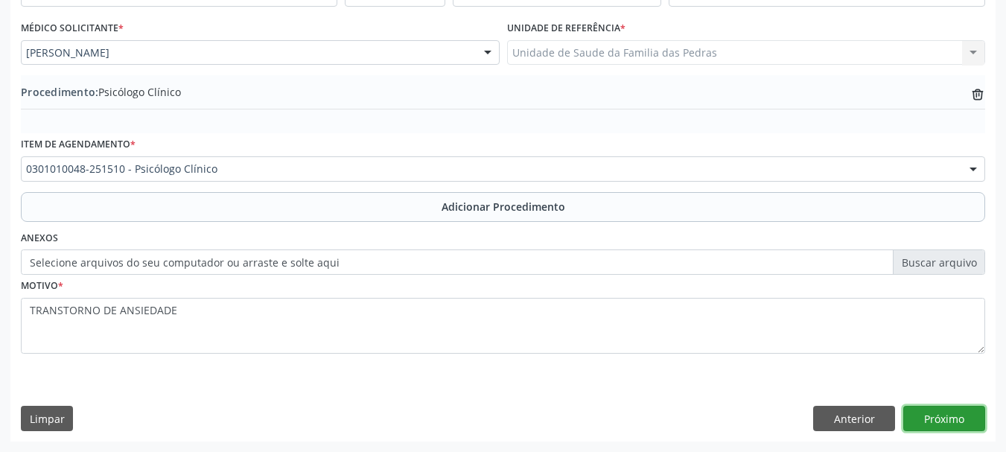
click at [966, 418] on button "Próximo" at bounding box center [944, 418] width 82 height 25
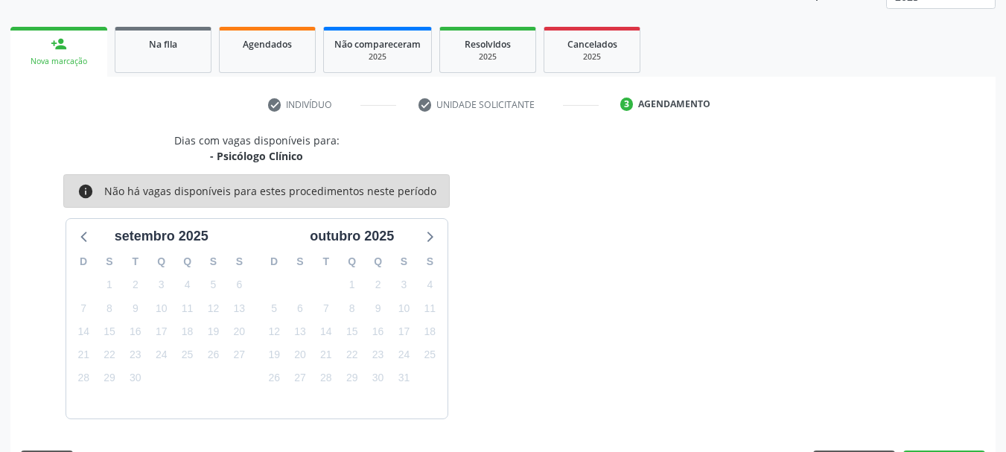
scroll to position [261, 0]
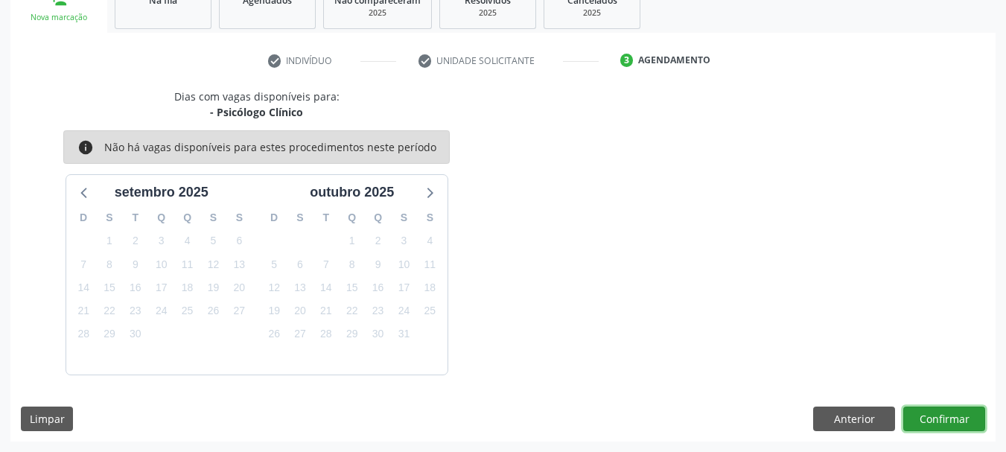
click at [966, 418] on button "Confirmar" at bounding box center [944, 418] width 82 height 25
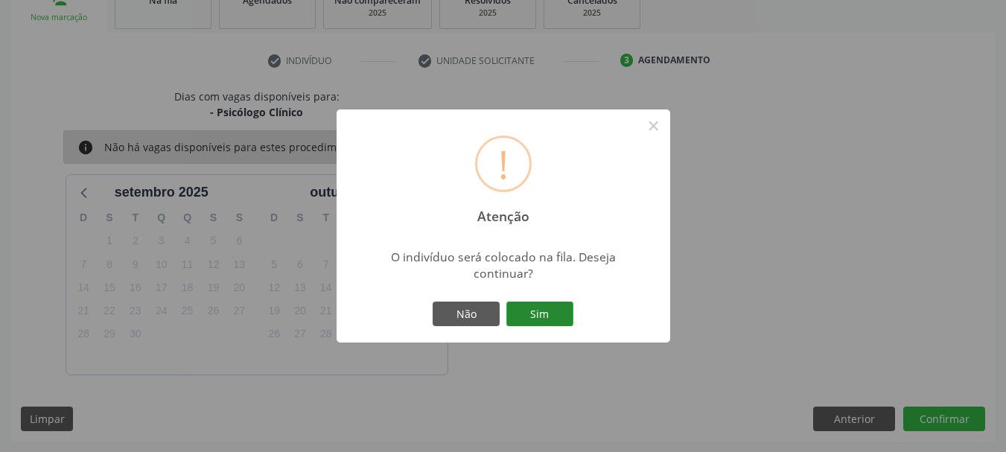
click at [549, 317] on button "Sim" at bounding box center [539, 313] width 67 height 25
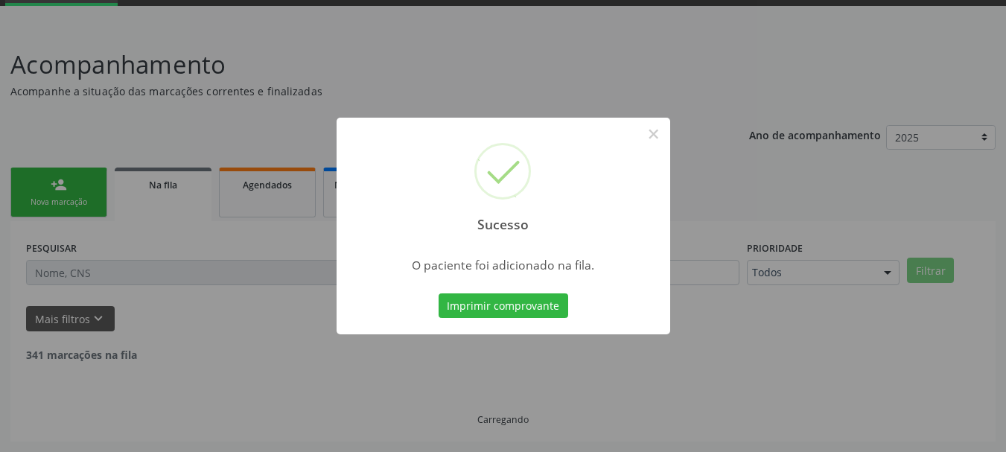
scroll to position [60, 0]
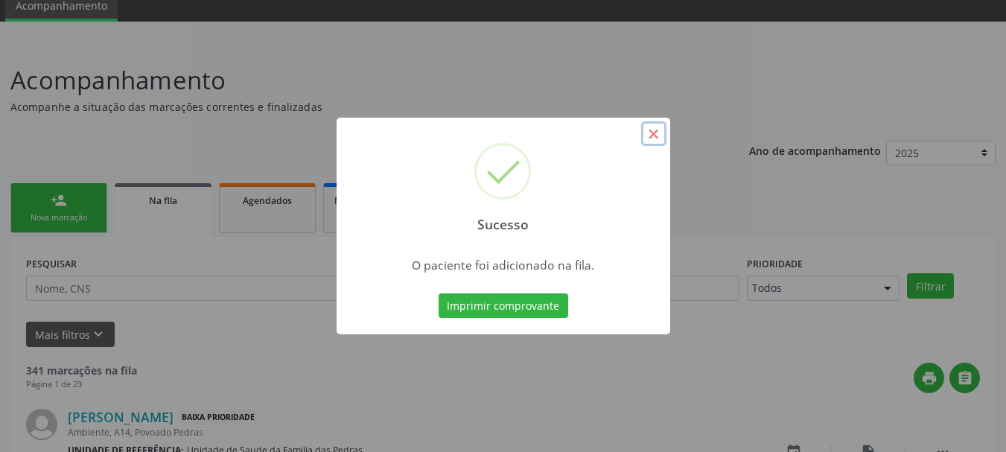
click at [652, 136] on button "×" at bounding box center [653, 133] width 25 height 25
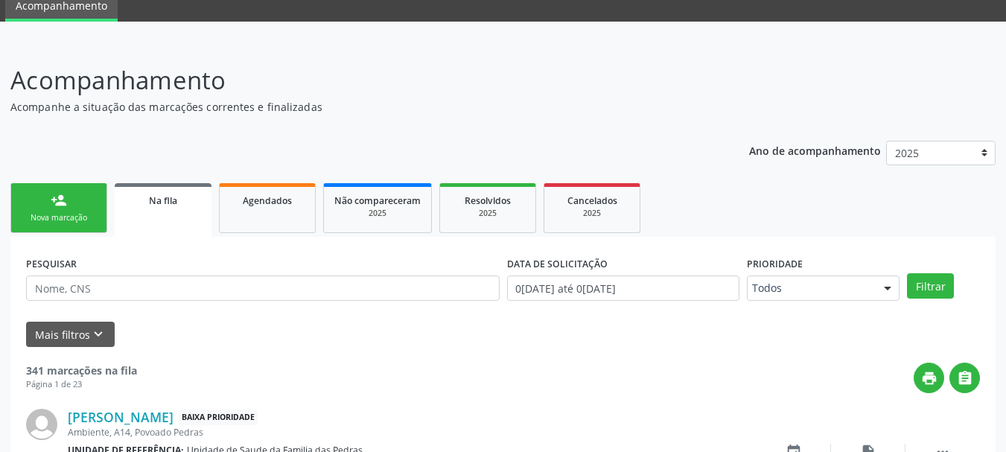
click at [71, 217] on div "Nova marcação" at bounding box center [59, 217] width 74 height 11
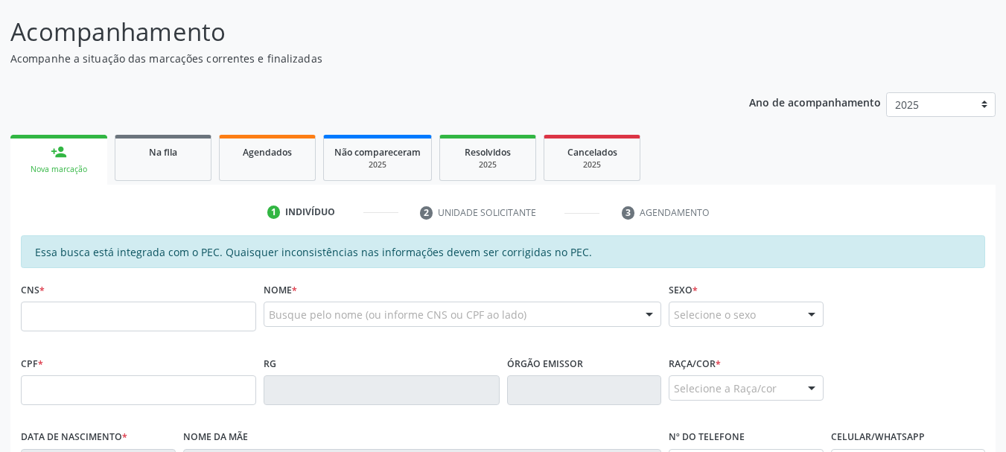
scroll to position [135, 0]
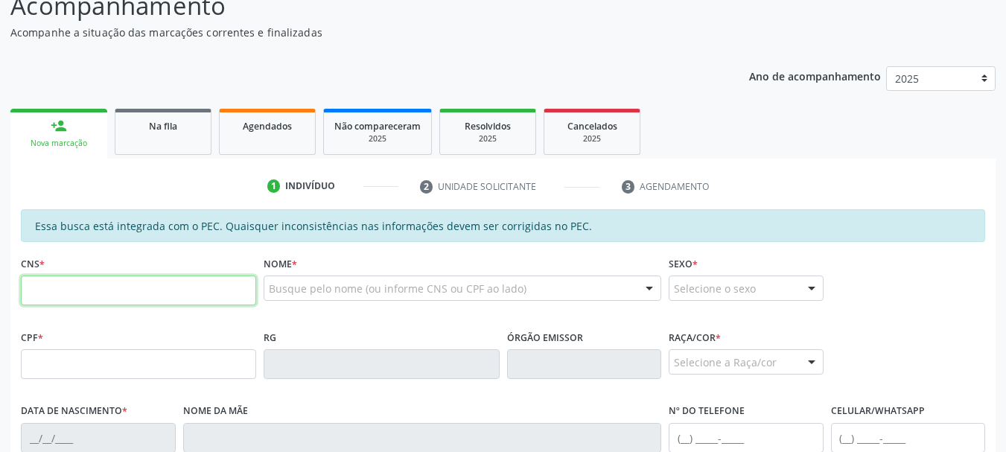
click at [142, 294] on input "text" at bounding box center [138, 290] width 235 height 30
type input "702 1077 2854 2796"
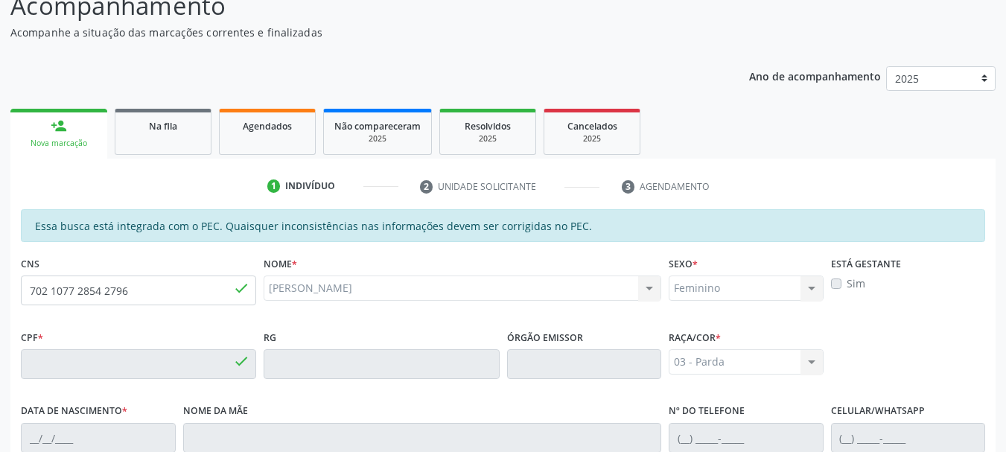
type input "788.143.834-72"
type input "[DATE]"
type input "[PERSON_NAME]"
type input "[PHONE_NUMBER]"
type input "14"
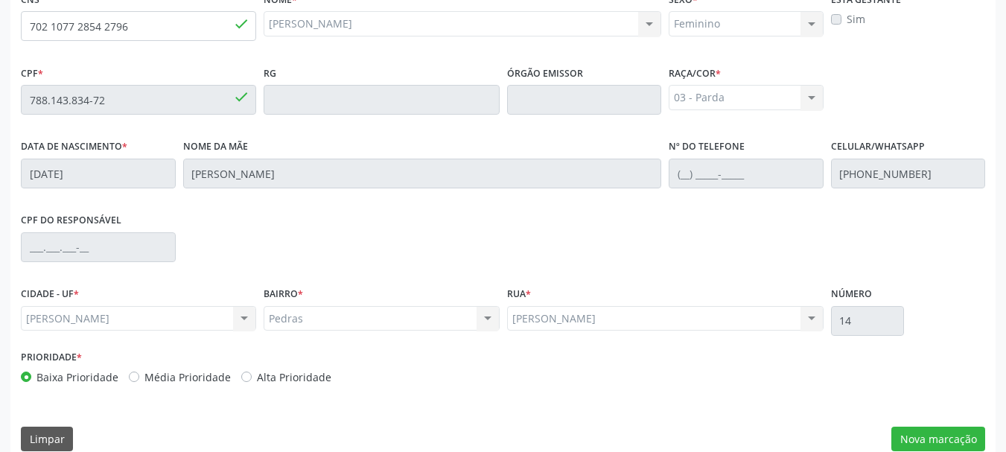
scroll to position [419, 0]
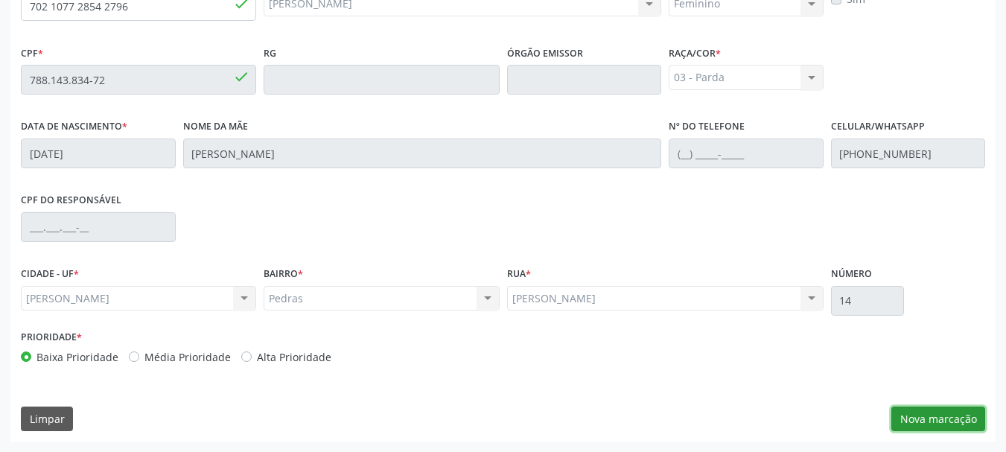
click at [932, 421] on button "Nova marcação" at bounding box center [938, 418] width 94 height 25
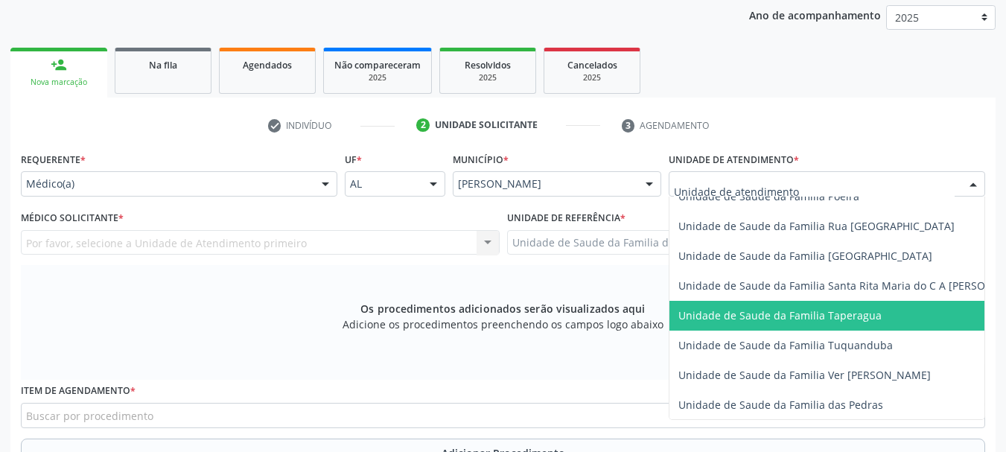
scroll to position [1042, 0]
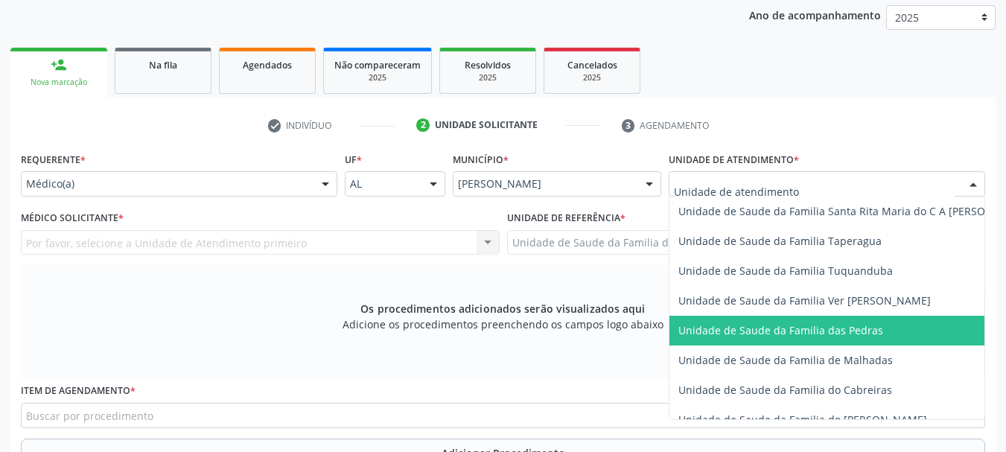
click at [721, 322] on span "Unidade de Saude da Familia das Pedras" at bounding box center [854, 331] width 371 height 30
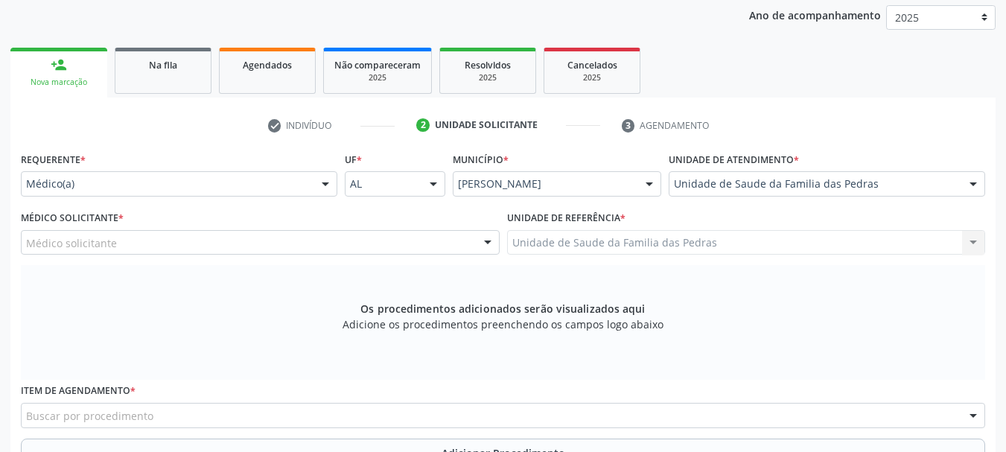
click at [435, 241] on div "Médico solicitante" at bounding box center [260, 242] width 479 height 25
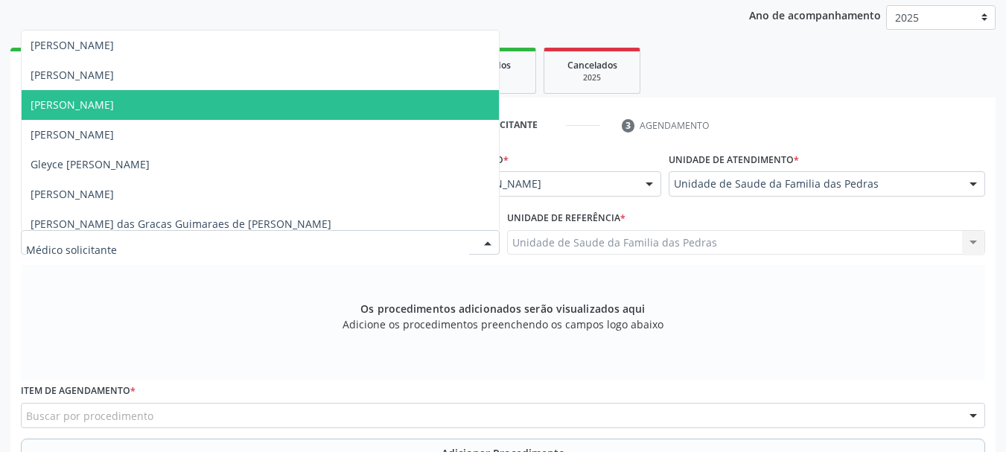
click at [411, 109] on span "[PERSON_NAME]" at bounding box center [260, 105] width 477 height 30
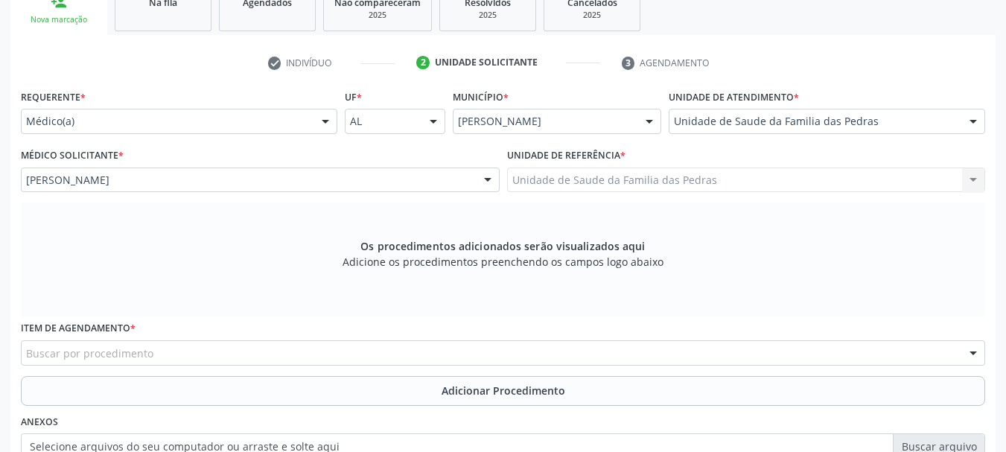
scroll to position [345, 0]
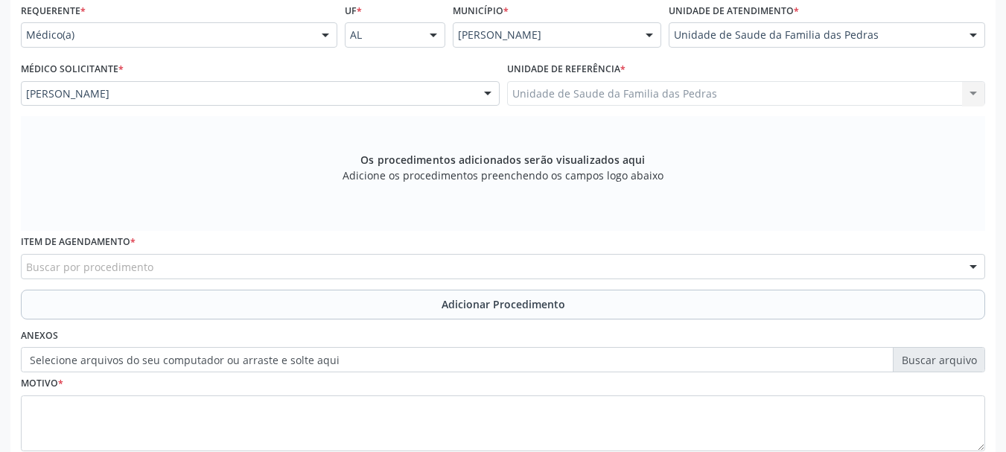
click at [527, 264] on div "Buscar por procedimento" at bounding box center [503, 266] width 964 height 25
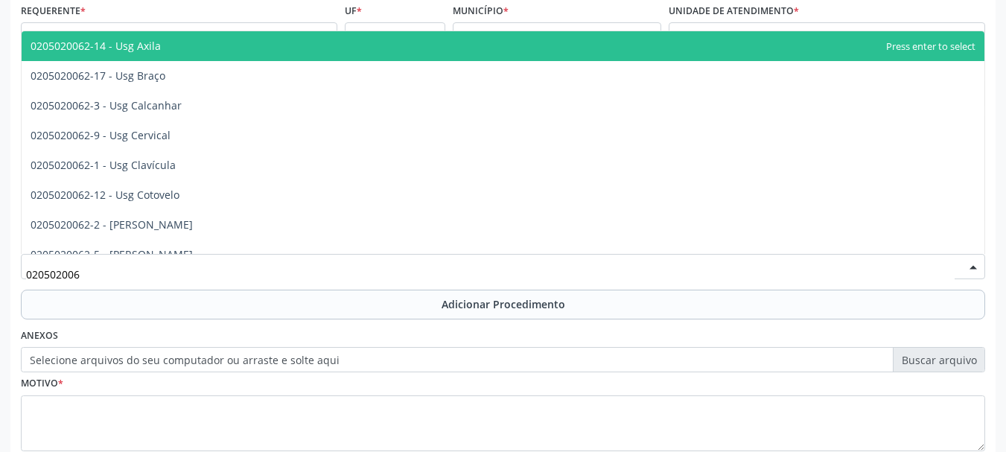
type input "0205020062"
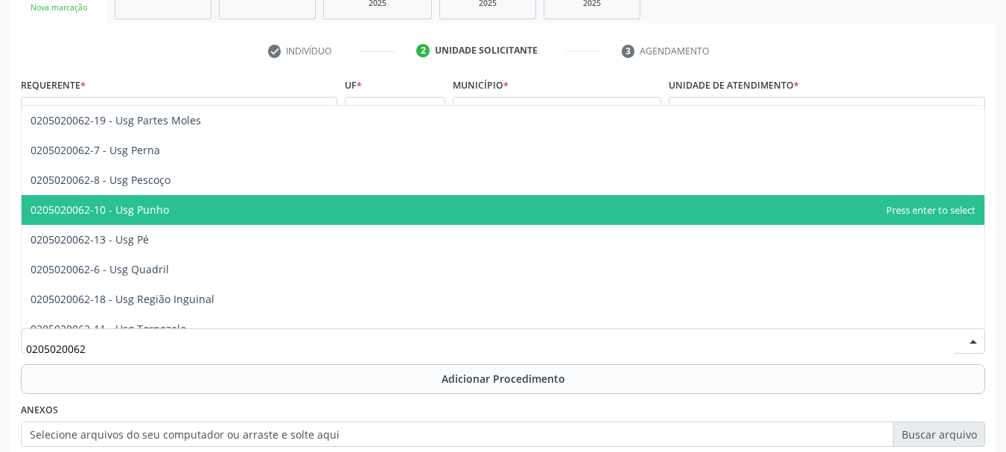
scroll to position [223, 0]
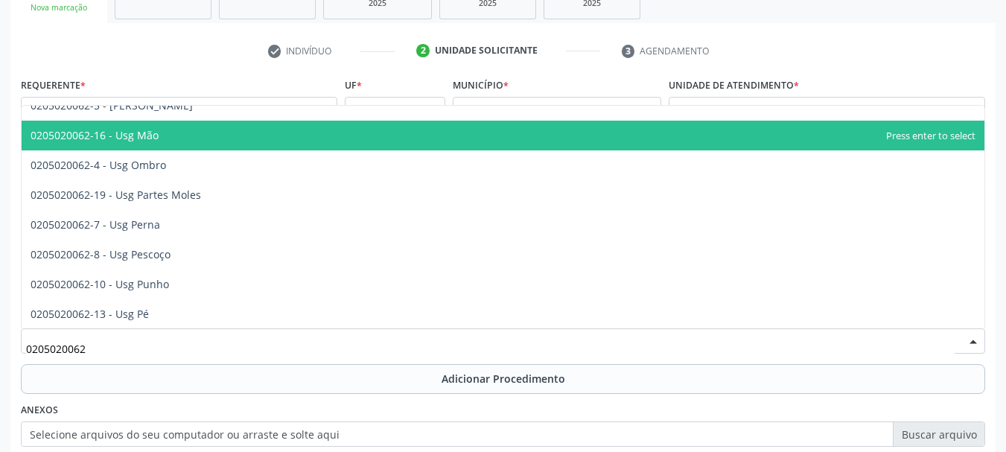
click at [595, 149] on span "0205020062-16 - Usg Mão" at bounding box center [503, 136] width 962 height 30
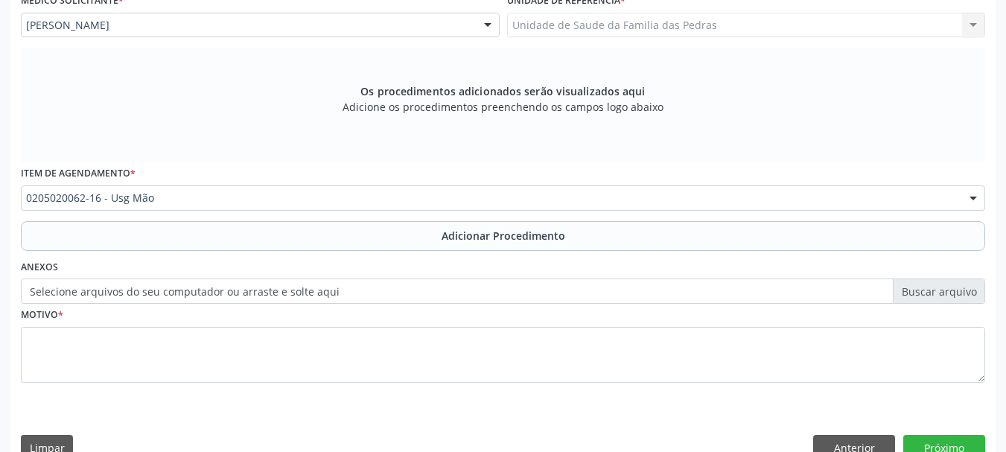
scroll to position [419, 0]
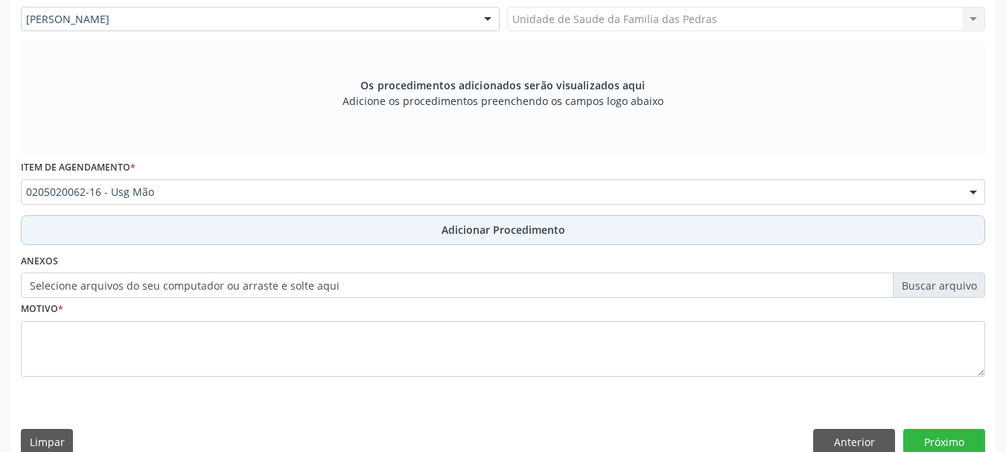
click at [454, 227] on span "Adicionar Procedimento" at bounding box center [503, 230] width 124 height 16
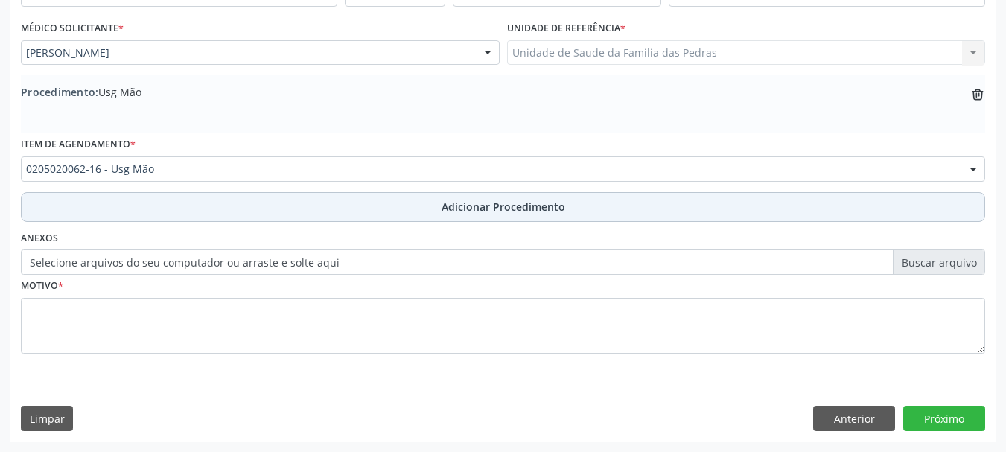
scroll to position [386, 0]
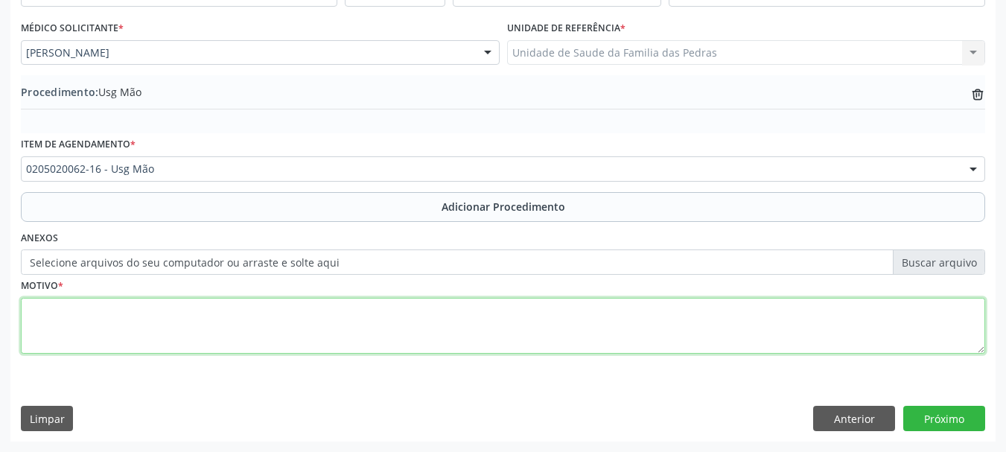
click at [448, 313] on textarea at bounding box center [503, 326] width 964 height 57
type textarea "DORES E PARESTESIA EM DEDOS DA MÃO DIREITA"
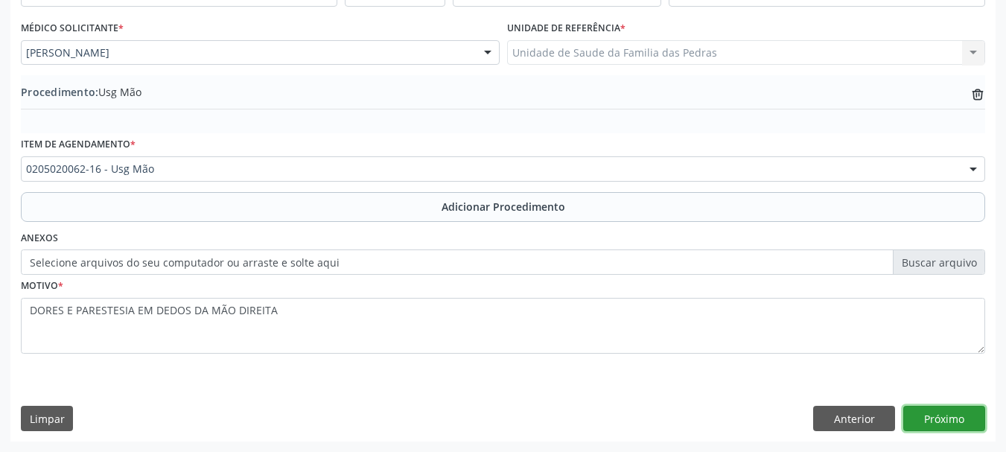
click at [954, 417] on button "Próximo" at bounding box center [944, 418] width 82 height 25
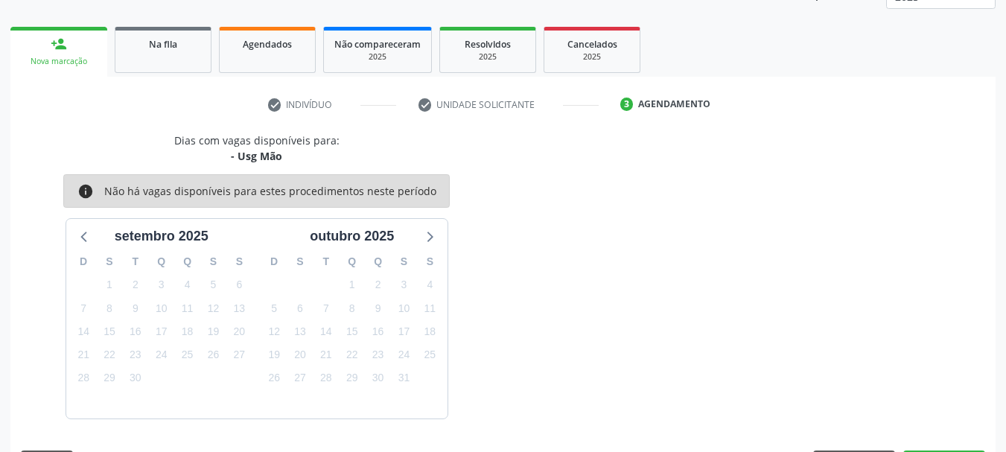
scroll to position [261, 0]
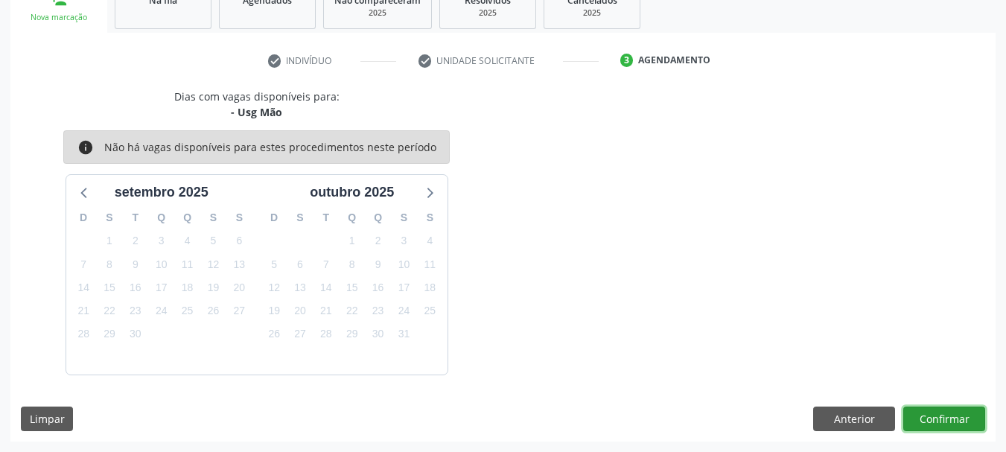
click at [954, 415] on button "Confirmar" at bounding box center [944, 418] width 82 height 25
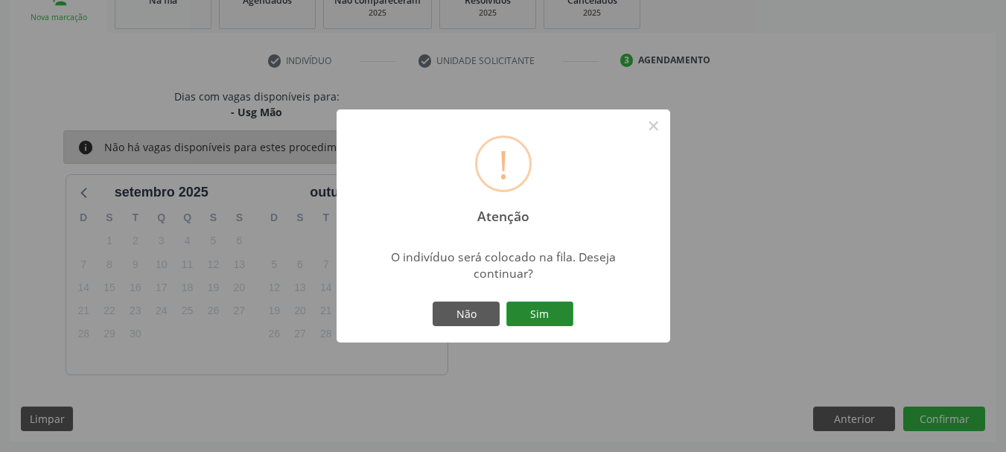
click at [531, 317] on button "Sim" at bounding box center [539, 313] width 67 height 25
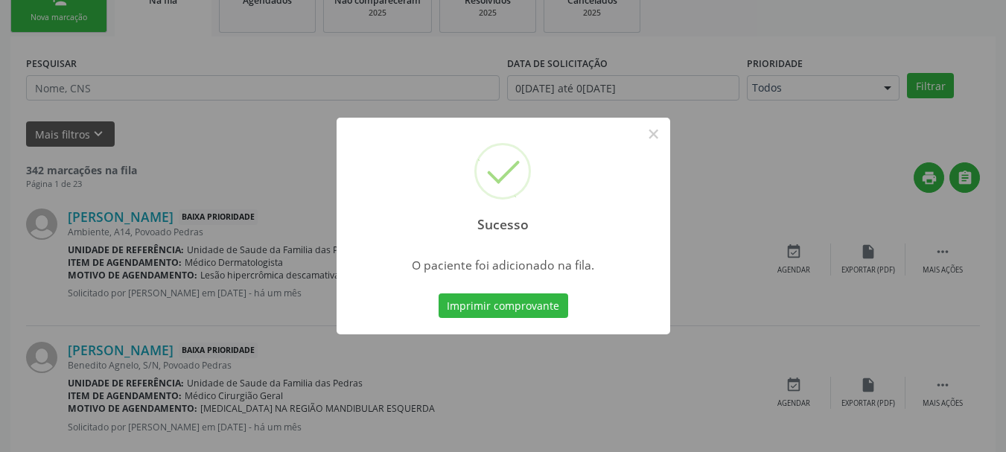
scroll to position [60, 0]
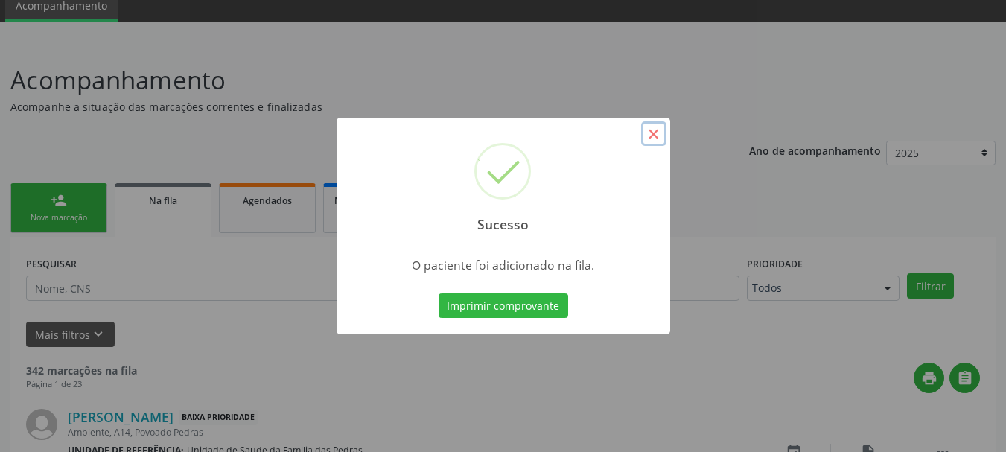
click at [652, 135] on button "×" at bounding box center [653, 133] width 25 height 25
